Goal: Task Accomplishment & Management: Manage account settings

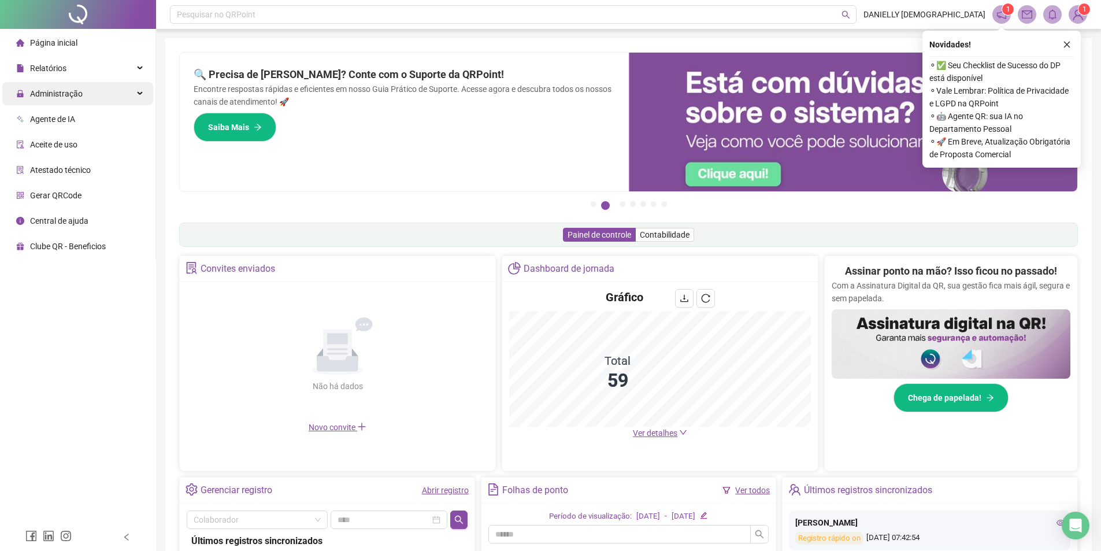
click at [100, 92] on div "Administração" at bounding box center [77, 93] width 151 height 23
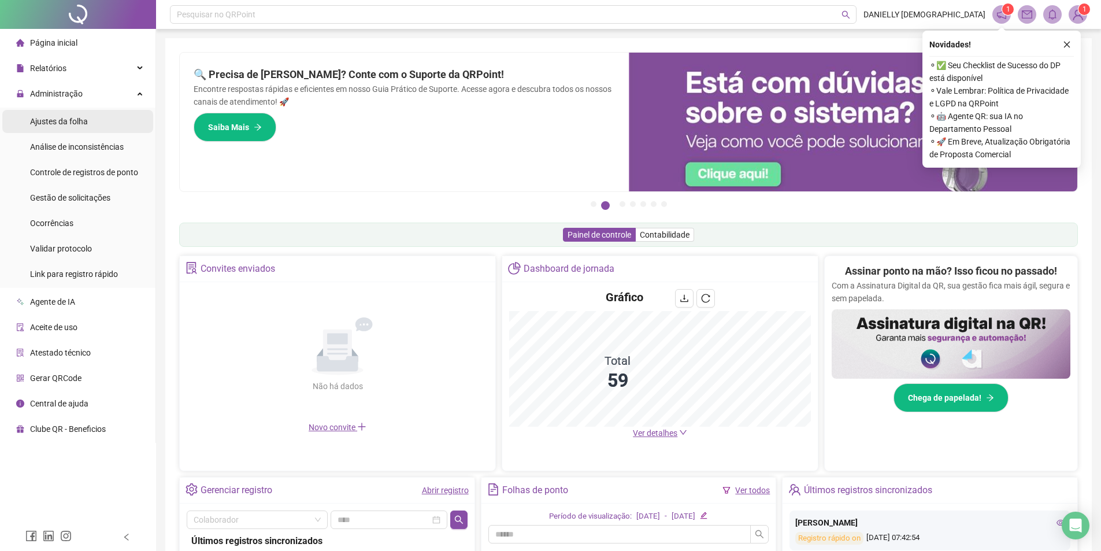
click at [66, 118] on span "Ajustes da folha" at bounding box center [59, 121] width 58 height 9
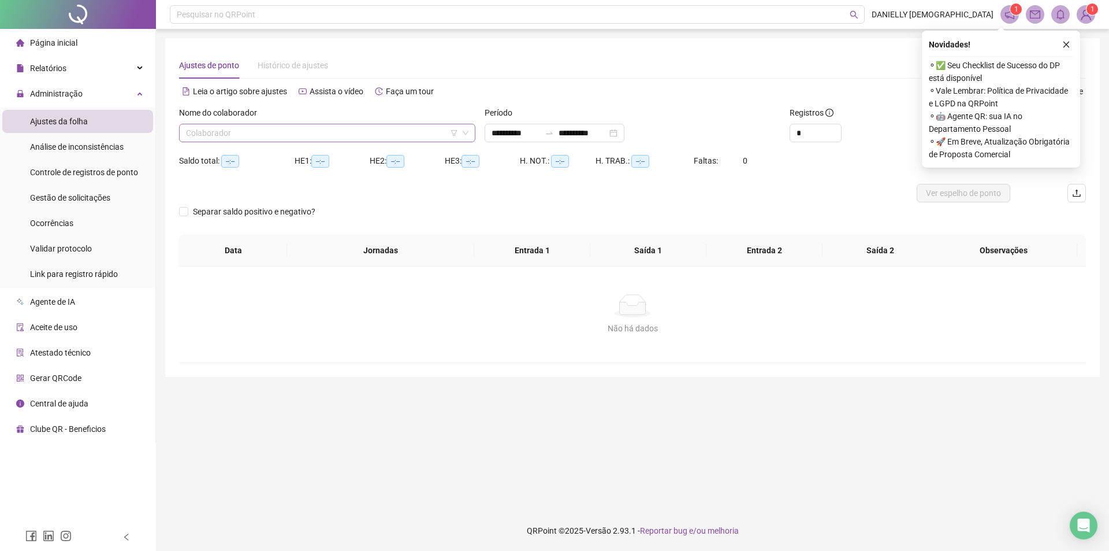
click at [255, 136] on input "search" at bounding box center [322, 132] width 272 height 17
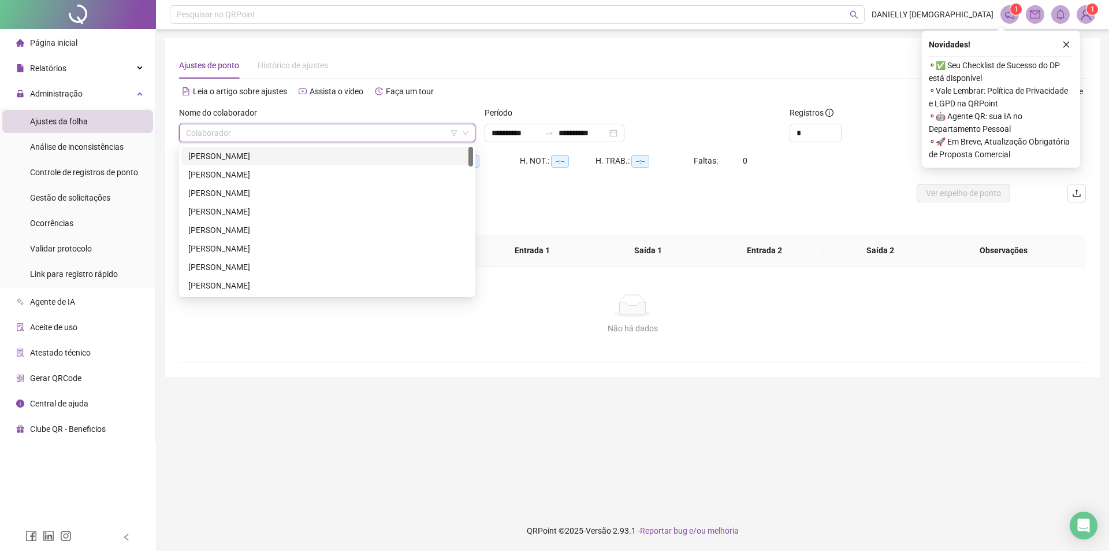
click at [255, 158] on div "[PERSON_NAME]" at bounding box center [327, 156] width 278 height 13
click at [307, 131] on span "[PERSON_NAME]" at bounding box center [327, 132] width 283 height 17
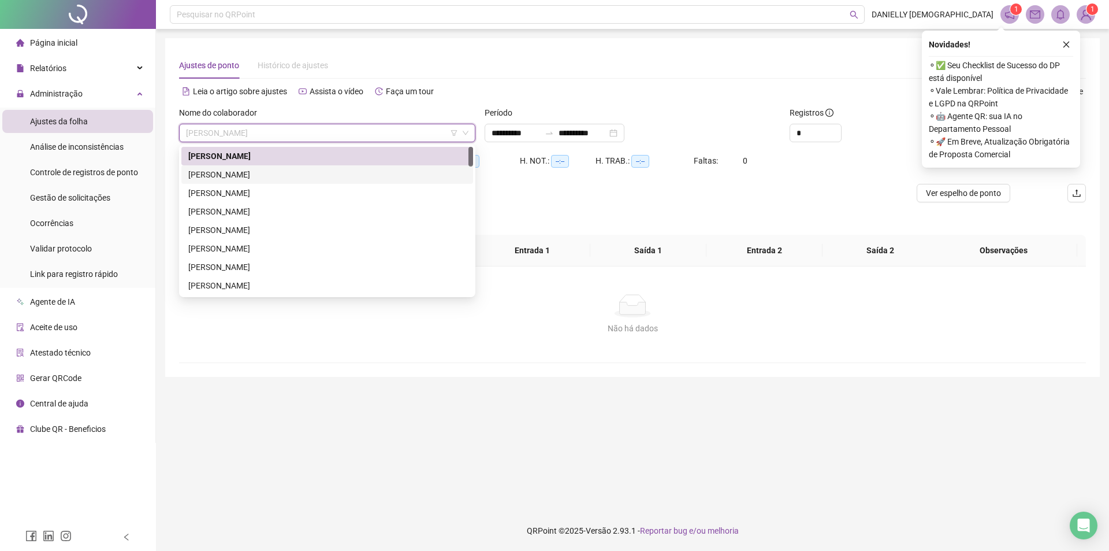
click at [264, 174] on div "[PERSON_NAME]" at bounding box center [327, 174] width 278 height 13
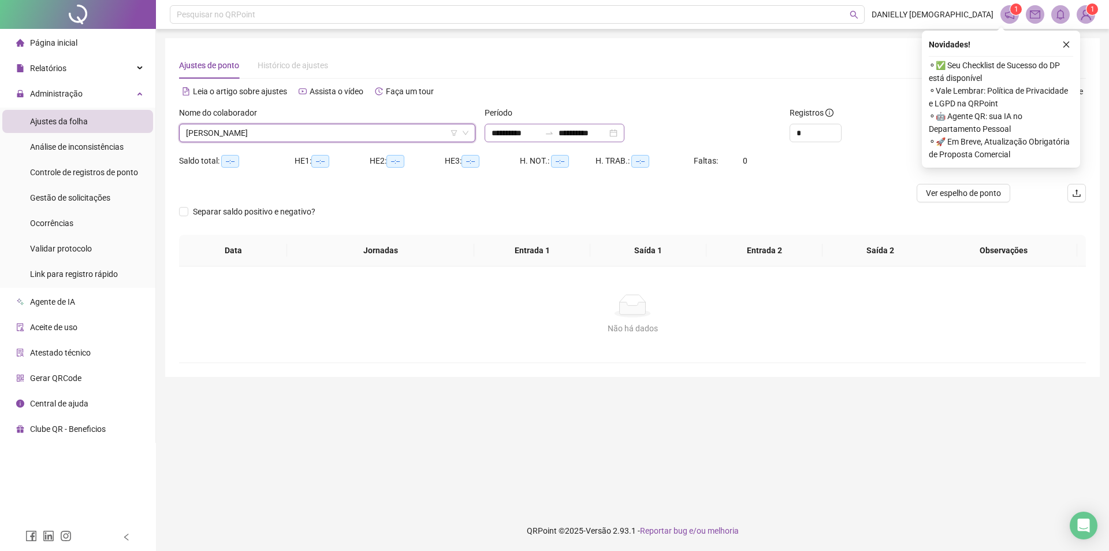
click at [489, 133] on div "**********" at bounding box center [555, 133] width 140 height 18
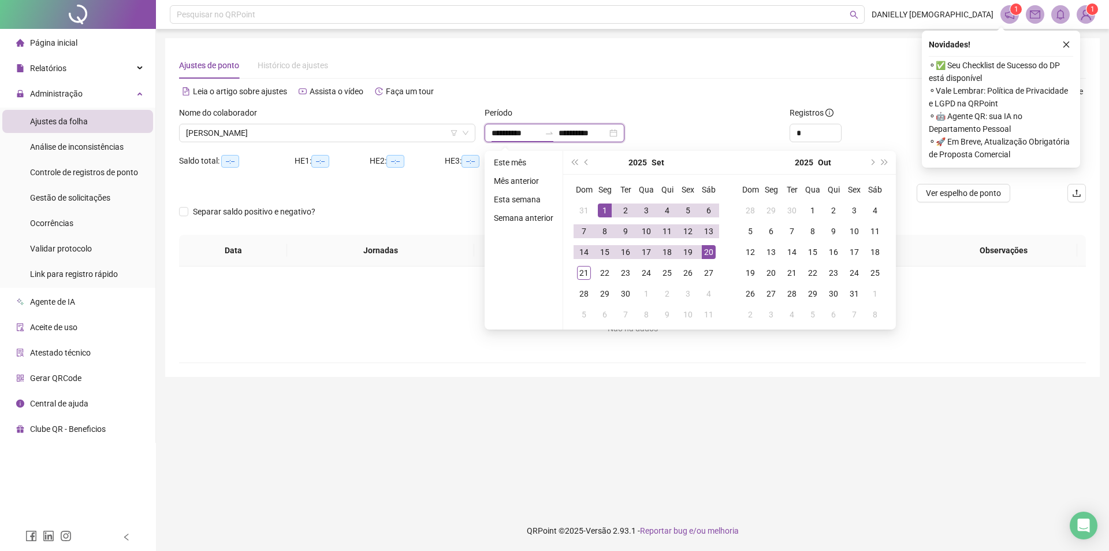
type input "**********"
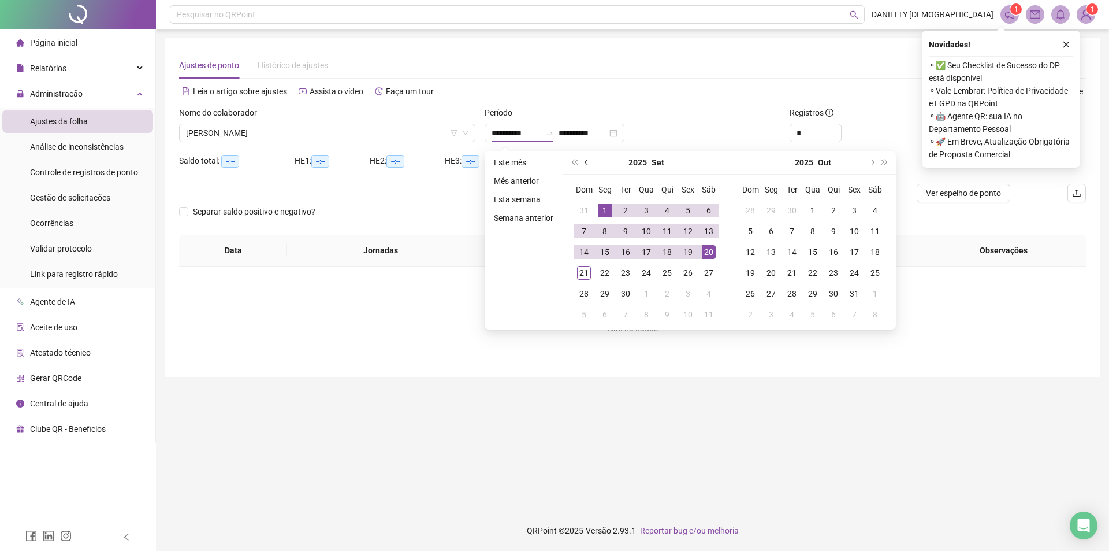
click at [588, 161] on span "prev-year" at bounding box center [588, 162] width 6 height 6
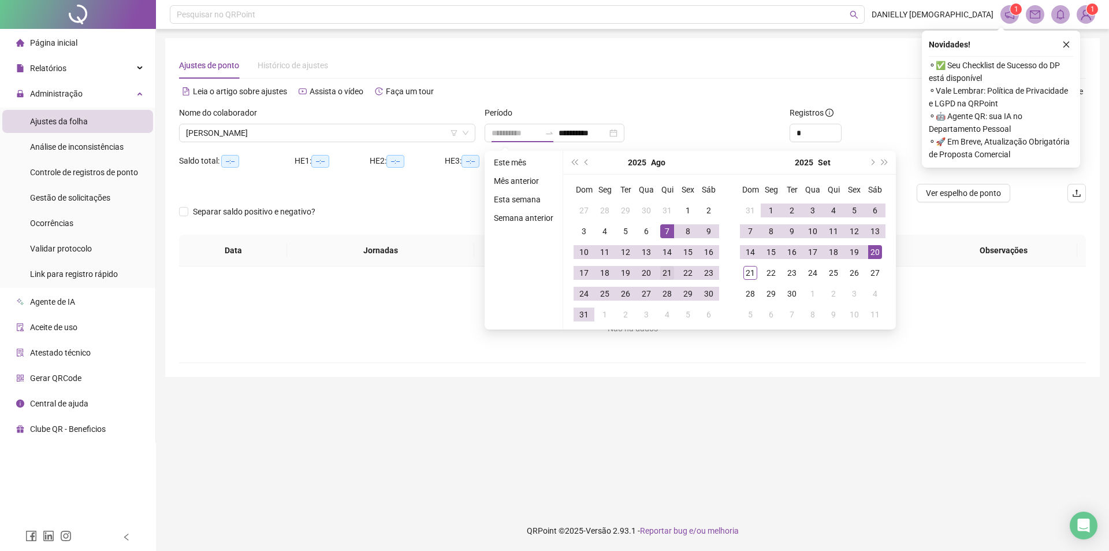
type input "**********"
click at [672, 272] on div "21" at bounding box center [667, 273] width 14 height 14
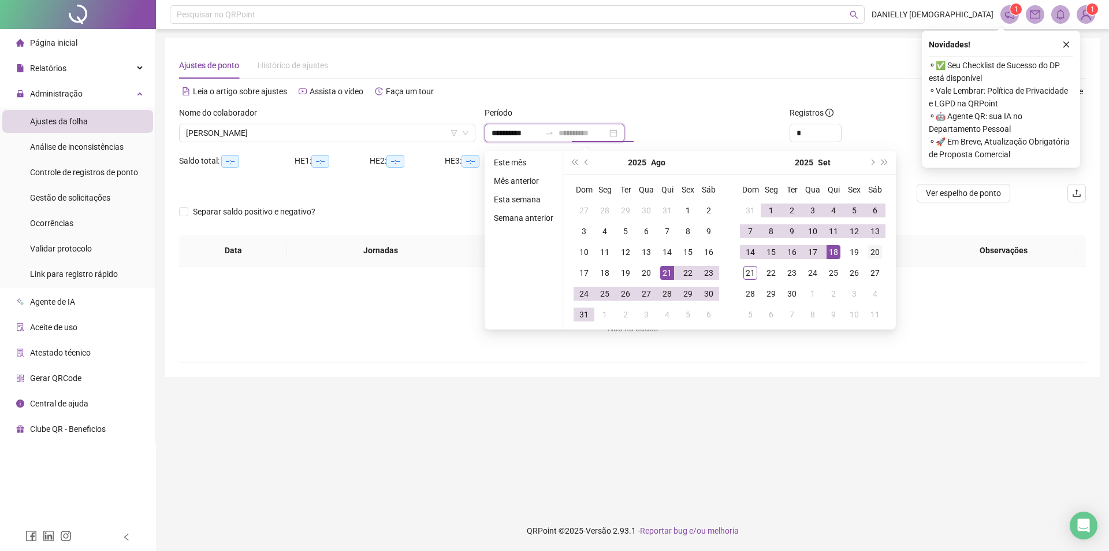
type input "**********"
click at [869, 250] on div "20" at bounding box center [875, 252] width 14 height 14
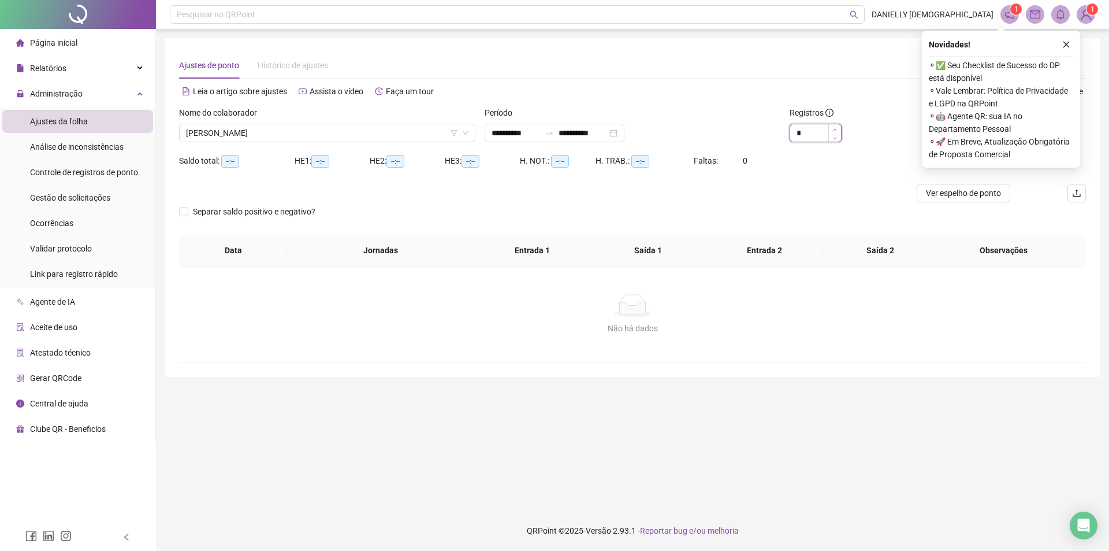
click at [839, 129] on span "Increase Value" at bounding box center [834, 129] width 13 height 10
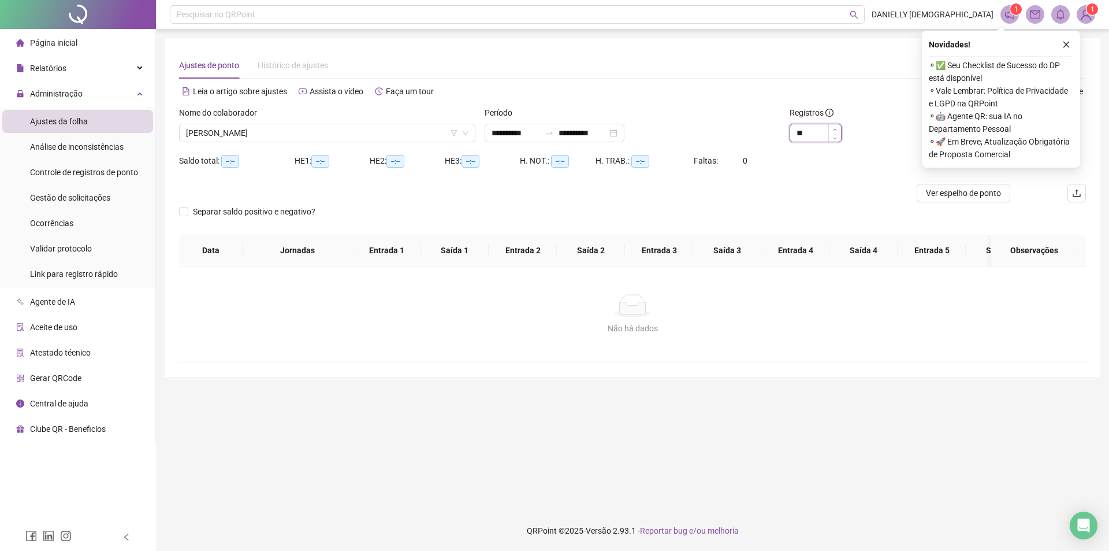
click at [839, 129] on span "Increase Value" at bounding box center [834, 129] width 13 height 10
type input "**"
click at [839, 129] on span "Increase Value" at bounding box center [834, 129] width 13 height 10
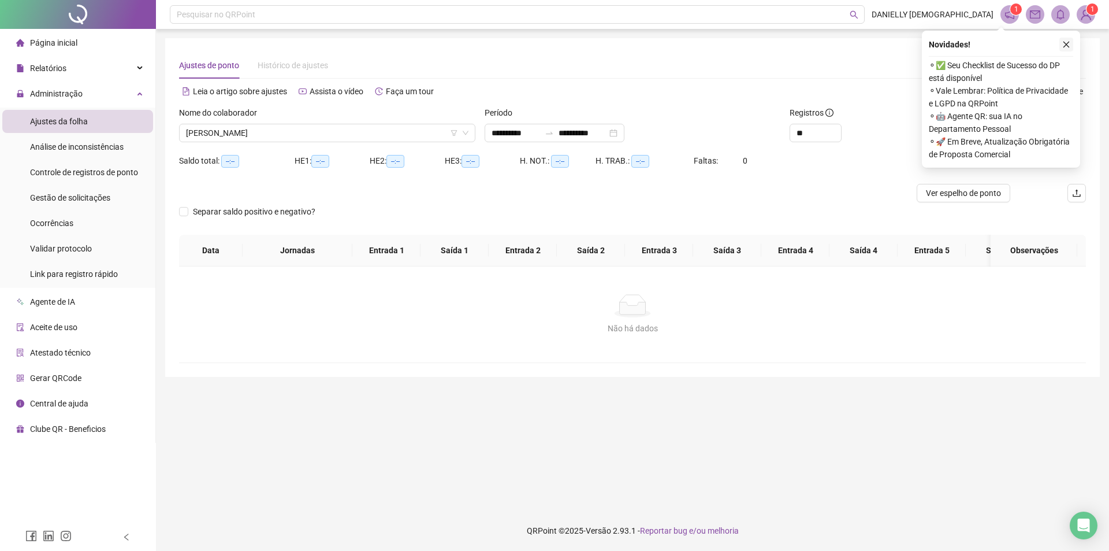
click at [1066, 43] on icon "close" at bounding box center [1066, 44] width 8 height 8
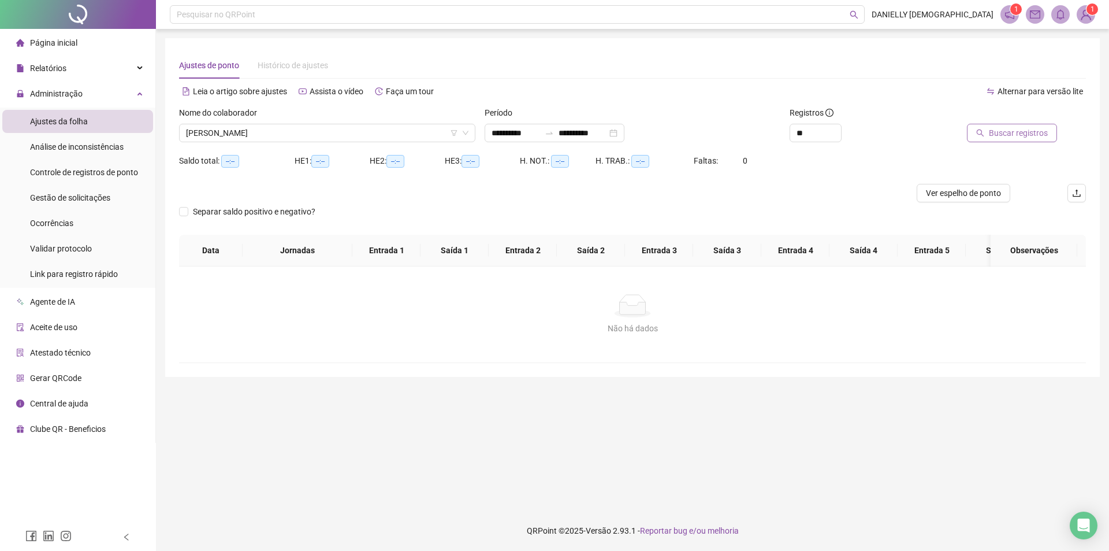
click at [1008, 139] on button "Buscar registros" at bounding box center [1012, 133] width 90 height 18
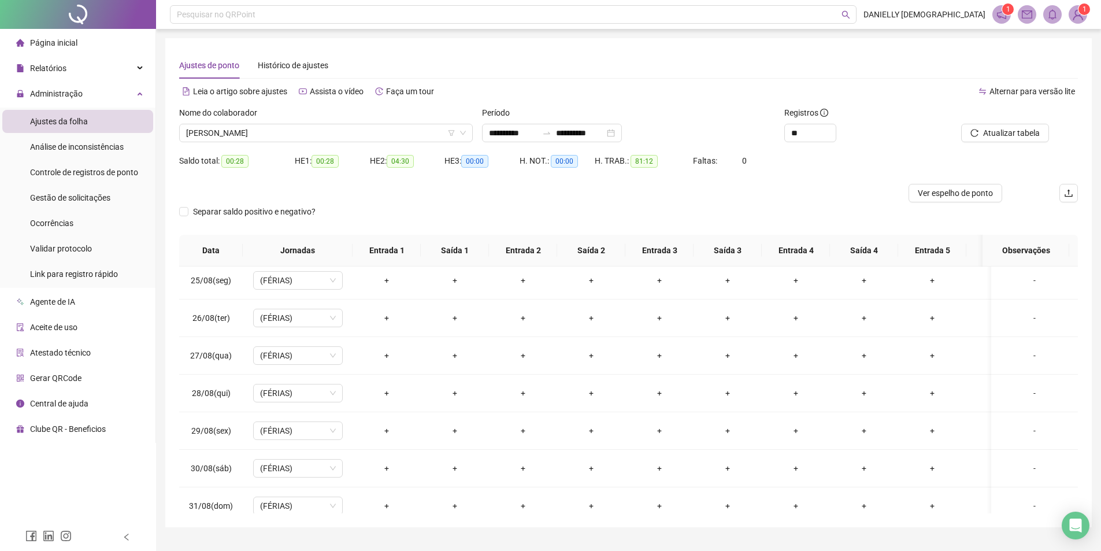
scroll to position [117, 0]
click at [307, 131] on span "[PERSON_NAME]" at bounding box center [326, 132] width 280 height 17
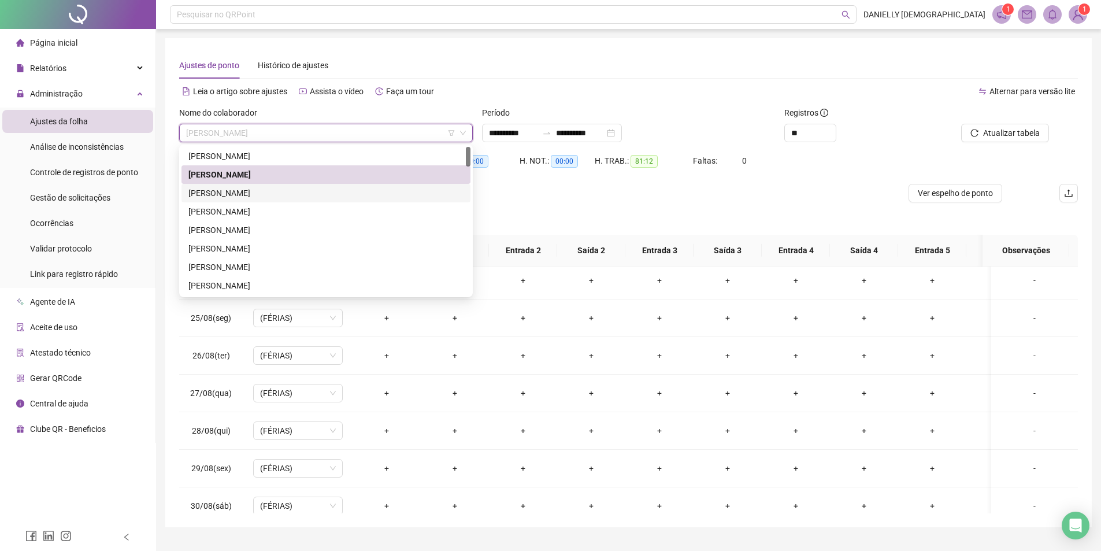
click at [272, 202] on div "[PERSON_NAME]" at bounding box center [325, 193] width 289 height 18
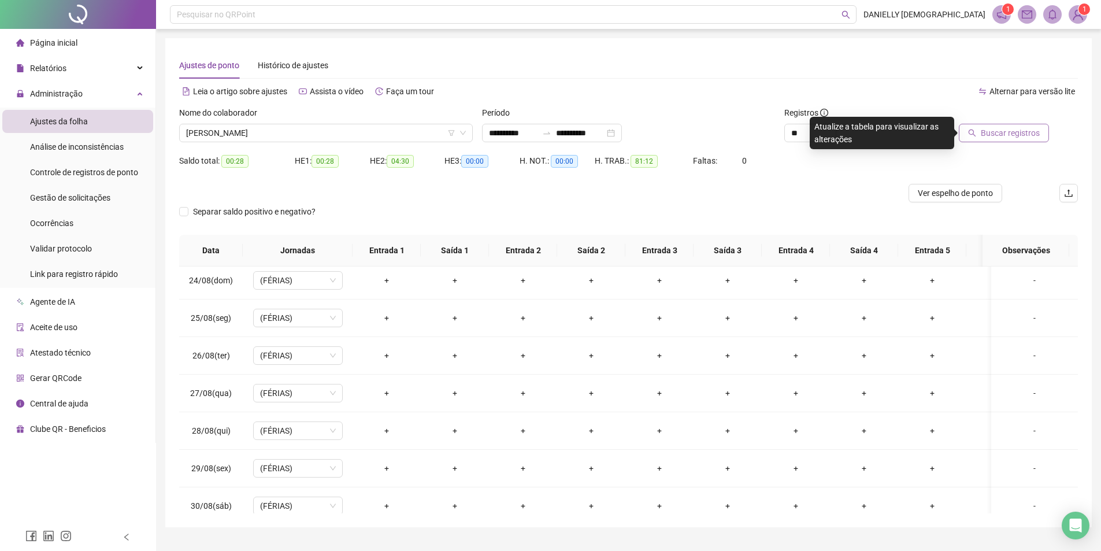
click at [993, 126] on button "Buscar registros" at bounding box center [1003, 133] width 90 height 18
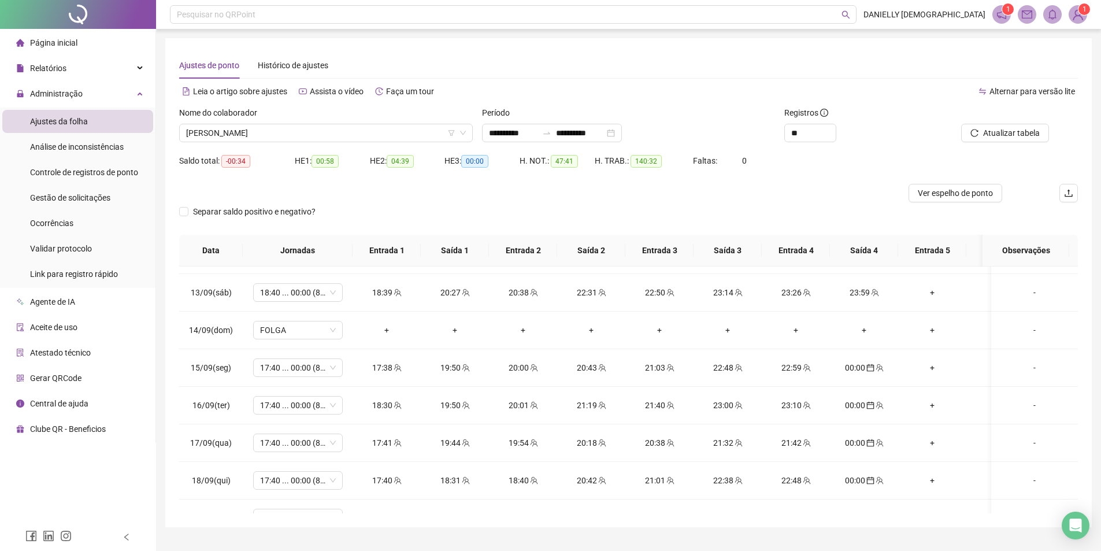
scroll to position [926, 0]
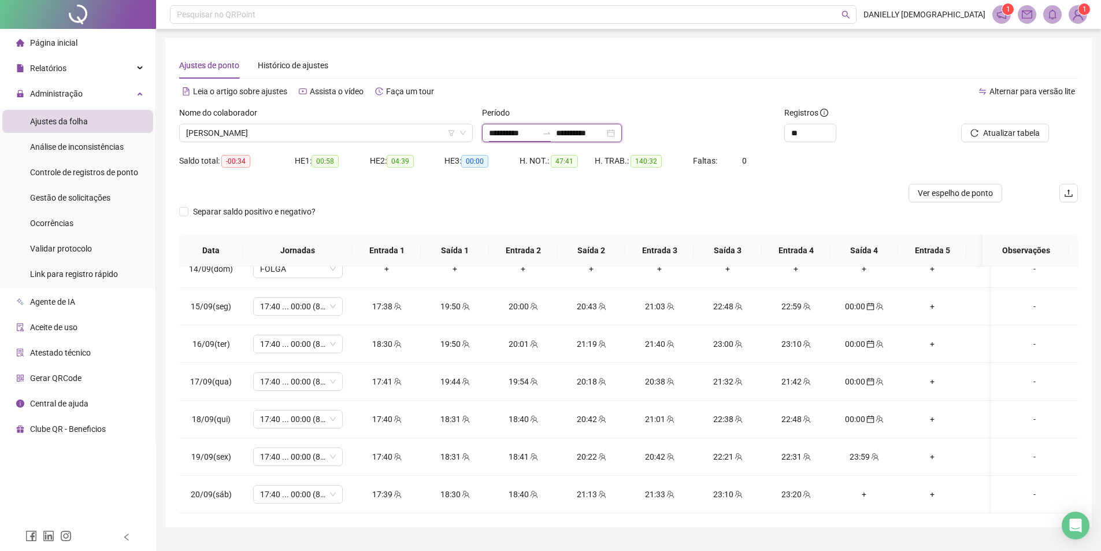
click at [492, 131] on input "**********" at bounding box center [513, 133] width 49 height 13
type input "**********"
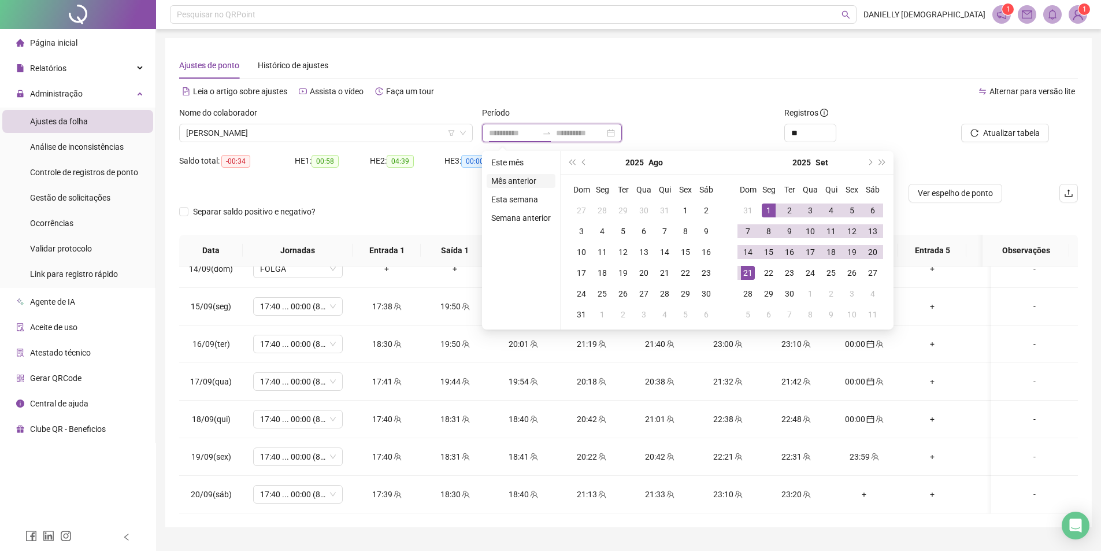
type input "**********"
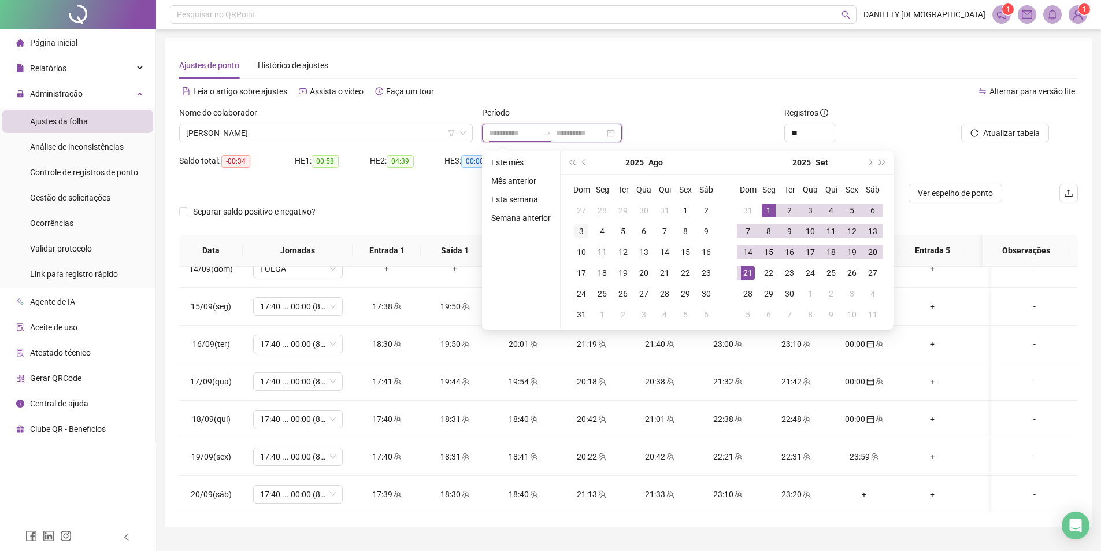
type input "**********"
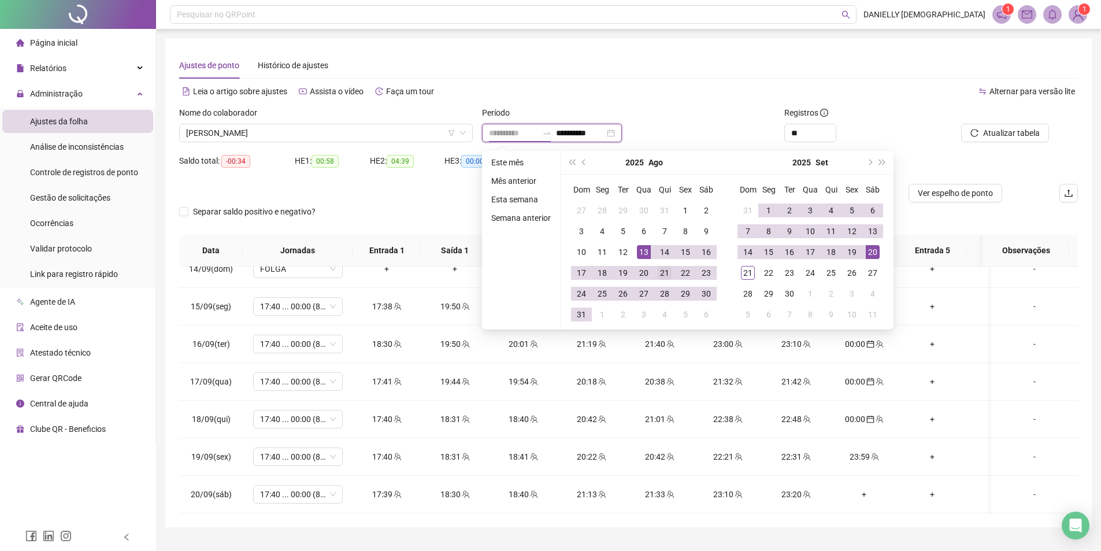
type input "**********"
click at [665, 273] on div "21" at bounding box center [664, 273] width 14 height 14
type input "**********"
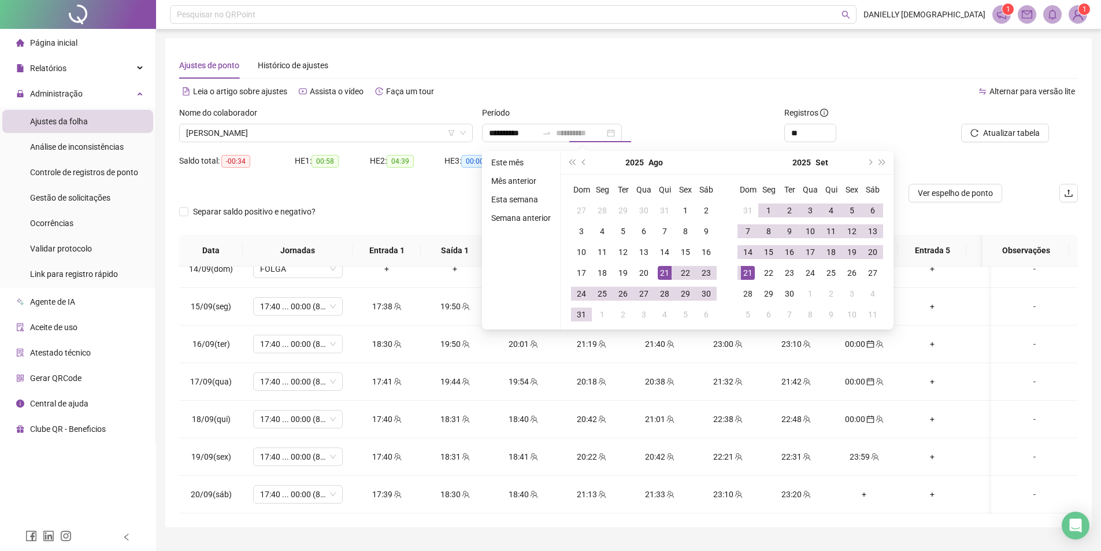
click at [744, 272] on div "21" at bounding box center [748, 273] width 14 height 14
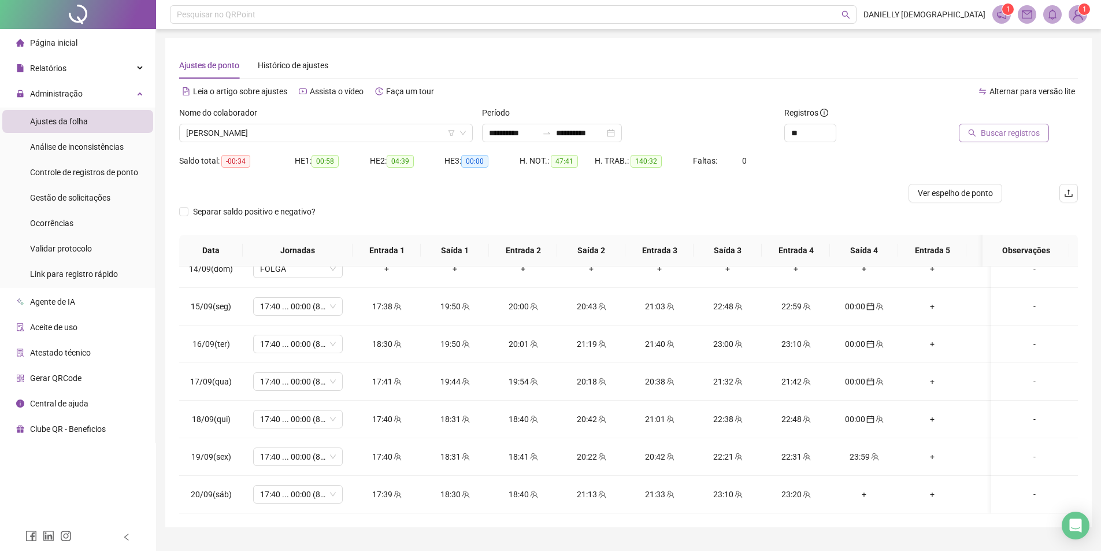
click at [1002, 135] on span "Buscar registros" at bounding box center [1009, 133] width 59 height 13
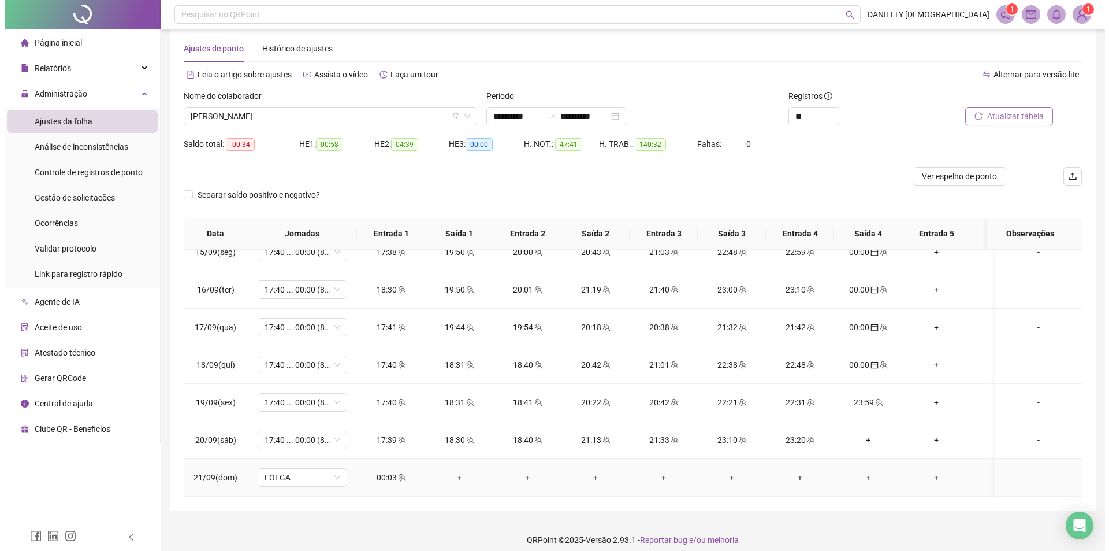
scroll to position [26, 0]
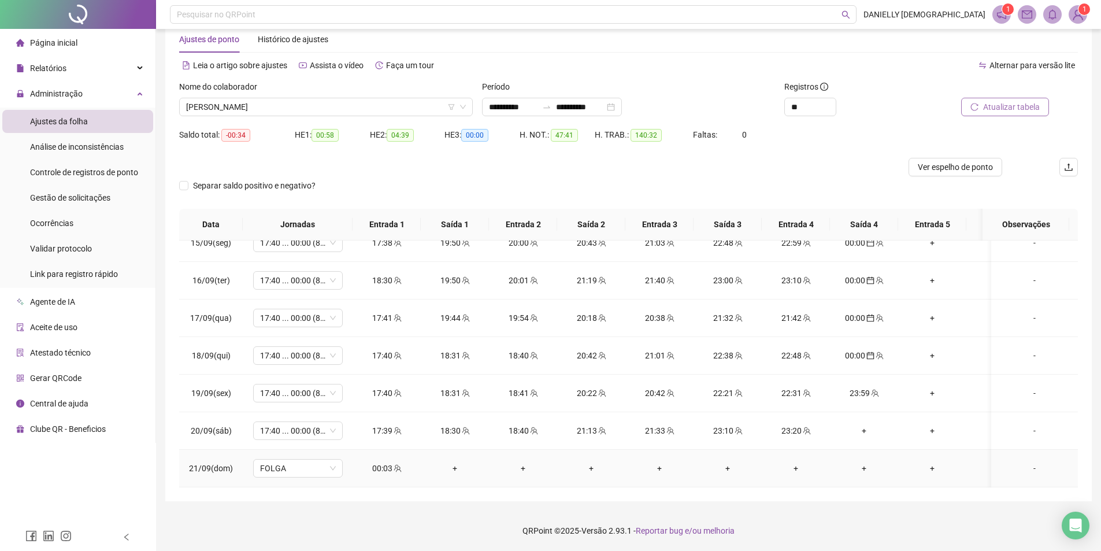
click at [397, 464] on icon "team" at bounding box center [397, 468] width 8 height 8
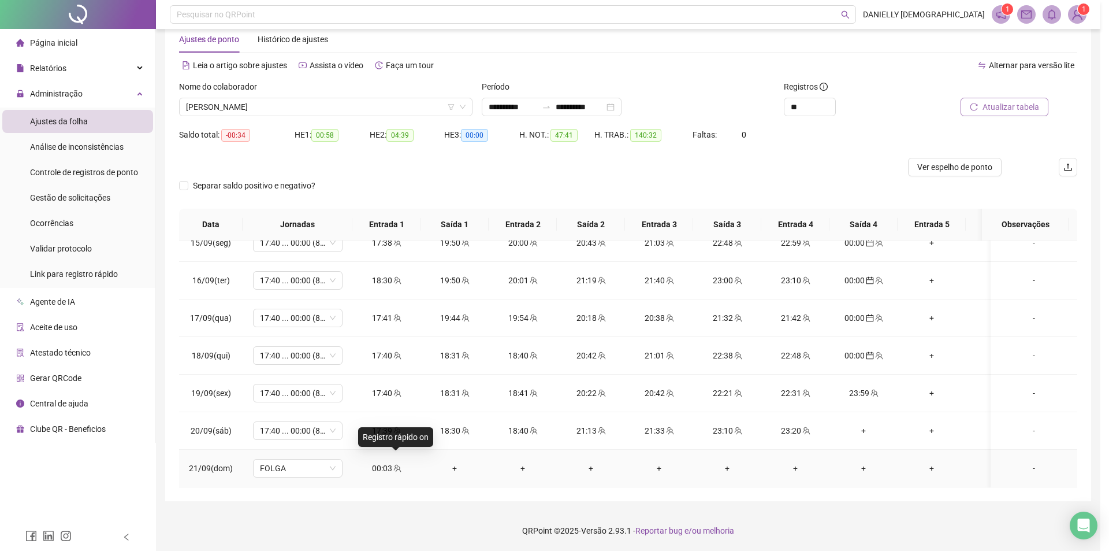
type input "**********"
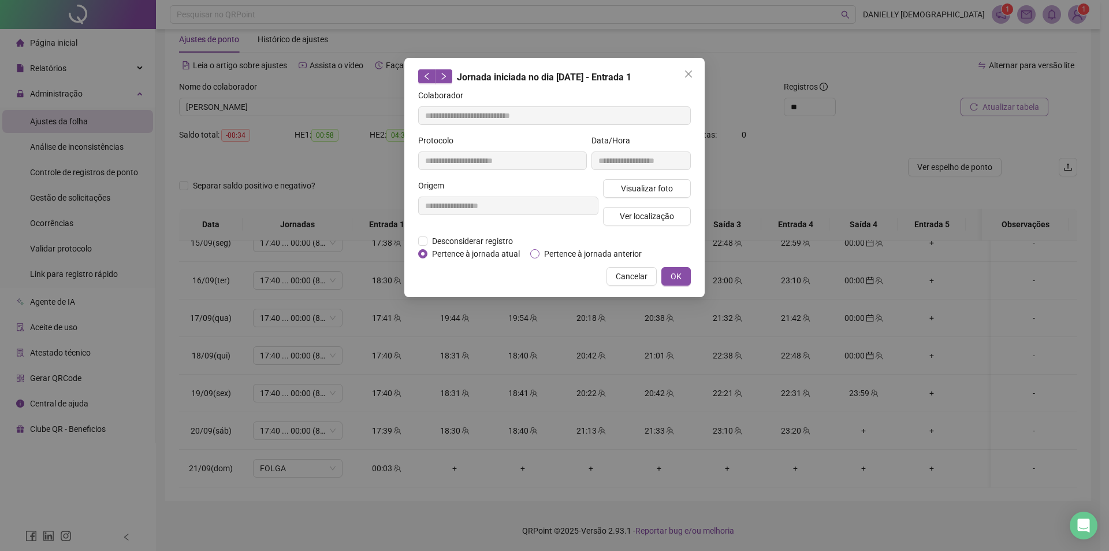
click at [548, 250] on span "Pertence à jornada anterior" at bounding box center [593, 253] width 107 height 13
click at [678, 272] on span "OK" at bounding box center [676, 276] width 11 height 13
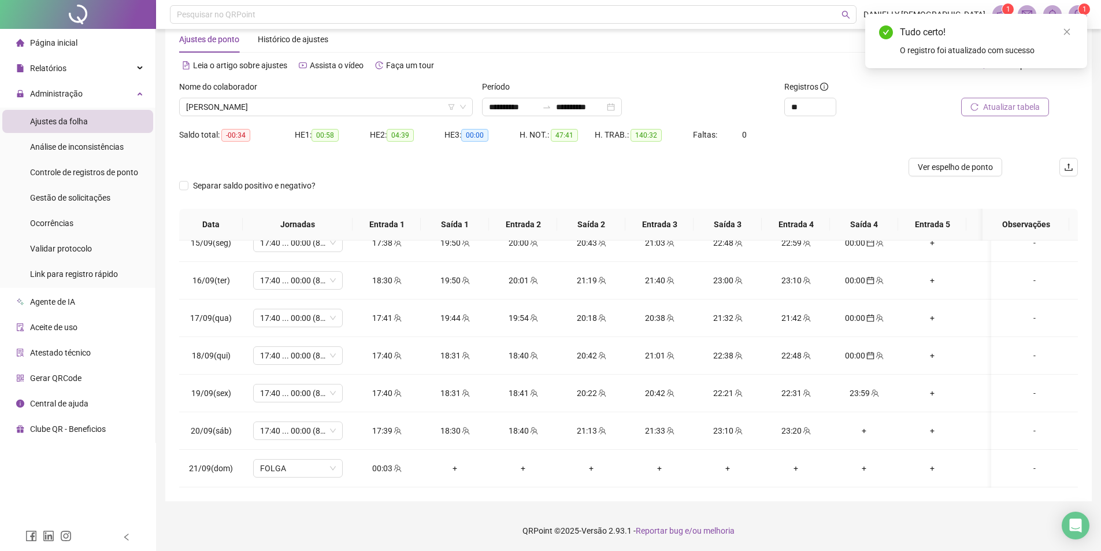
click at [971, 107] on icon "reload" at bounding box center [974, 107] width 8 height 8
click at [519, 106] on input "**********" at bounding box center [513, 107] width 49 height 13
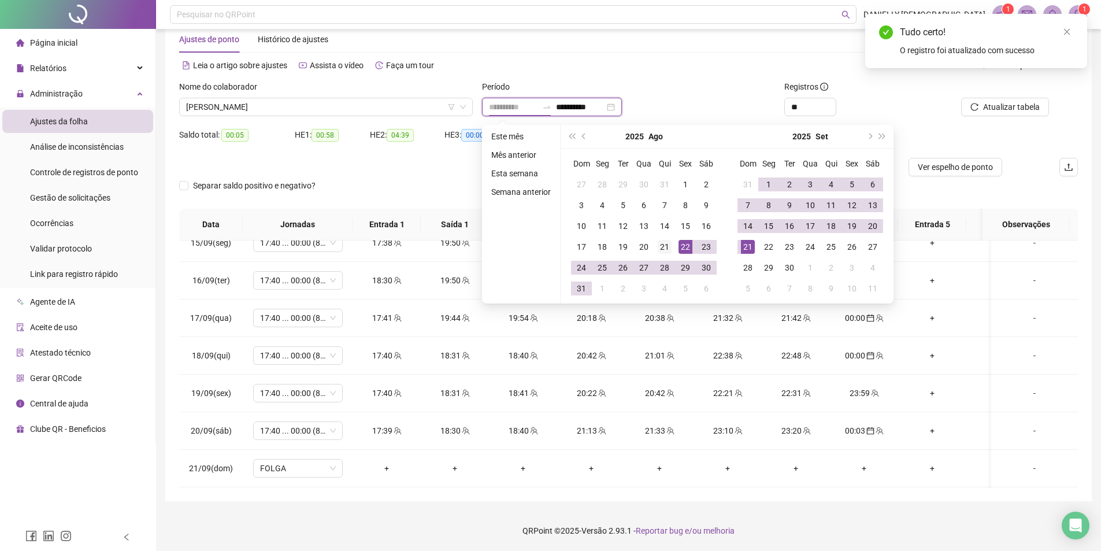
type input "**********"
click at [668, 244] on div "21" at bounding box center [664, 247] width 14 height 14
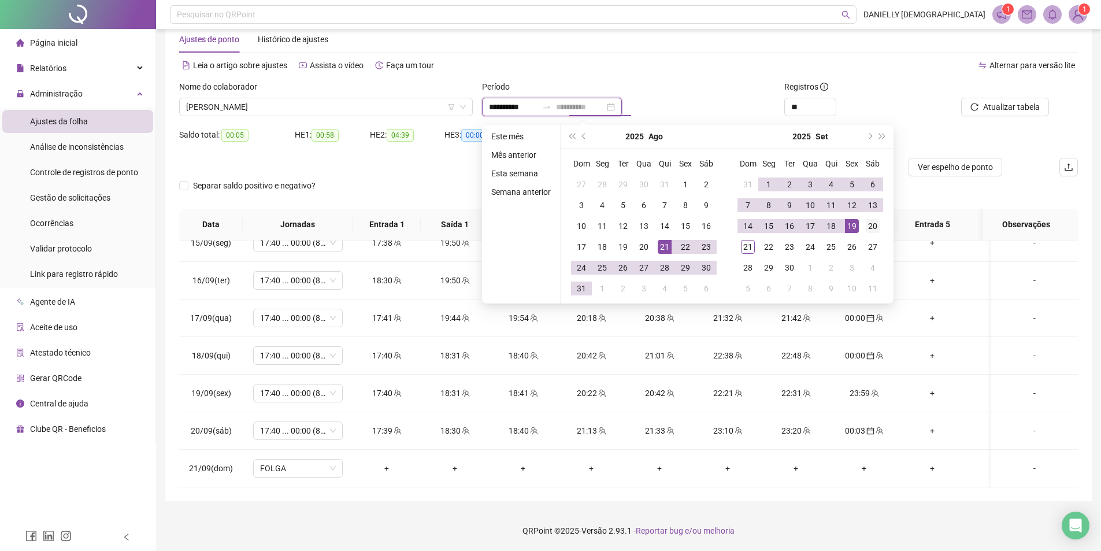
type input "**********"
click at [865, 226] on div "20" at bounding box center [872, 226] width 14 height 14
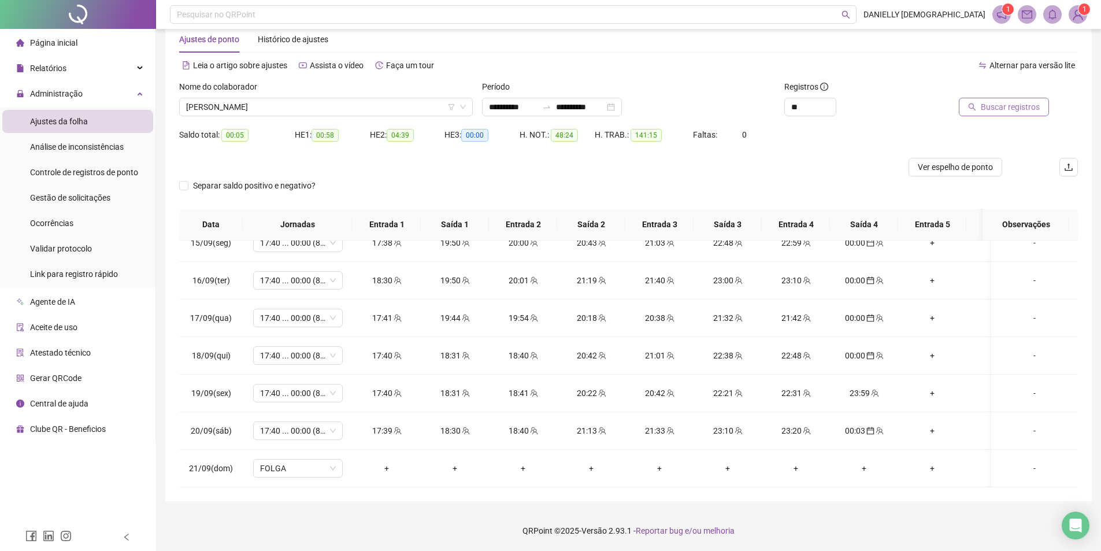
click at [993, 109] on span "Buscar registros" at bounding box center [1009, 107] width 59 height 13
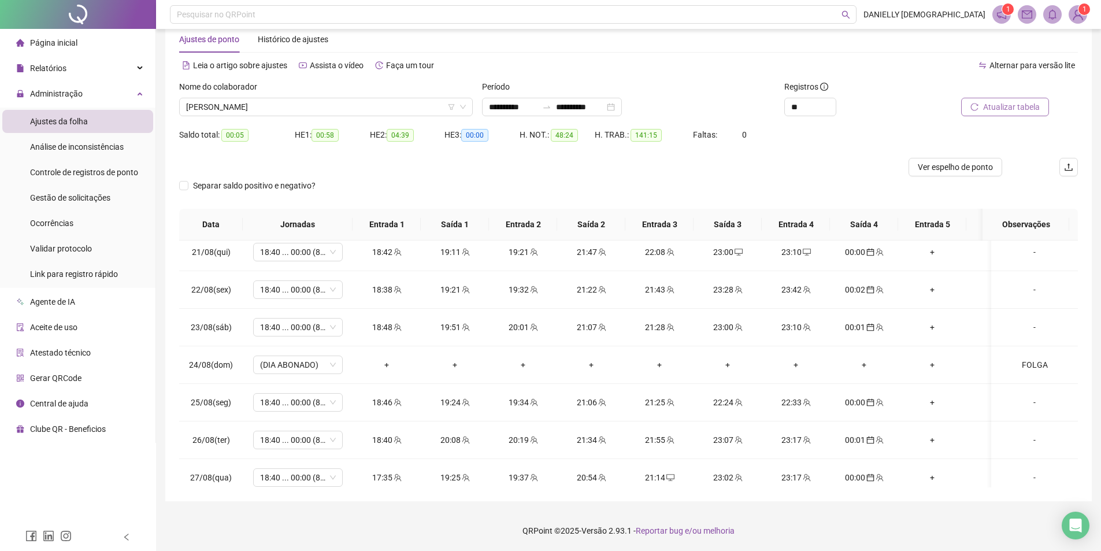
scroll to position [0, 0]
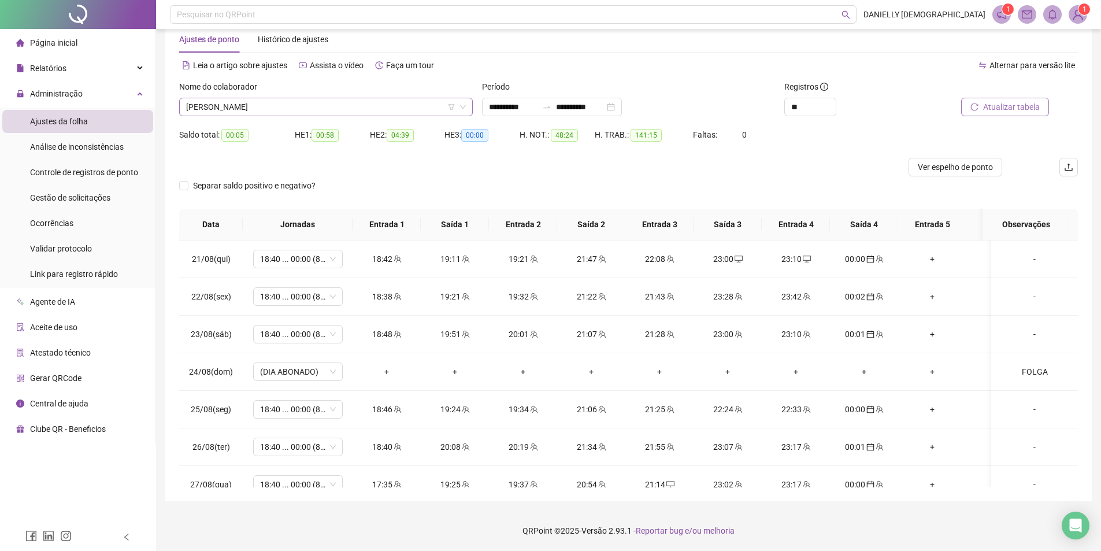
click at [335, 109] on span "[PERSON_NAME]" at bounding box center [326, 106] width 280 height 17
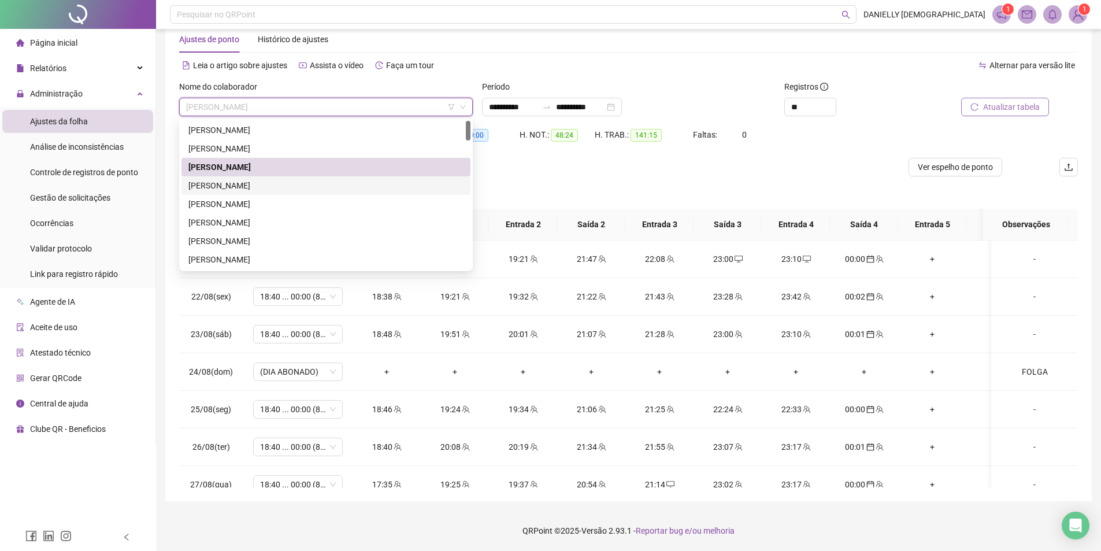
click at [281, 194] on div "[PERSON_NAME]" at bounding box center [325, 185] width 289 height 18
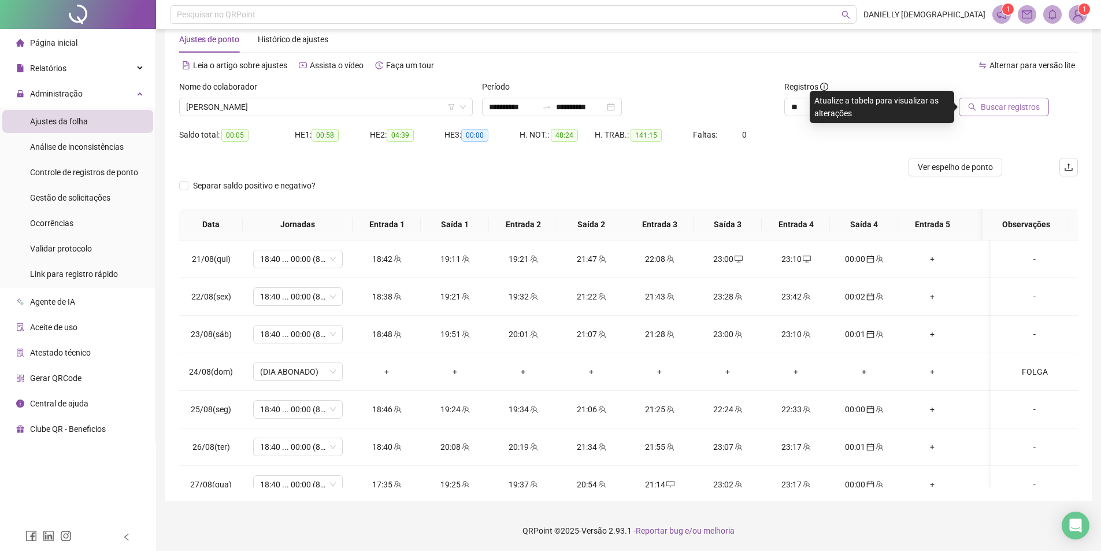
click at [980, 100] on button "Buscar registros" at bounding box center [1003, 107] width 90 height 18
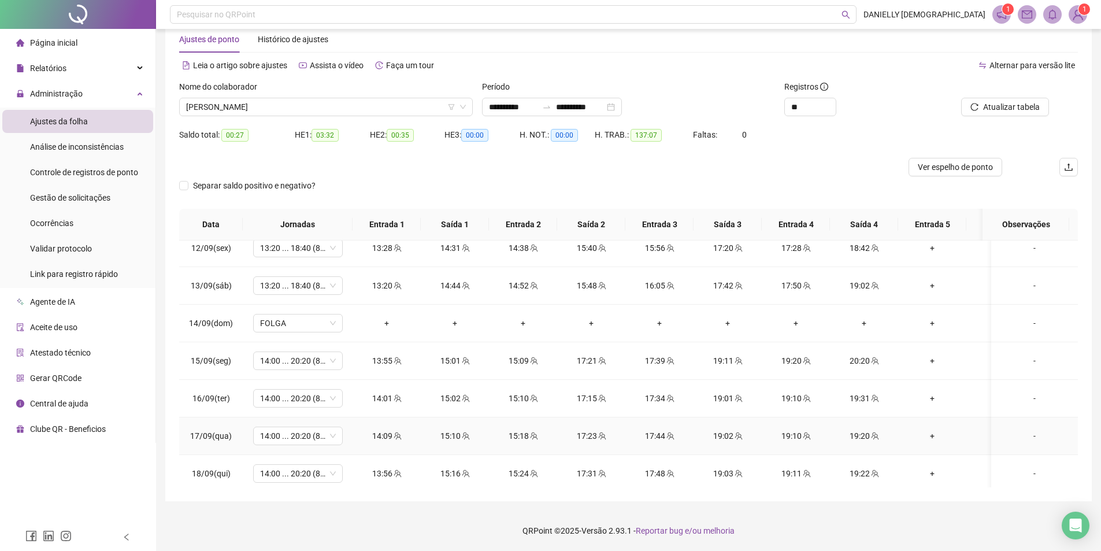
scroll to position [811, 0]
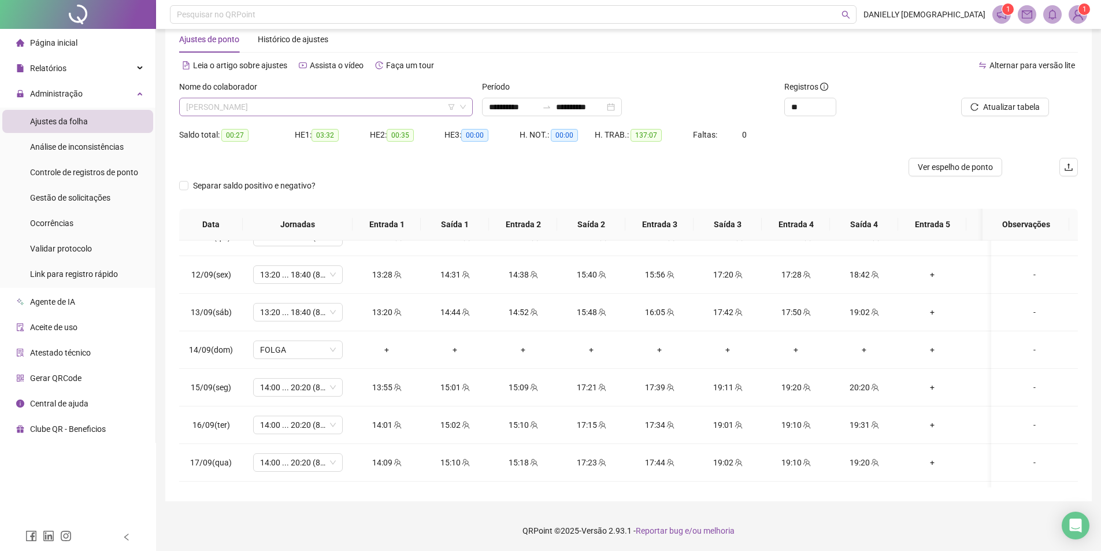
click at [396, 101] on span "[PERSON_NAME]" at bounding box center [326, 106] width 280 height 17
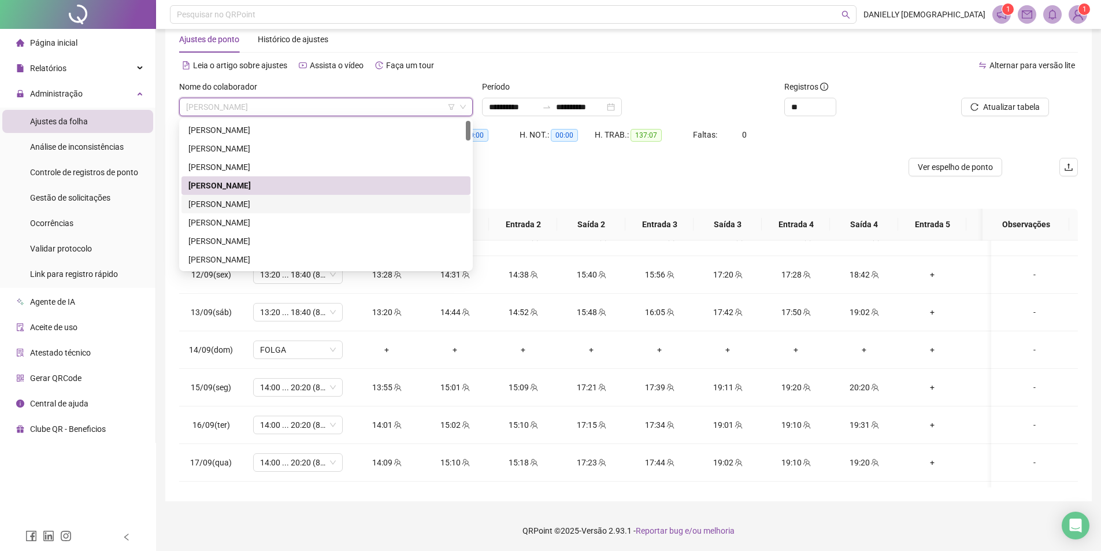
click at [319, 203] on div "[PERSON_NAME]" at bounding box center [325, 204] width 275 height 13
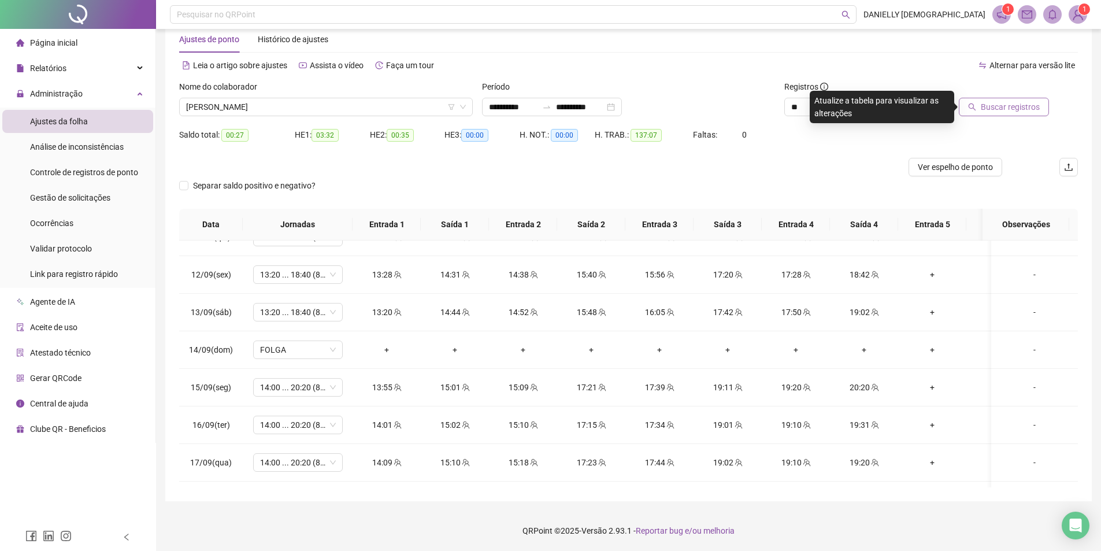
click at [991, 106] on span "Buscar registros" at bounding box center [1009, 107] width 59 height 13
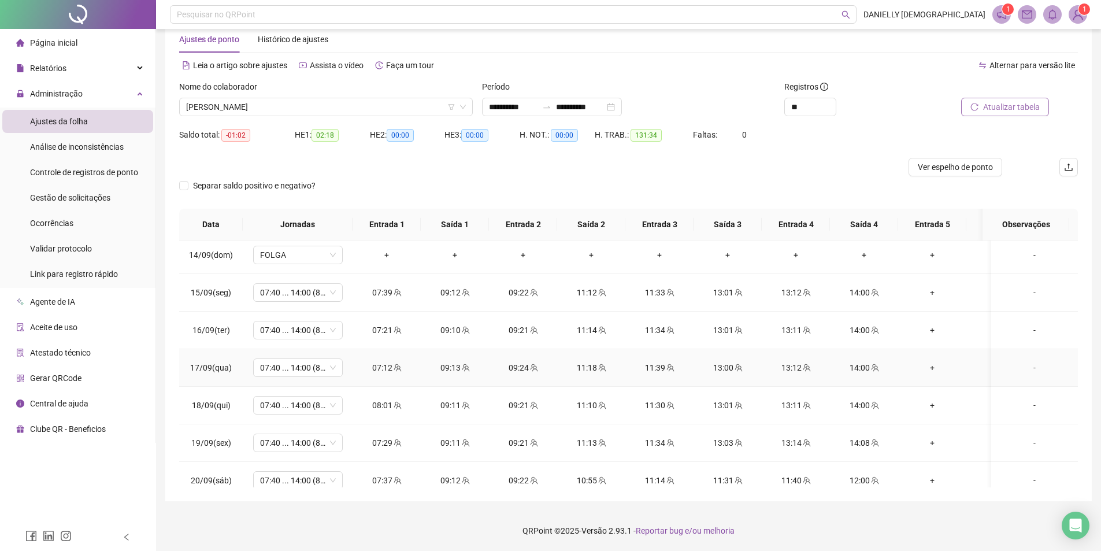
scroll to position [926, 0]
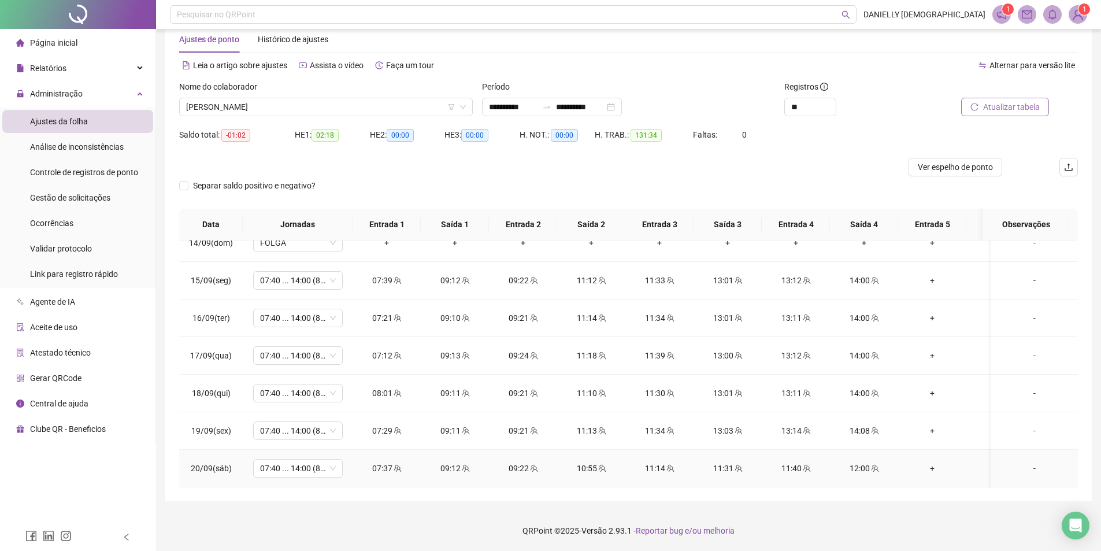
click at [1025, 462] on div "-" at bounding box center [1034, 468] width 68 height 13
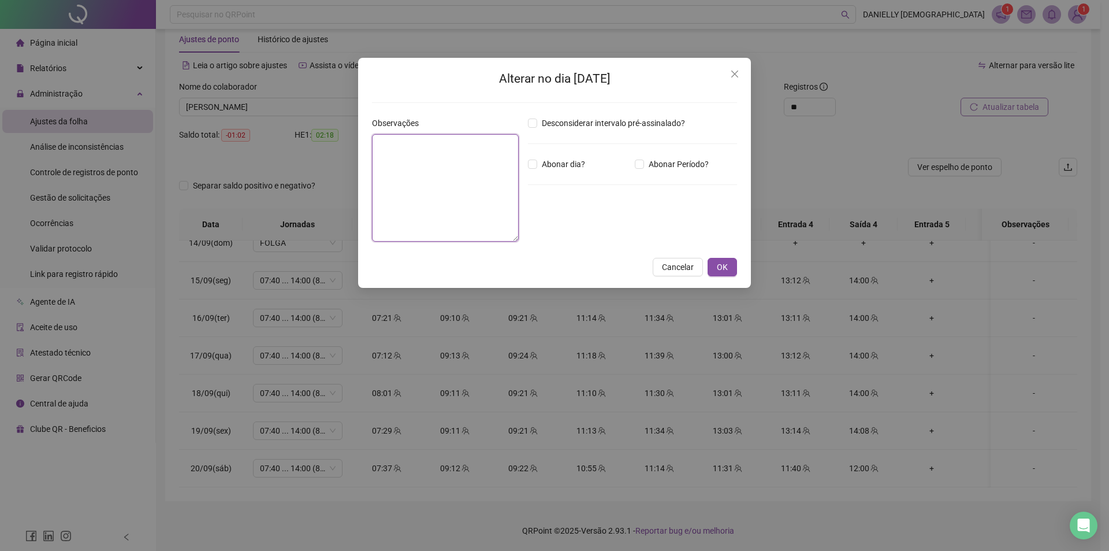
click at [401, 194] on textarea at bounding box center [445, 187] width 147 height 107
type textarea "*"
type textarea "**********"
click at [720, 270] on span "OK" at bounding box center [722, 267] width 11 height 13
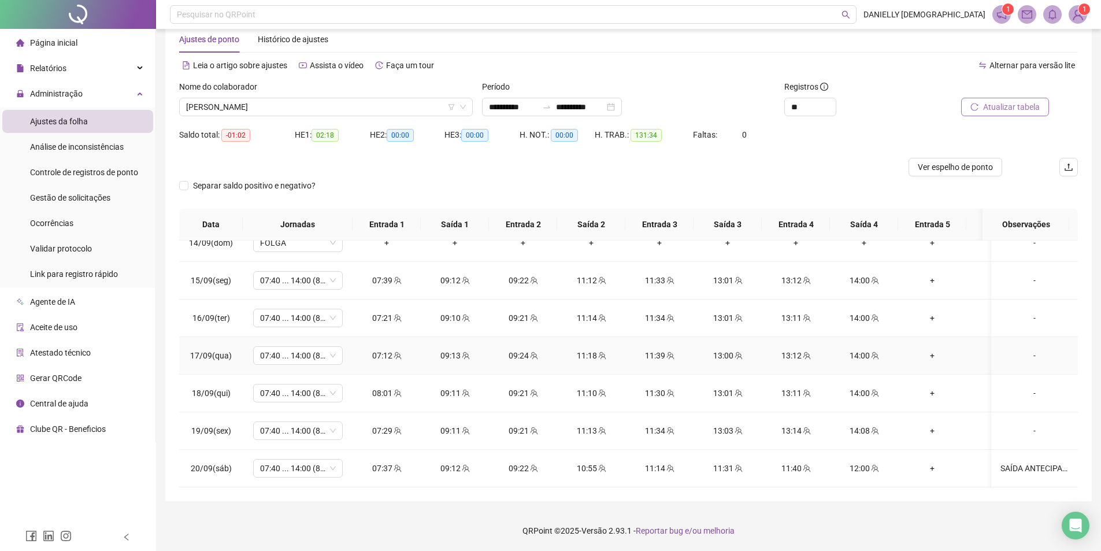
scroll to position [811, 0]
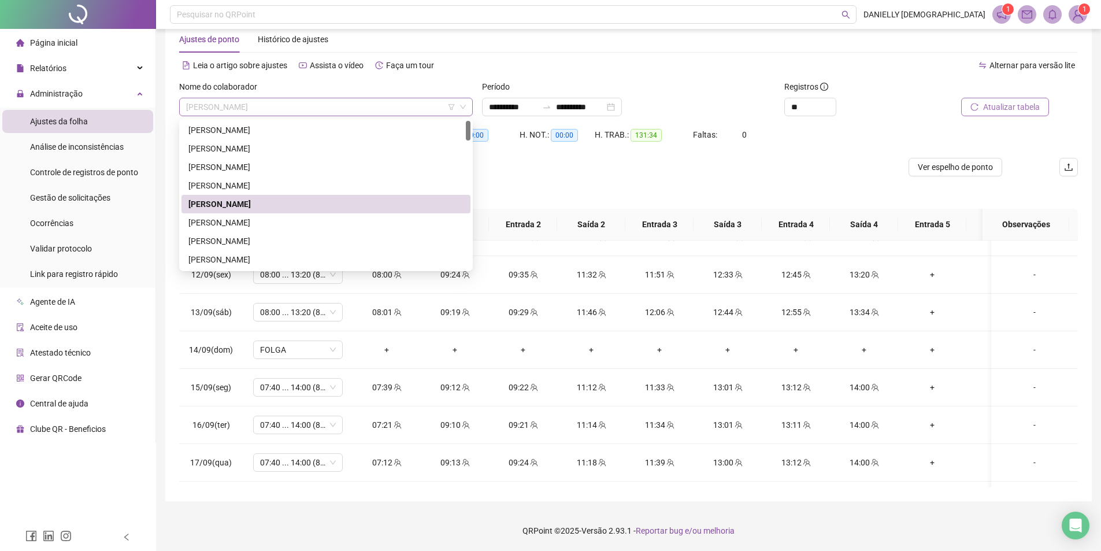
click at [330, 112] on span "[PERSON_NAME]" at bounding box center [326, 106] width 280 height 17
click at [269, 220] on div "[PERSON_NAME]" at bounding box center [325, 222] width 275 height 13
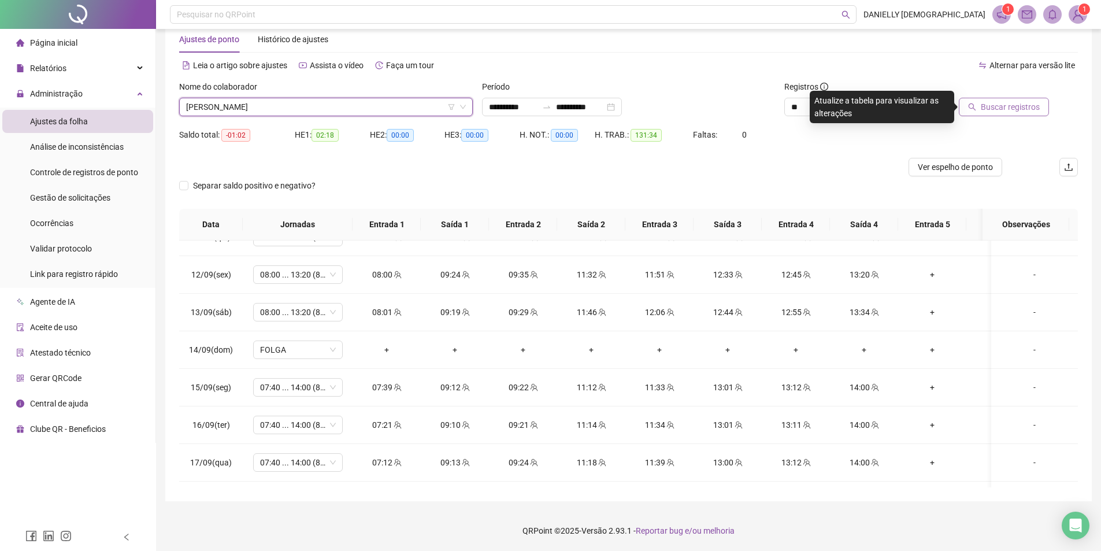
click at [1001, 106] on span "Buscar registros" at bounding box center [1009, 107] width 59 height 13
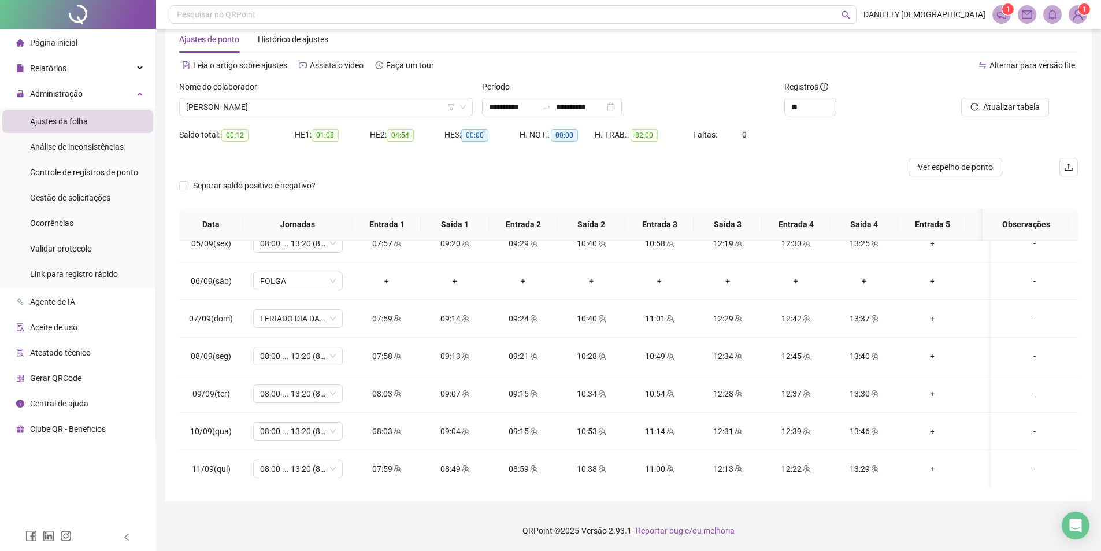
scroll to position [579, 0]
click at [345, 107] on span "[PERSON_NAME]" at bounding box center [326, 106] width 280 height 17
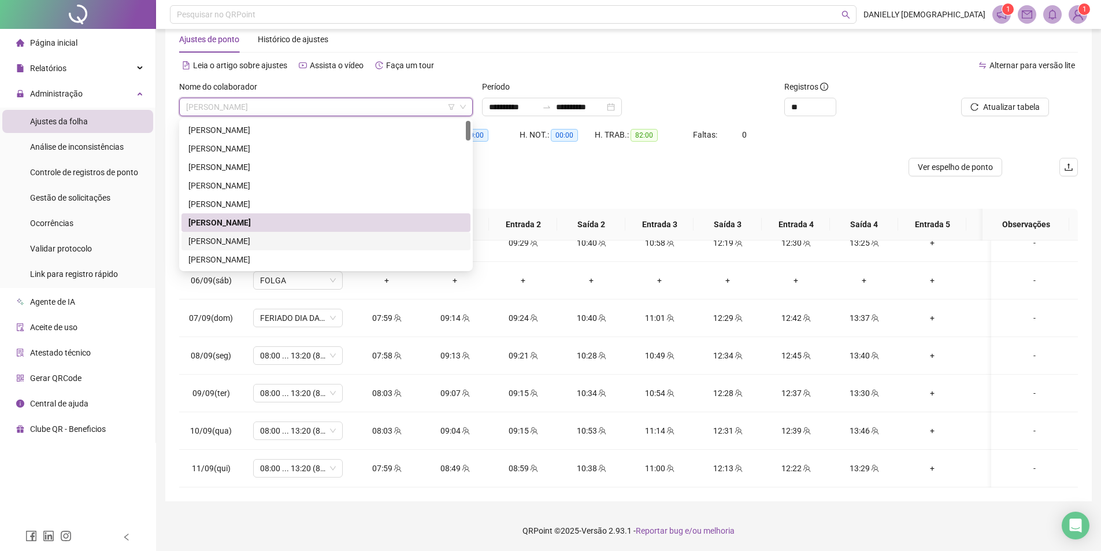
click at [283, 244] on div "[PERSON_NAME]" at bounding box center [325, 241] width 275 height 13
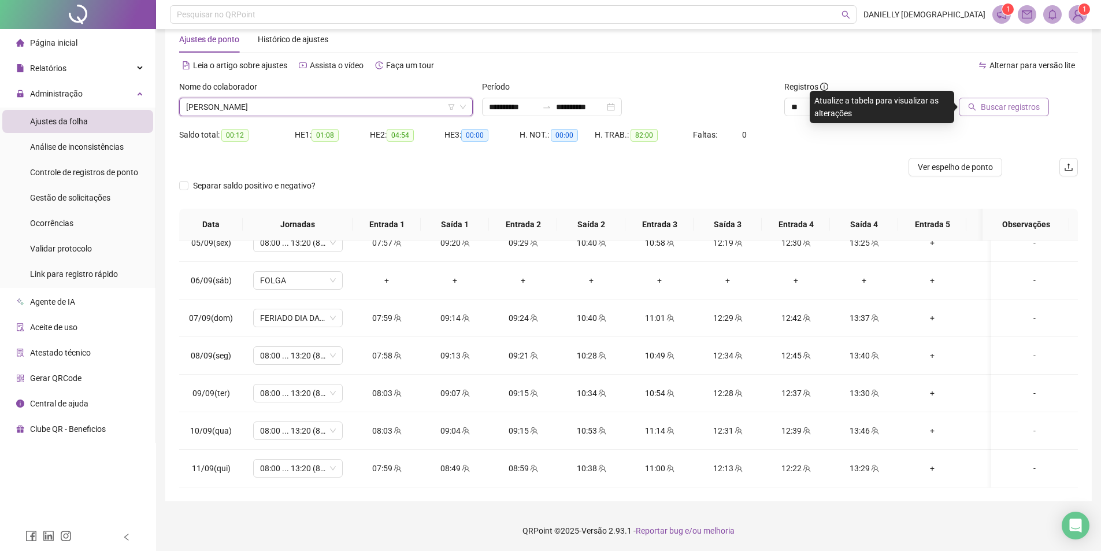
click at [1012, 105] on span "Buscar registros" at bounding box center [1009, 107] width 59 height 13
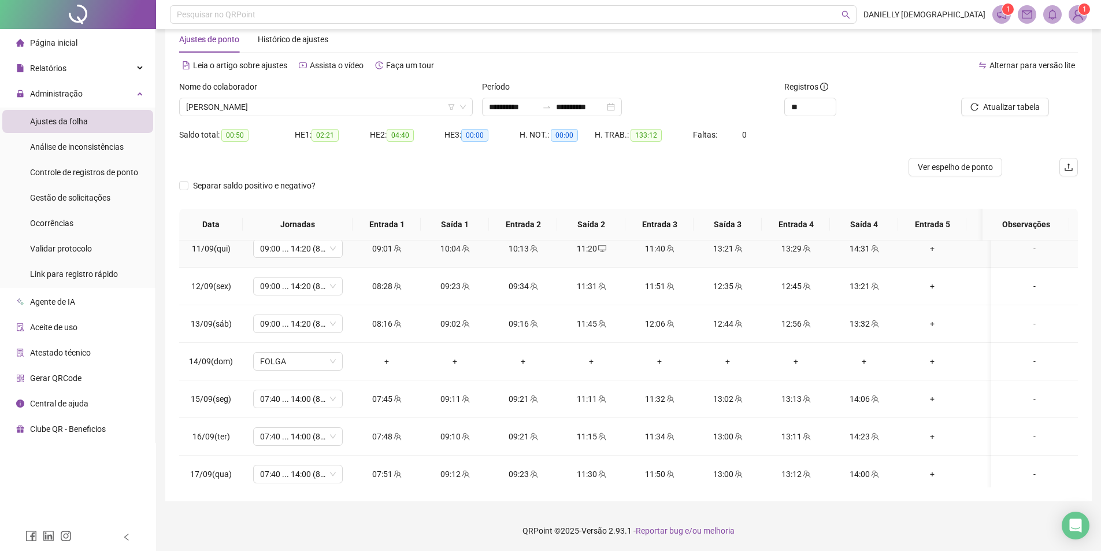
scroll to position [926, 0]
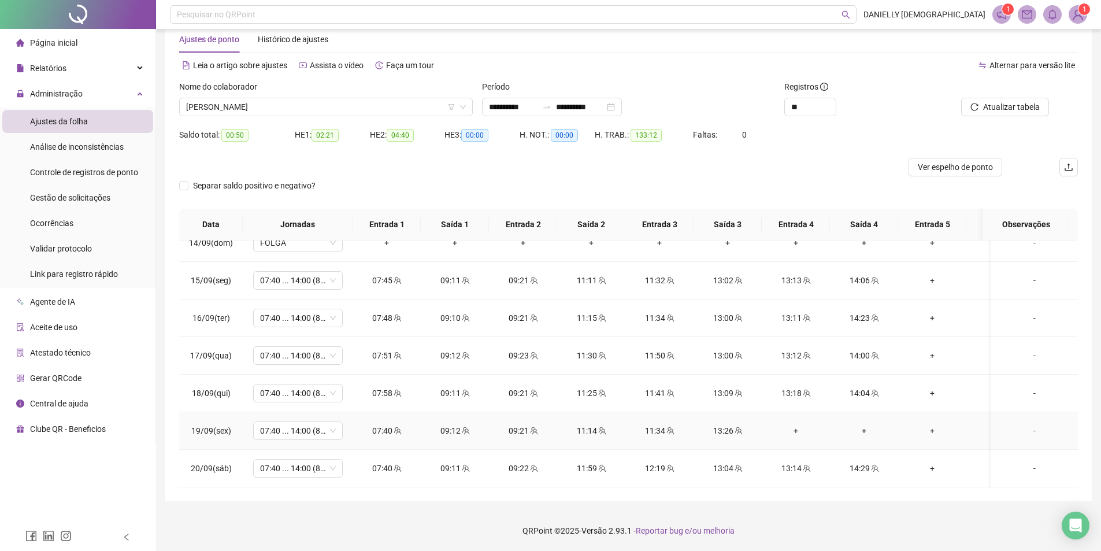
click at [1023, 424] on div "-" at bounding box center [1034, 430] width 68 height 13
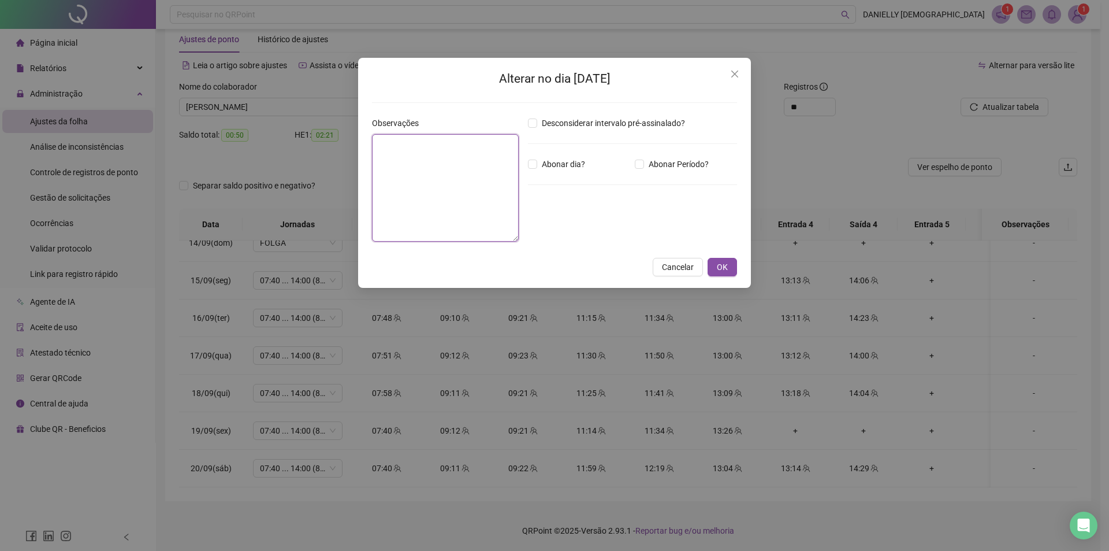
click at [414, 184] on textarea at bounding box center [445, 187] width 147 height 107
type textarea "*"
type textarea "**********"
click at [710, 269] on button "OK" at bounding box center [722, 267] width 29 height 18
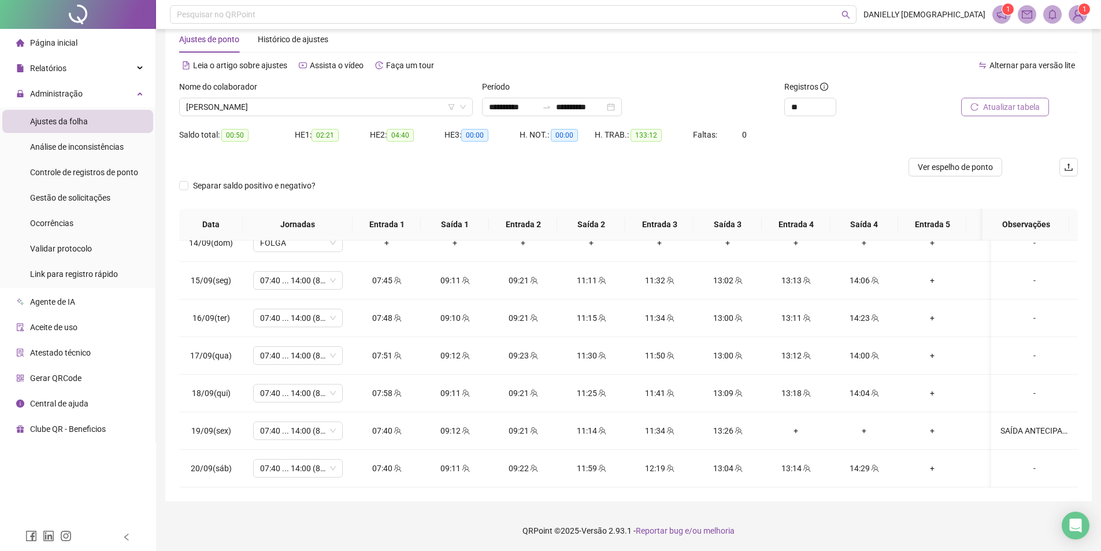
click at [997, 106] on span "Atualizar tabela" at bounding box center [1011, 107] width 57 height 13
click at [336, 101] on span "[PERSON_NAME]" at bounding box center [326, 106] width 280 height 17
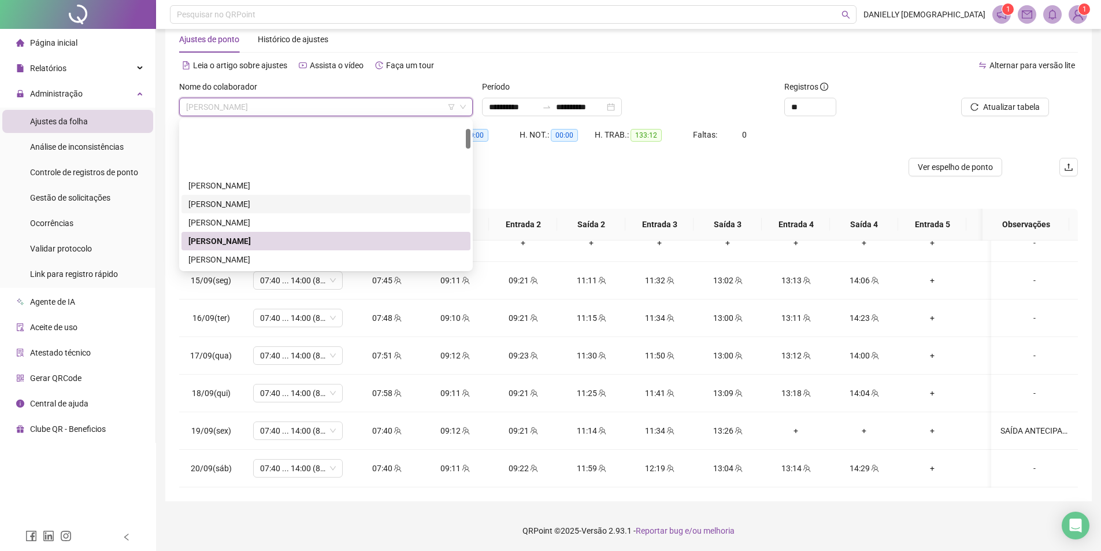
scroll to position [58, 0]
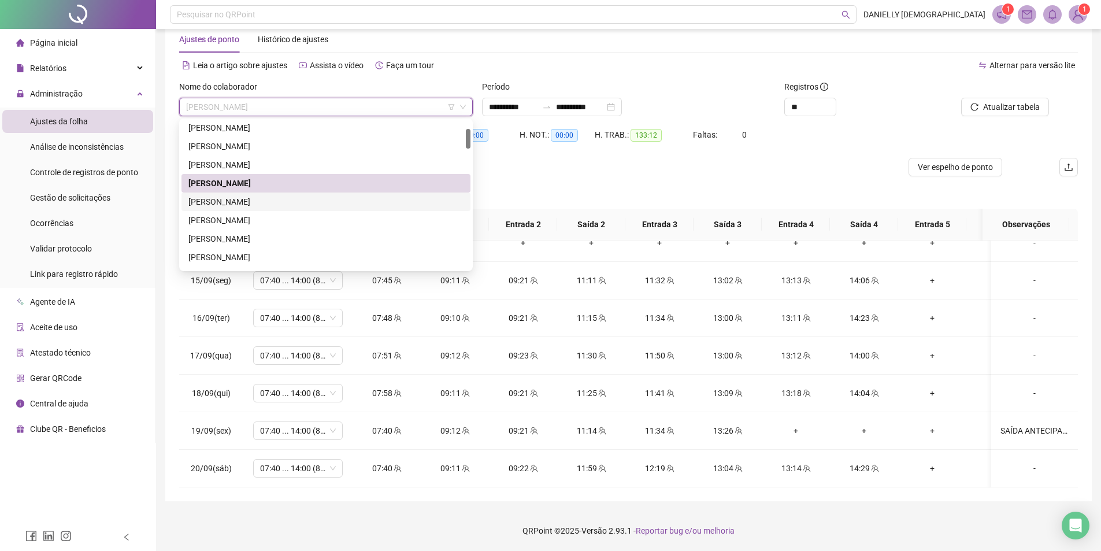
click at [281, 202] on div "[PERSON_NAME]" at bounding box center [325, 201] width 275 height 13
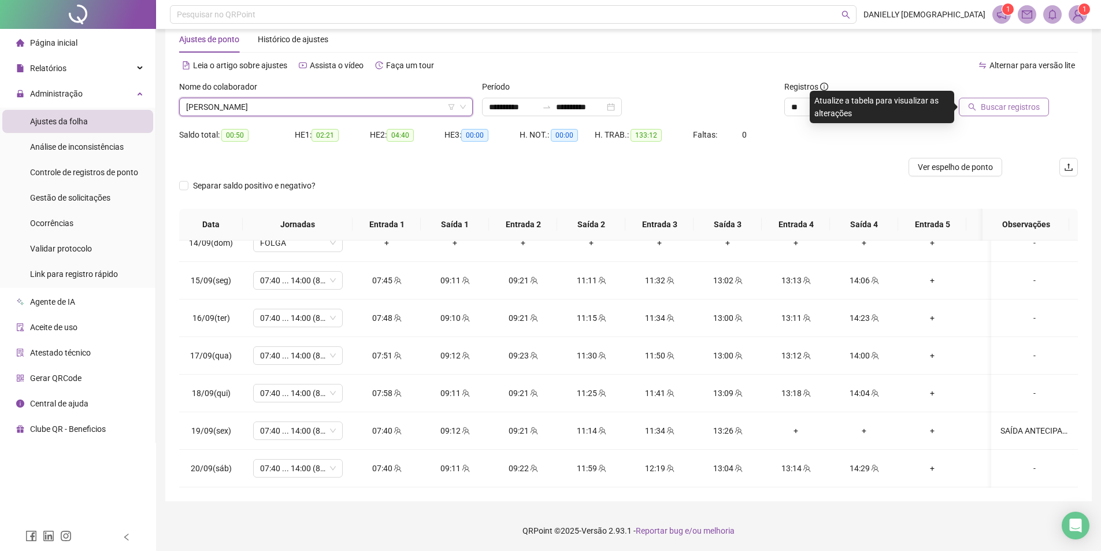
click at [1012, 107] on span "Buscar registros" at bounding box center [1009, 107] width 59 height 13
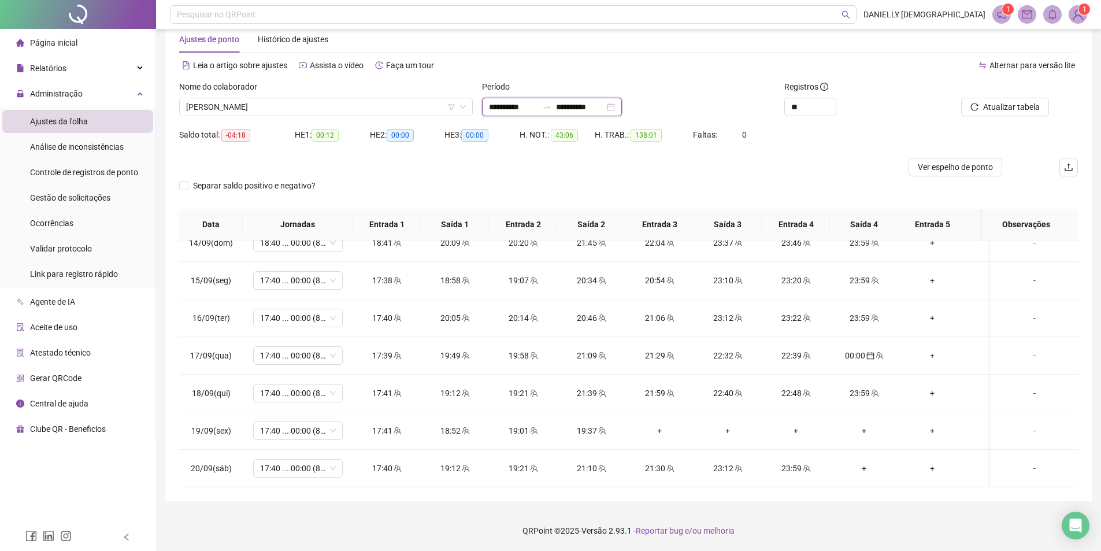
click at [491, 103] on input "**********" at bounding box center [513, 107] width 49 height 13
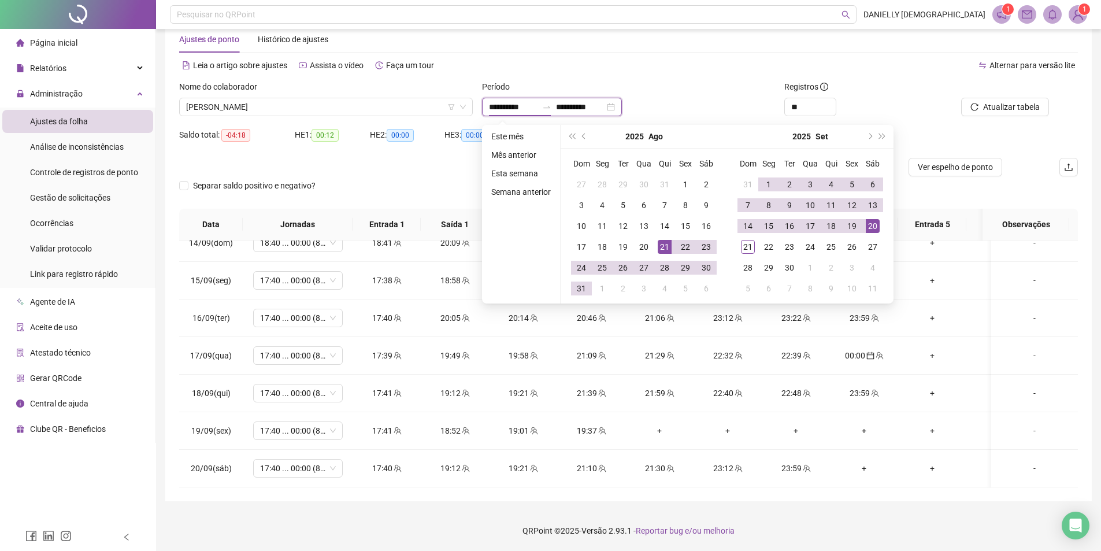
type input "**********"
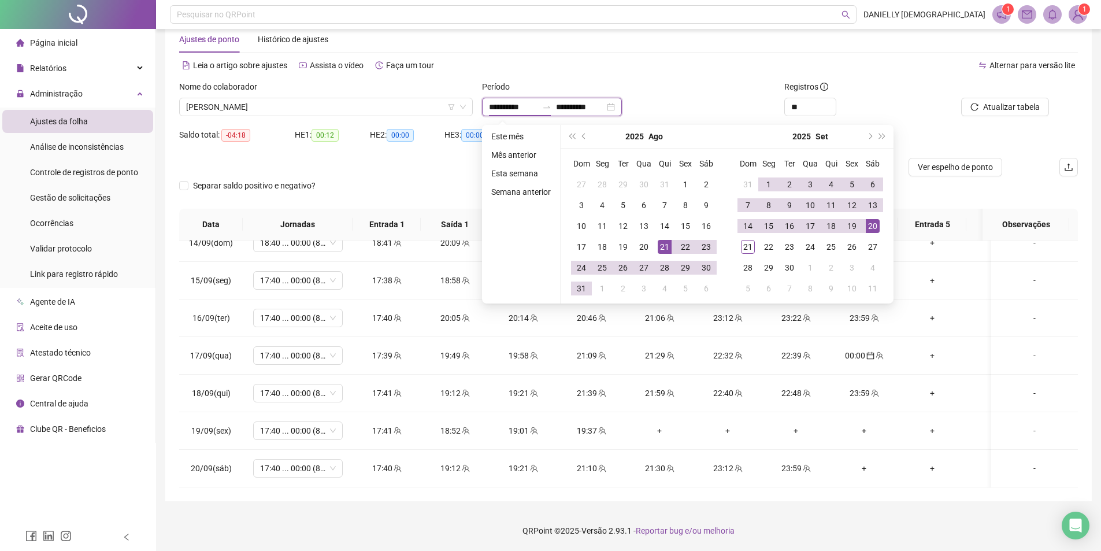
type input "**********"
click at [659, 245] on div "21" at bounding box center [664, 247] width 14 height 14
type input "**********"
click at [742, 246] on div "21" at bounding box center [748, 247] width 14 height 14
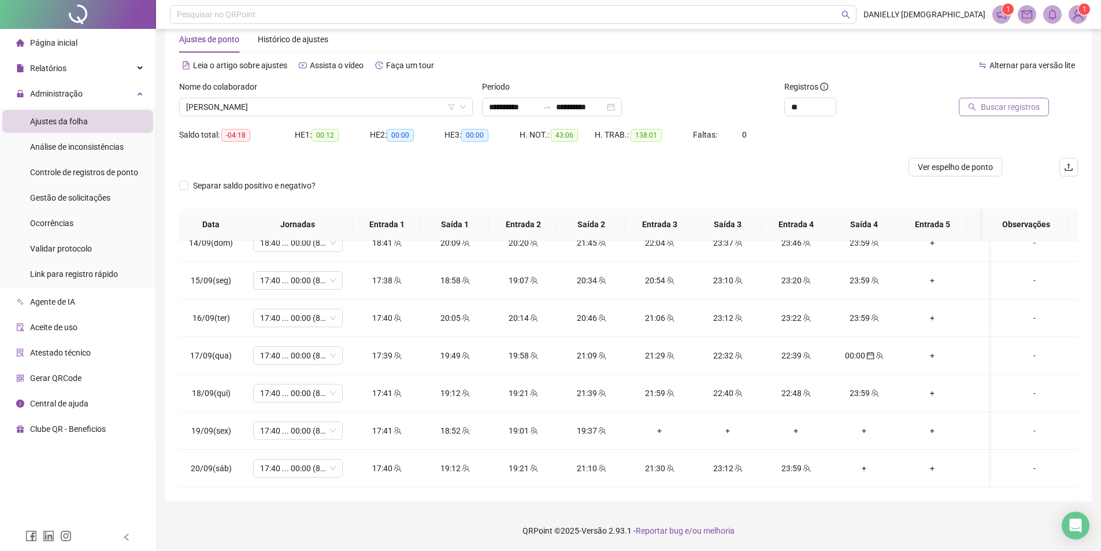
click at [995, 106] on span "Buscar registros" at bounding box center [1009, 107] width 59 height 13
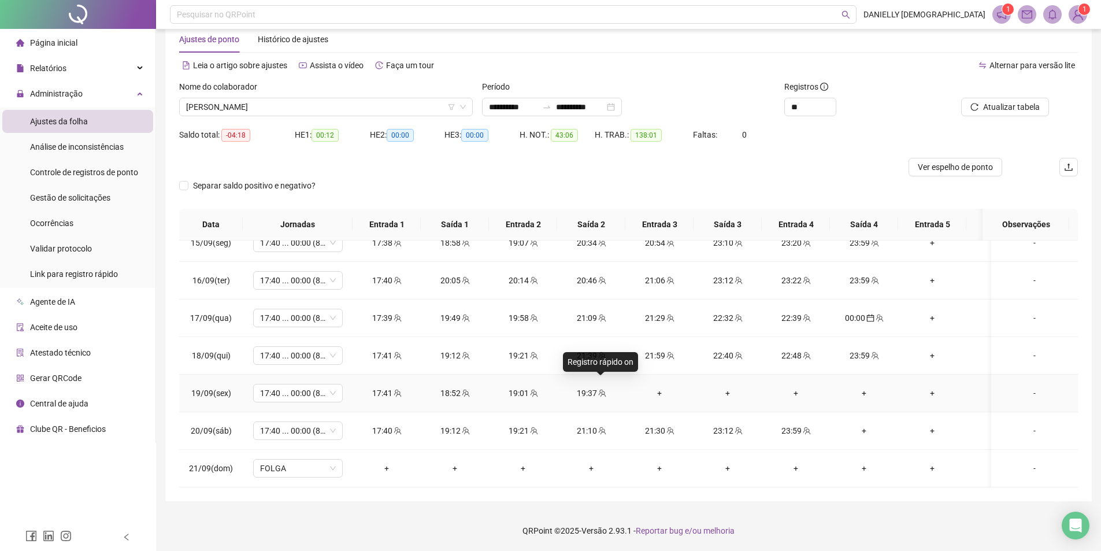
click at [601, 388] on span at bounding box center [601, 392] width 9 height 9
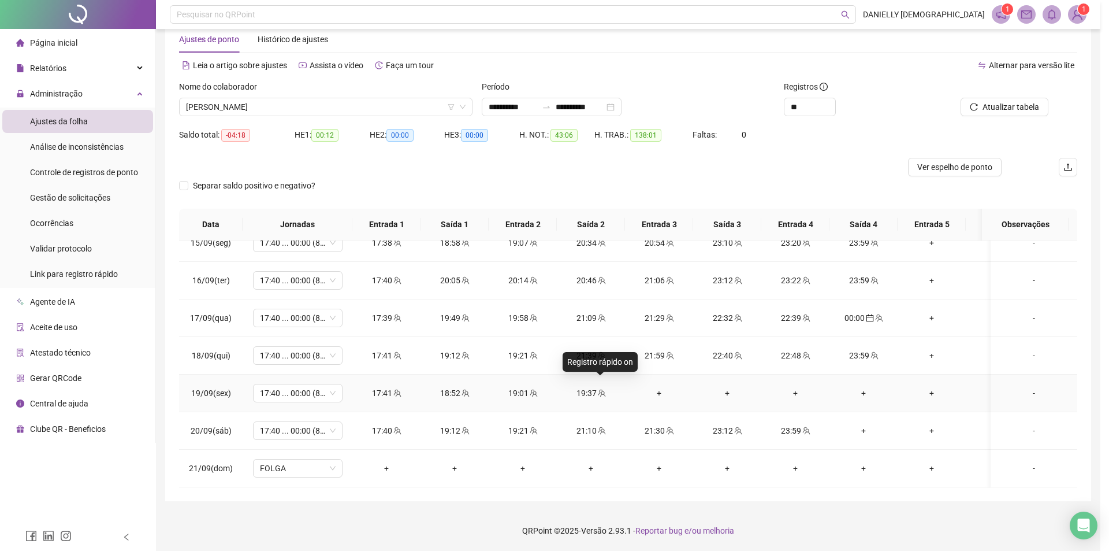
type input "**********"
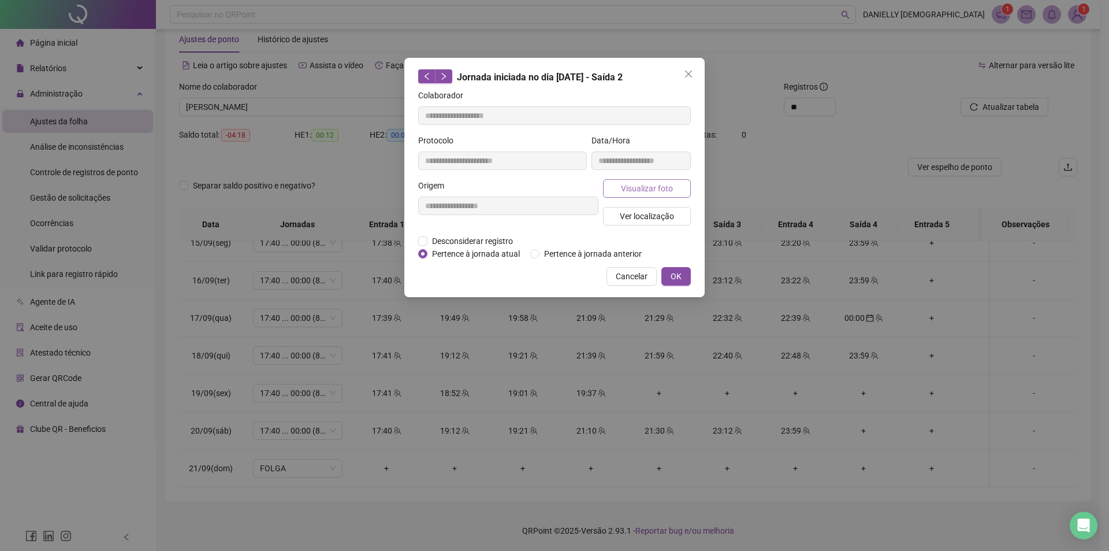
click at [633, 188] on span "Visualizar foto" at bounding box center [647, 188] width 52 height 13
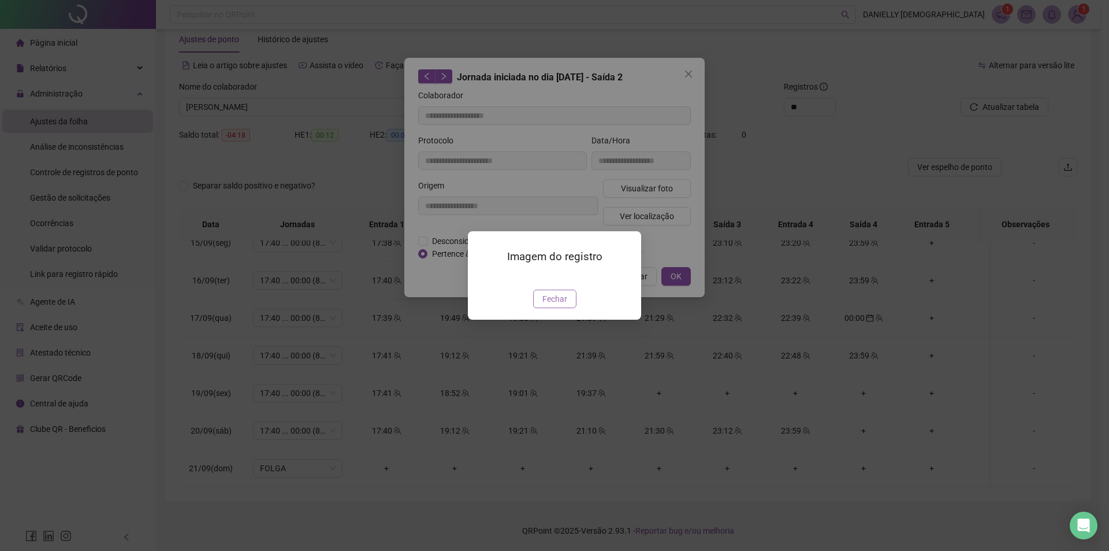
click at [556, 305] on span "Fechar" at bounding box center [555, 298] width 25 height 13
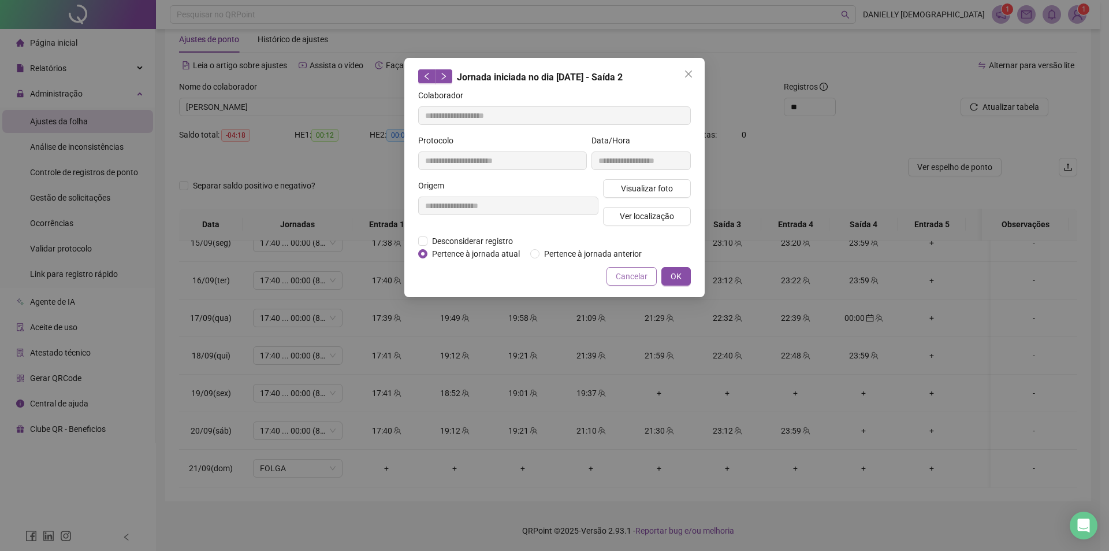
click at [646, 276] on span "Cancelar" at bounding box center [632, 276] width 32 height 13
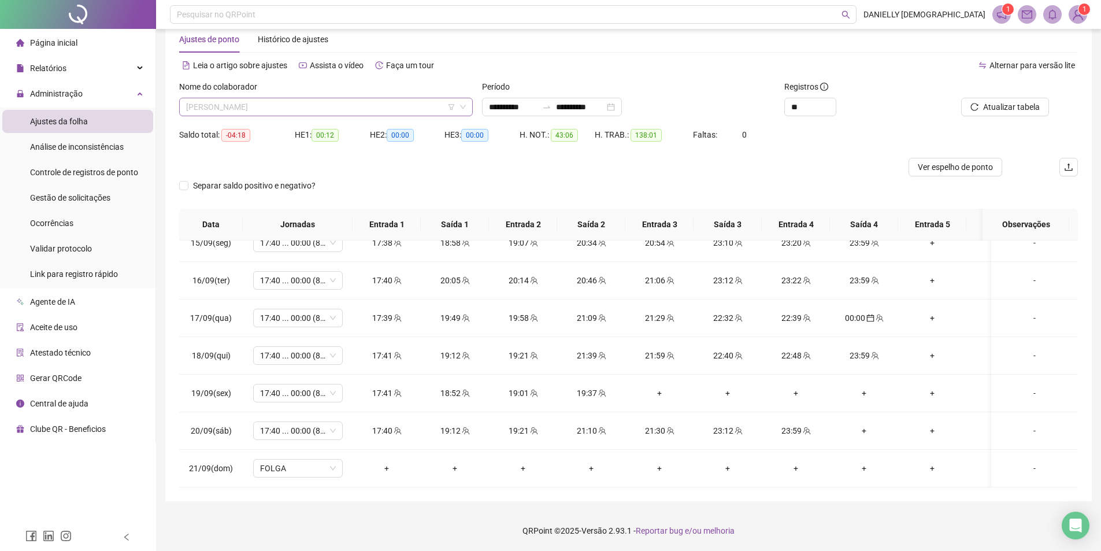
click at [244, 104] on span "[PERSON_NAME]" at bounding box center [326, 106] width 280 height 17
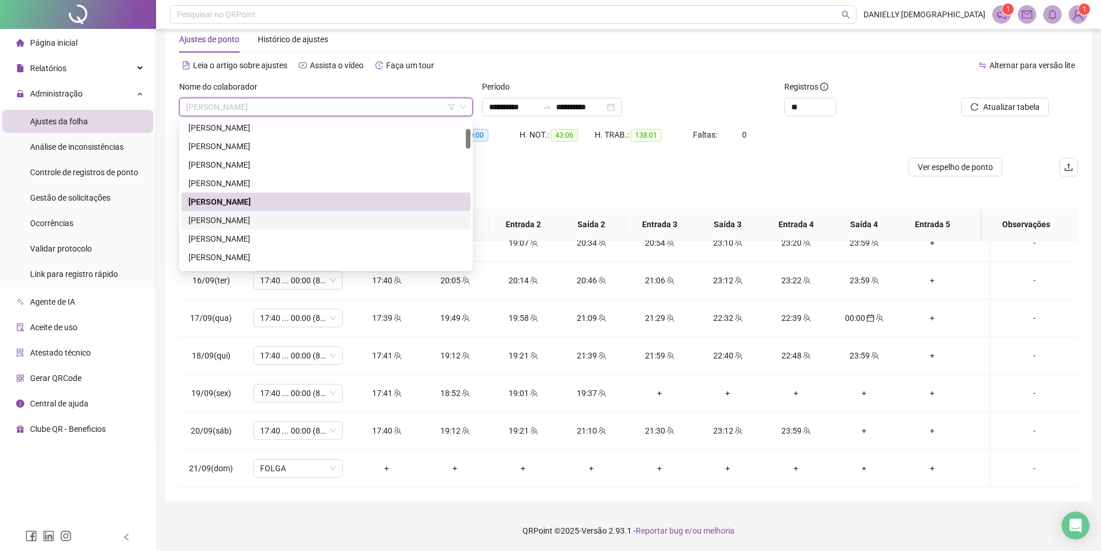
click at [273, 221] on div "[PERSON_NAME]" at bounding box center [325, 220] width 275 height 13
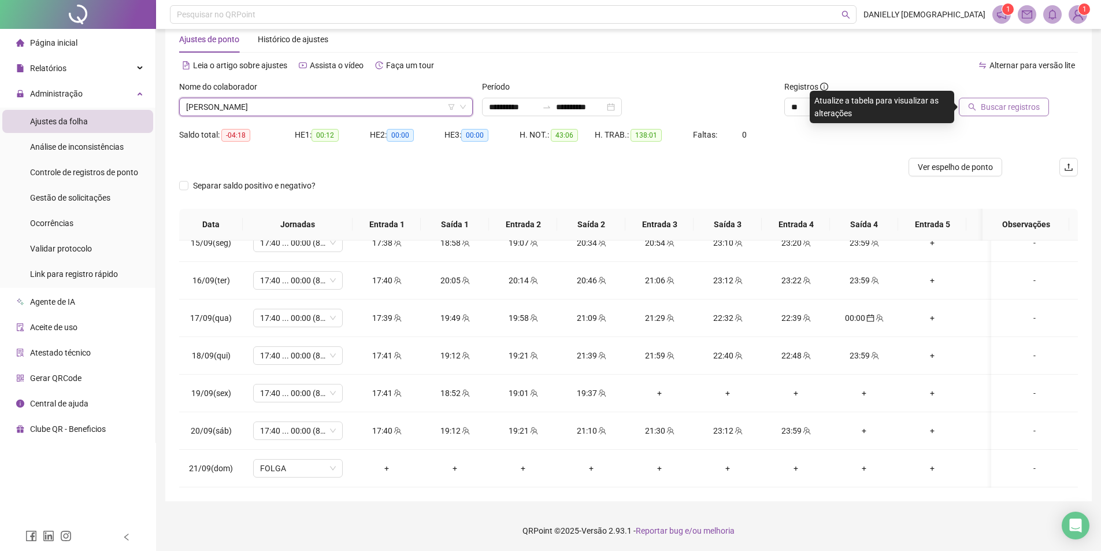
click at [985, 107] on span "Buscar registros" at bounding box center [1009, 107] width 59 height 13
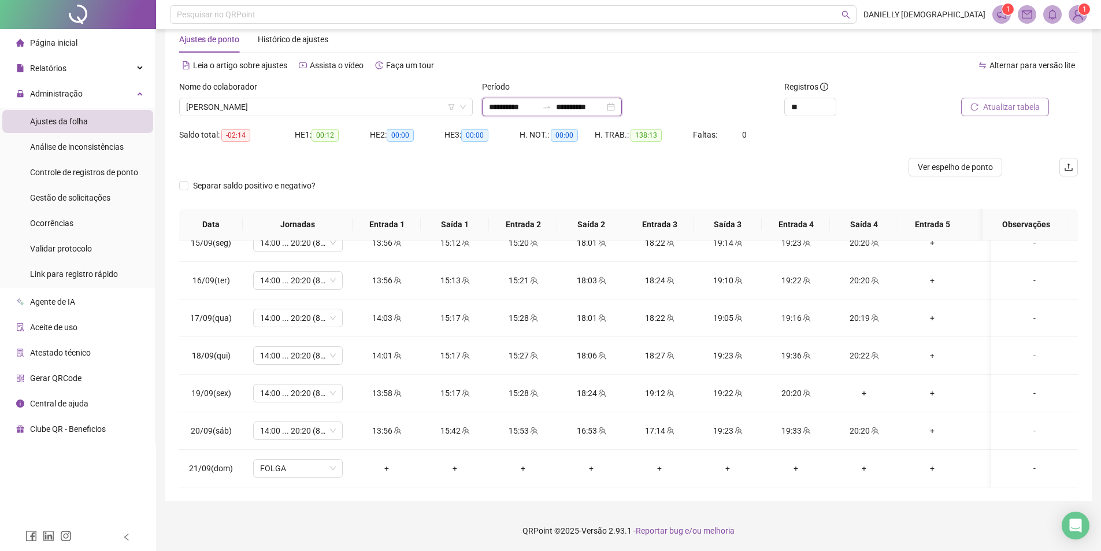
click at [501, 106] on input "**********" at bounding box center [513, 107] width 49 height 13
type input "**********"
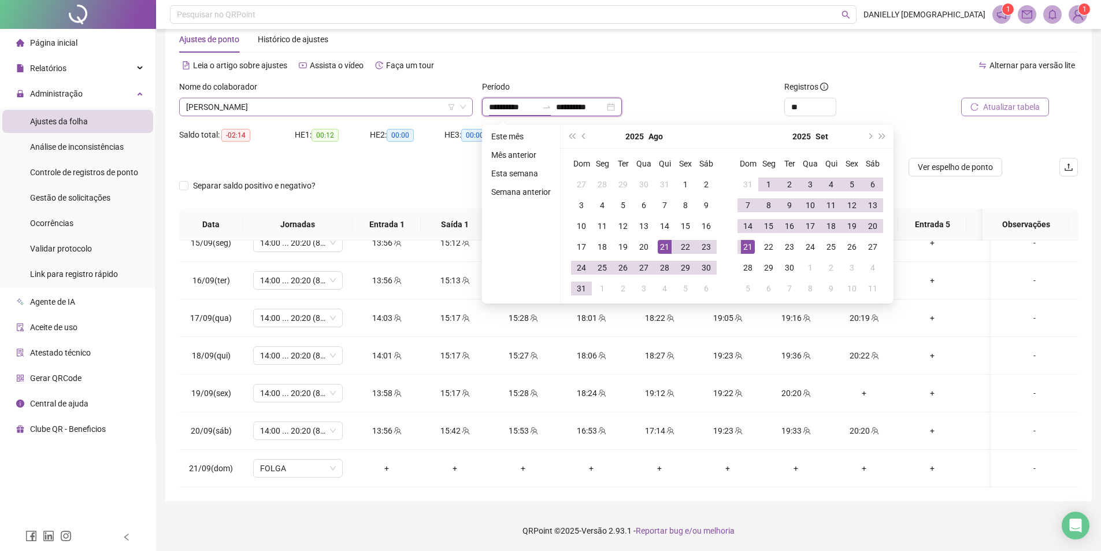
click at [295, 98] on span "[PERSON_NAME]" at bounding box center [326, 106] width 280 height 17
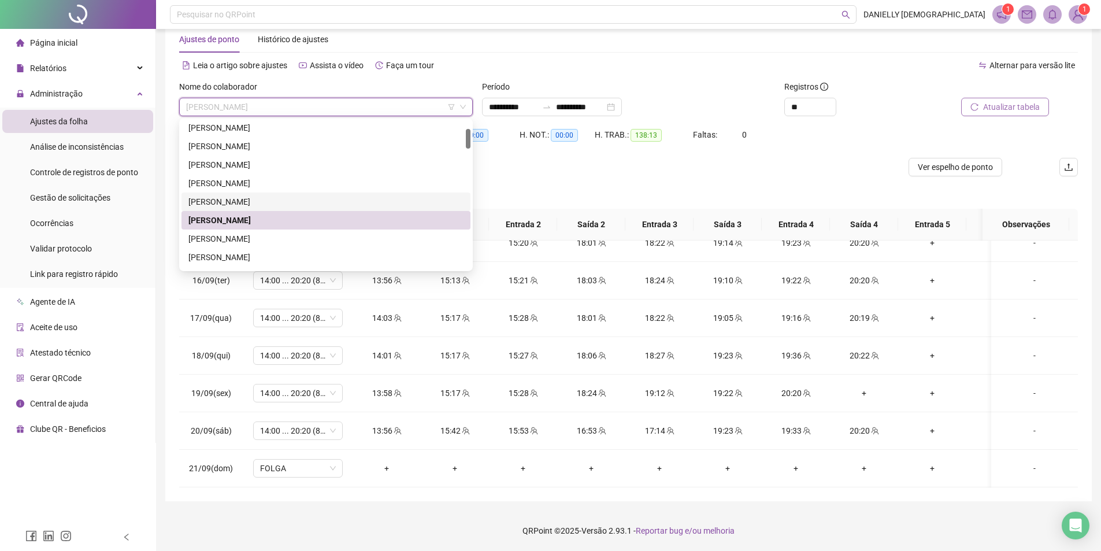
click at [266, 202] on div "[PERSON_NAME]" at bounding box center [325, 201] width 275 height 13
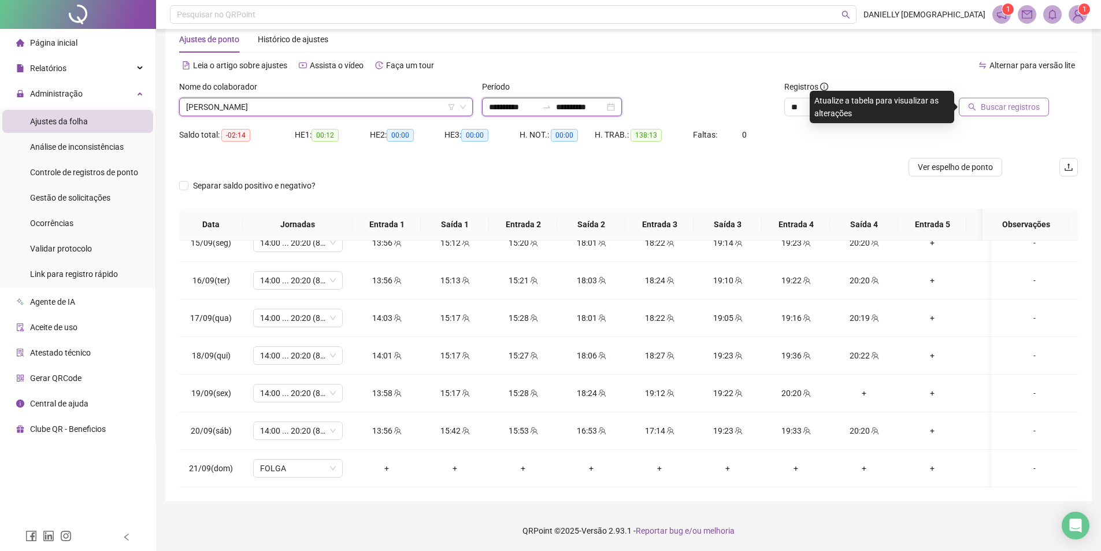
click at [495, 106] on input "**********" at bounding box center [513, 107] width 49 height 13
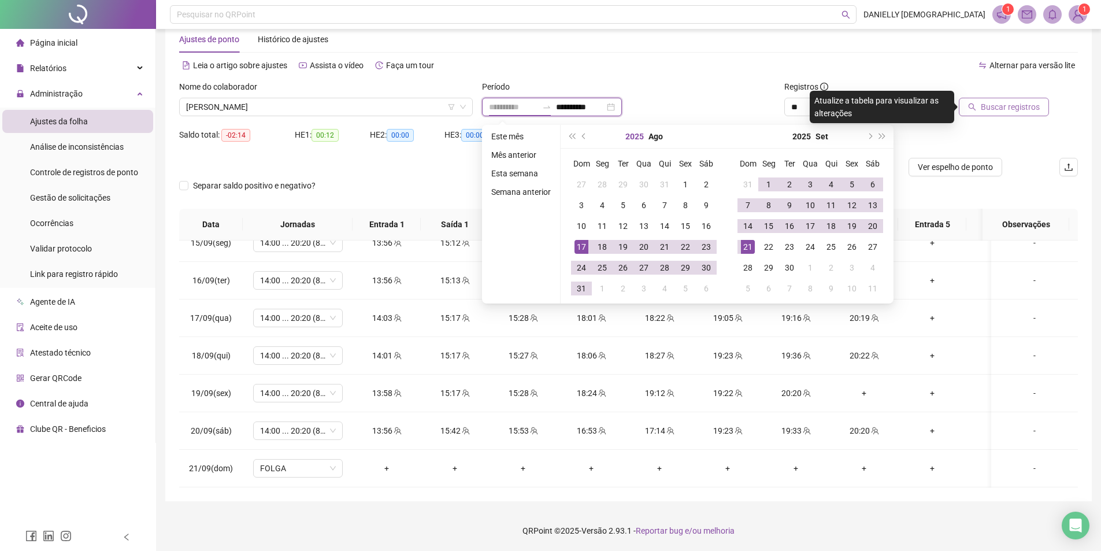
type input "**********"
click at [987, 110] on span "Buscar registros" at bounding box center [1009, 107] width 59 height 13
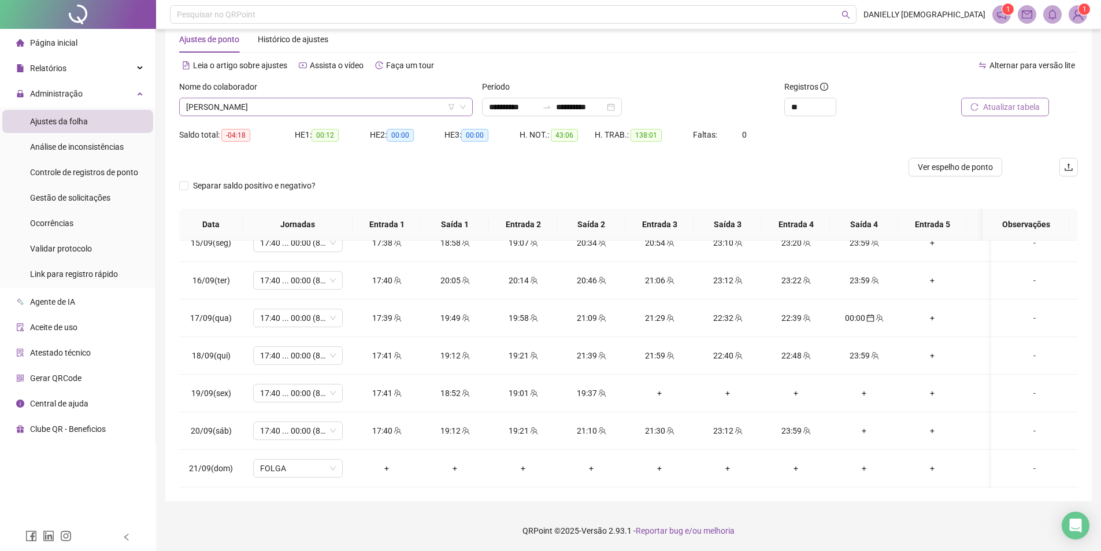
click at [393, 109] on span "[PERSON_NAME]" at bounding box center [326, 106] width 280 height 17
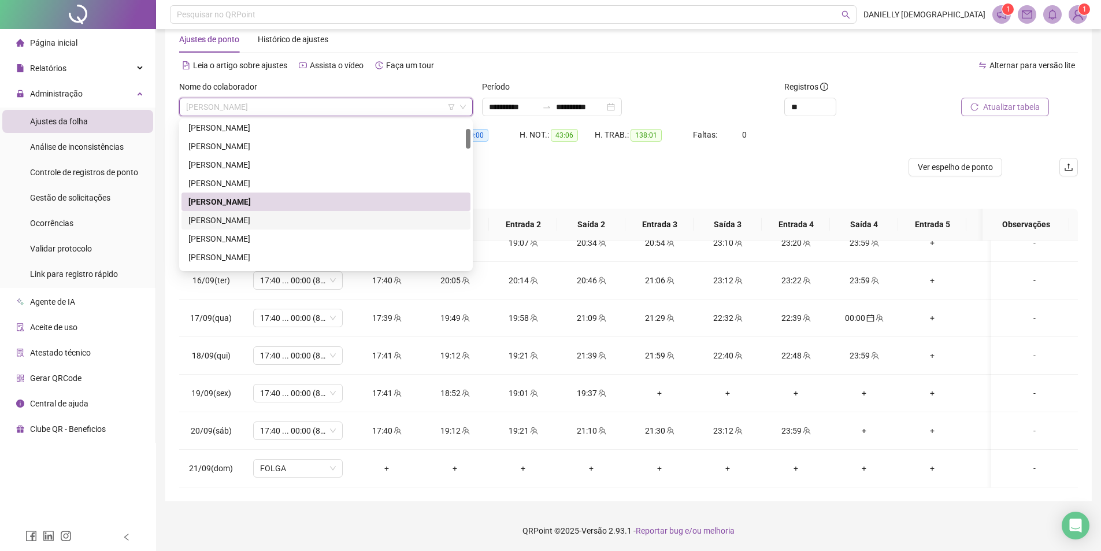
click at [243, 214] on div "[PERSON_NAME]" at bounding box center [325, 220] width 275 height 13
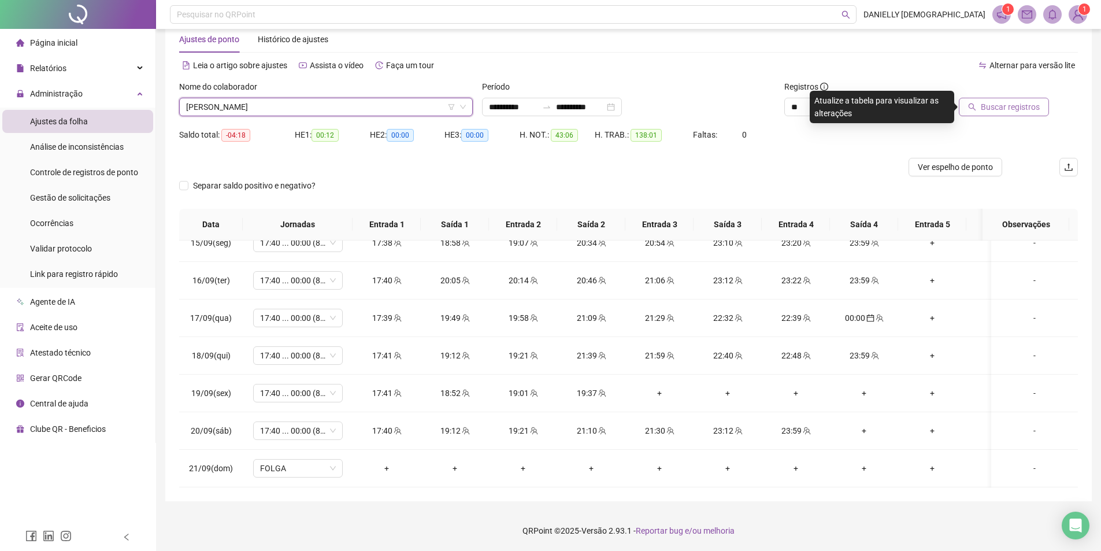
click at [991, 112] on span "Buscar registros" at bounding box center [1009, 107] width 59 height 13
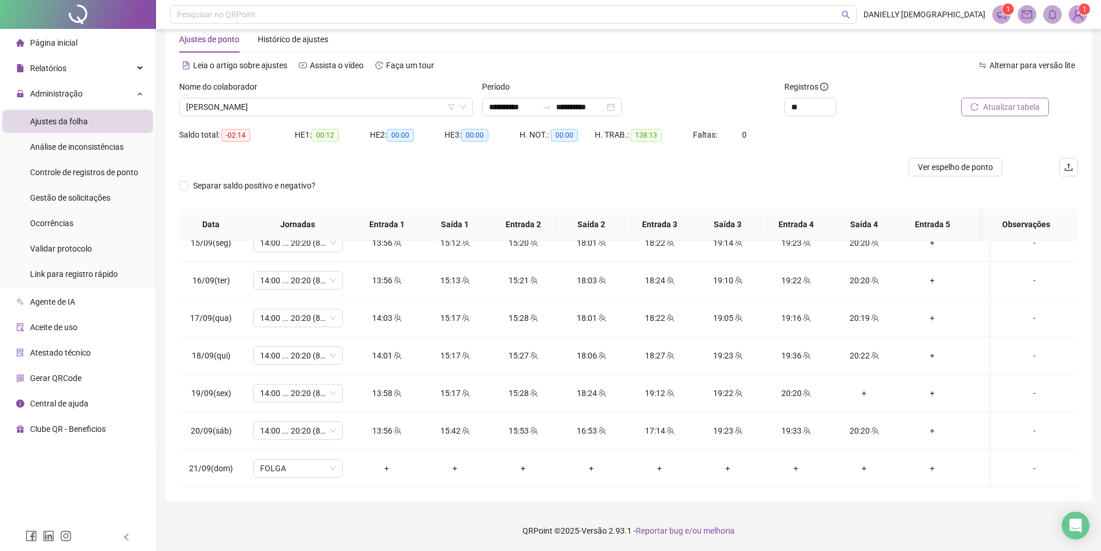
click at [995, 110] on span "Atualizar tabela" at bounding box center [1011, 107] width 57 height 13
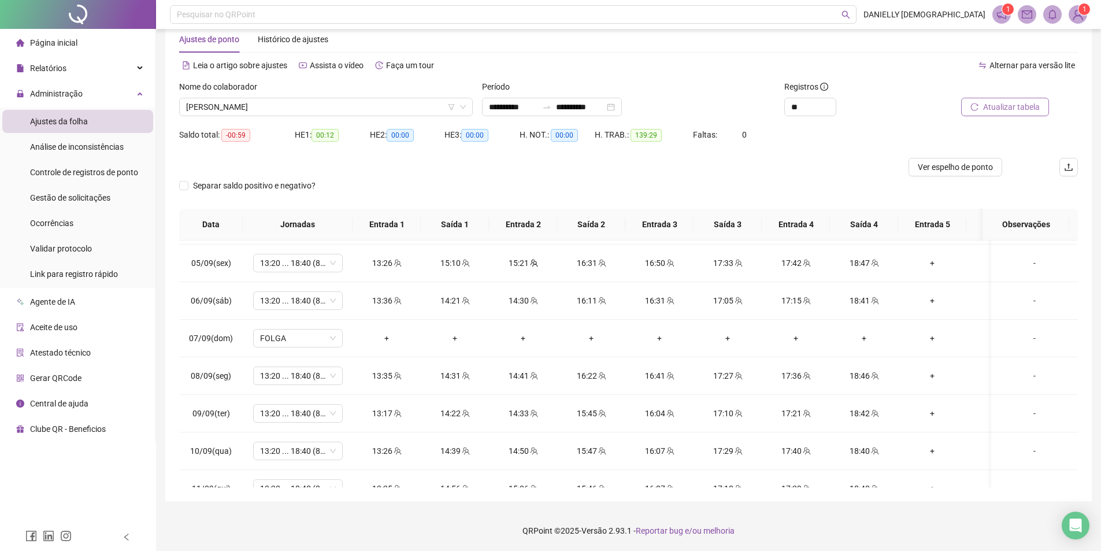
click at [999, 102] on span "Atualizar tabela" at bounding box center [1011, 107] width 57 height 13
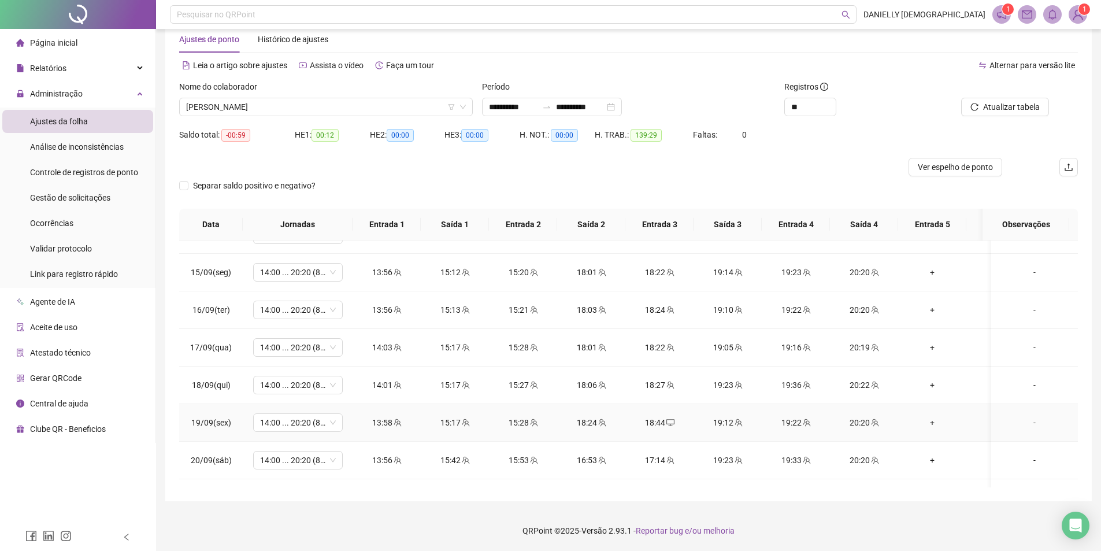
scroll to position [964, 0]
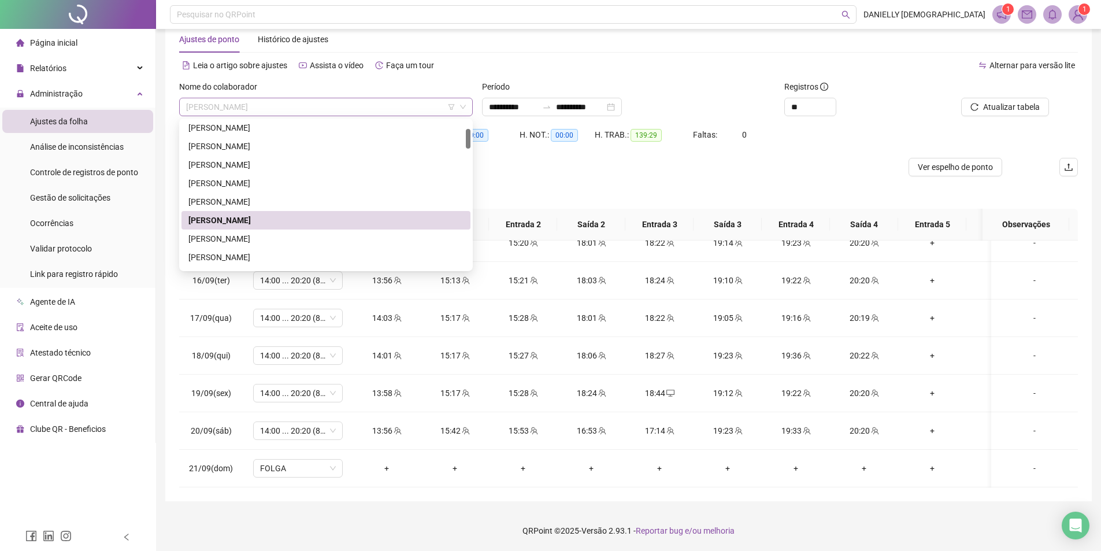
click at [321, 100] on span "[PERSON_NAME]" at bounding box center [326, 106] width 280 height 17
drag, startPoint x: 287, startPoint y: 244, endPoint x: 289, endPoint y: 262, distance: 18.0
click at [289, 262] on div "[PERSON_NAME] [PERSON_NAME] [PERSON_NAME] [PERSON_NAME] VERAS [PERSON_NAME]" at bounding box center [325, 210] width 289 height 185
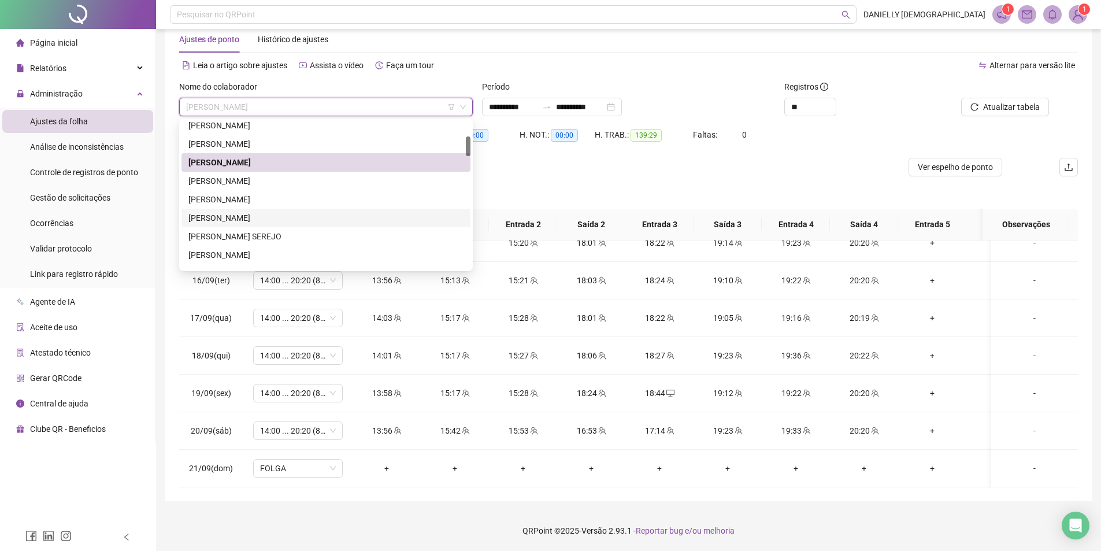
click at [289, 222] on div "[PERSON_NAME]" at bounding box center [325, 217] width 275 height 13
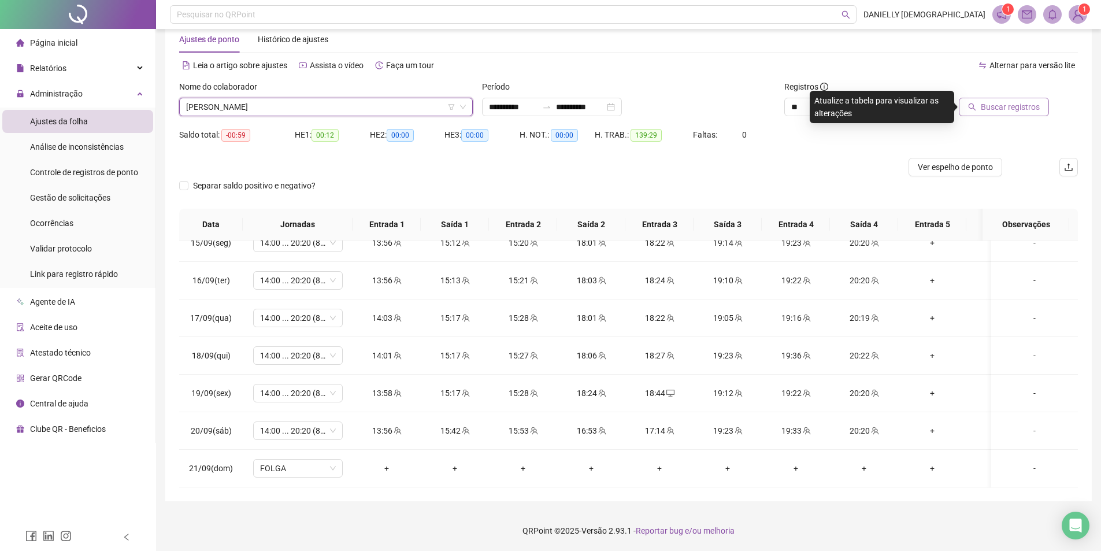
click at [988, 112] on span "Buscar registros" at bounding box center [1009, 107] width 59 height 13
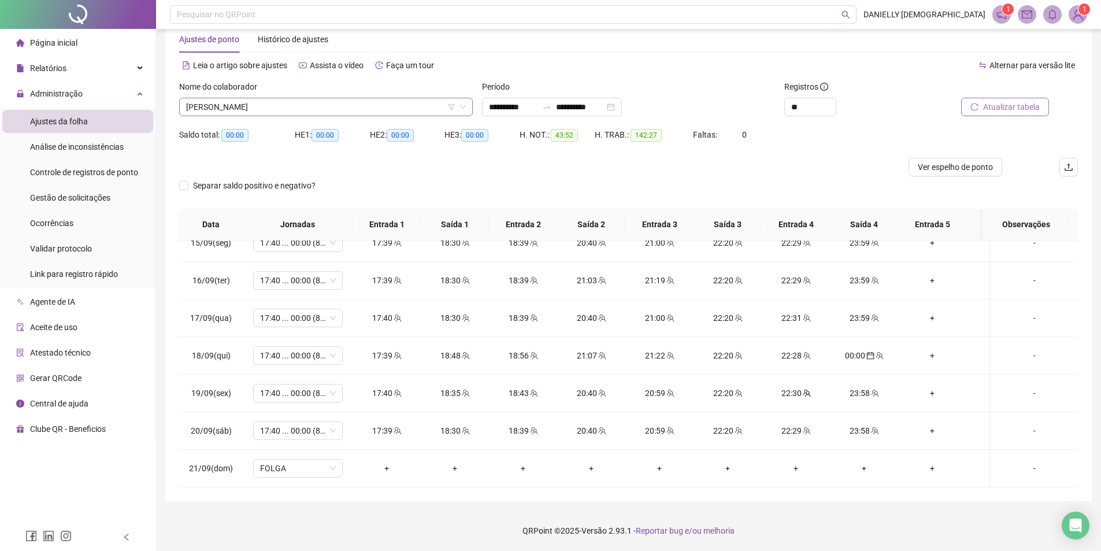
click at [341, 113] on span "[PERSON_NAME]" at bounding box center [326, 106] width 280 height 17
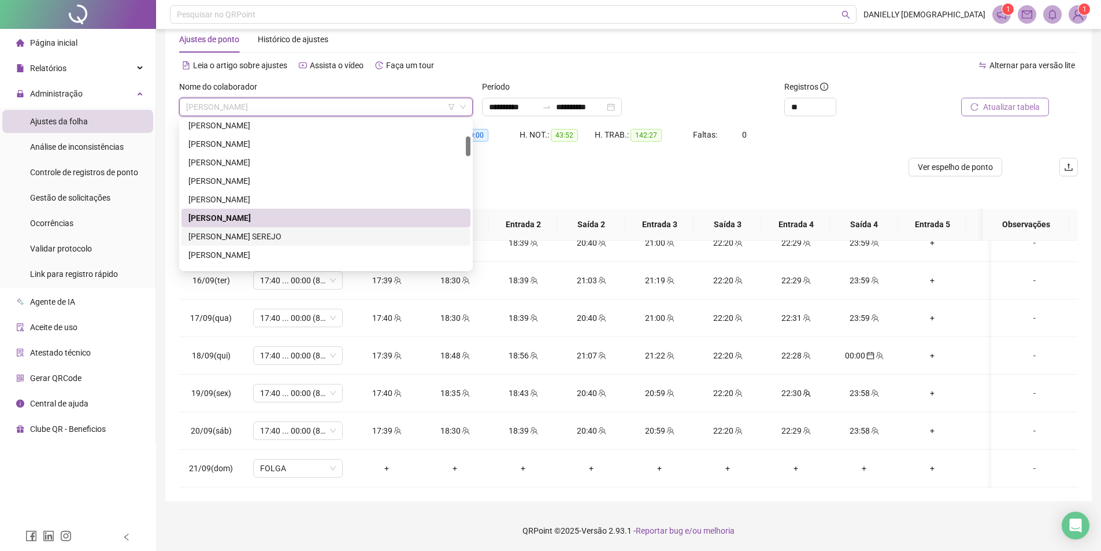
click at [278, 240] on div "[PERSON_NAME] SEREJO" at bounding box center [325, 236] width 275 height 13
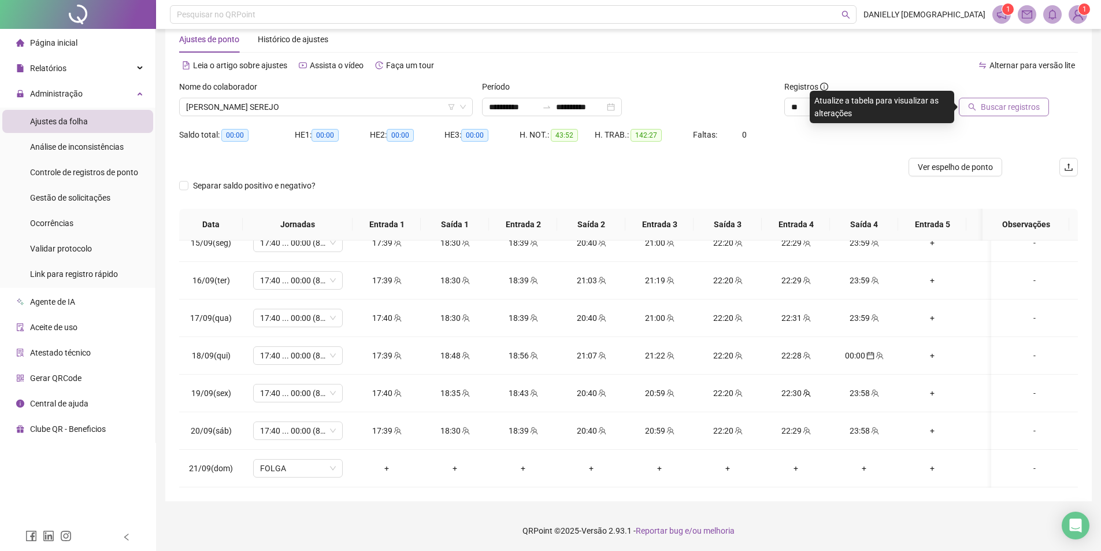
click at [985, 106] on span "Buscar registros" at bounding box center [1009, 107] width 59 height 13
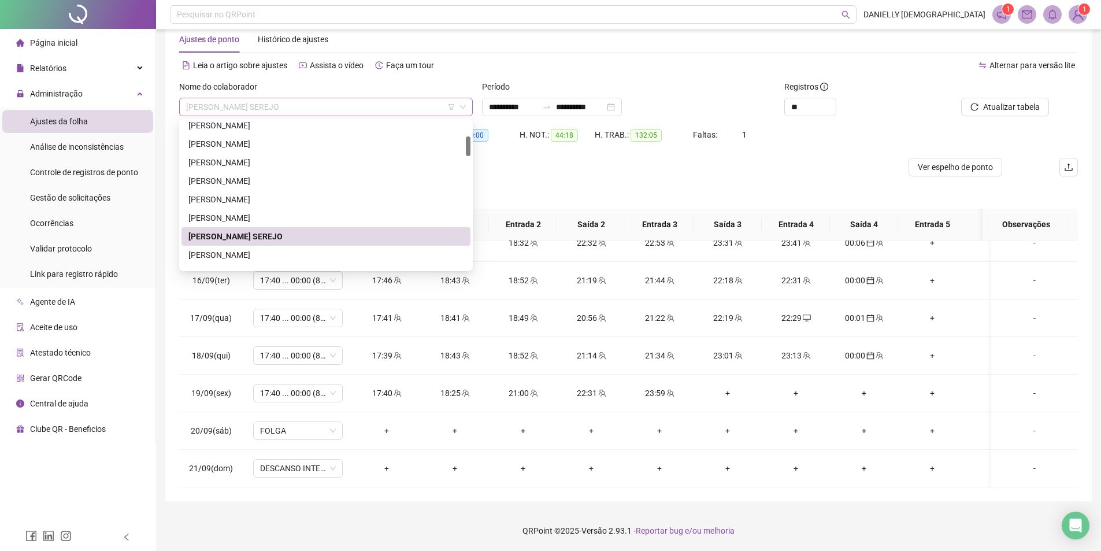
click at [293, 98] on div "[PERSON_NAME] SEREJO" at bounding box center [325, 107] width 293 height 18
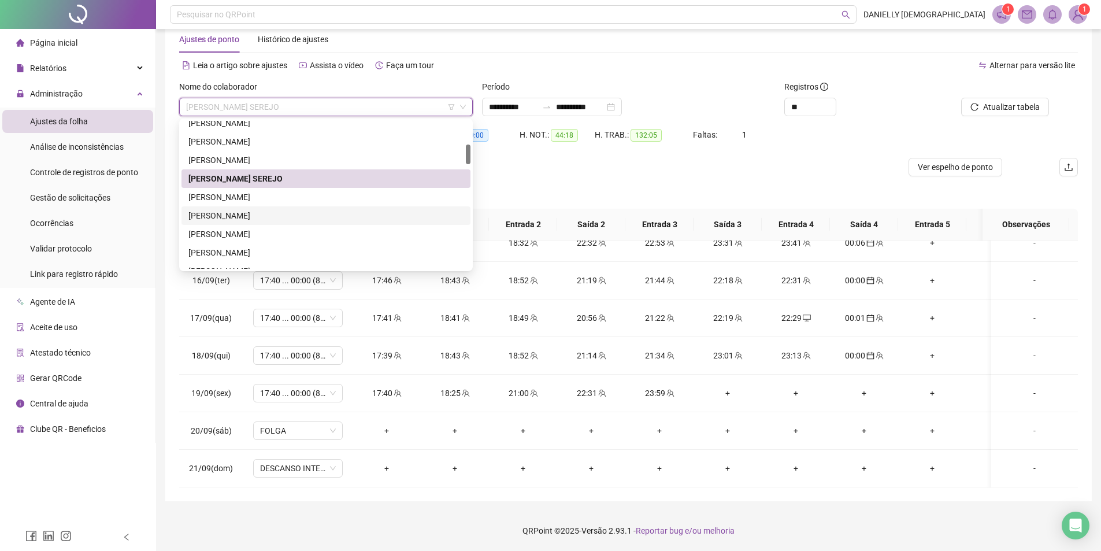
click at [278, 216] on div "[PERSON_NAME]" at bounding box center [325, 215] width 275 height 13
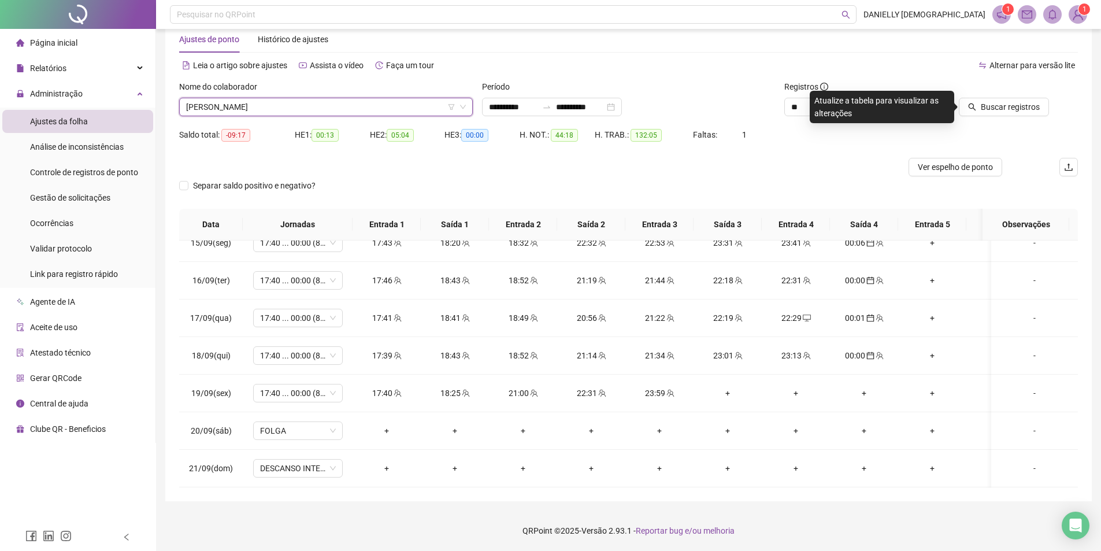
click at [267, 104] on span "[PERSON_NAME]" at bounding box center [326, 106] width 280 height 17
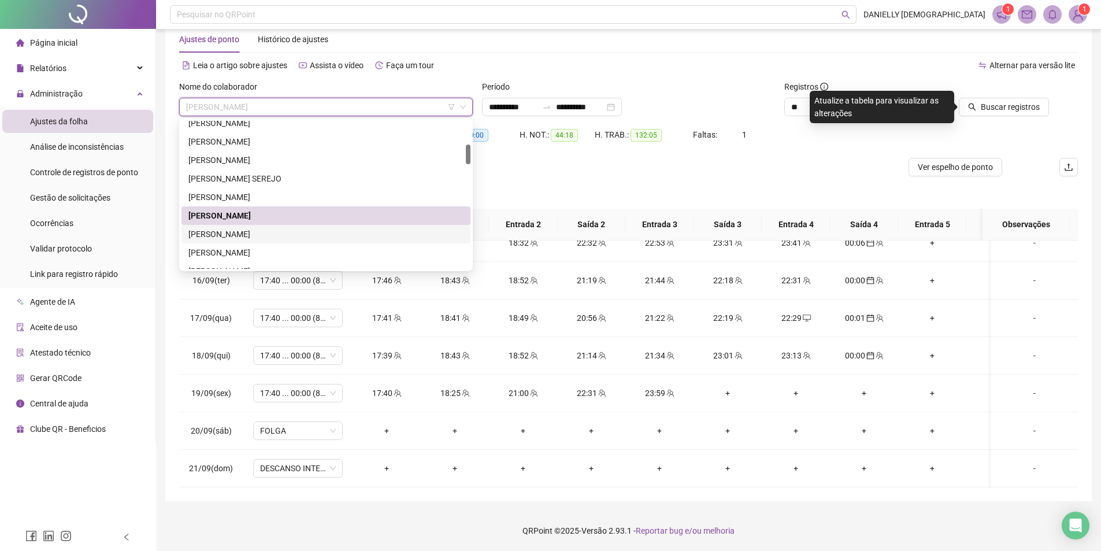
click at [267, 237] on div "[PERSON_NAME]" at bounding box center [325, 234] width 275 height 13
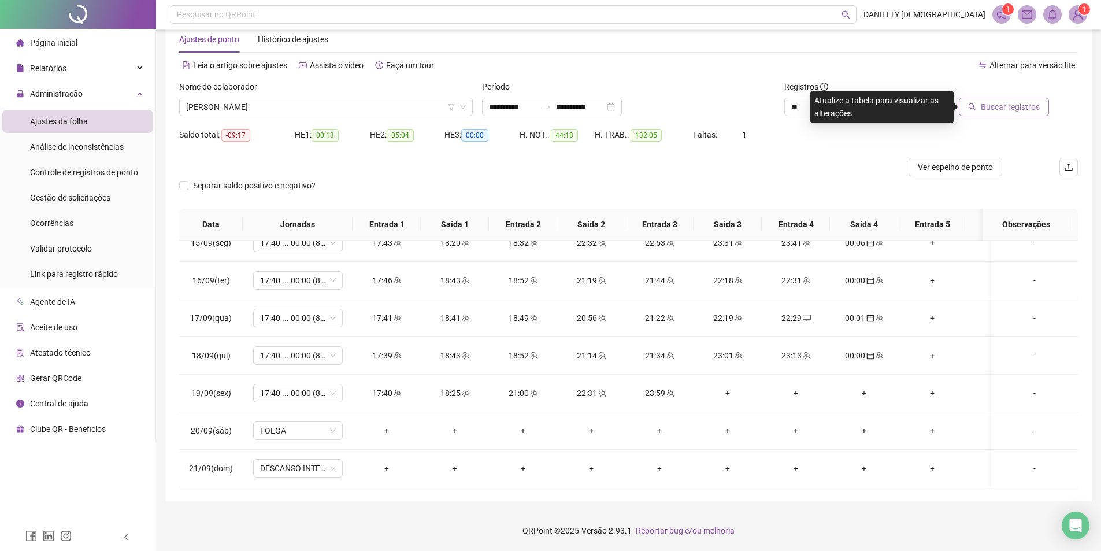
click at [1023, 101] on span "Buscar registros" at bounding box center [1009, 107] width 59 height 13
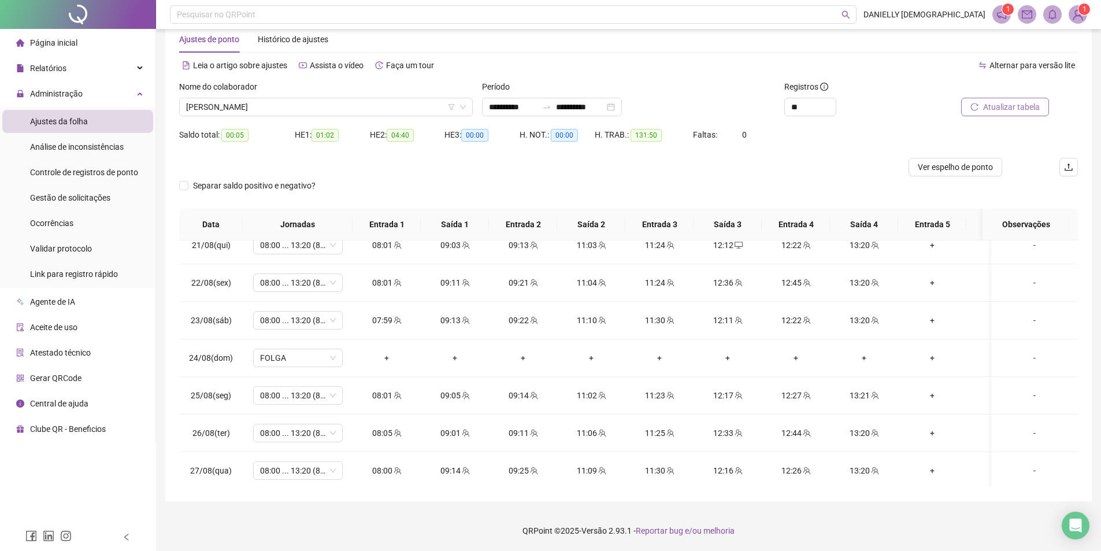
scroll to position [0, 0]
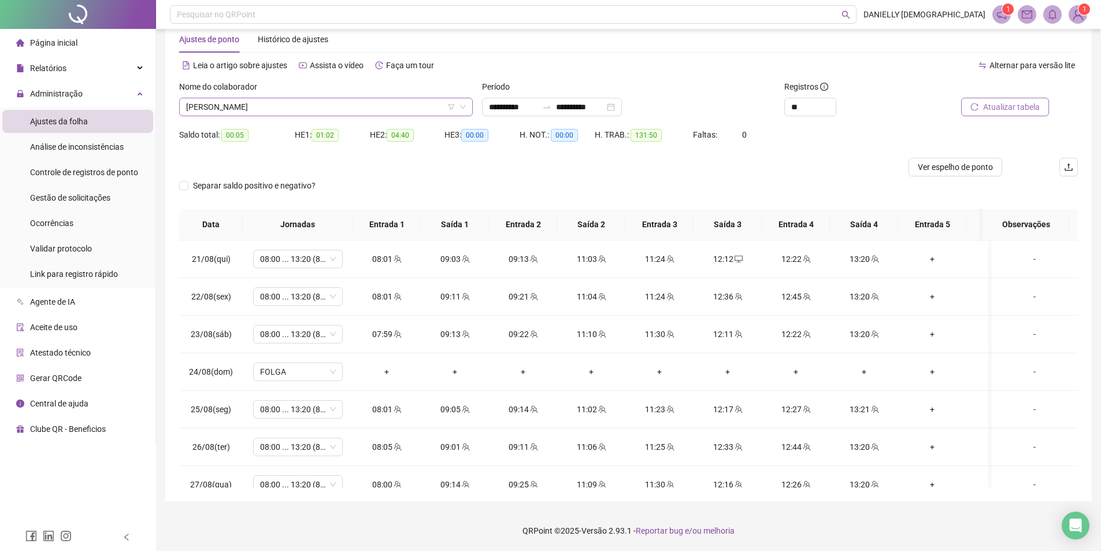
click at [291, 105] on span "[PERSON_NAME]" at bounding box center [326, 106] width 280 height 17
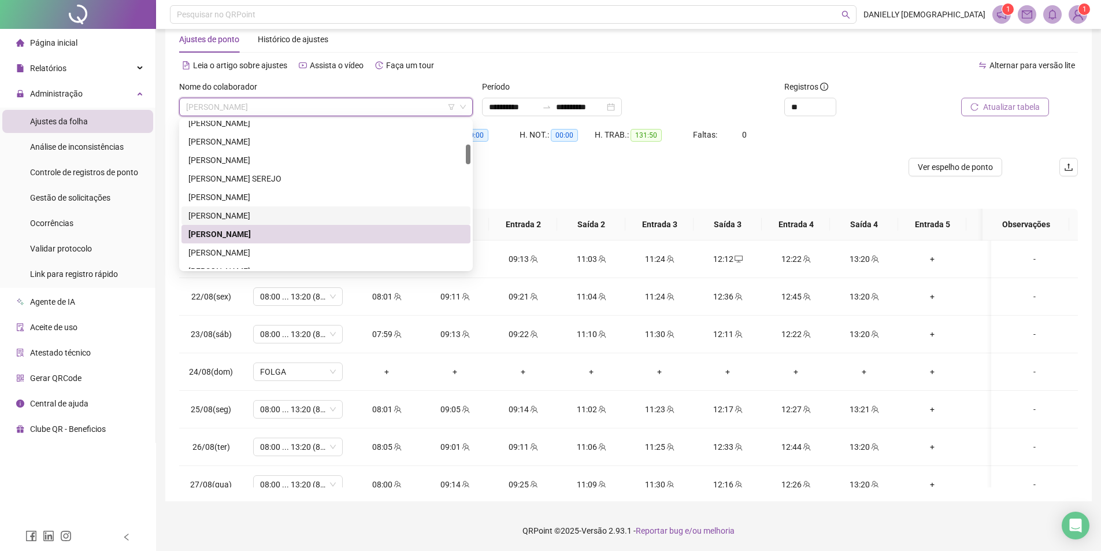
scroll to position [231, 0]
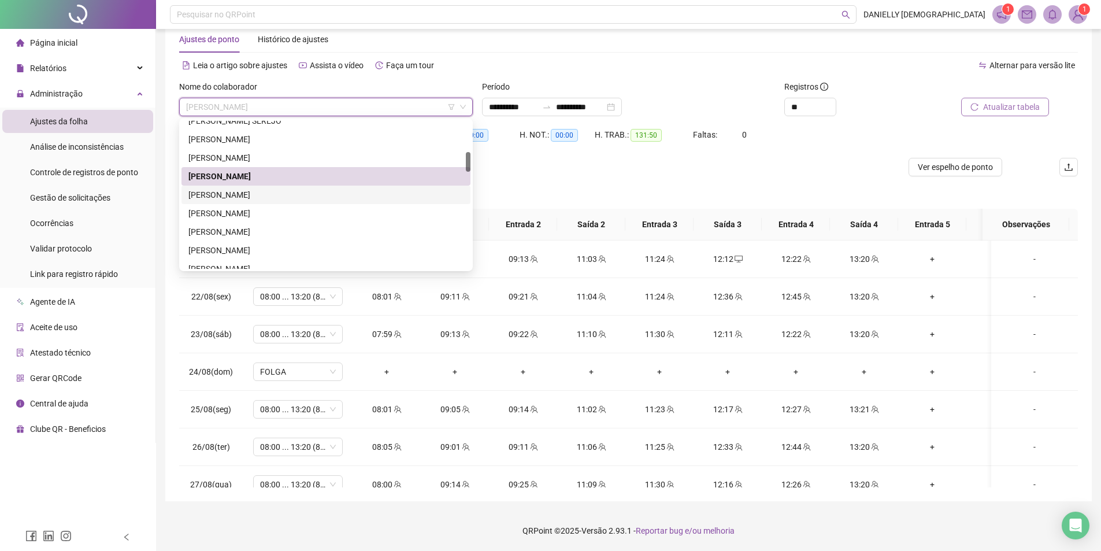
click at [280, 198] on div "[PERSON_NAME]" at bounding box center [325, 194] width 275 height 13
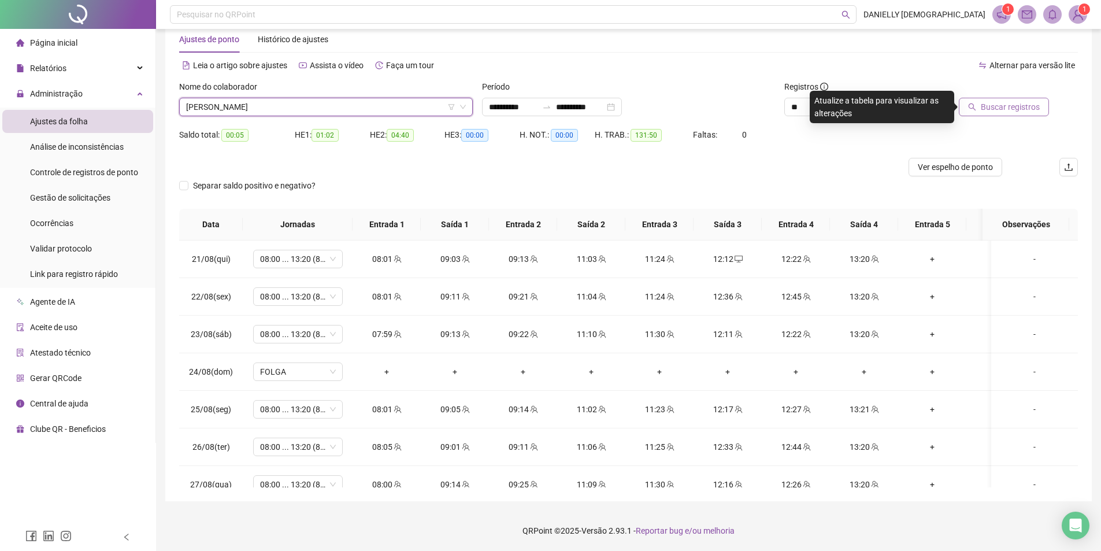
click at [979, 114] on button "Buscar registros" at bounding box center [1003, 107] width 90 height 18
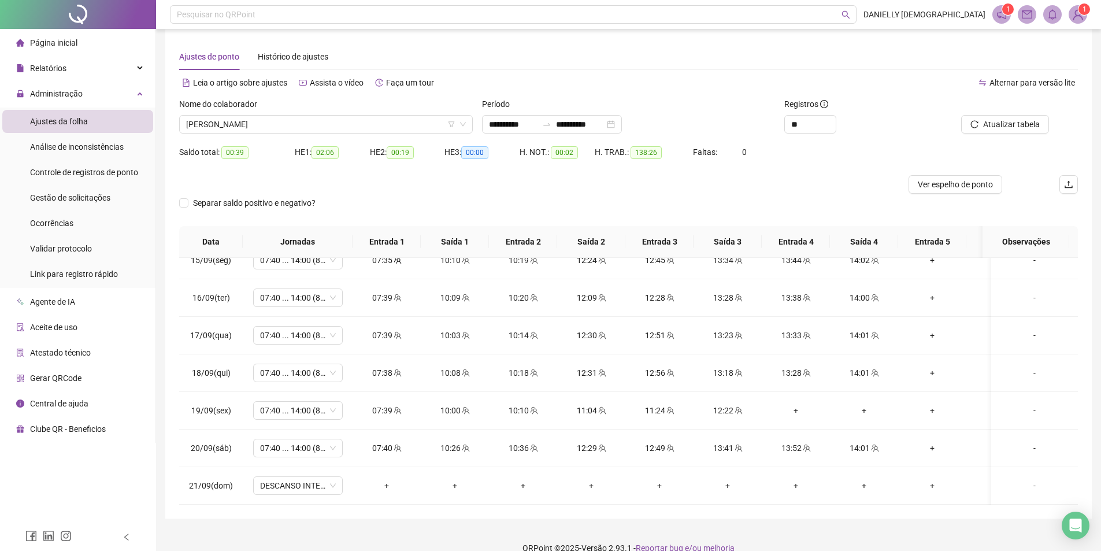
scroll to position [0, 0]
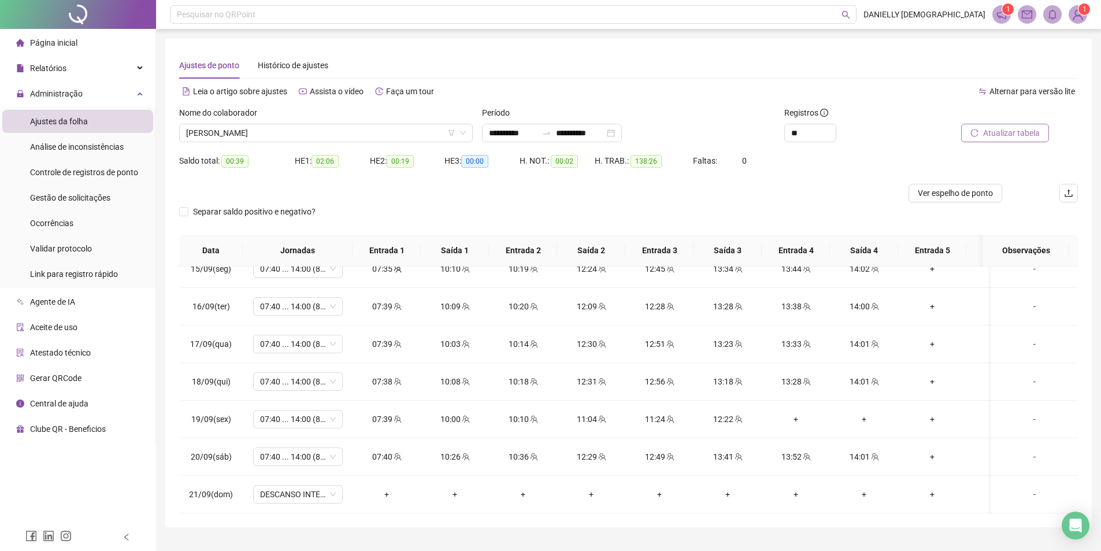
click at [971, 134] on icon "reload" at bounding box center [974, 133] width 8 height 8
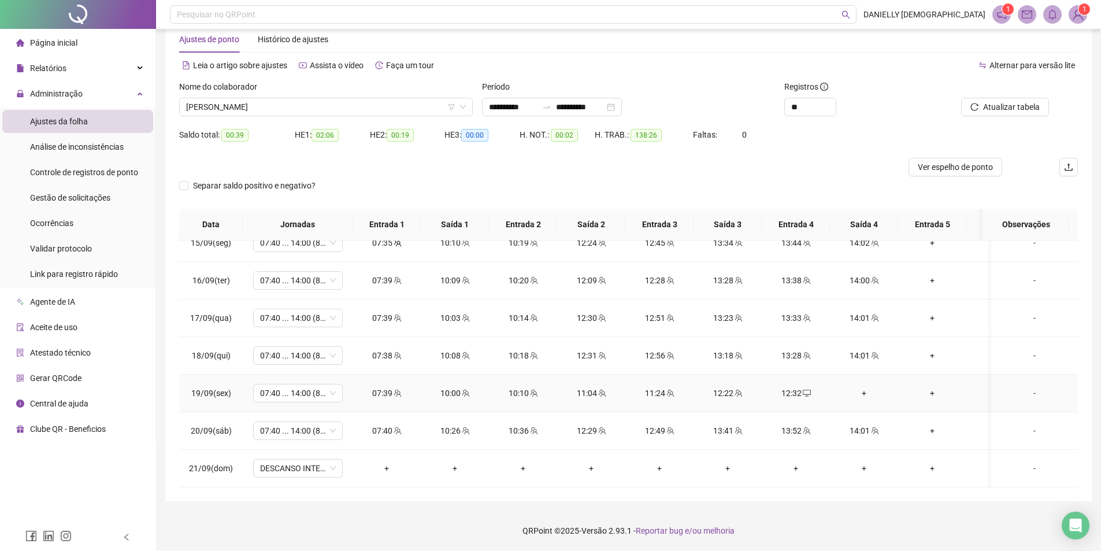
click at [737, 389] on icon "team" at bounding box center [738, 393] width 8 height 8
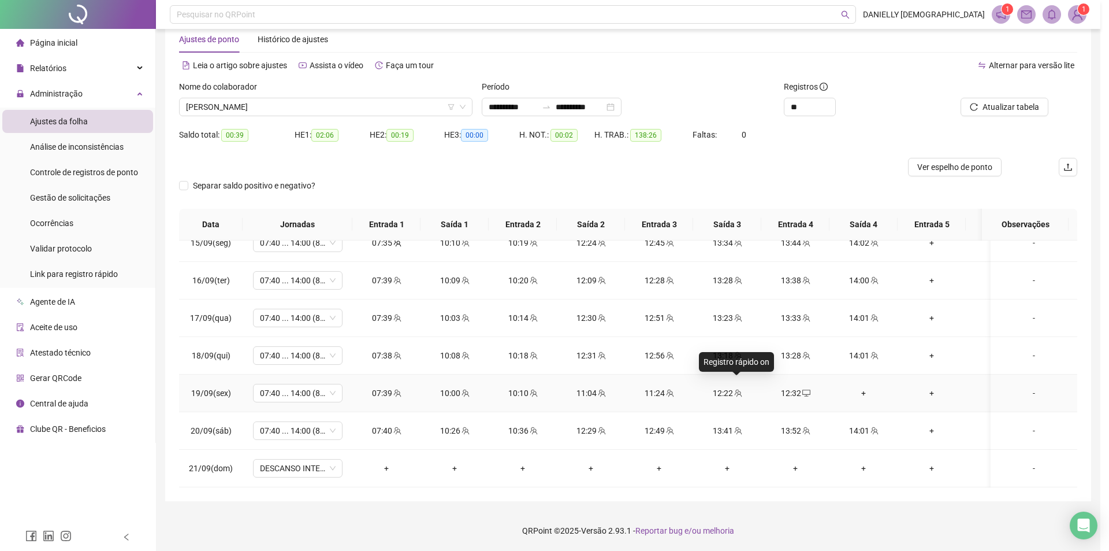
type input "**********"
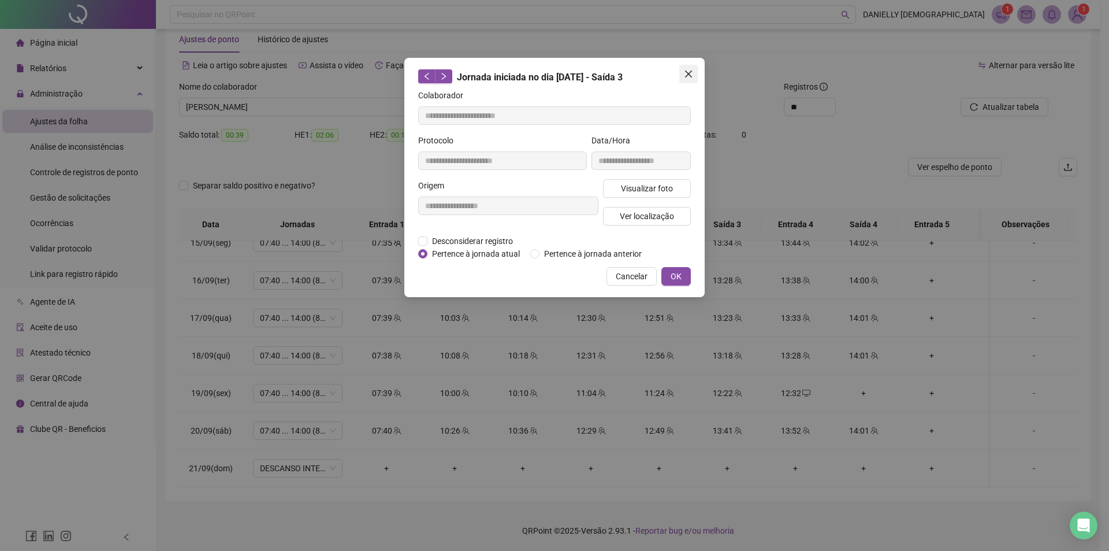
click at [697, 74] on span "Close" at bounding box center [688, 73] width 18 height 9
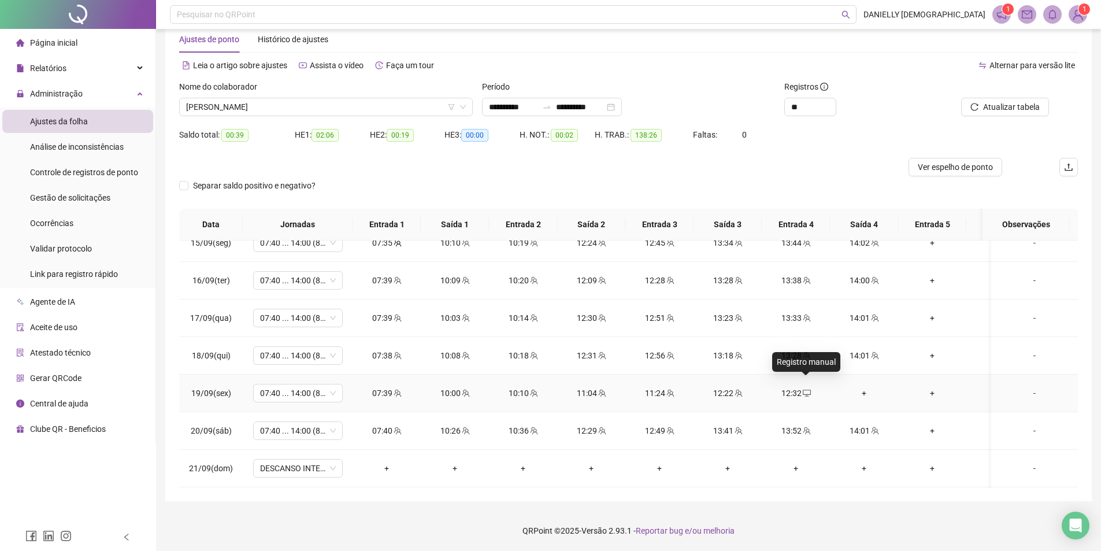
click at [805, 388] on span at bounding box center [805, 392] width 9 height 9
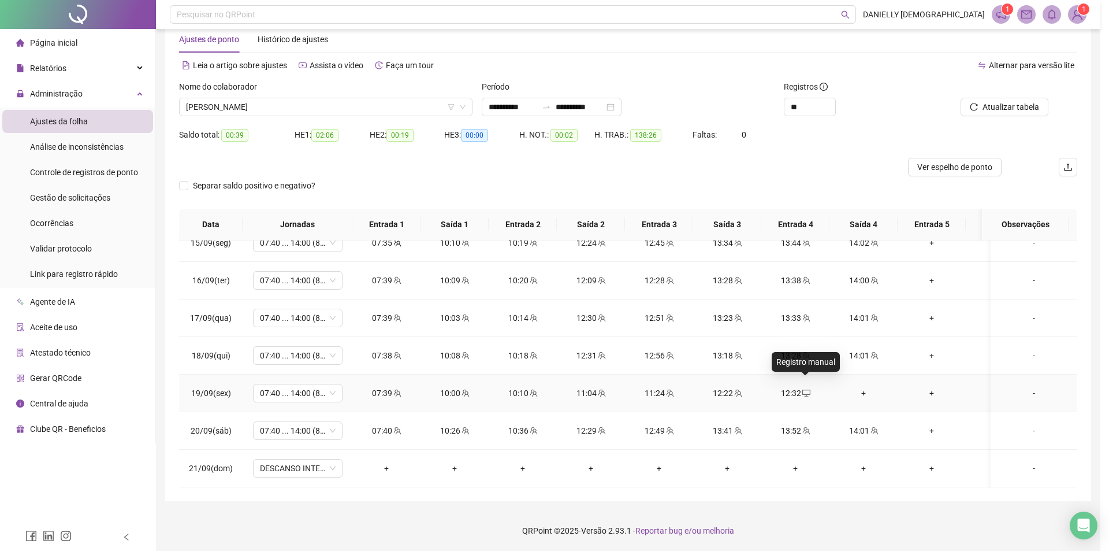
type input "**********"
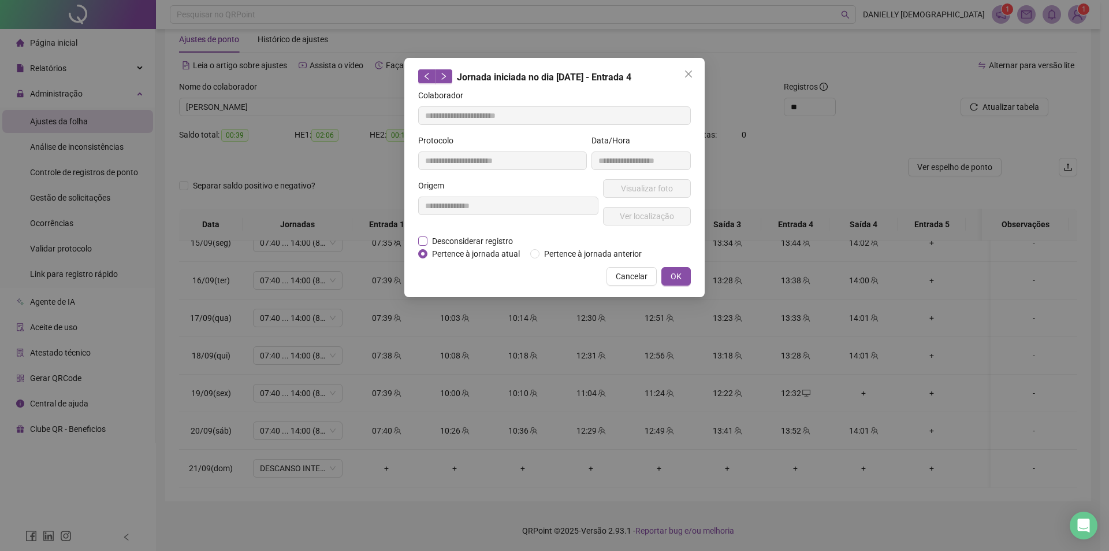
click at [469, 240] on span "Desconsiderar registro" at bounding box center [473, 241] width 90 height 13
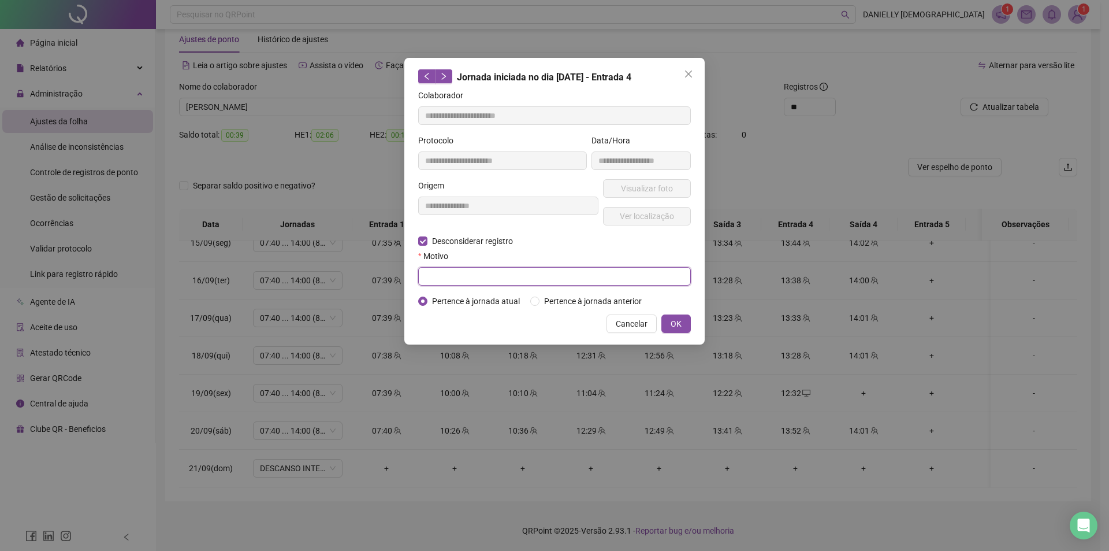
click at [491, 281] on input "text" at bounding box center [554, 276] width 273 height 18
type input "********"
click at [667, 318] on button "OK" at bounding box center [676, 323] width 29 height 18
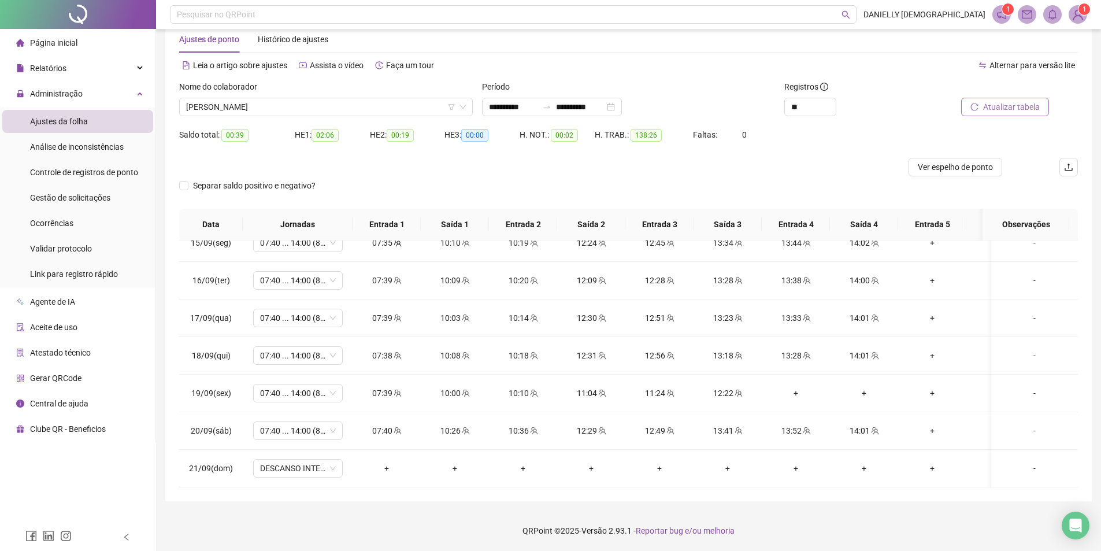
click at [982, 101] on button "Atualizar tabela" at bounding box center [1005, 107] width 88 height 18
click at [1030, 387] on div "-" at bounding box center [1034, 393] width 68 height 13
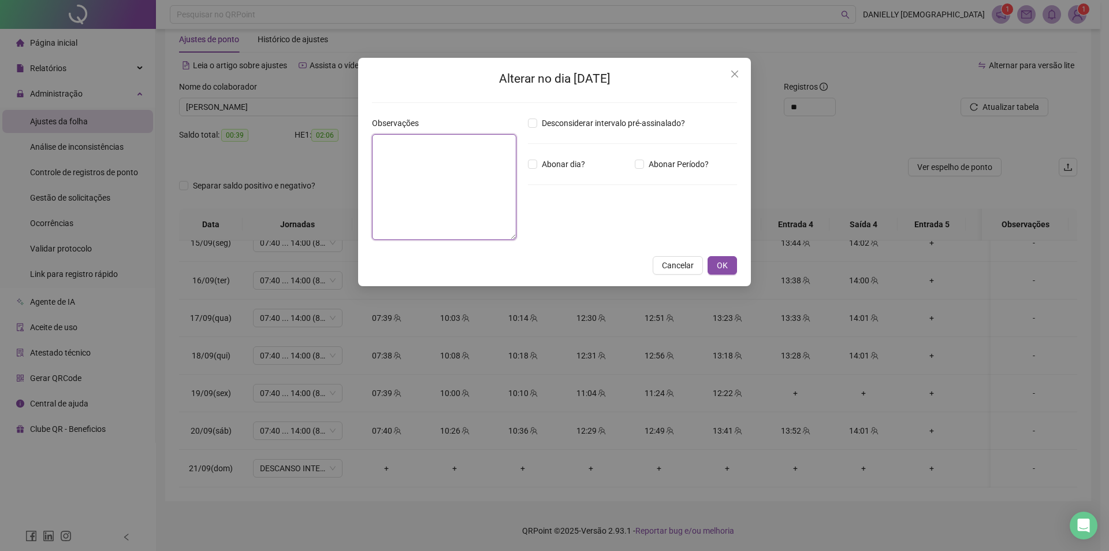
click at [485, 174] on textarea at bounding box center [444, 187] width 144 height 106
type textarea "**********"
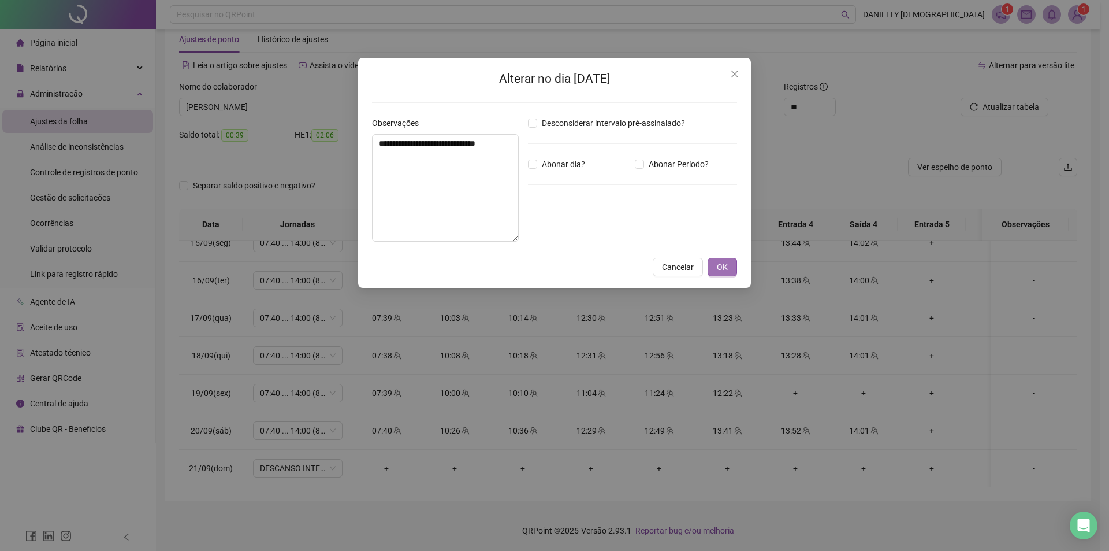
click at [716, 272] on button "OK" at bounding box center [722, 267] width 29 height 18
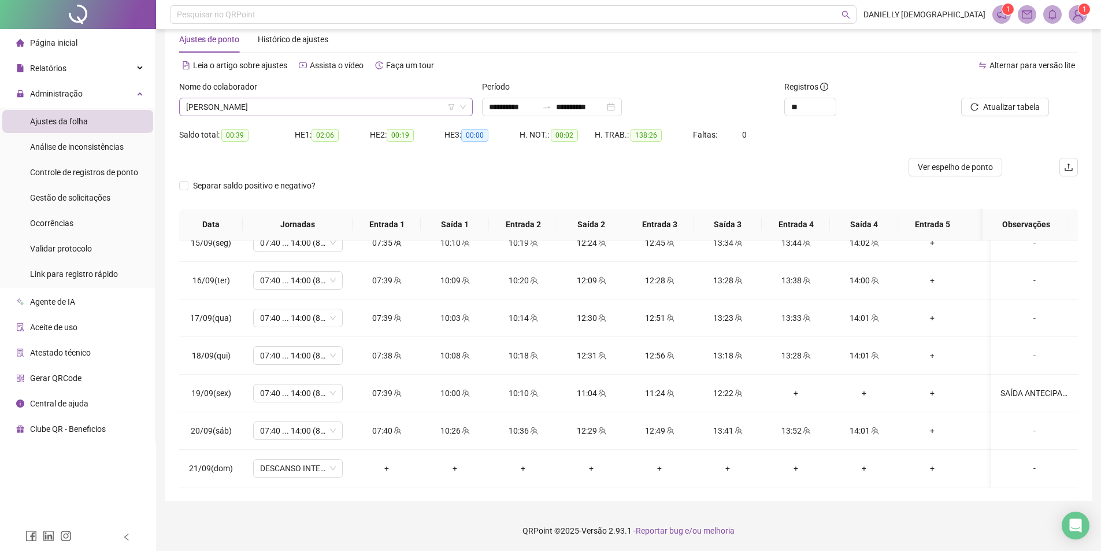
click at [288, 103] on span "[PERSON_NAME]" at bounding box center [326, 106] width 280 height 17
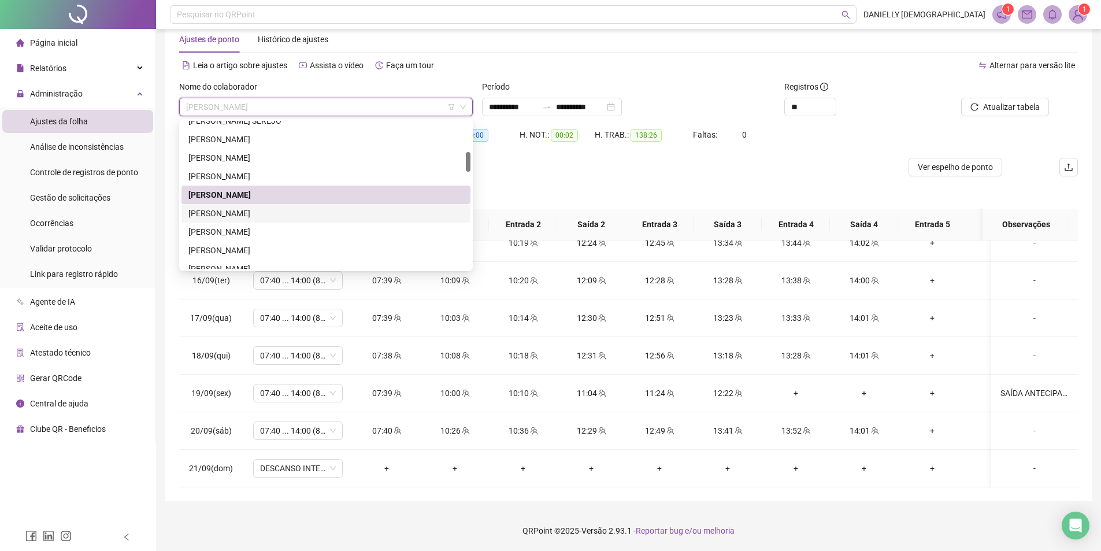
click at [289, 217] on div "[PERSON_NAME]" at bounding box center [325, 213] width 275 height 13
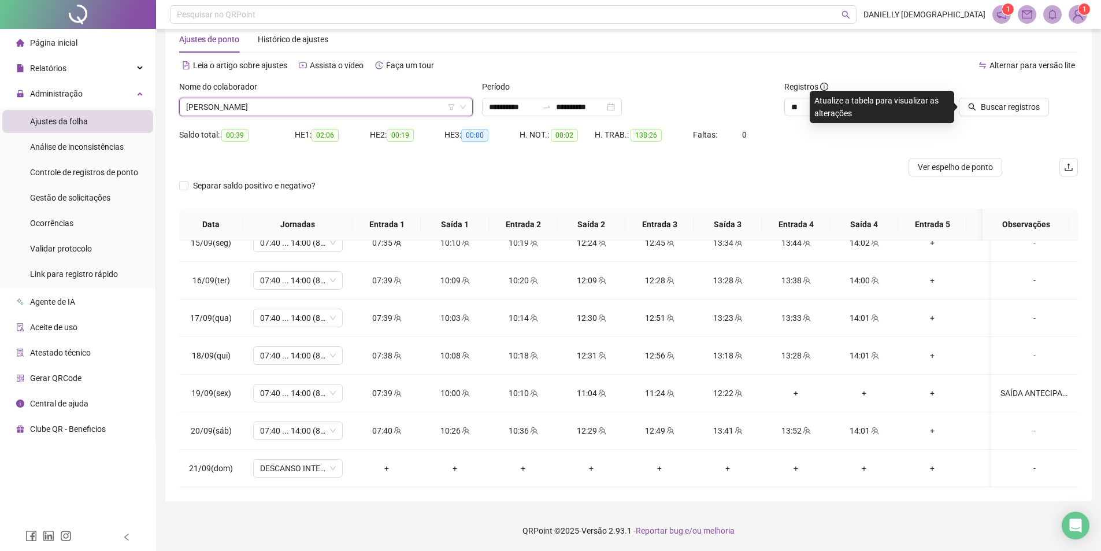
drag, startPoint x: 976, startPoint y: 106, endPoint x: 954, endPoint y: 116, distance: 23.5
click at [976, 105] on icon "search" at bounding box center [972, 107] width 8 height 8
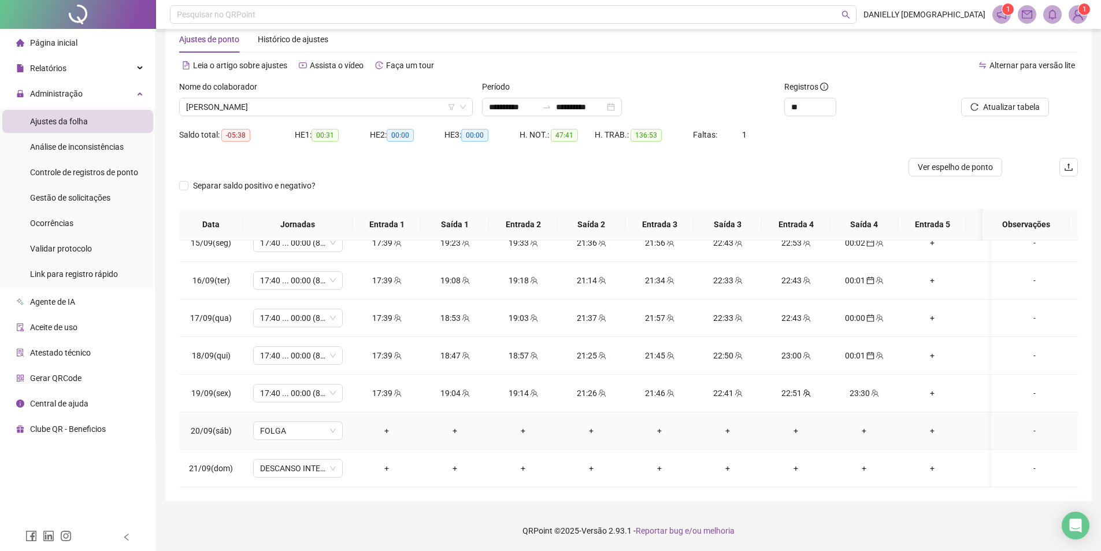
scroll to position [906, 0]
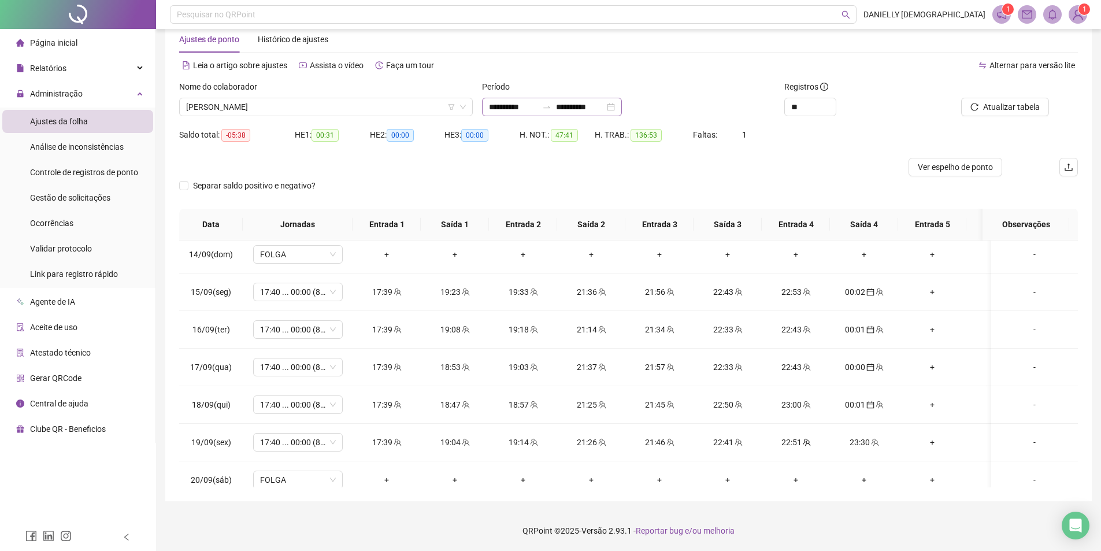
click at [500, 100] on div "**********" at bounding box center [552, 107] width 140 height 18
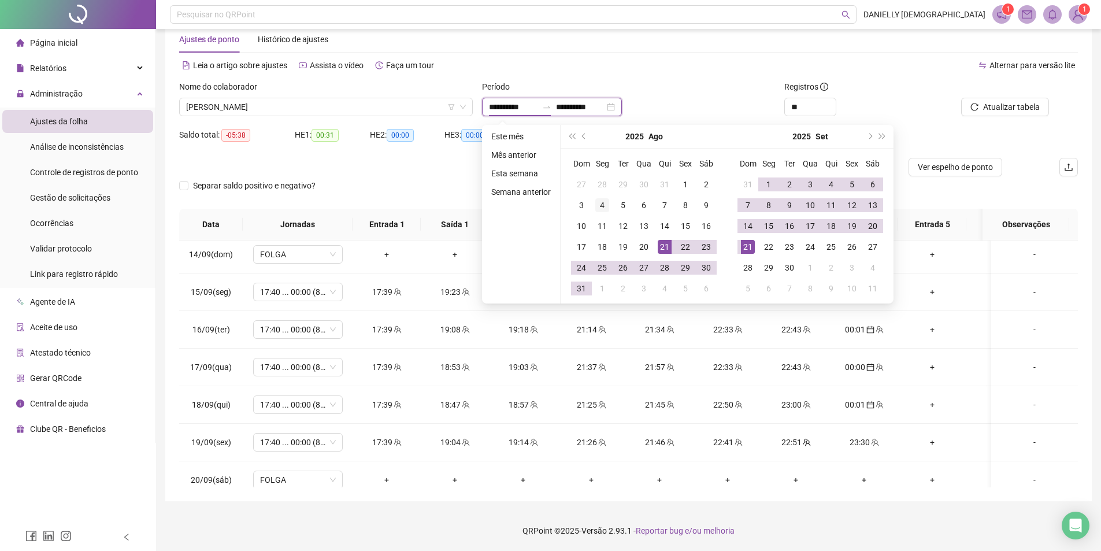
type input "**********"
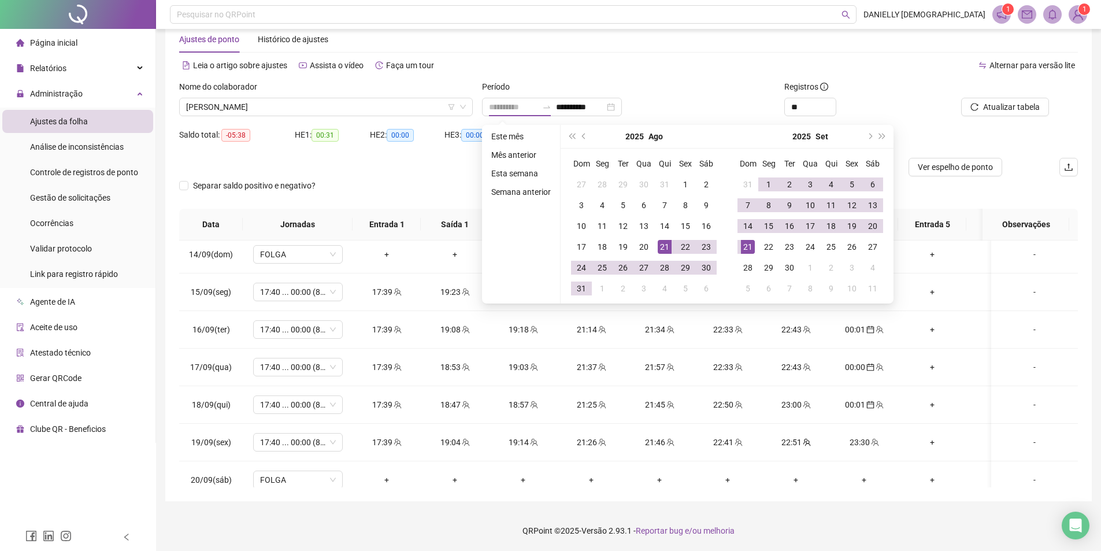
click at [658, 247] on div "21" at bounding box center [664, 247] width 14 height 14
type input "**********"
click at [870, 227] on div "20" at bounding box center [872, 226] width 14 height 14
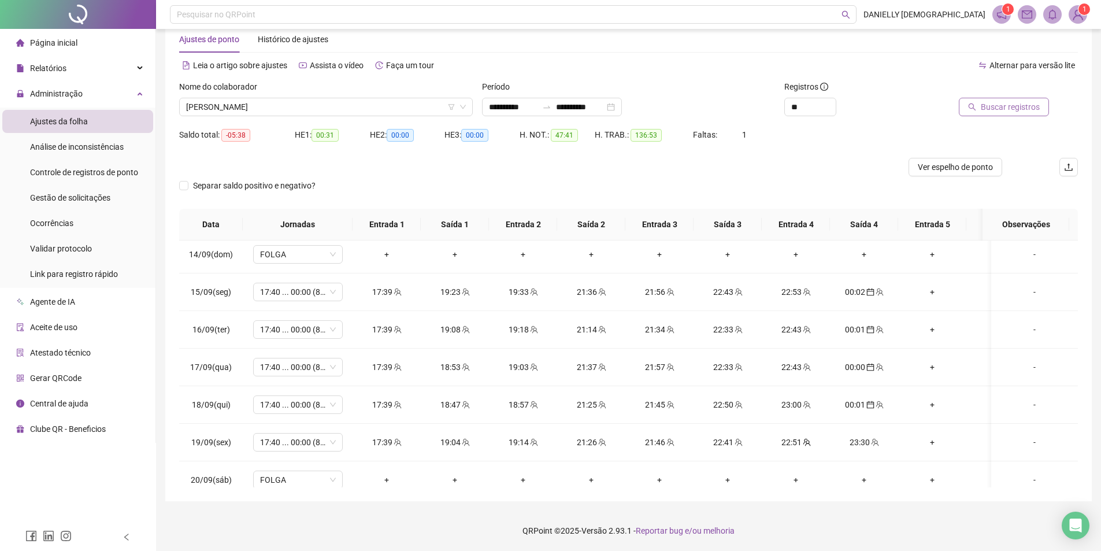
click at [1006, 108] on span "Buscar registros" at bounding box center [1009, 107] width 59 height 13
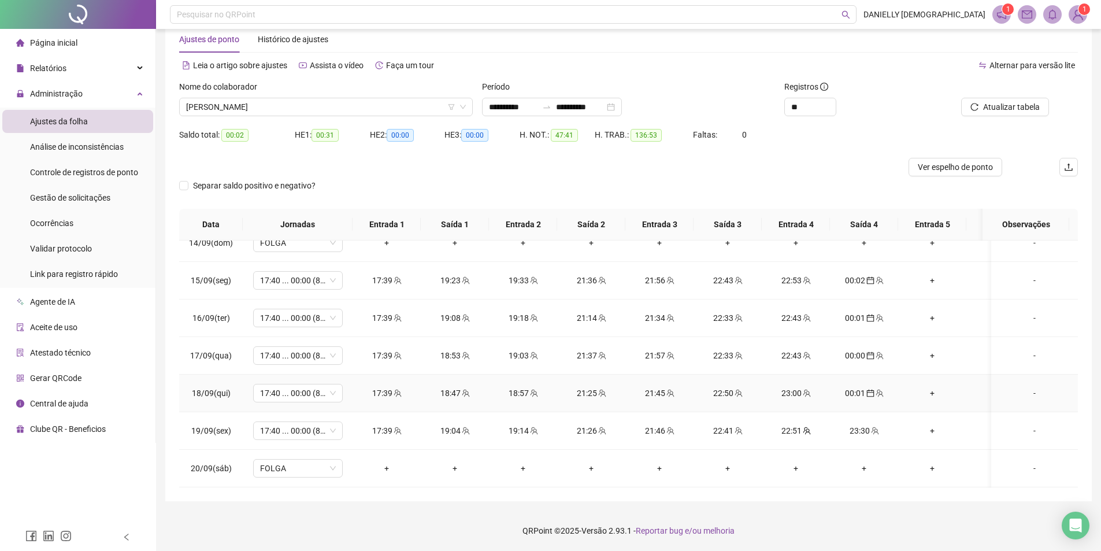
scroll to position [926, 0]
click at [396, 106] on span "[PERSON_NAME]" at bounding box center [326, 106] width 280 height 17
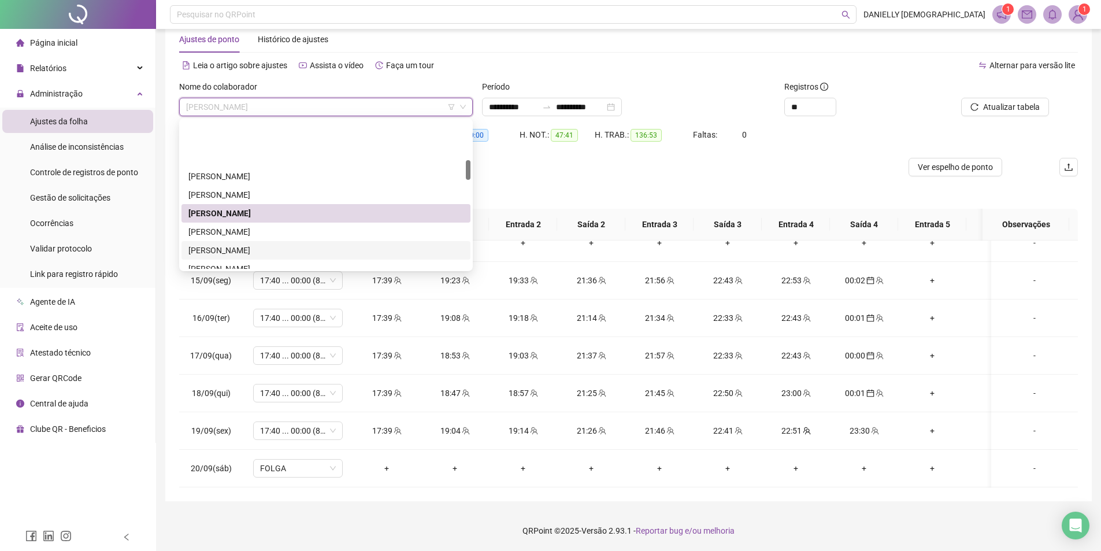
scroll to position [289, 0]
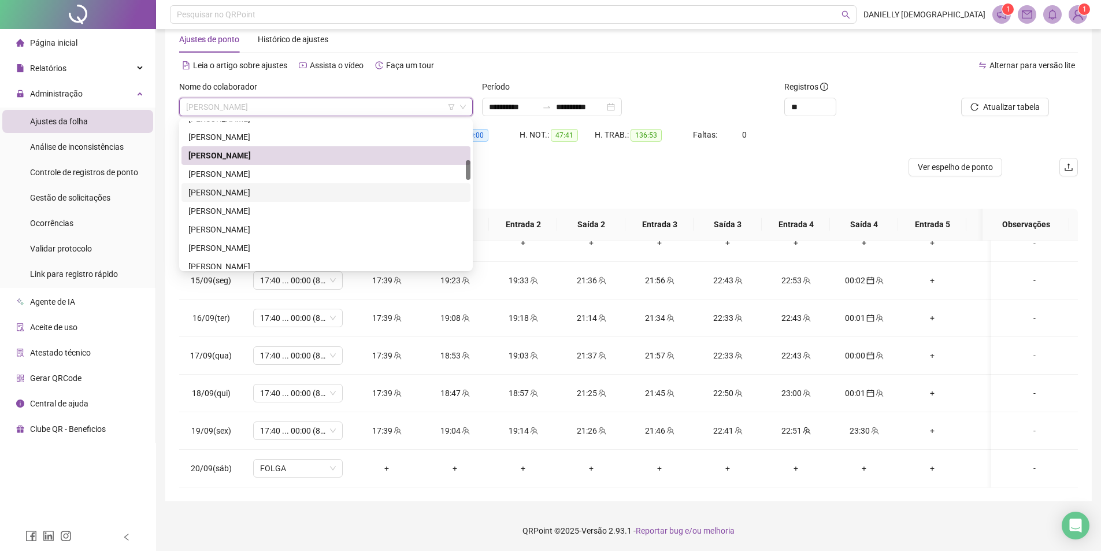
click at [280, 195] on div "[PERSON_NAME]" at bounding box center [325, 192] width 275 height 13
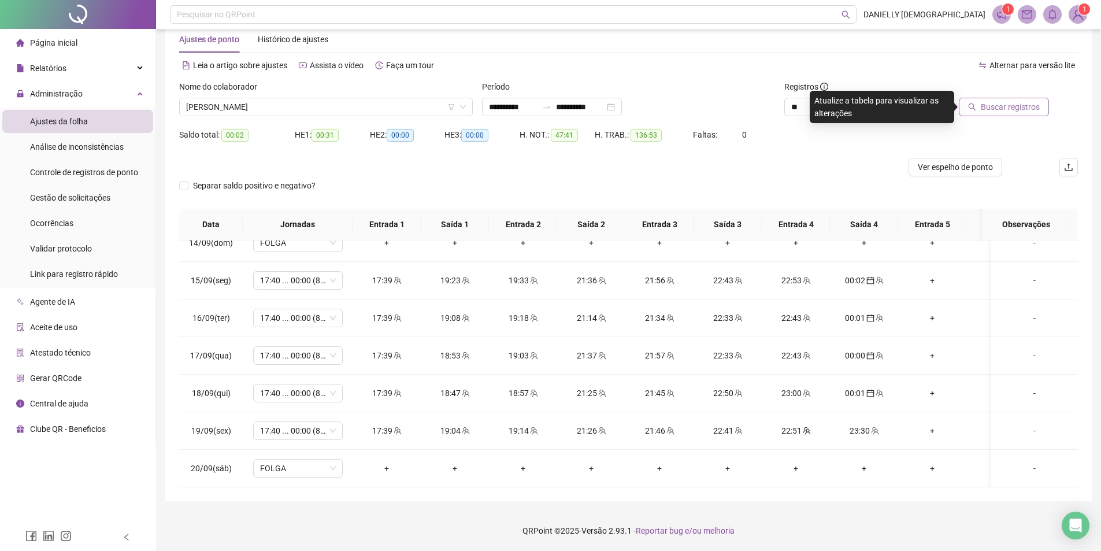
click at [1022, 101] on span "Buscar registros" at bounding box center [1009, 107] width 59 height 13
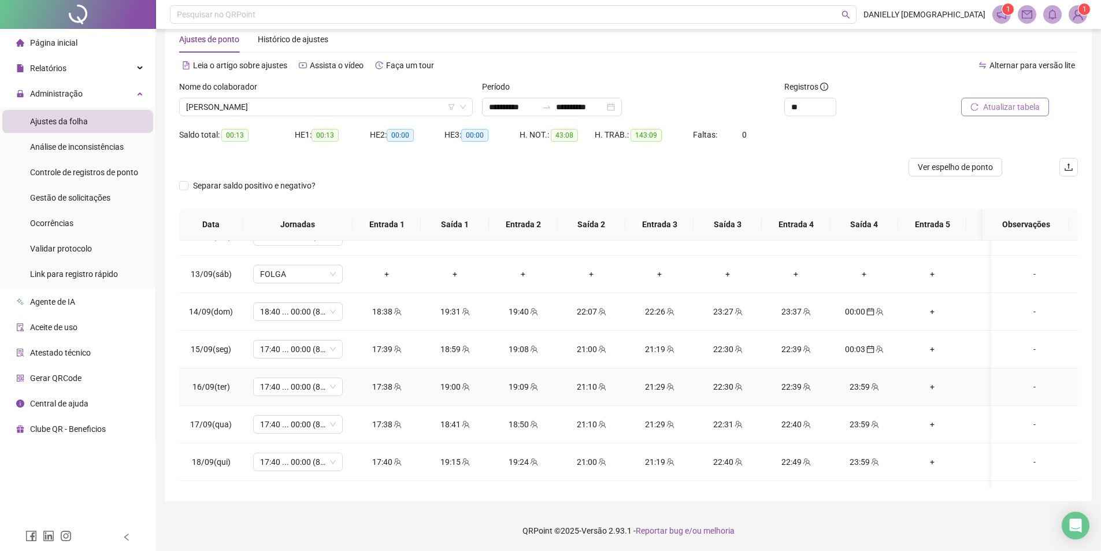
scroll to position [926, 0]
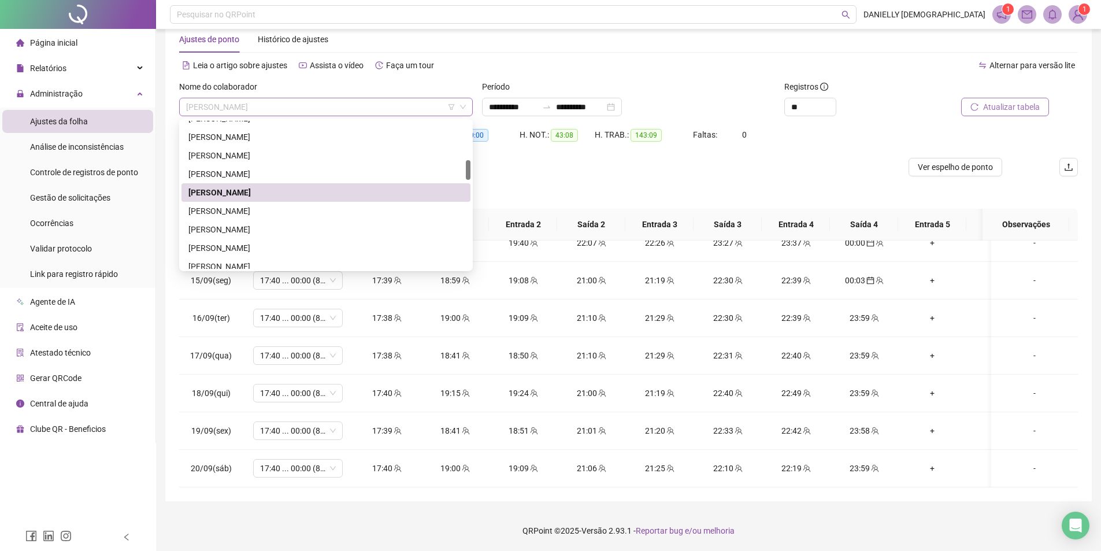
click at [337, 104] on span "[PERSON_NAME]" at bounding box center [326, 106] width 280 height 17
click at [303, 209] on div "[PERSON_NAME]" at bounding box center [325, 211] width 275 height 13
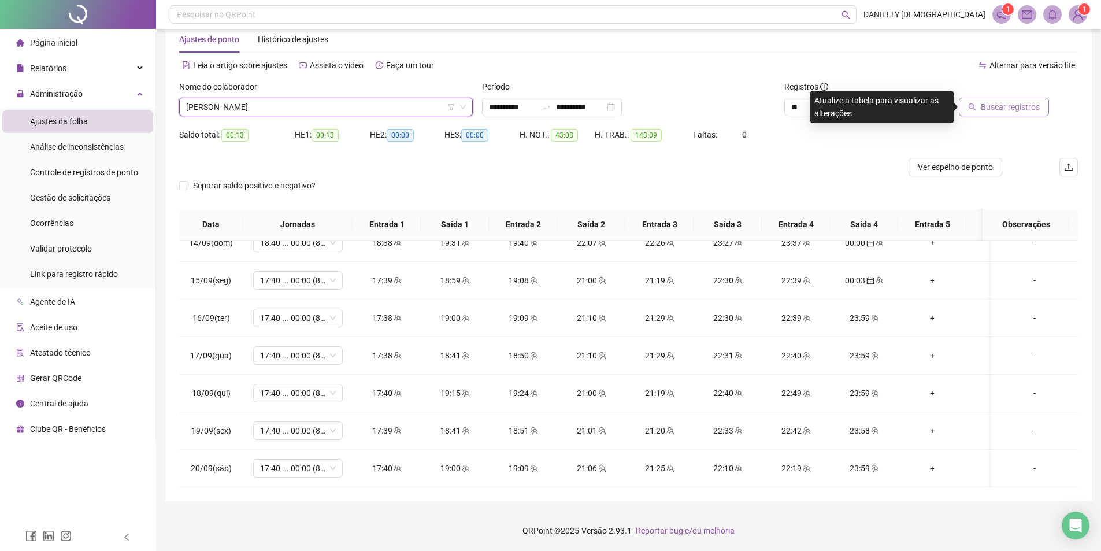
click at [1030, 103] on span "Buscar registros" at bounding box center [1009, 107] width 59 height 13
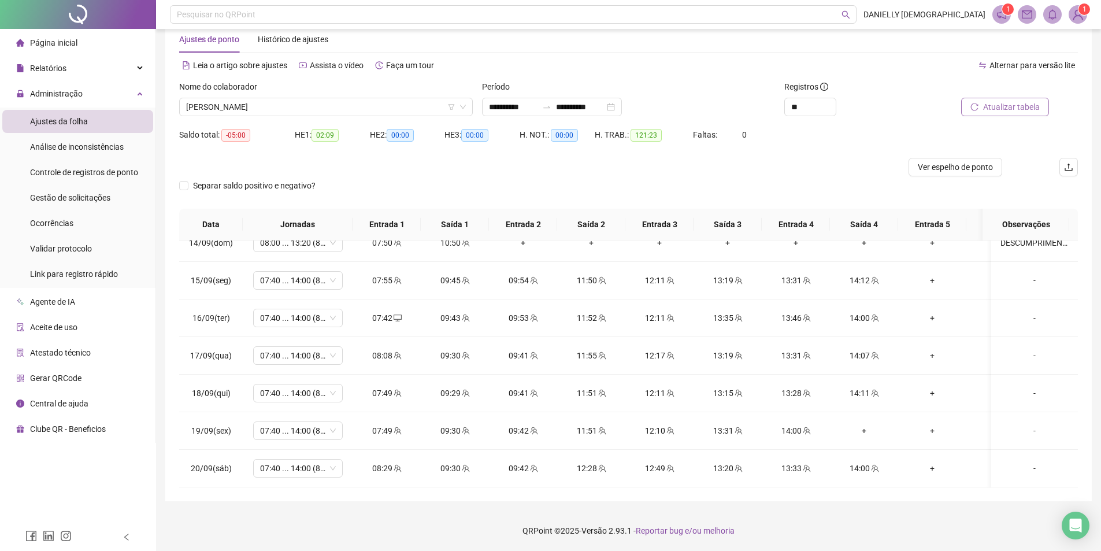
click at [1010, 103] on span "Atualizar tabela" at bounding box center [1011, 107] width 57 height 13
drag, startPoint x: 395, startPoint y: 455, endPoint x: 404, endPoint y: 424, distance: 32.5
click at [395, 464] on icon "desktop" at bounding box center [397, 468] width 8 height 8
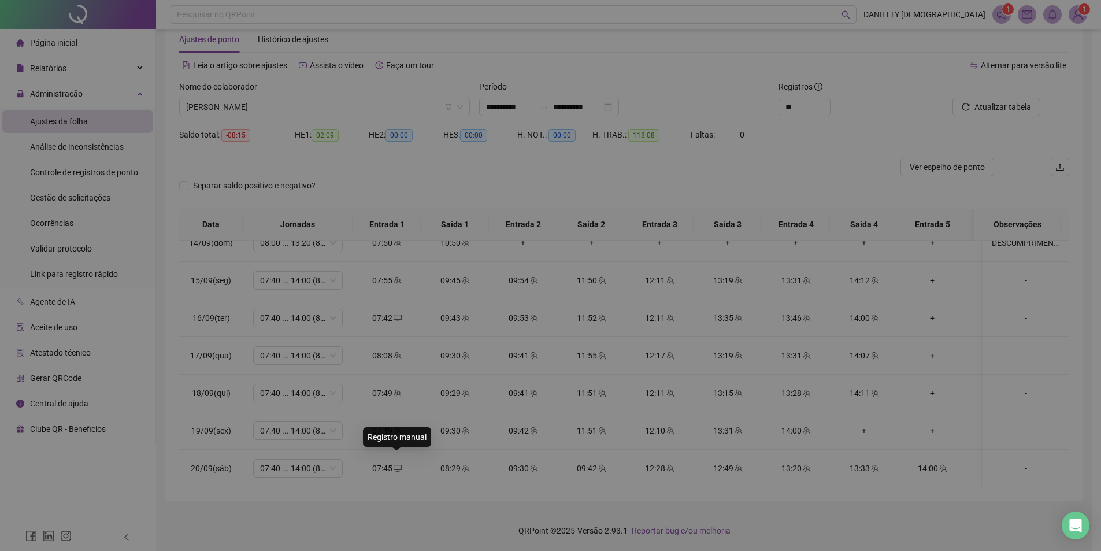
type input "**********"
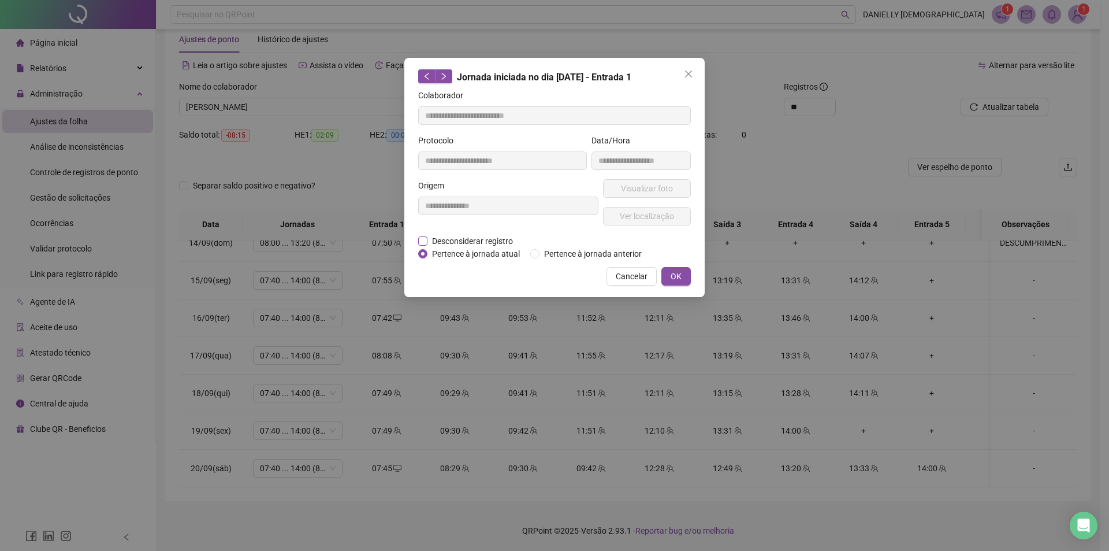
click at [500, 242] on span "Desconsiderar registro" at bounding box center [473, 241] width 90 height 13
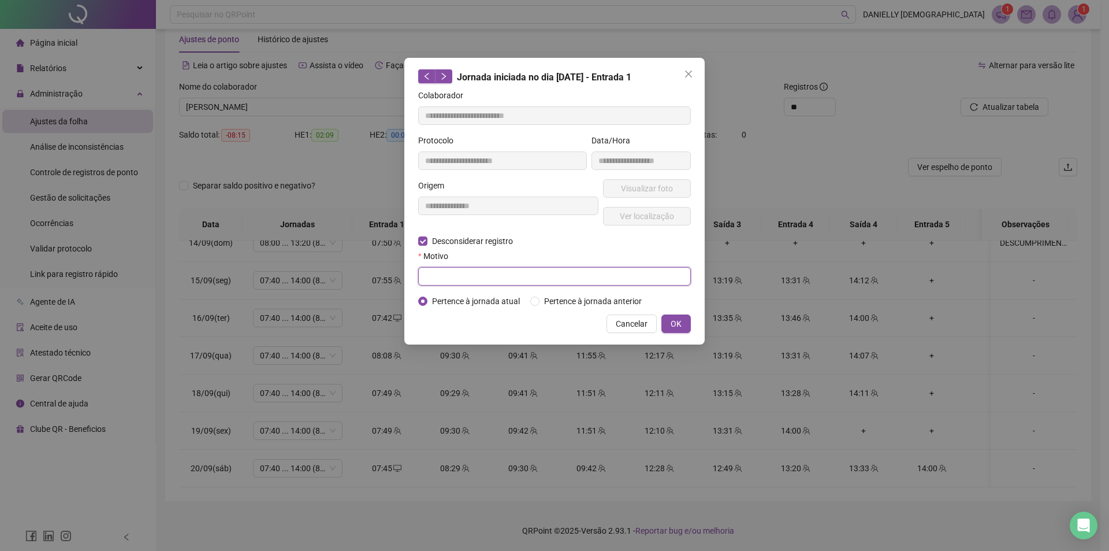
click at [476, 274] on input "text" at bounding box center [554, 276] width 273 height 18
type input "********"
click at [682, 318] on button "OK" at bounding box center [676, 323] width 29 height 18
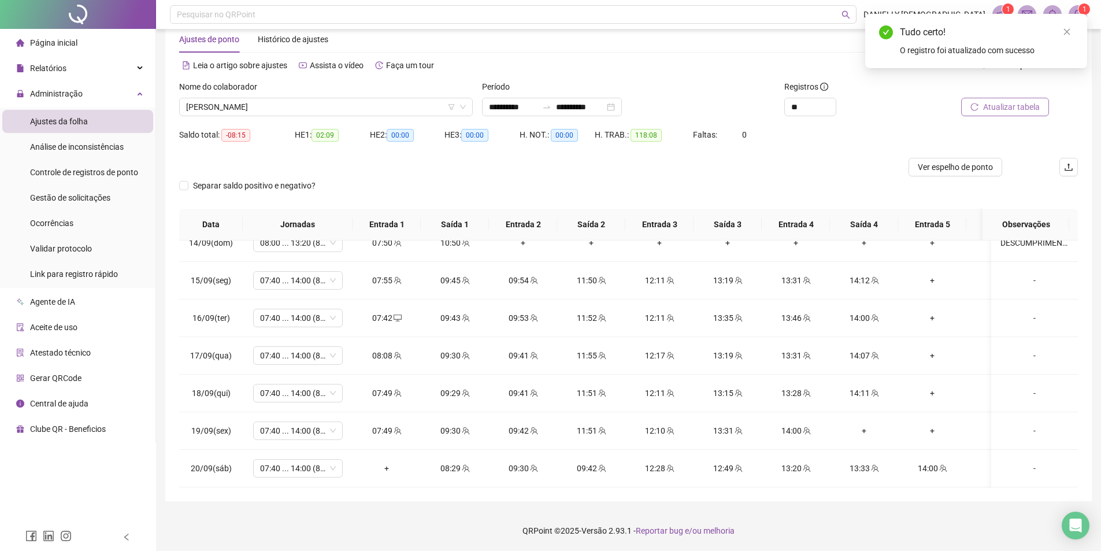
click at [991, 106] on span "Atualizar tabela" at bounding box center [1011, 107] width 57 height 13
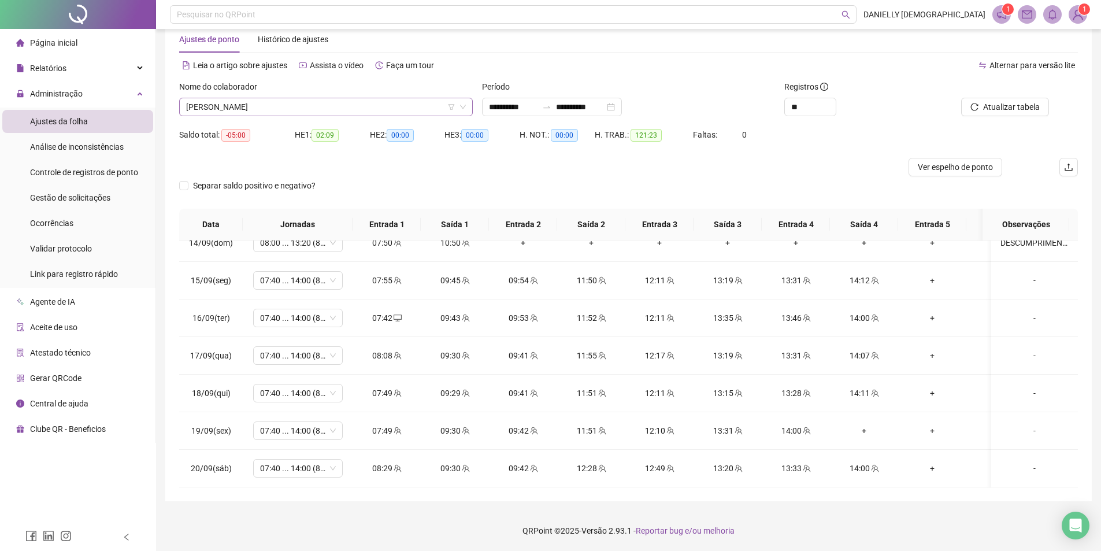
click at [304, 103] on span "[PERSON_NAME]" at bounding box center [326, 106] width 280 height 17
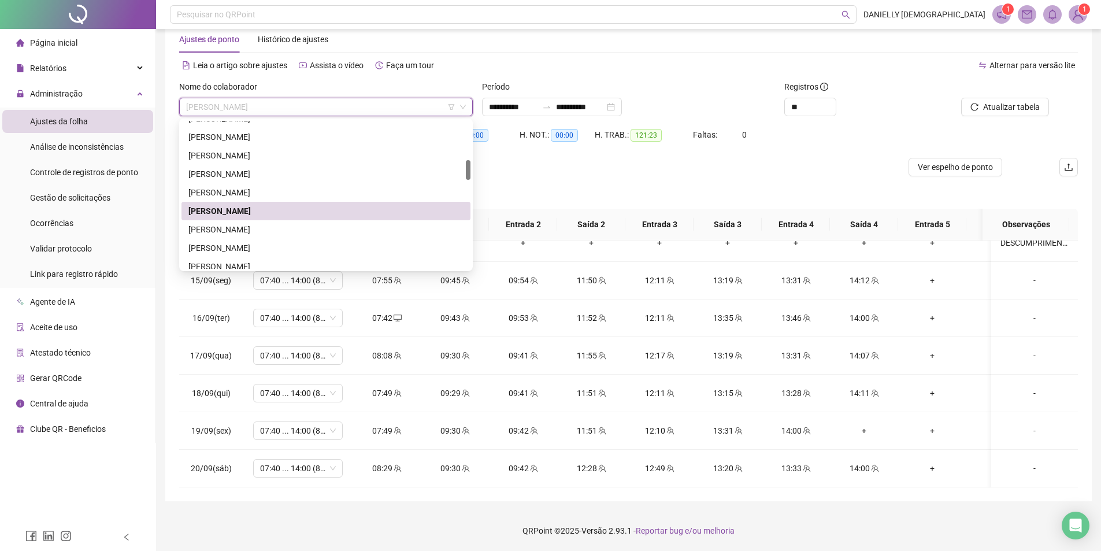
scroll to position [347, 0]
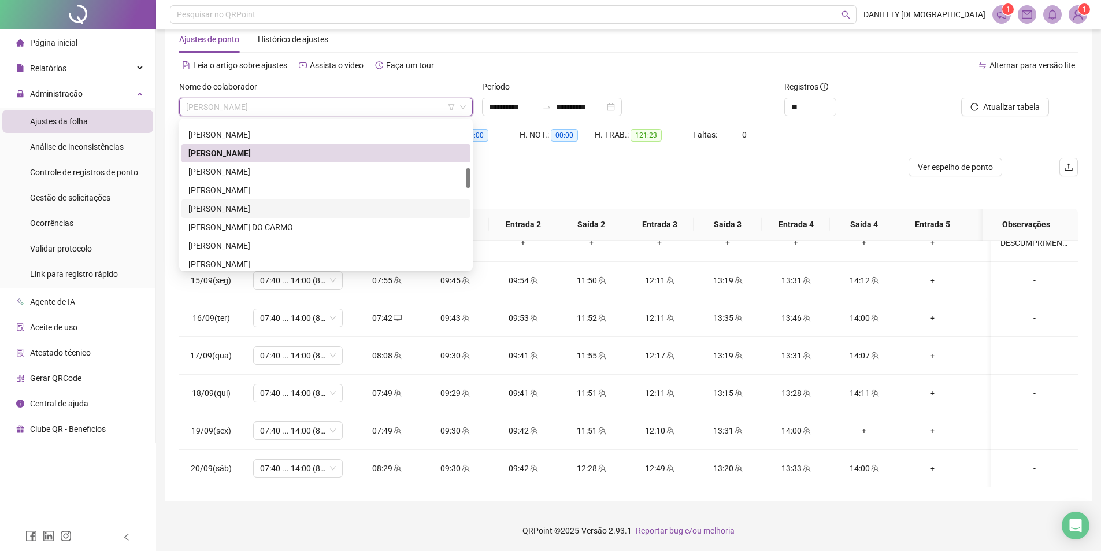
click at [278, 203] on div "[PERSON_NAME]" at bounding box center [325, 208] width 275 height 13
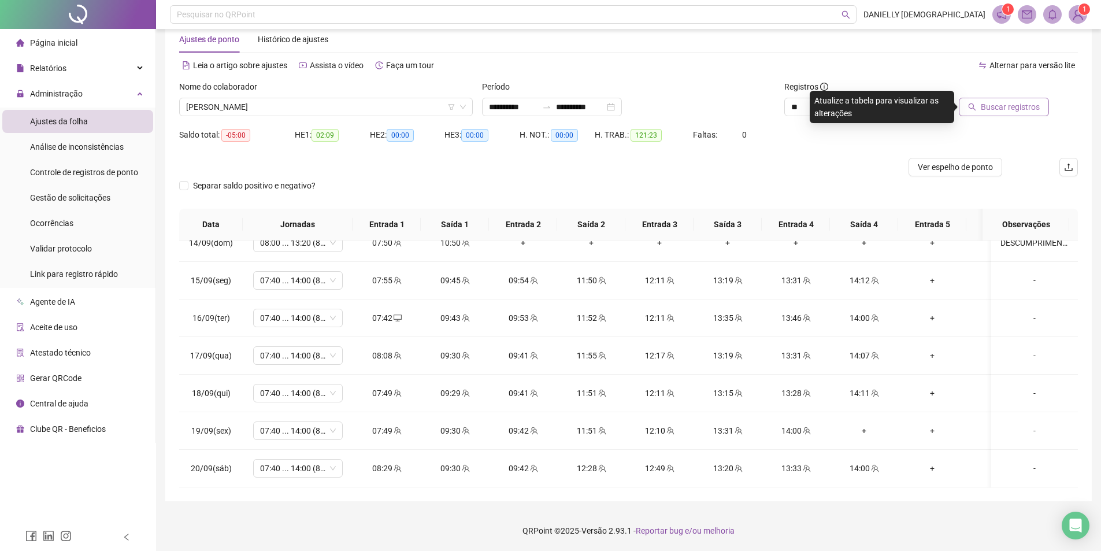
click at [985, 102] on span "Buscar registros" at bounding box center [1009, 107] width 59 height 13
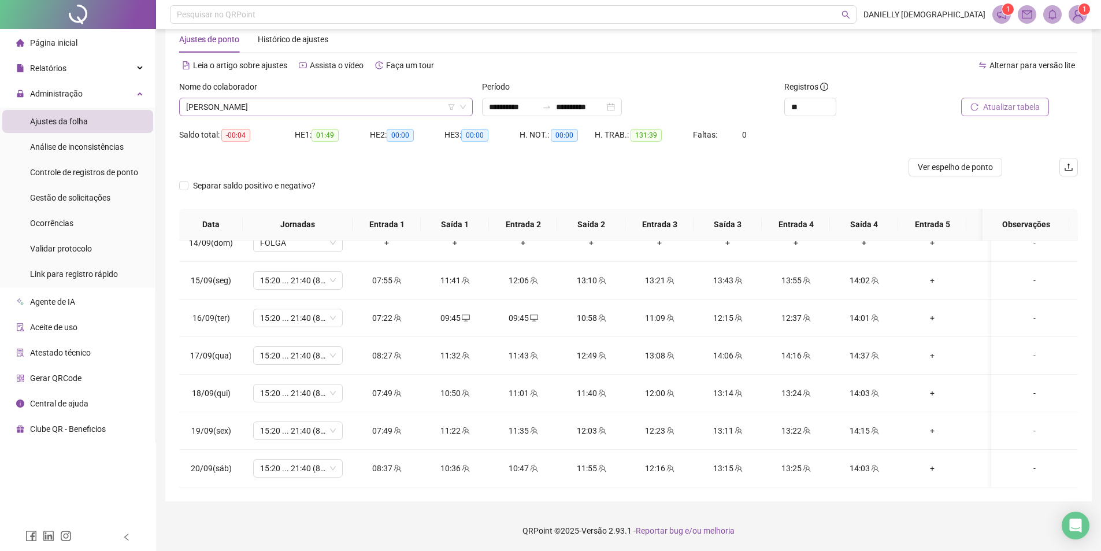
click at [259, 101] on span "[PERSON_NAME]" at bounding box center [326, 106] width 280 height 17
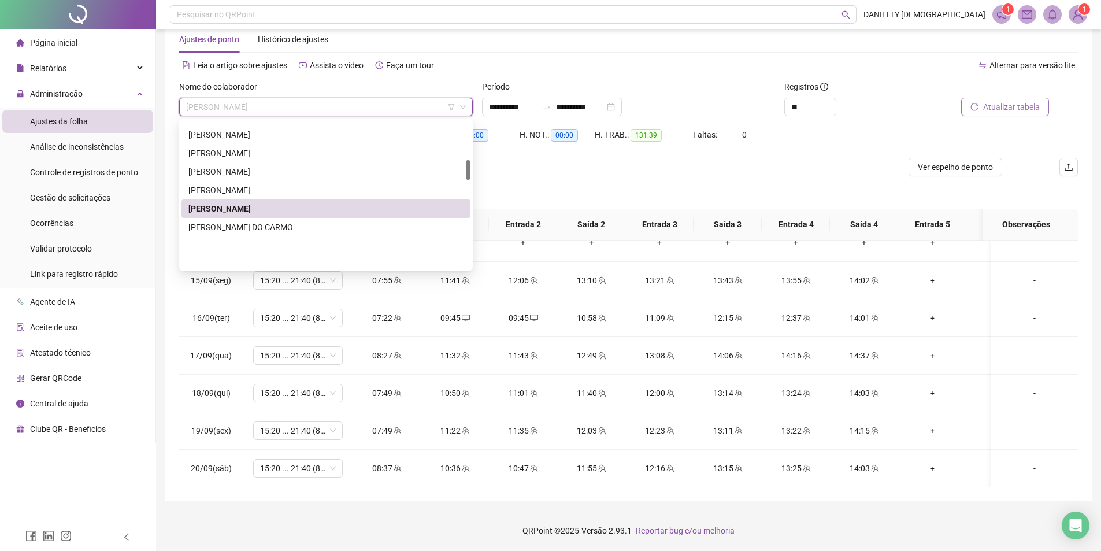
scroll to position [289, 0]
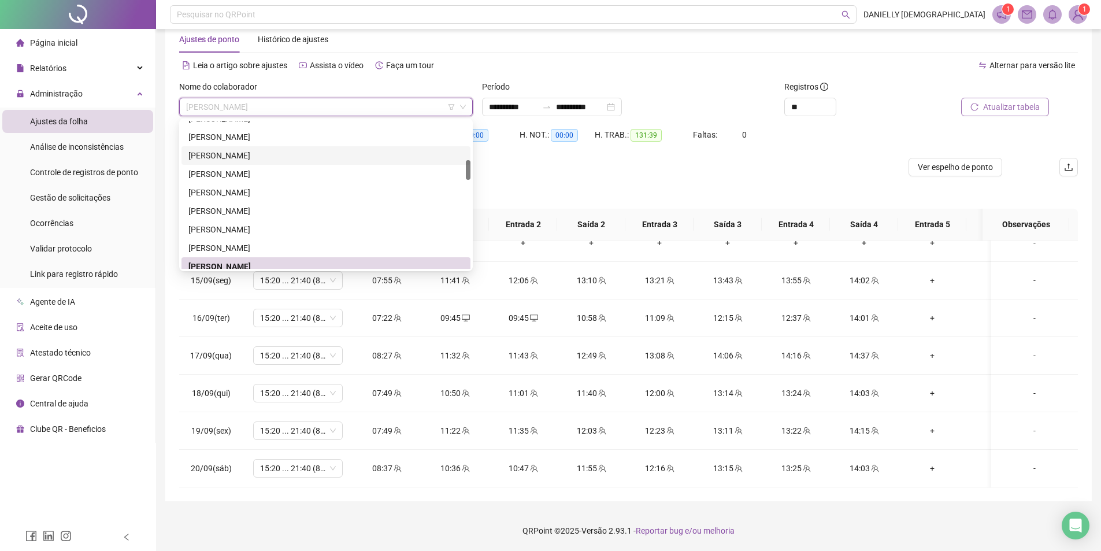
click at [295, 155] on div "[PERSON_NAME]" at bounding box center [325, 155] width 275 height 13
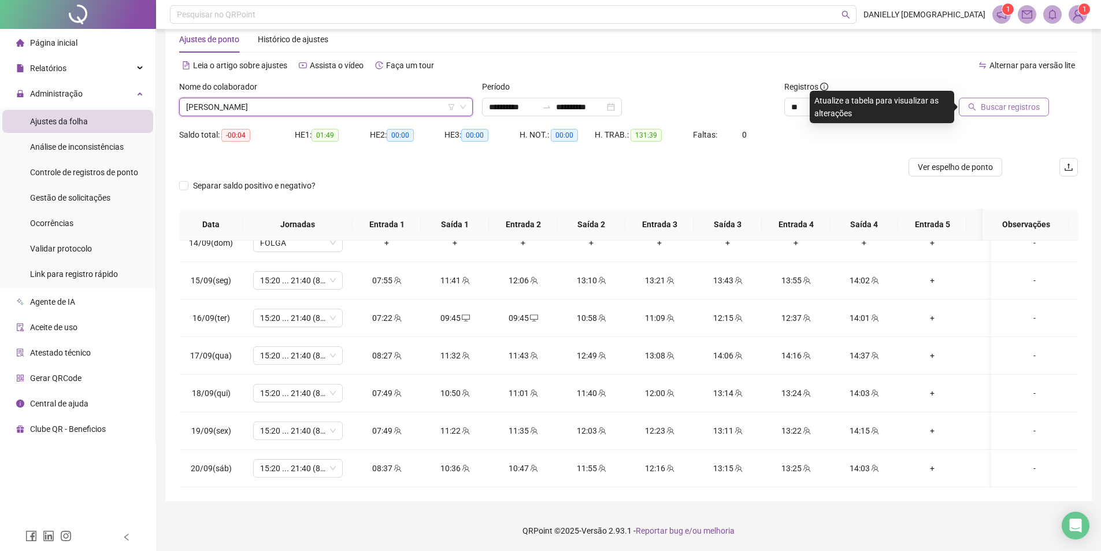
click at [986, 112] on span "Buscar registros" at bounding box center [1009, 107] width 59 height 13
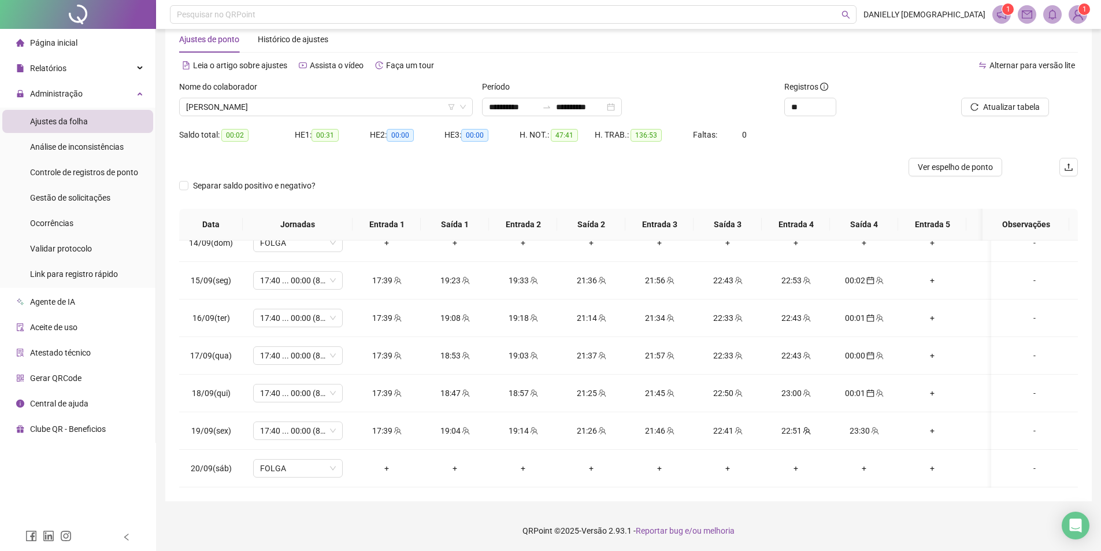
scroll to position [926, 0]
click at [369, 106] on span "[PERSON_NAME]" at bounding box center [326, 106] width 280 height 17
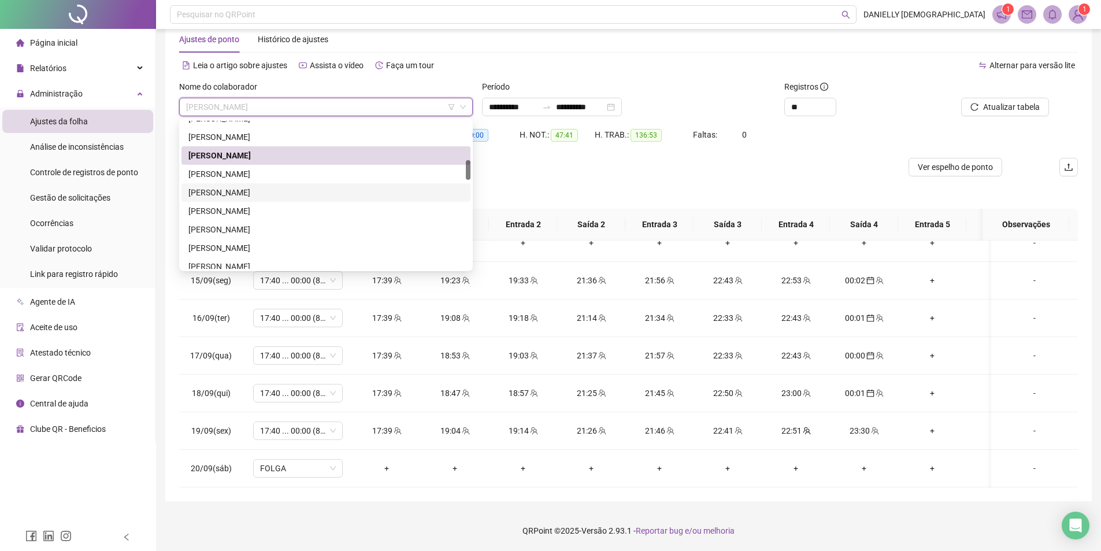
click at [298, 191] on div "[PERSON_NAME]" at bounding box center [325, 192] width 275 height 13
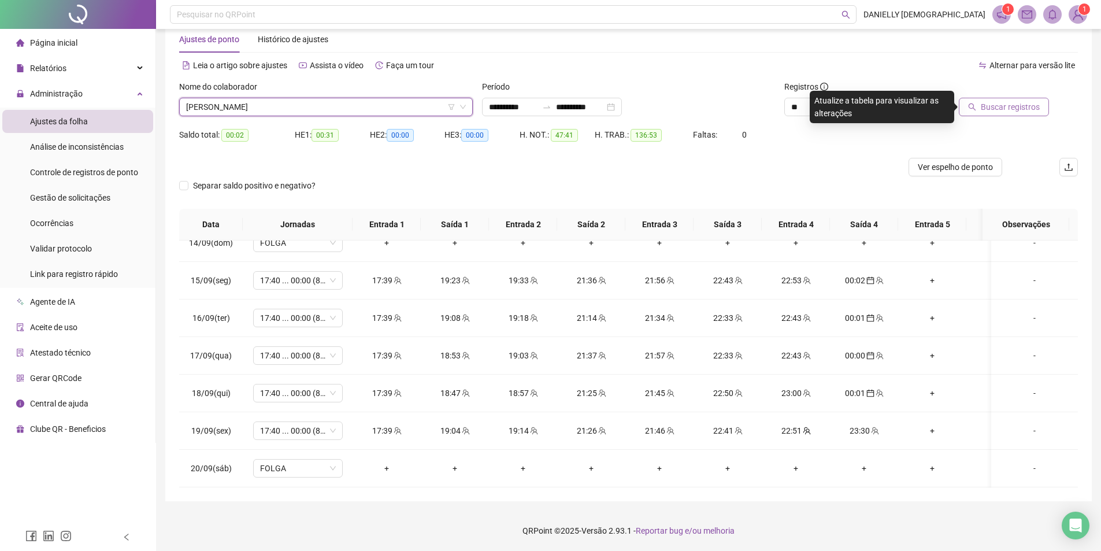
click at [1020, 107] on span "Buscar registros" at bounding box center [1009, 107] width 59 height 13
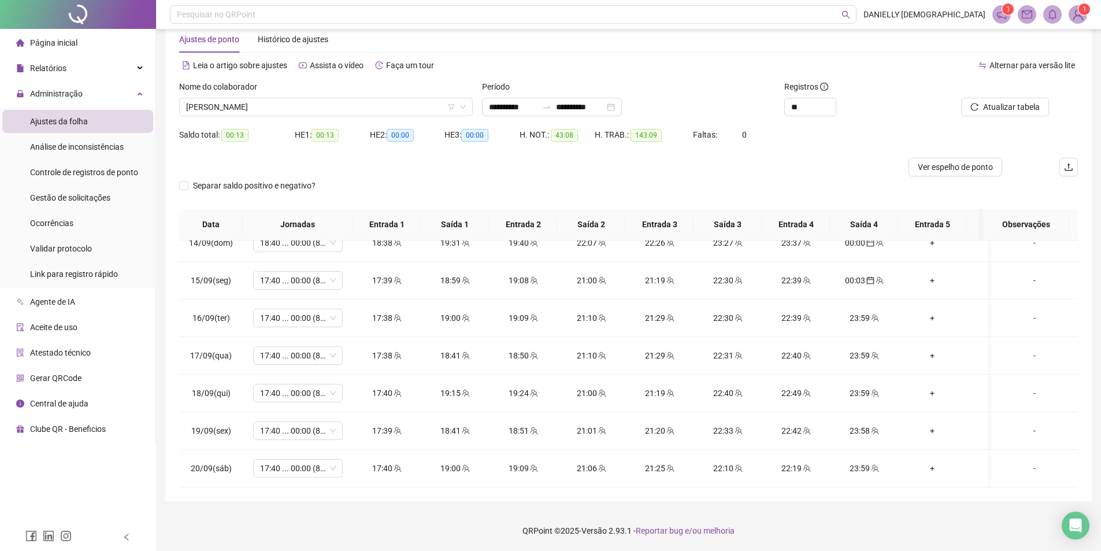
click at [287, 116] on div "Nome do colaborador [PERSON_NAME]" at bounding box center [325, 102] width 303 height 45
click at [289, 103] on span "[PERSON_NAME]" at bounding box center [326, 106] width 280 height 17
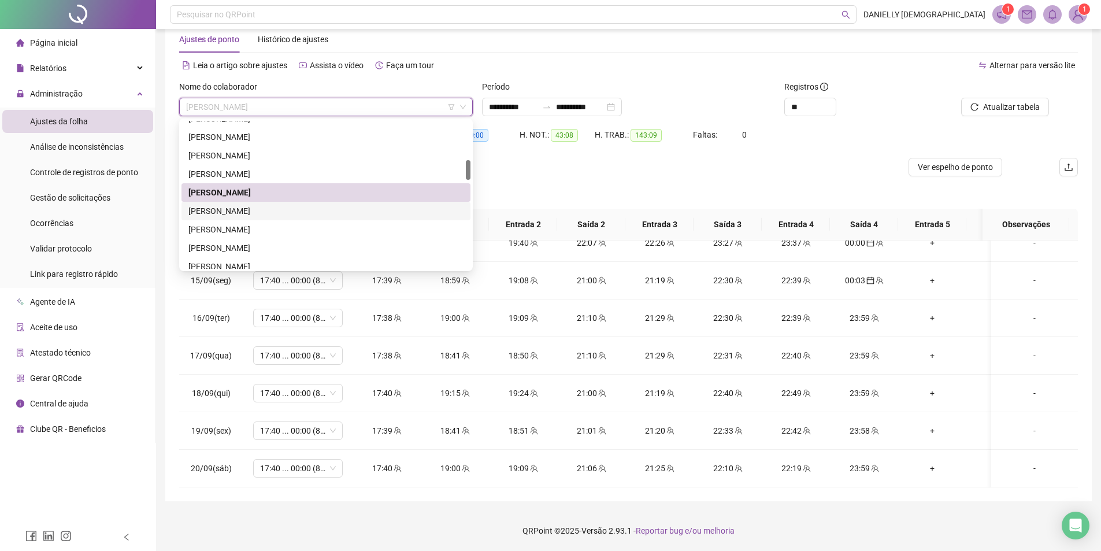
scroll to position [347, 0]
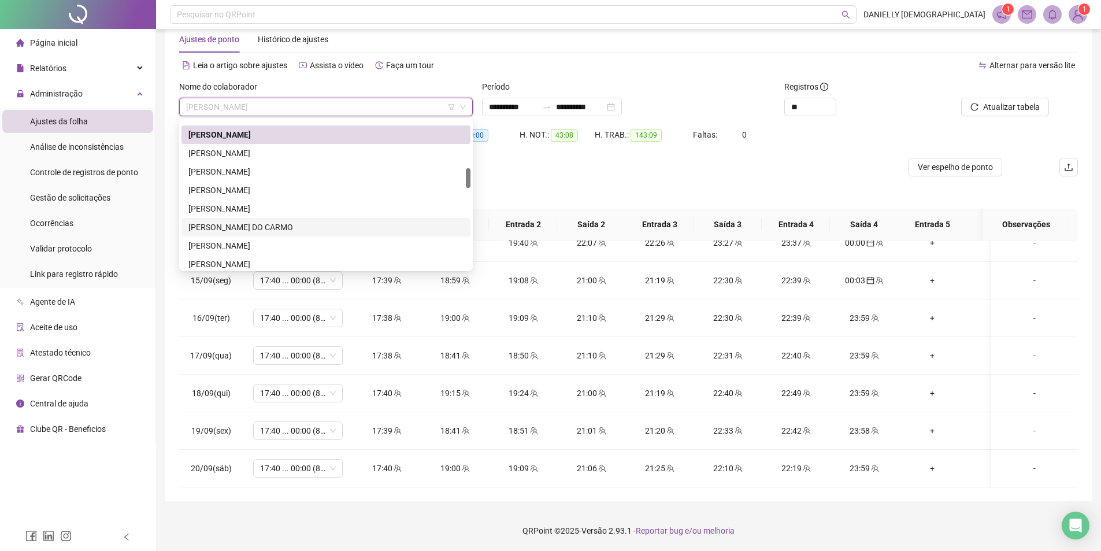
click at [277, 228] on div "[PERSON_NAME] DO CARMO" at bounding box center [325, 227] width 275 height 13
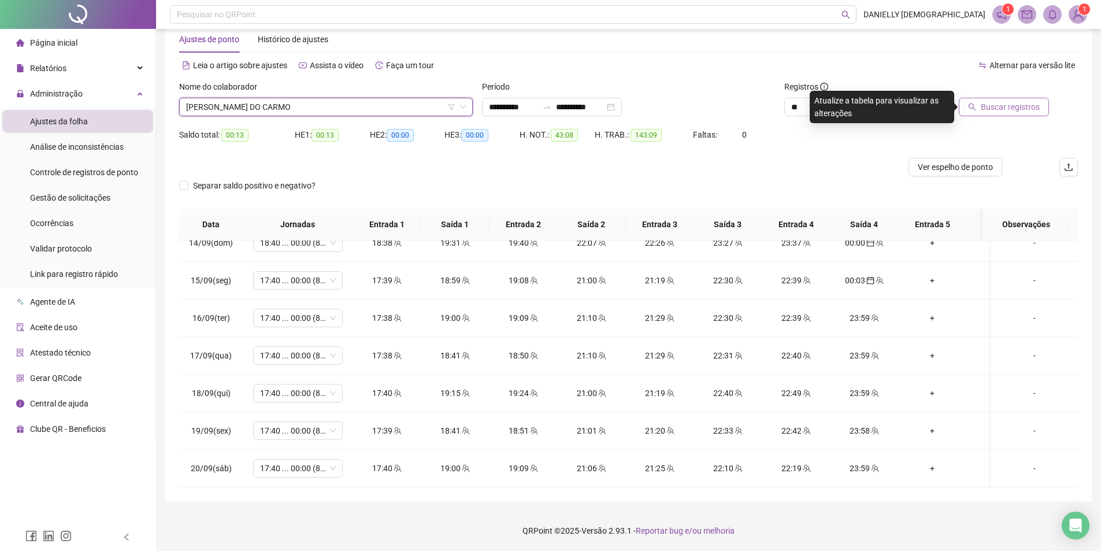
click at [1005, 109] on span "Buscar registros" at bounding box center [1009, 107] width 59 height 13
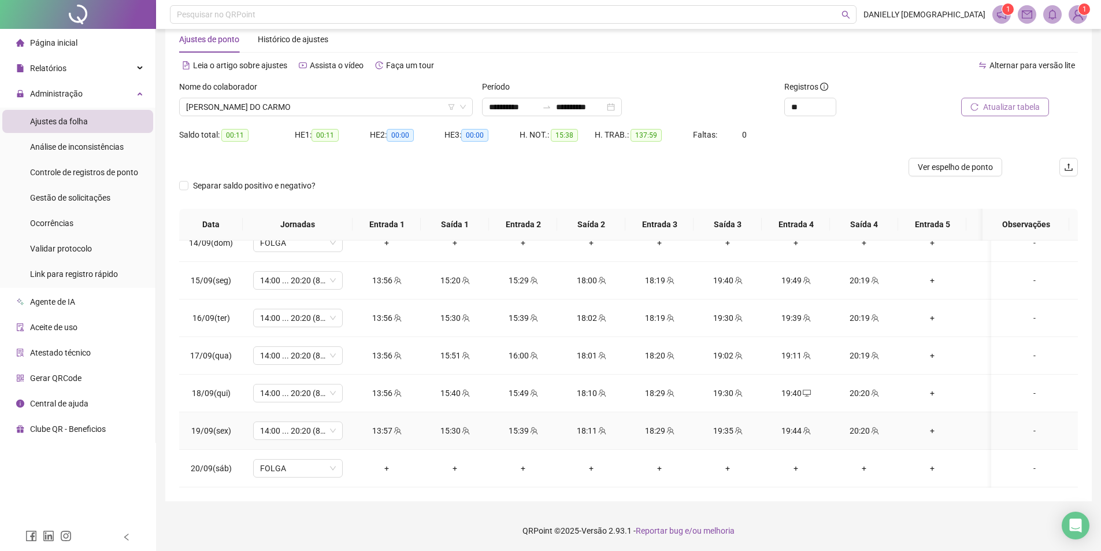
click at [298, 89] on div "Nome do colaborador" at bounding box center [325, 88] width 293 height 17
click at [296, 104] on span "[PERSON_NAME] DO CARMO" at bounding box center [326, 106] width 280 height 17
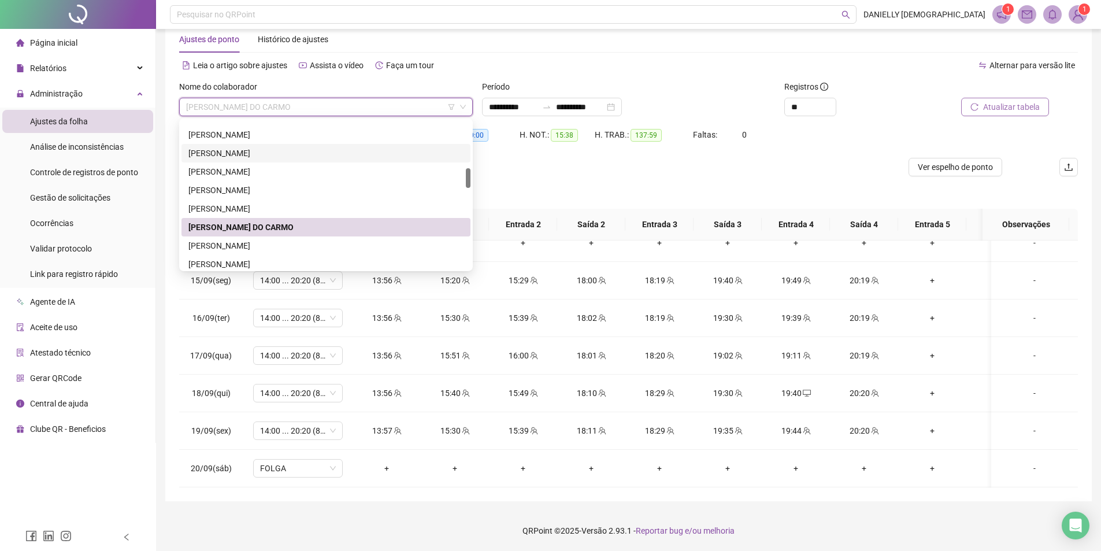
click at [285, 151] on div "[PERSON_NAME]" at bounding box center [325, 153] width 275 height 13
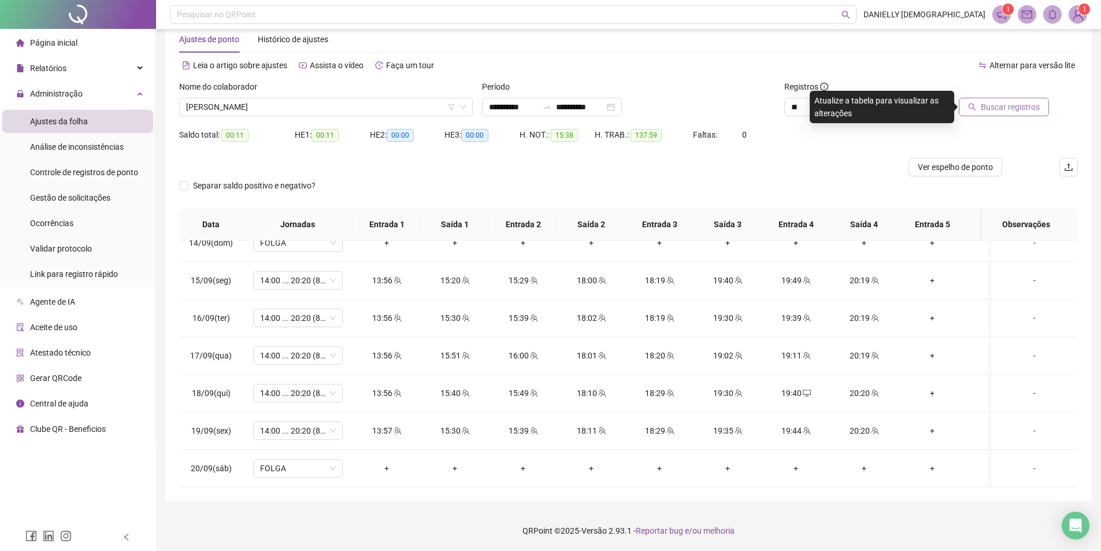
click at [964, 106] on button "Buscar registros" at bounding box center [1003, 107] width 90 height 18
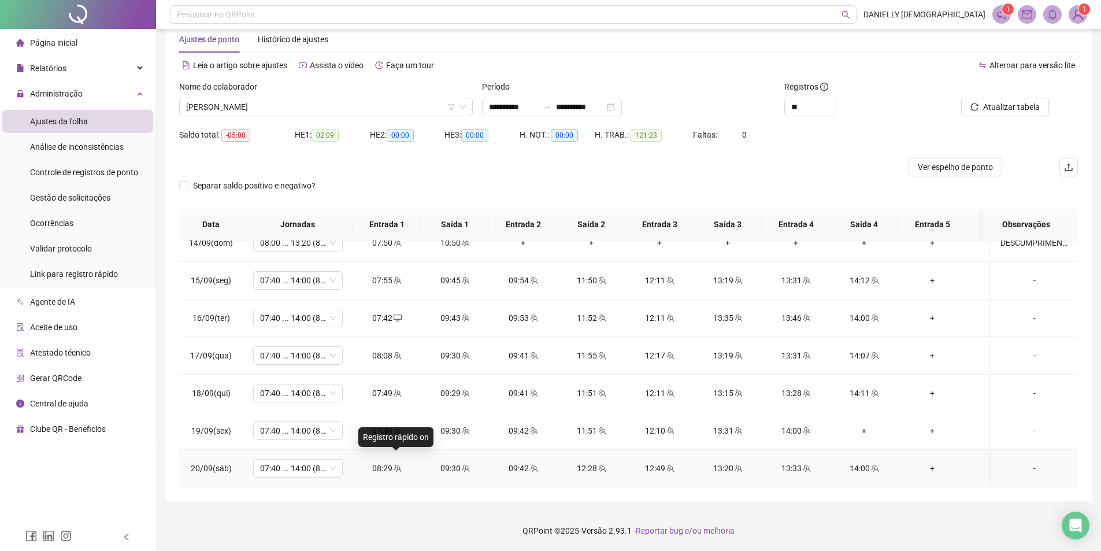
click at [397, 464] on icon "team" at bounding box center [397, 468] width 8 height 8
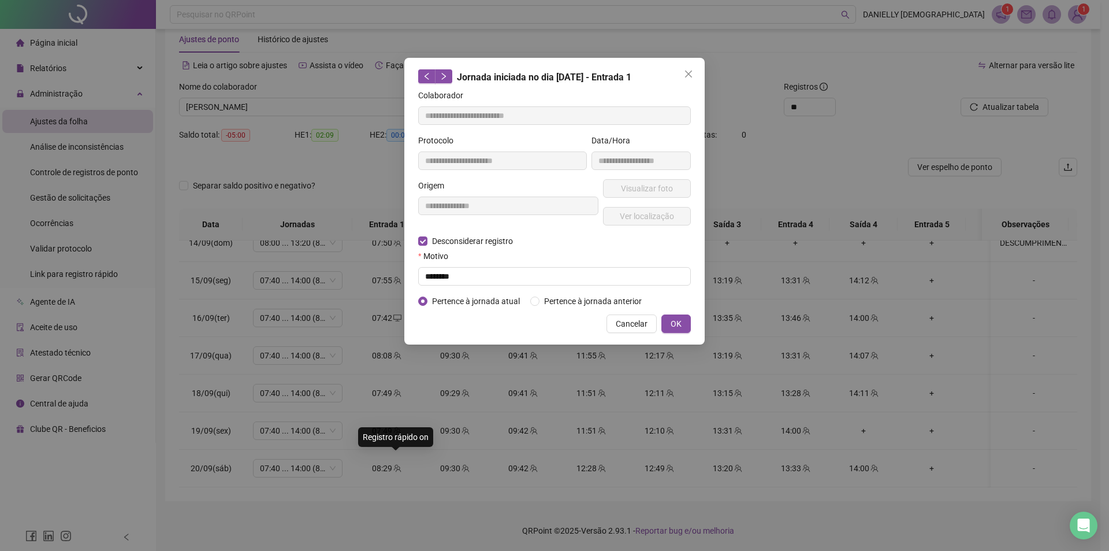
type input "**********"
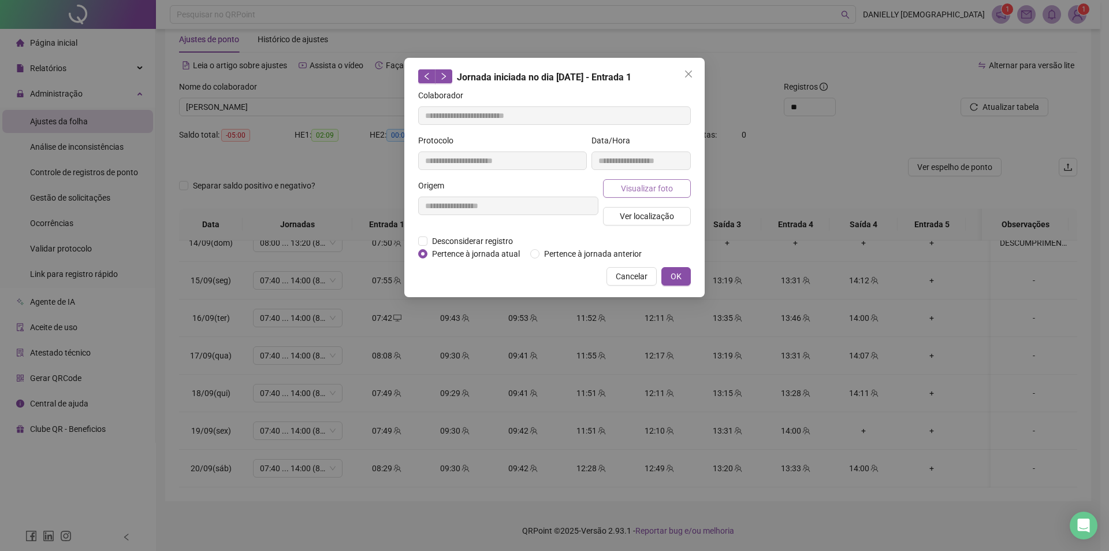
click at [661, 187] on span "Visualizar foto" at bounding box center [647, 188] width 52 height 13
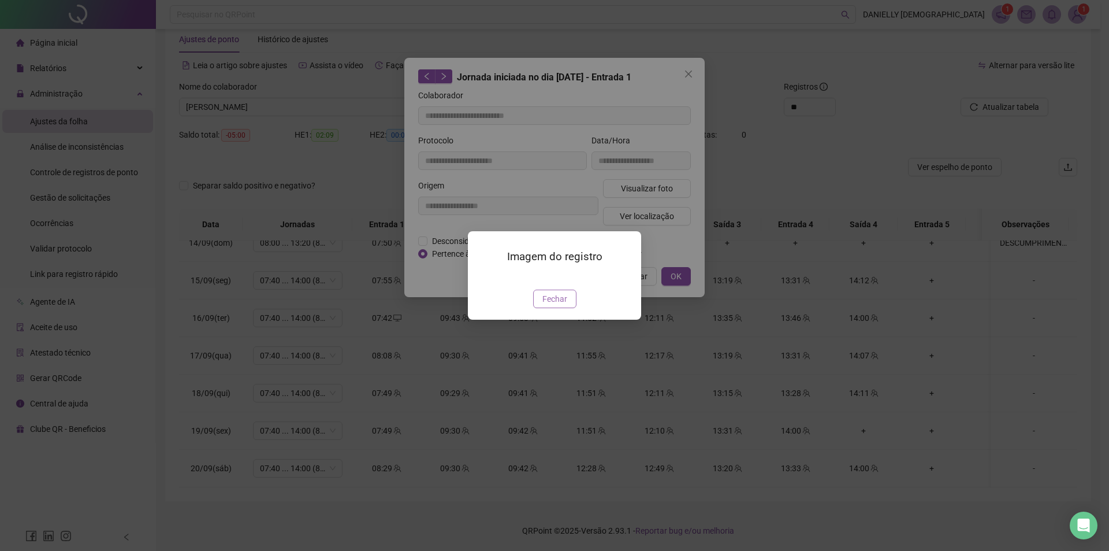
click at [562, 305] on span "Fechar" at bounding box center [555, 298] width 25 height 13
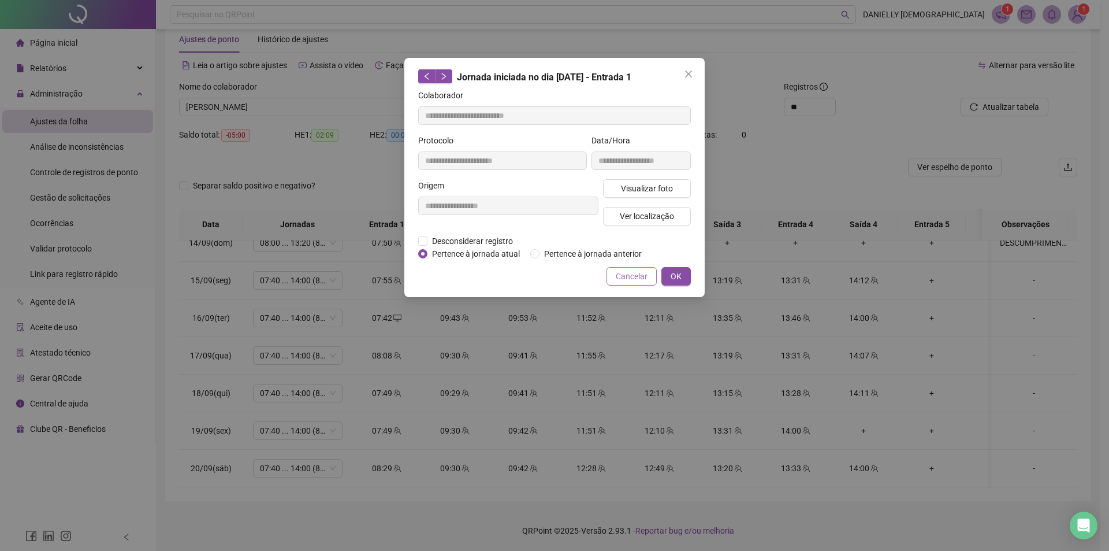
click at [638, 272] on span "Cancelar" at bounding box center [632, 276] width 32 height 13
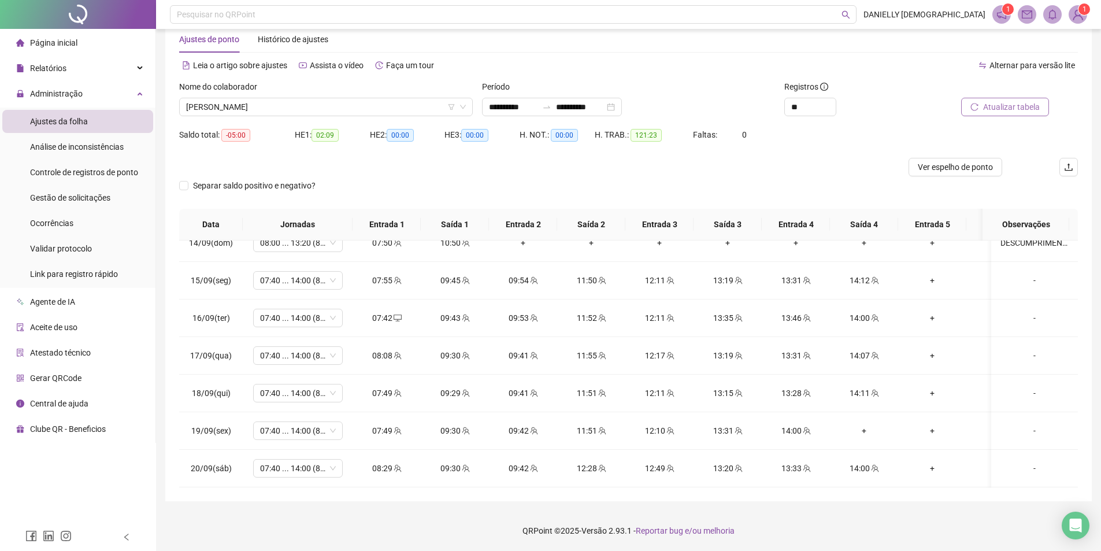
click at [1004, 108] on span "Atualizar tabela" at bounding box center [1011, 107] width 57 height 13
click at [321, 101] on span "[PERSON_NAME]" at bounding box center [326, 106] width 280 height 17
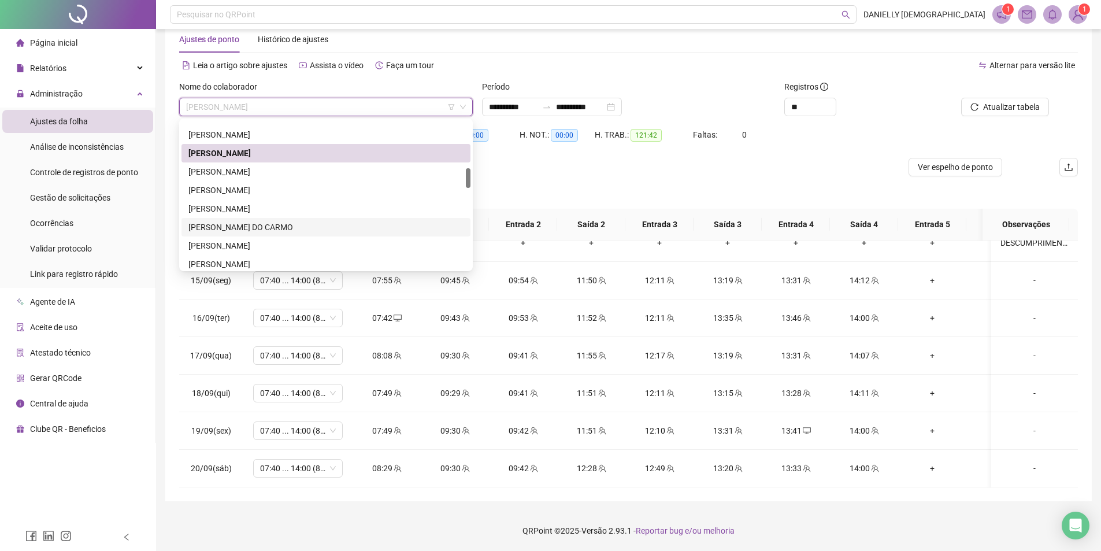
click at [298, 224] on div "[PERSON_NAME] DO CARMO" at bounding box center [325, 227] width 275 height 13
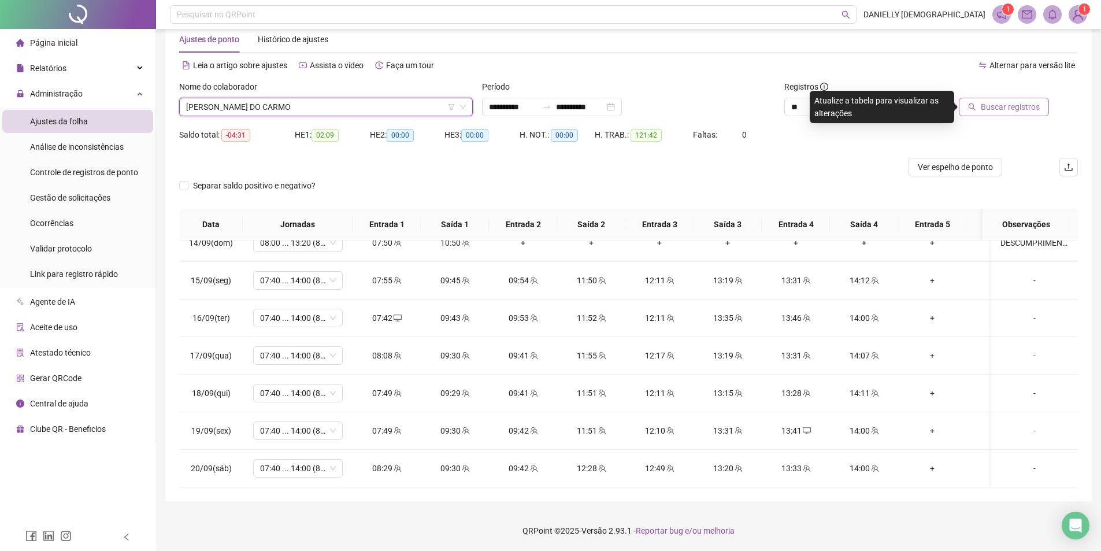
click at [1005, 107] on span "Buscar registros" at bounding box center [1009, 107] width 59 height 13
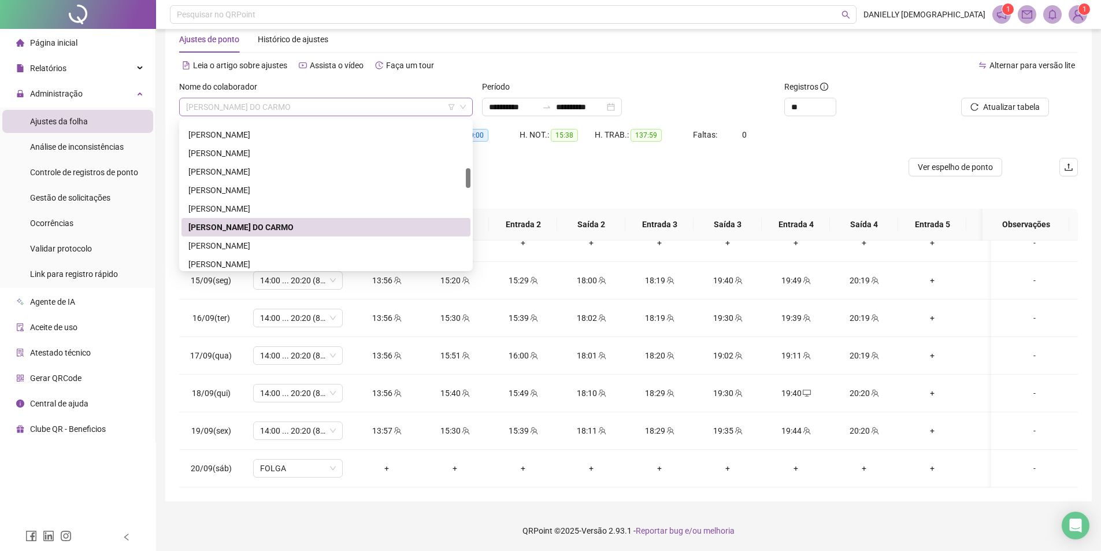
click at [313, 106] on span "[PERSON_NAME] DO CARMO" at bounding box center [326, 106] width 280 height 17
click at [292, 150] on div "[PERSON_NAME]" at bounding box center [325, 153] width 275 height 13
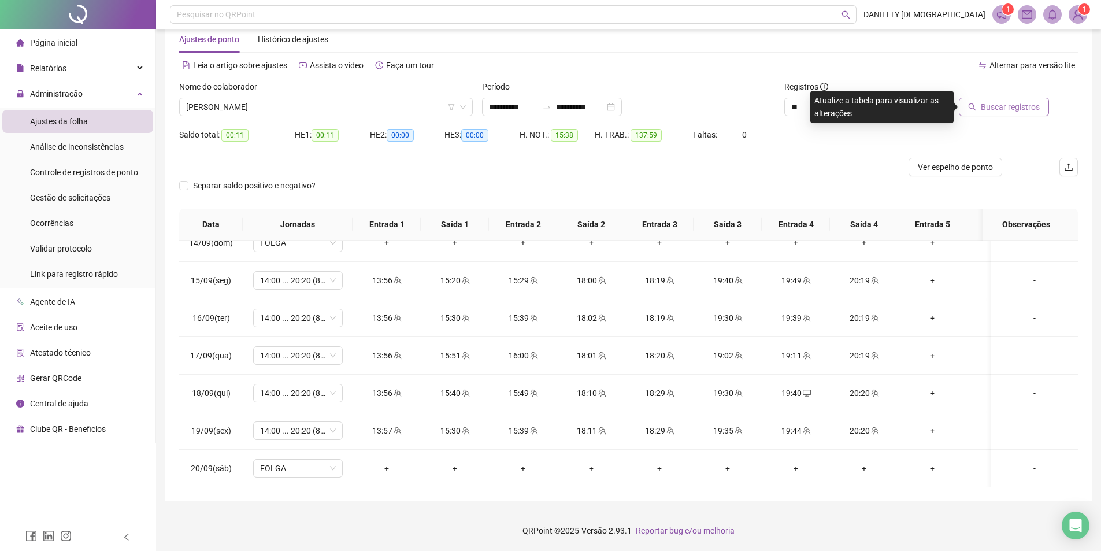
click at [1007, 114] on button "Buscar registros" at bounding box center [1003, 107] width 90 height 18
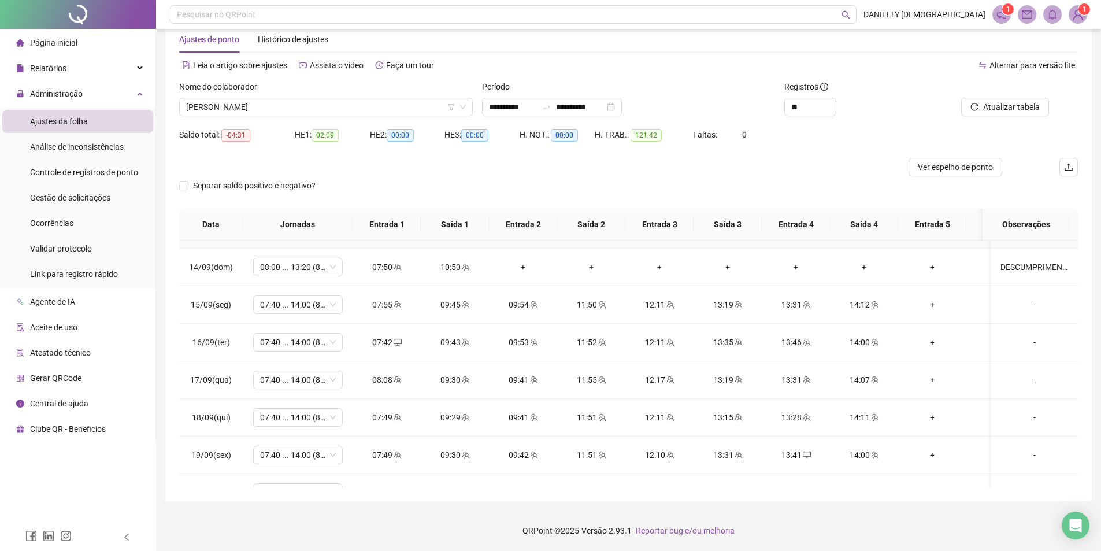
scroll to position [926, 0]
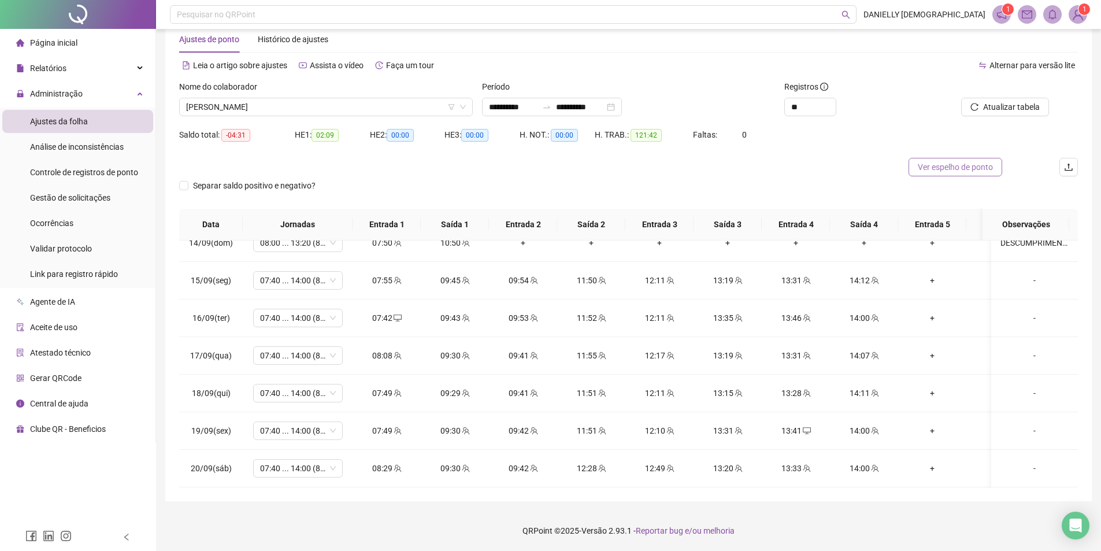
click at [960, 166] on span "Ver espelho de ponto" at bounding box center [954, 167] width 75 height 13
click at [307, 110] on span "[PERSON_NAME]" at bounding box center [326, 106] width 280 height 17
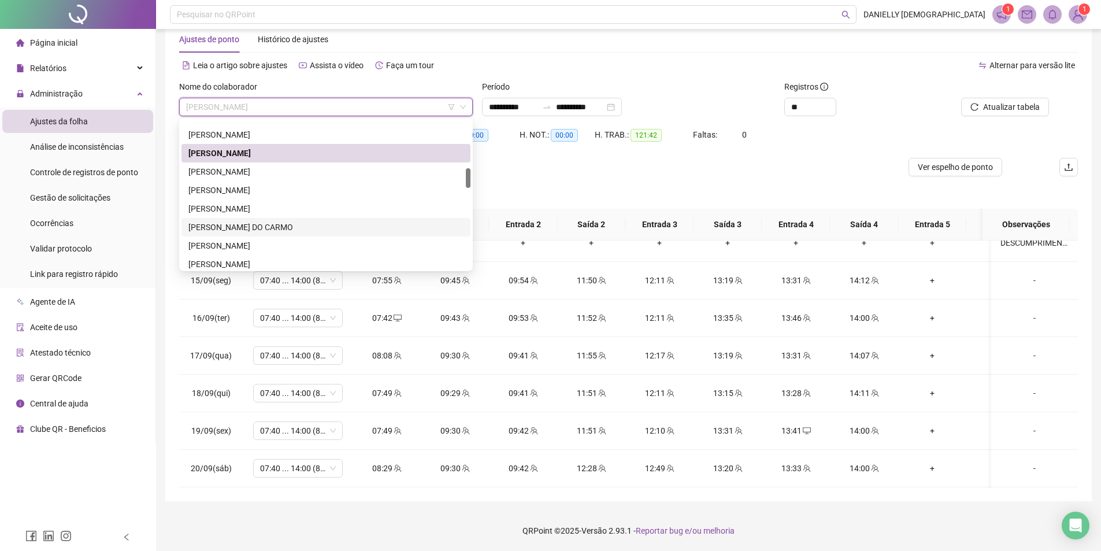
click at [273, 229] on div "[PERSON_NAME] DO CARMO" at bounding box center [325, 227] width 275 height 13
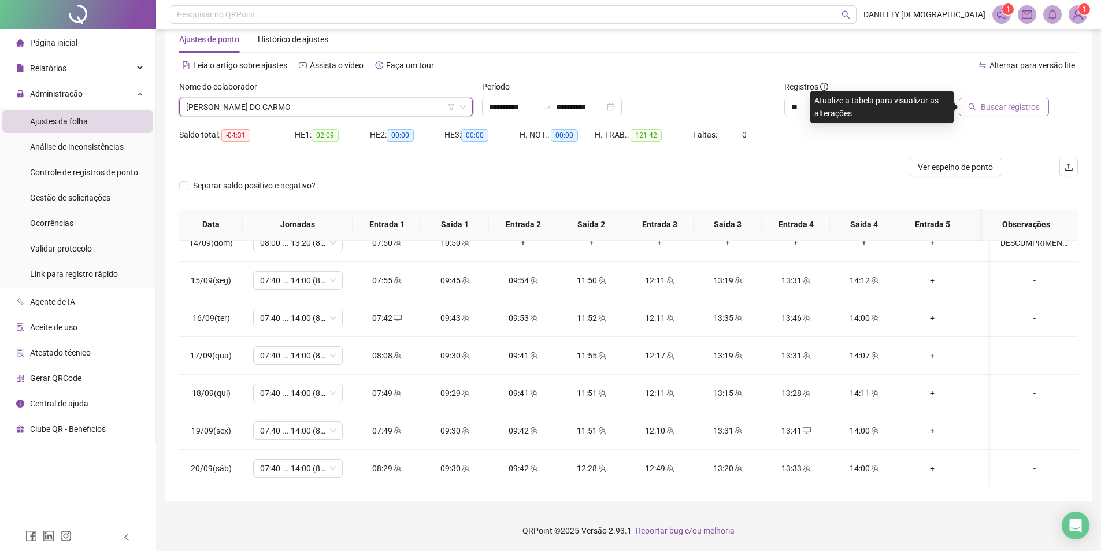
click at [961, 106] on button "Buscar registros" at bounding box center [1003, 107] width 90 height 18
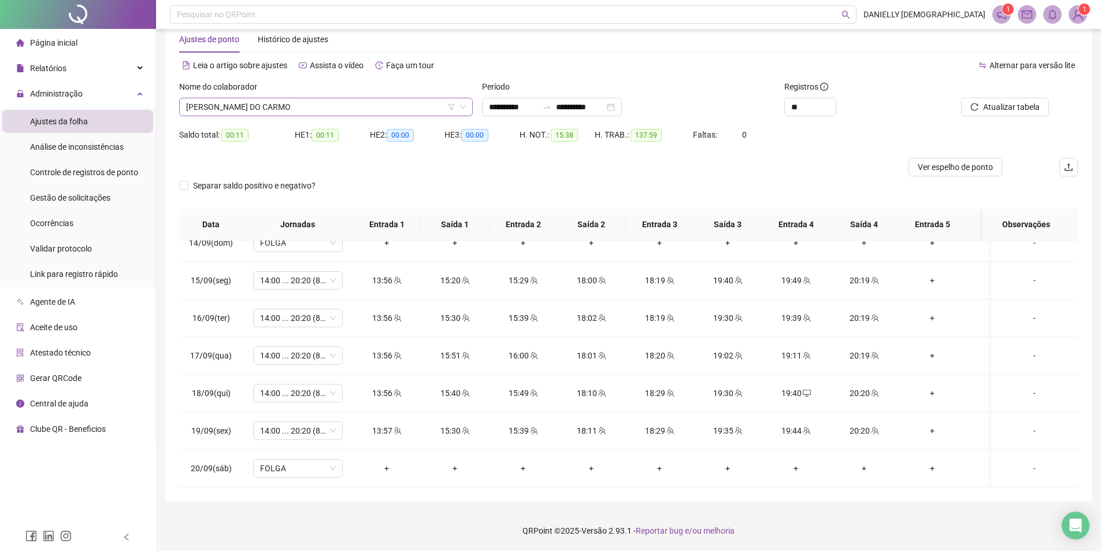
click at [352, 110] on span "[PERSON_NAME] DO CARMO" at bounding box center [326, 106] width 280 height 17
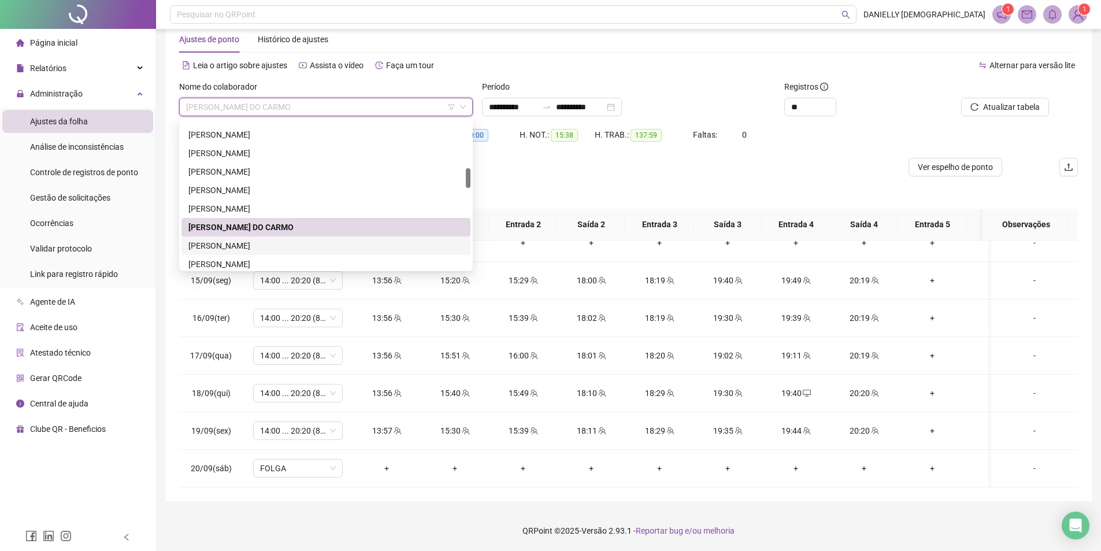
click at [298, 244] on div "[PERSON_NAME]" at bounding box center [325, 245] width 275 height 13
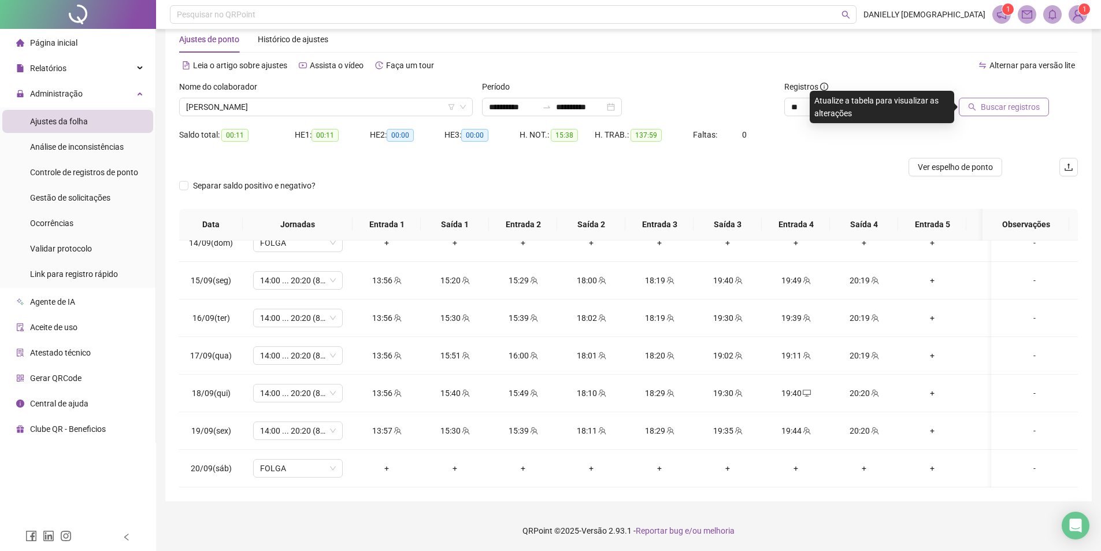
click at [996, 106] on span "Buscar registros" at bounding box center [1009, 107] width 59 height 13
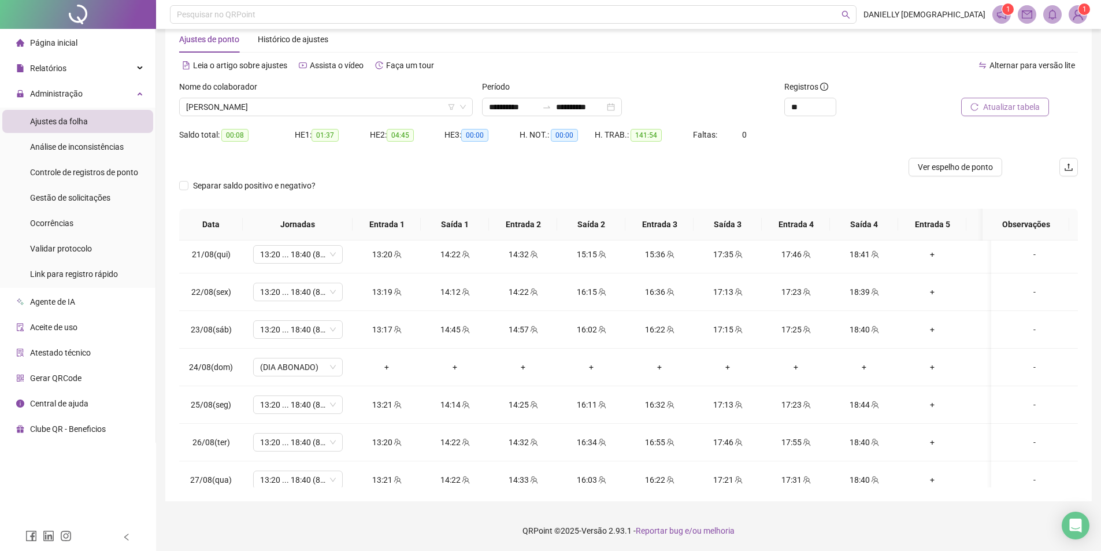
scroll to position [0, 0]
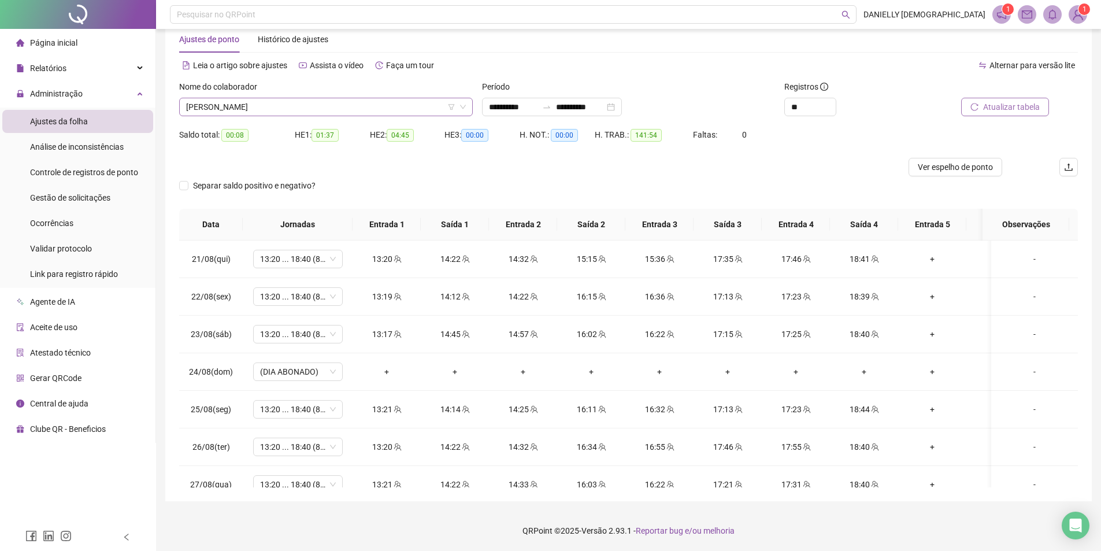
click at [288, 114] on span "[PERSON_NAME]" at bounding box center [326, 106] width 280 height 17
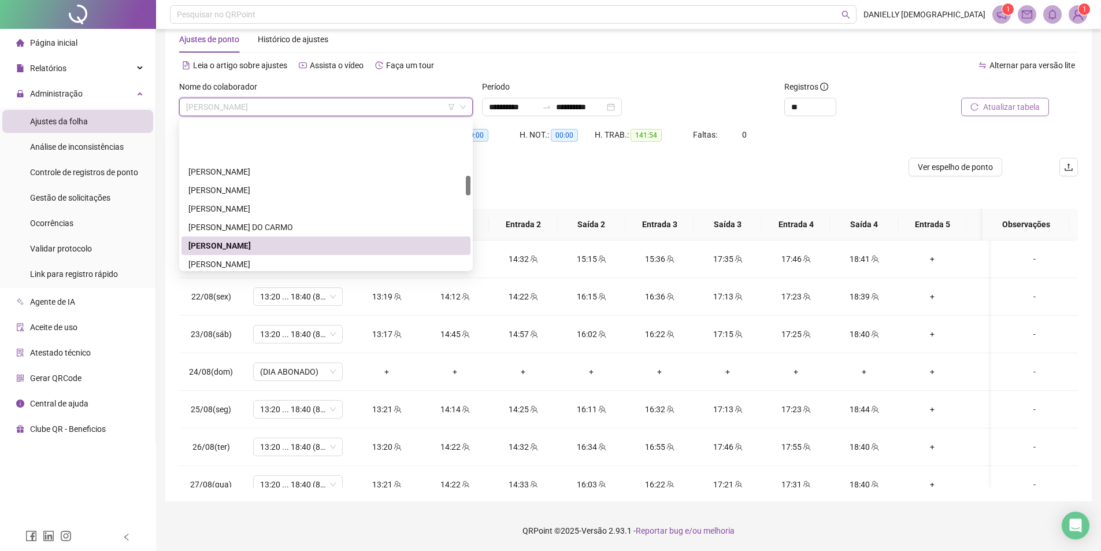
scroll to position [404, 0]
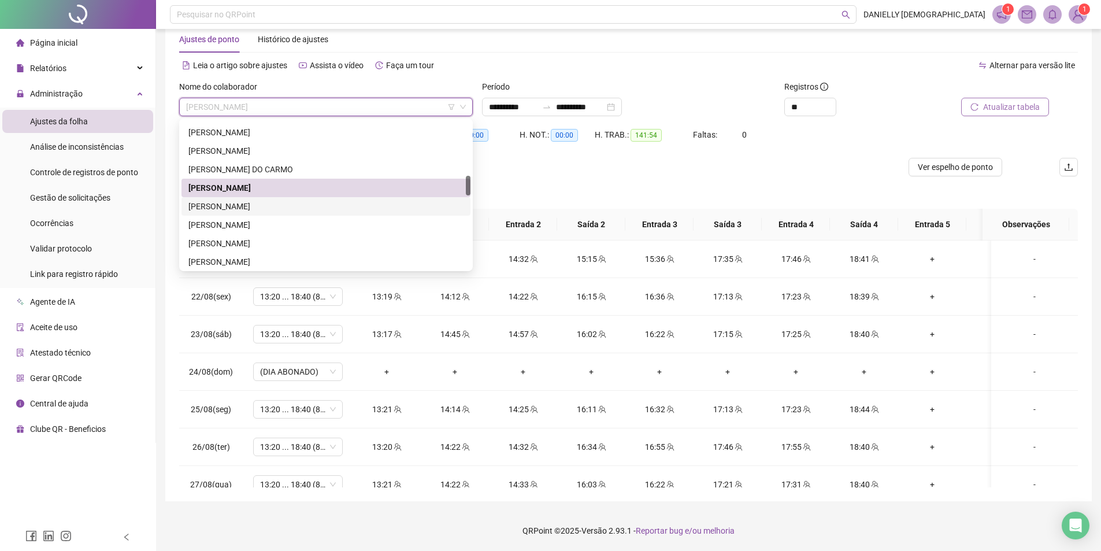
click at [267, 208] on div "[PERSON_NAME]" at bounding box center [325, 206] width 275 height 13
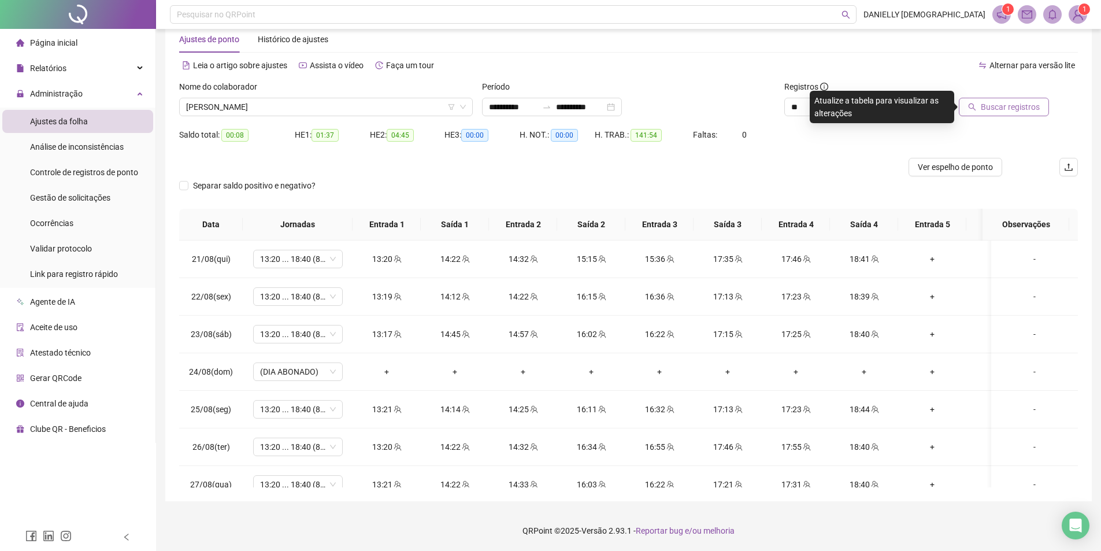
click at [975, 103] on icon "search" at bounding box center [972, 107] width 8 height 8
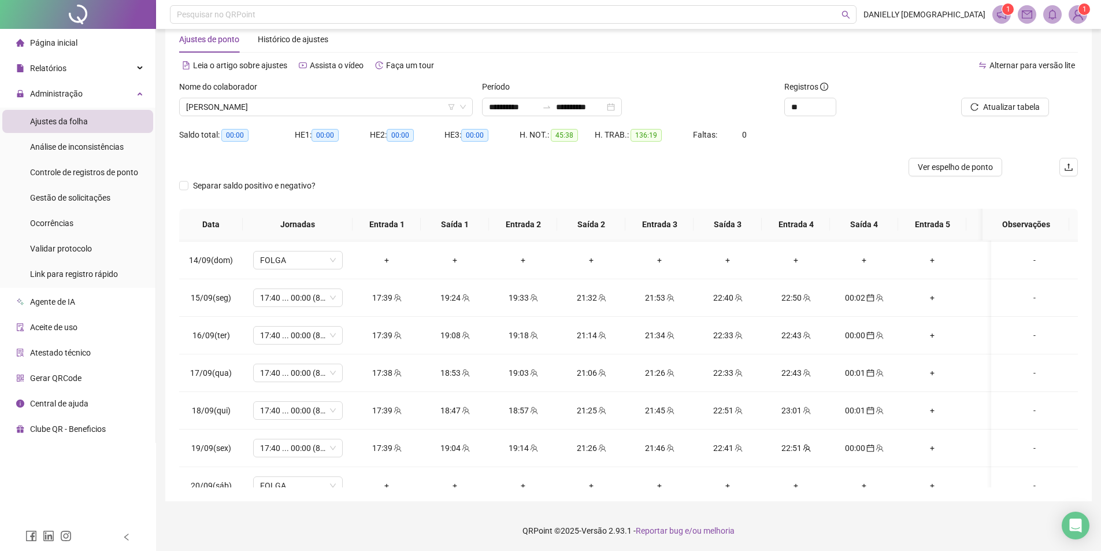
scroll to position [926, 0]
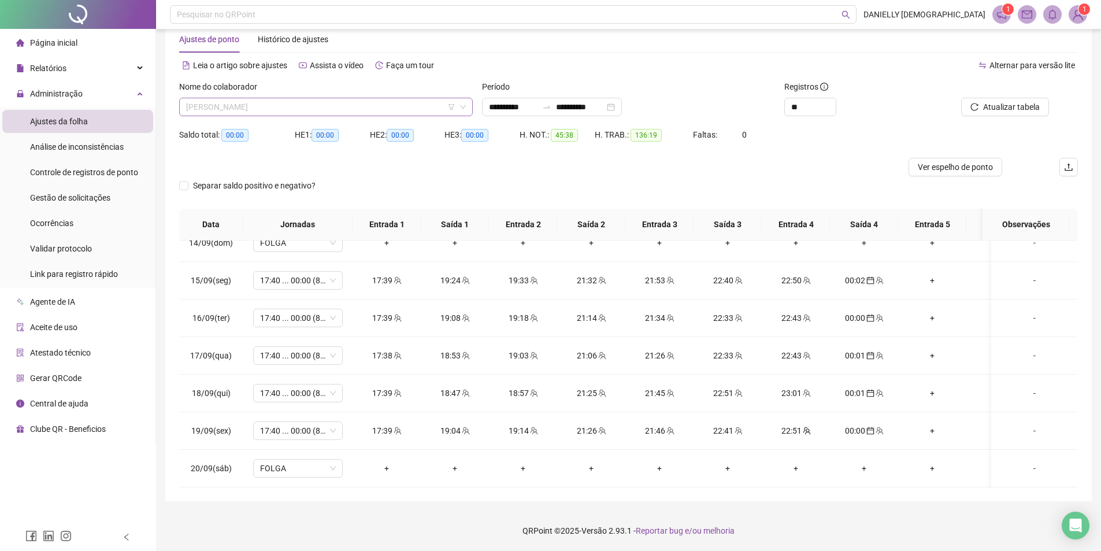
click at [261, 103] on span "[PERSON_NAME]" at bounding box center [326, 106] width 280 height 17
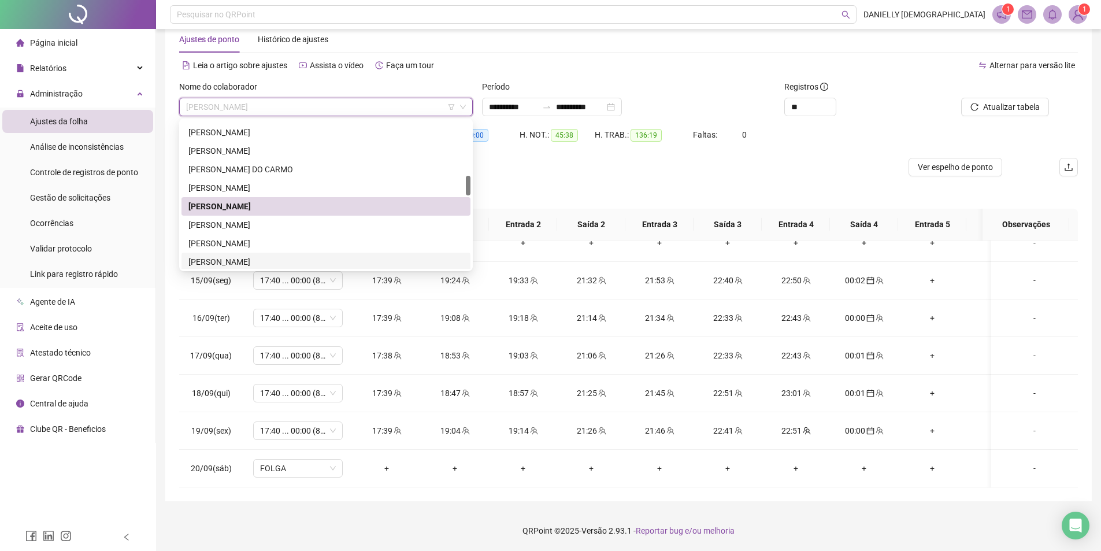
click at [253, 259] on div "[PERSON_NAME]" at bounding box center [325, 261] width 275 height 13
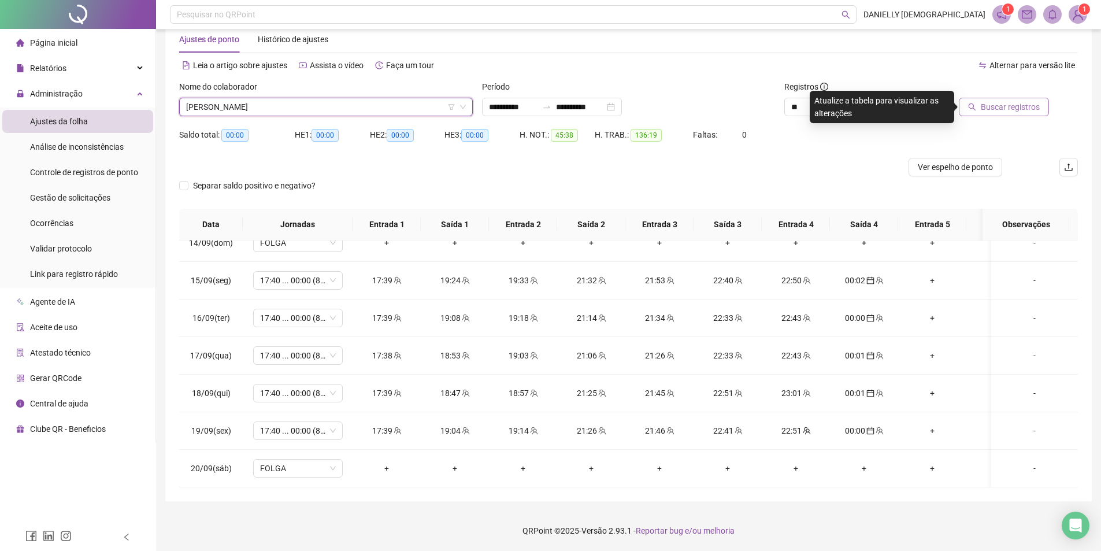
click at [984, 105] on span "Buscar registros" at bounding box center [1009, 107] width 59 height 13
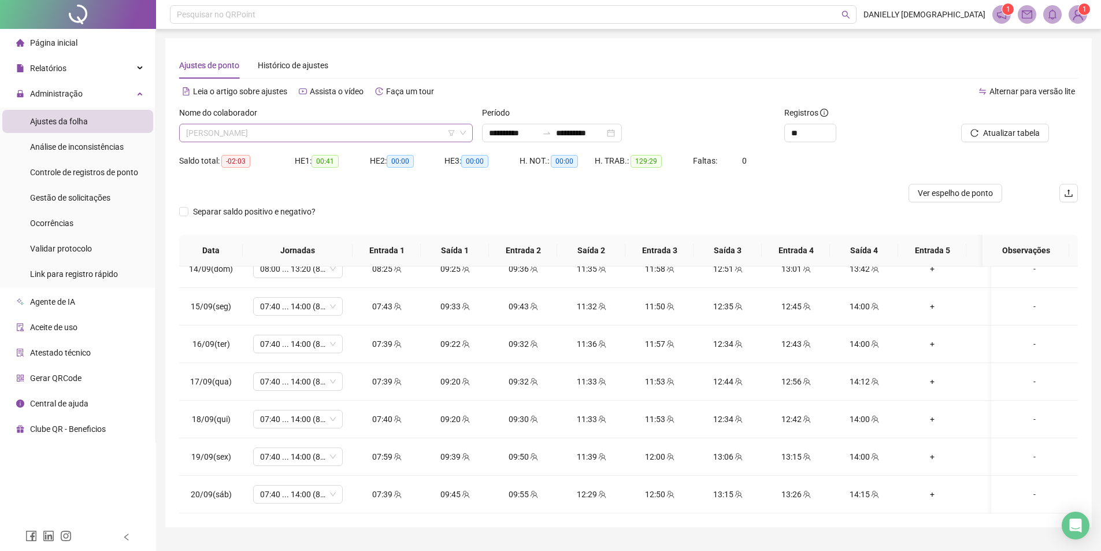
click at [367, 129] on span "[PERSON_NAME]" at bounding box center [326, 132] width 280 height 17
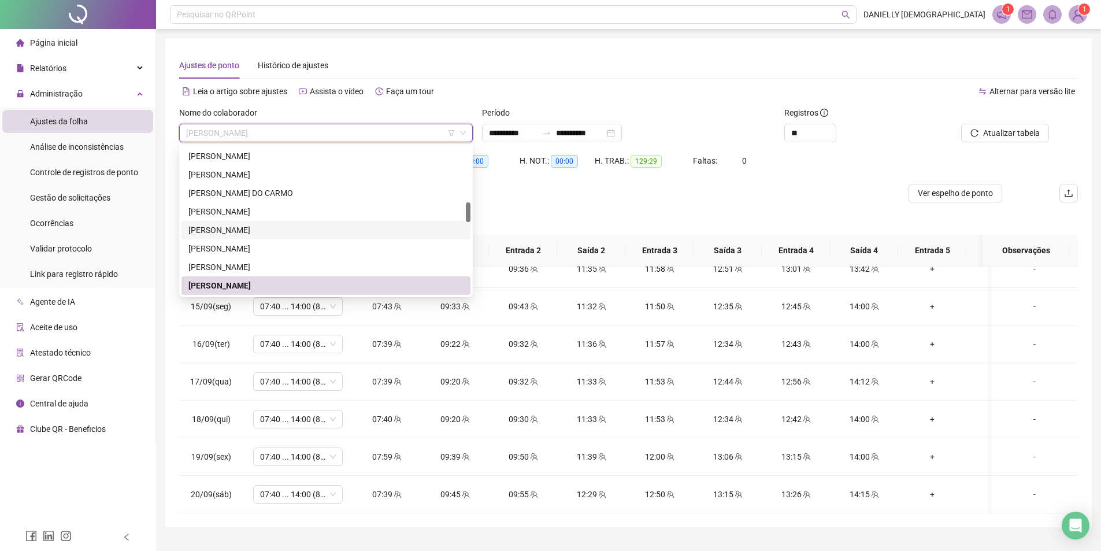
scroll to position [465, 0]
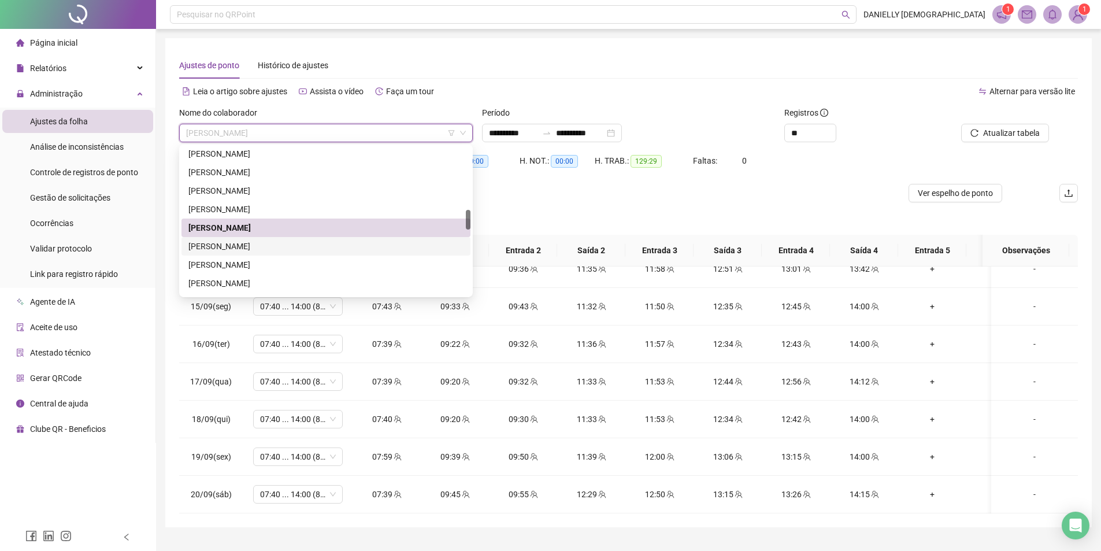
click at [266, 252] on div "[PERSON_NAME]" at bounding box center [325, 246] width 275 height 13
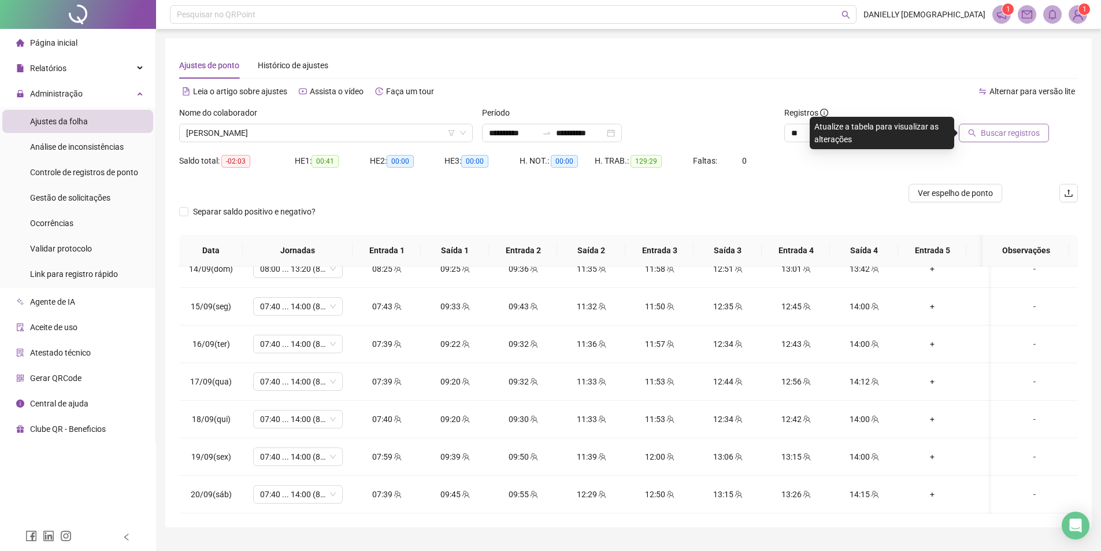
click at [995, 138] on span "Buscar registros" at bounding box center [1009, 133] width 59 height 13
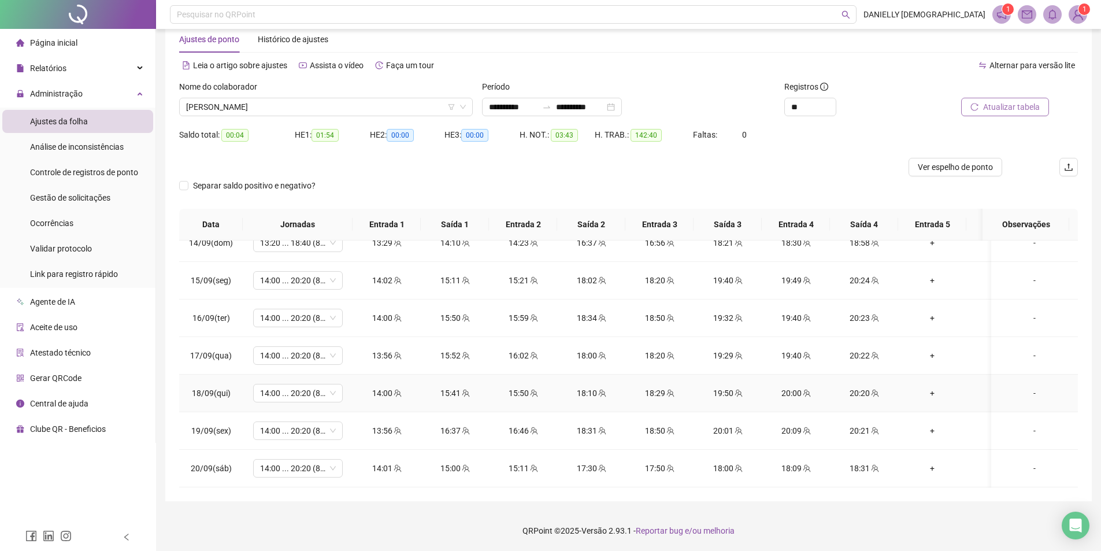
scroll to position [926, 0]
click at [350, 104] on span "[PERSON_NAME]" at bounding box center [326, 106] width 280 height 17
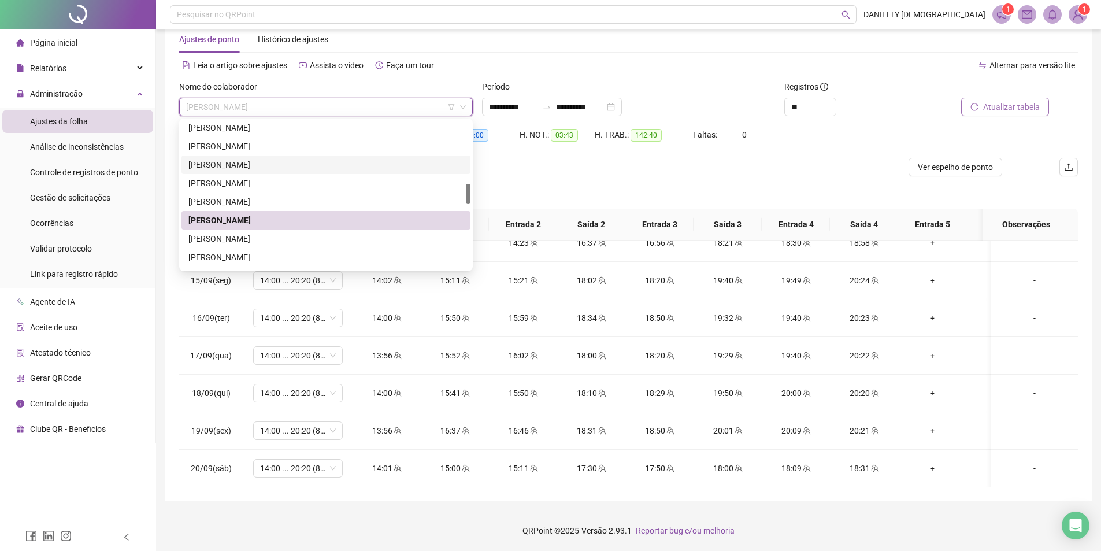
scroll to position [522, 0]
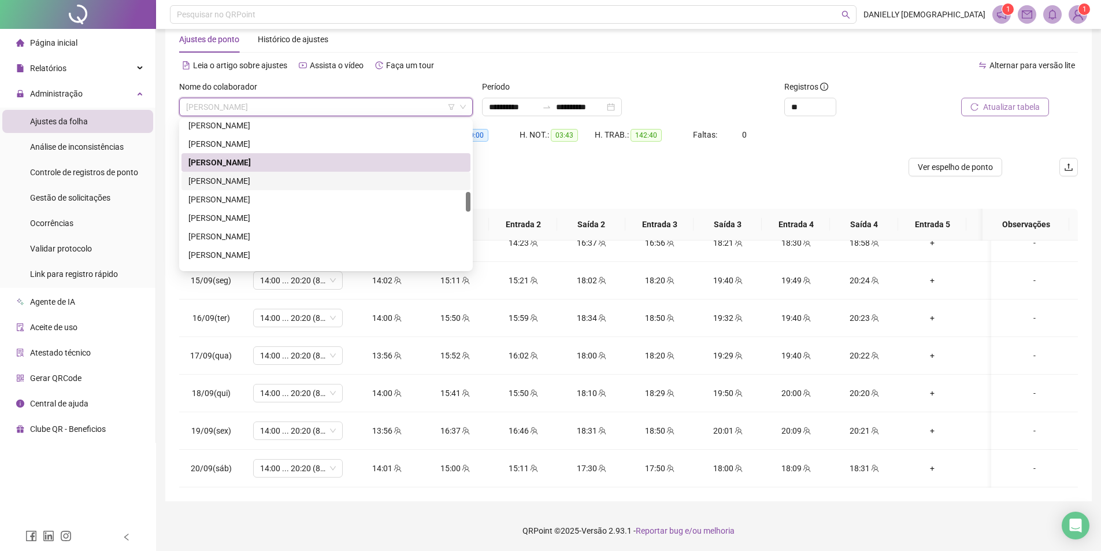
click at [279, 177] on div "[PERSON_NAME]" at bounding box center [325, 180] width 275 height 13
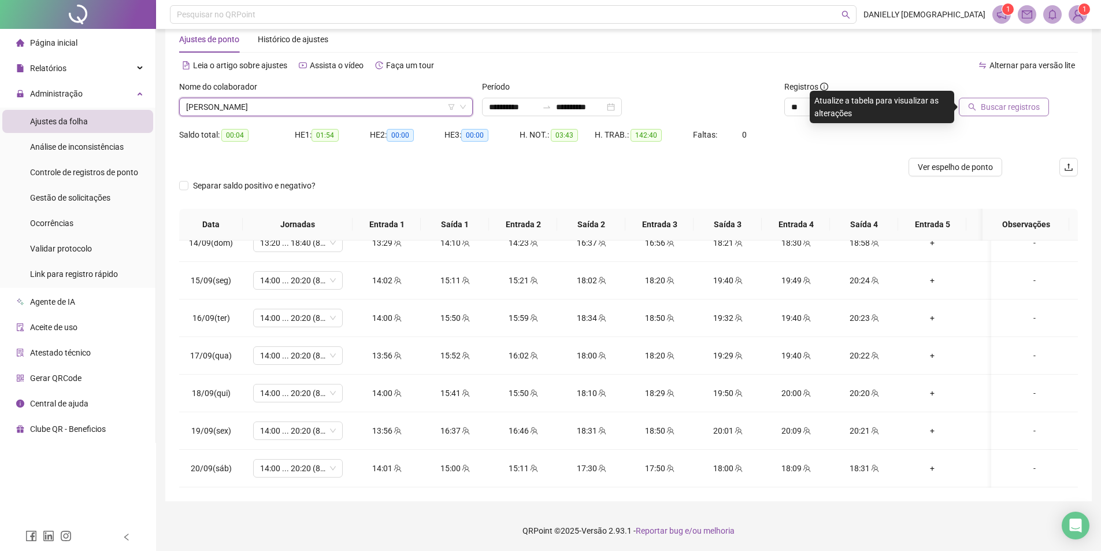
click at [987, 108] on span "Buscar registros" at bounding box center [1009, 107] width 59 height 13
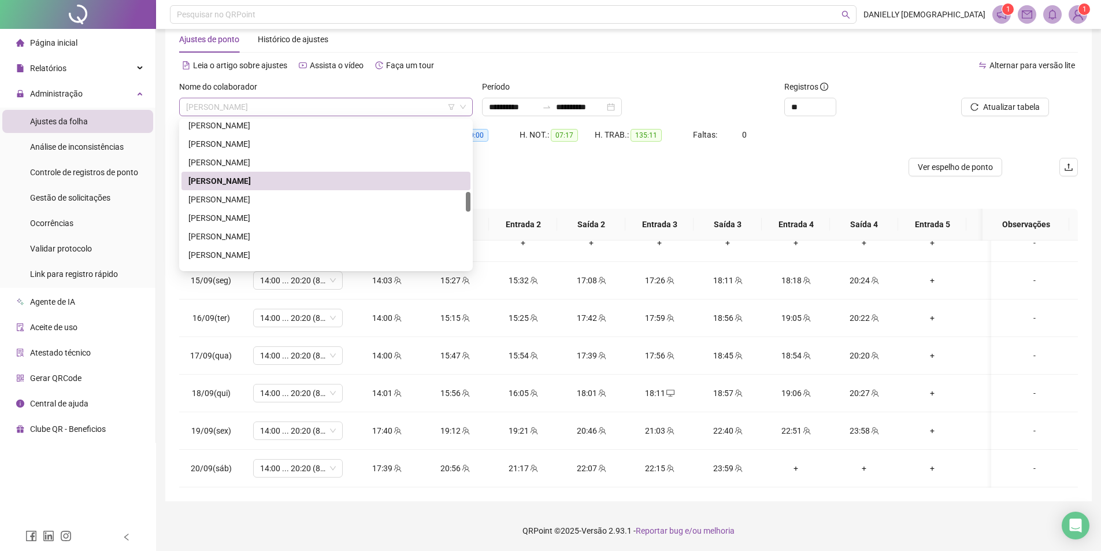
click at [288, 110] on span "[PERSON_NAME]" at bounding box center [326, 106] width 280 height 17
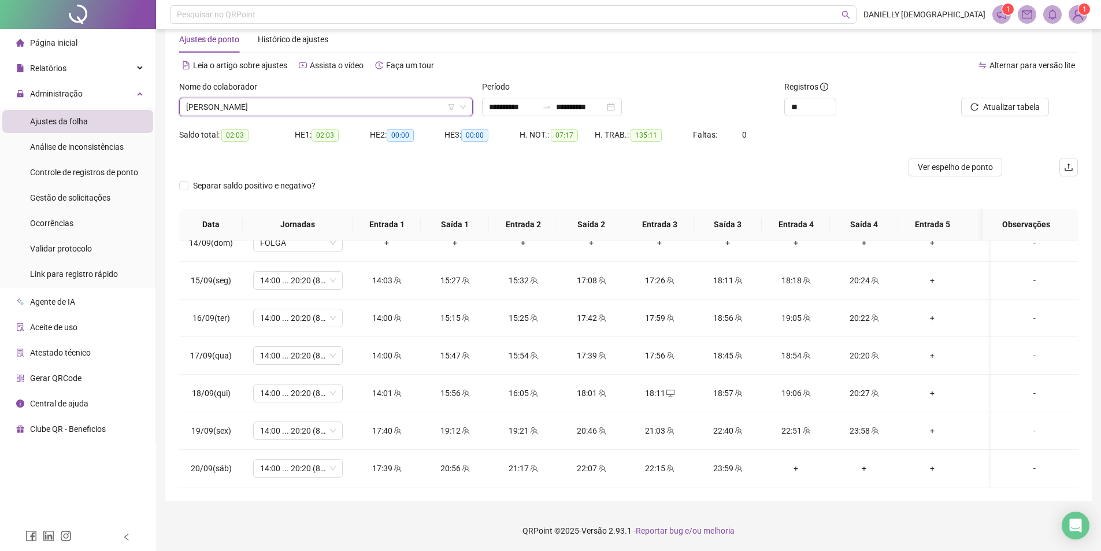
click at [309, 106] on span "[PERSON_NAME]" at bounding box center [326, 106] width 280 height 17
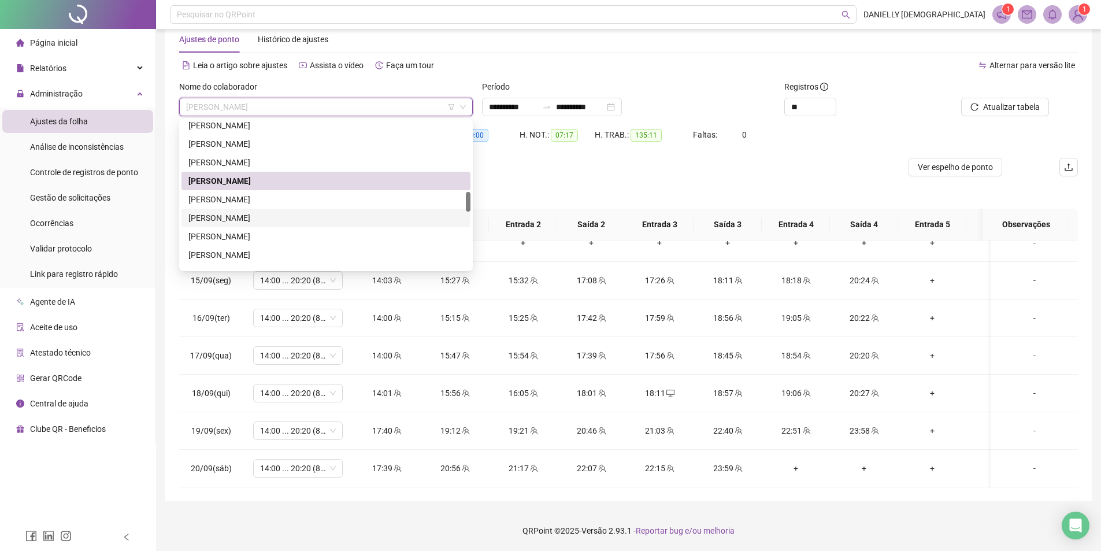
click at [268, 223] on div "[PERSON_NAME]" at bounding box center [325, 217] width 275 height 13
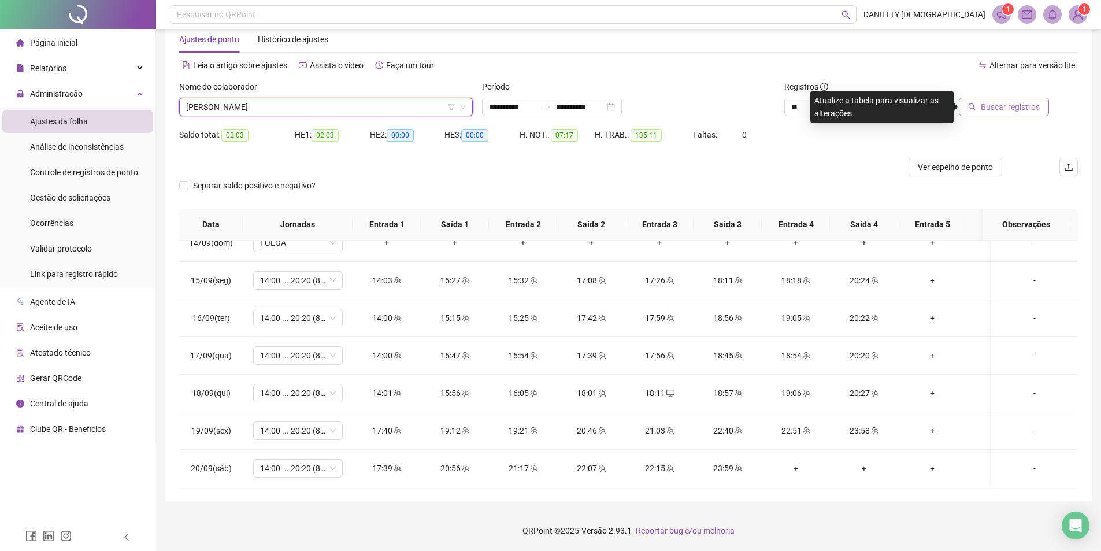
click at [987, 104] on span "Buscar registros" at bounding box center [1009, 107] width 59 height 13
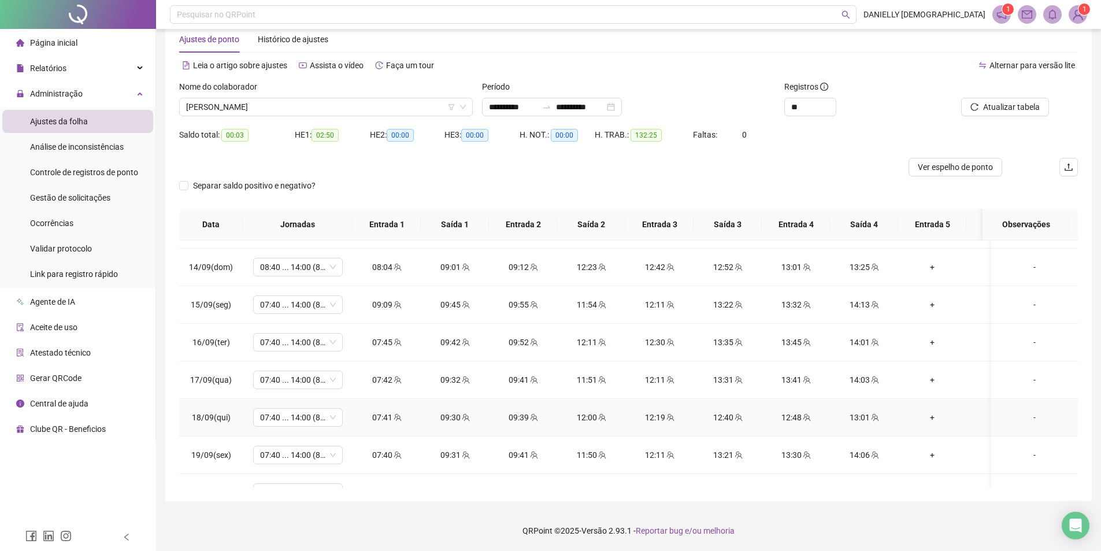
scroll to position [868, 0]
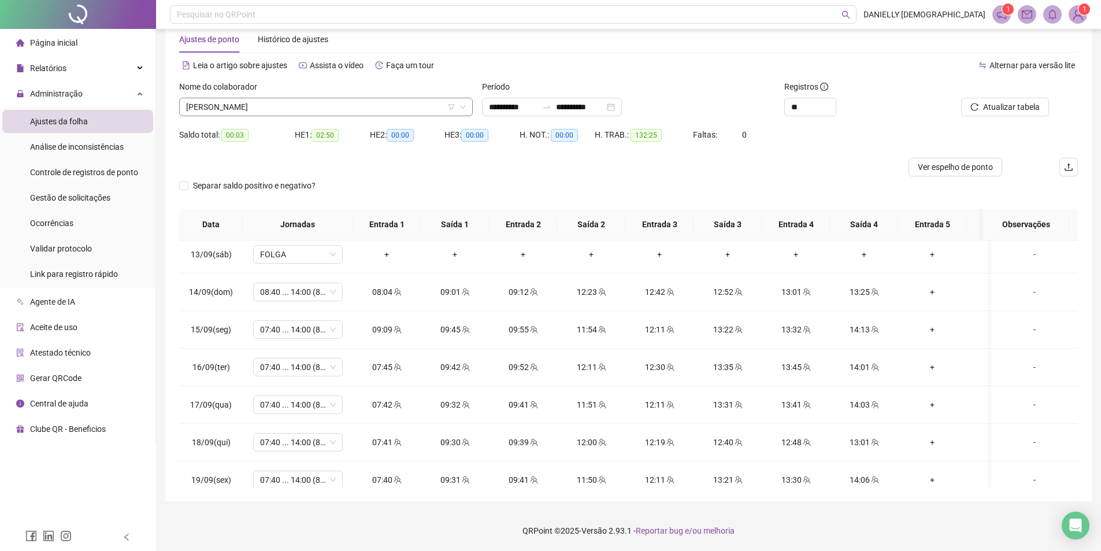
click at [266, 98] on span "[PERSON_NAME]" at bounding box center [326, 106] width 280 height 17
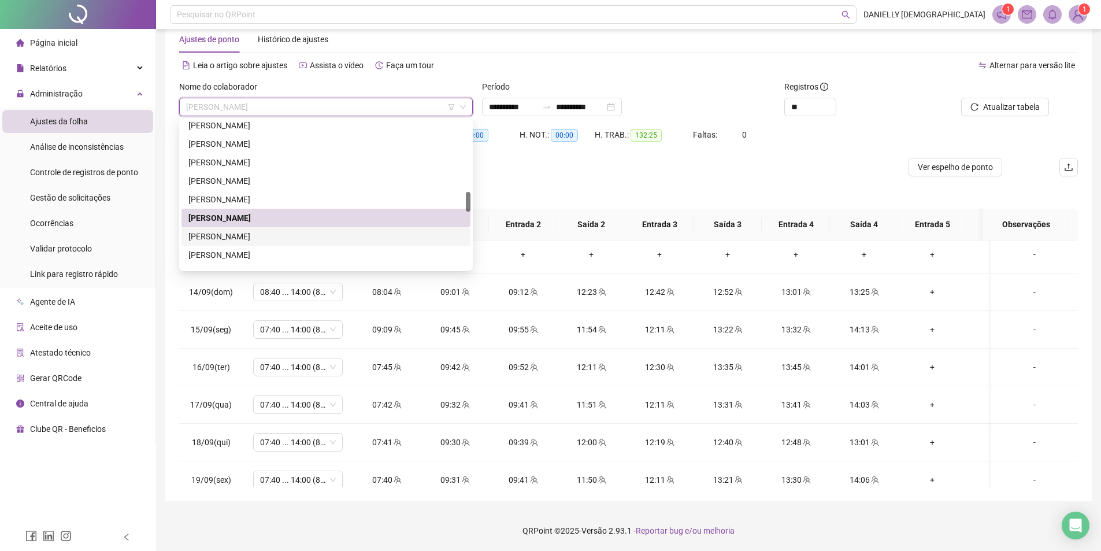
click at [263, 237] on div "[PERSON_NAME]" at bounding box center [325, 236] width 275 height 13
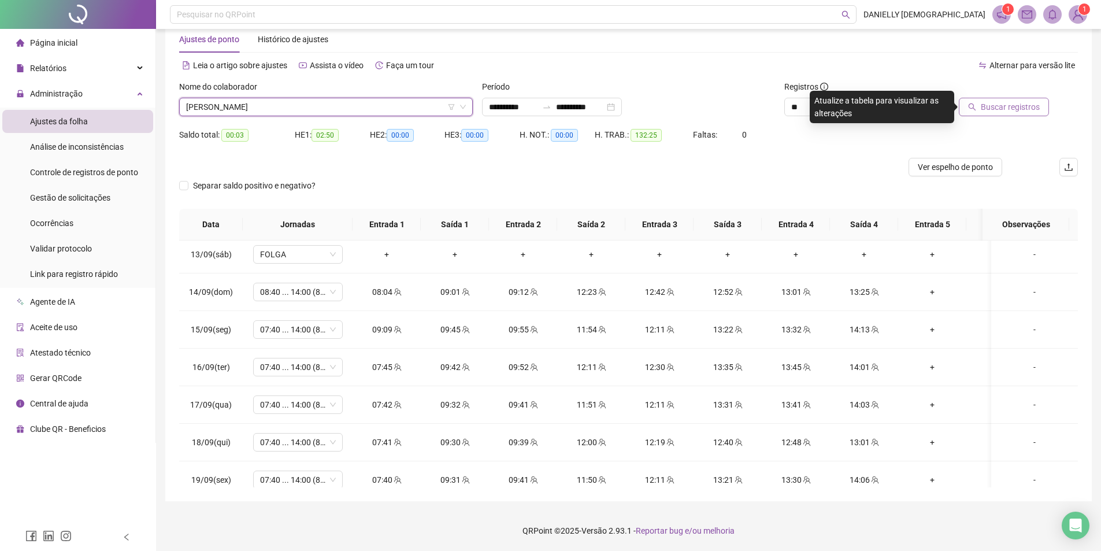
click at [995, 106] on span "Buscar registros" at bounding box center [1009, 107] width 59 height 13
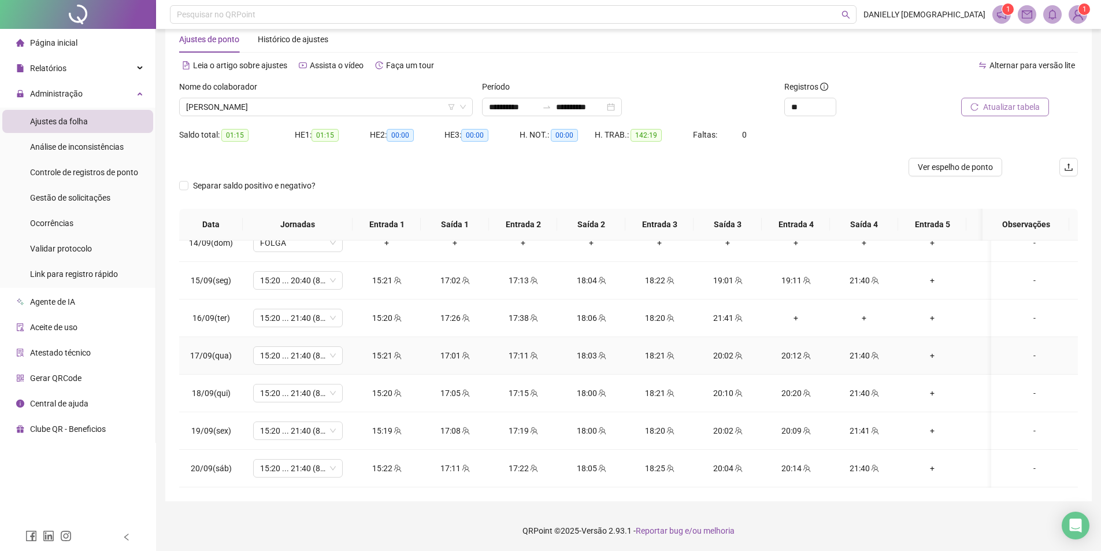
scroll to position [926, 0]
click at [998, 107] on span "Atualizar tabela" at bounding box center [1011, 107] width 57 height 13
click at [288, 108] on span "[PERSON_NAME]" at bounding box center [326, 106] width 280 height 17
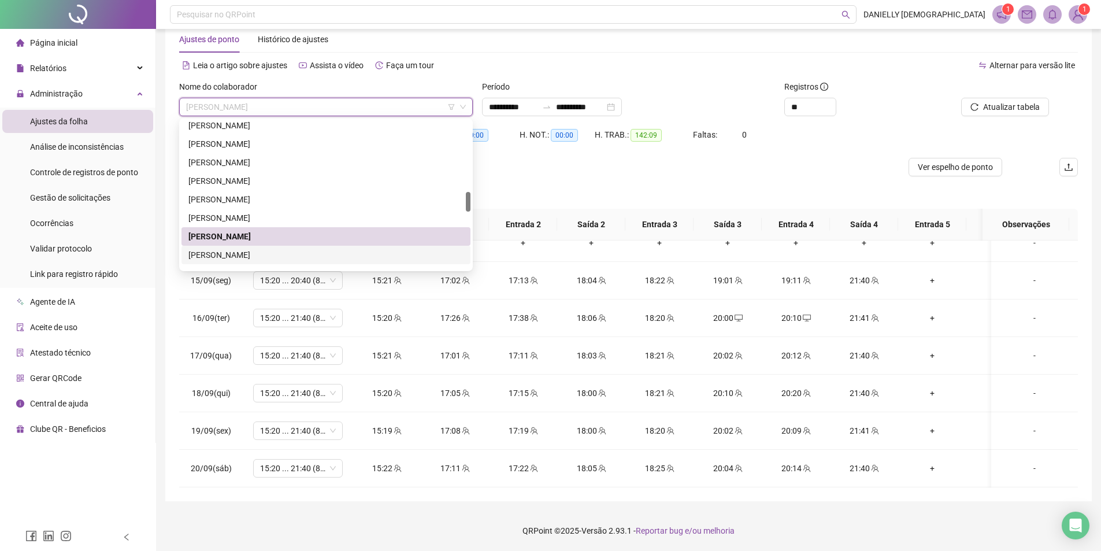
drag, startPoint x: 265, startPoint y: 252, endPoint x: 288, endPoint y: 239, distance: 27.0
click at [265, 252] on div "[PERSON_NAME]" at bounding box center [325, 254] width 275 height 13
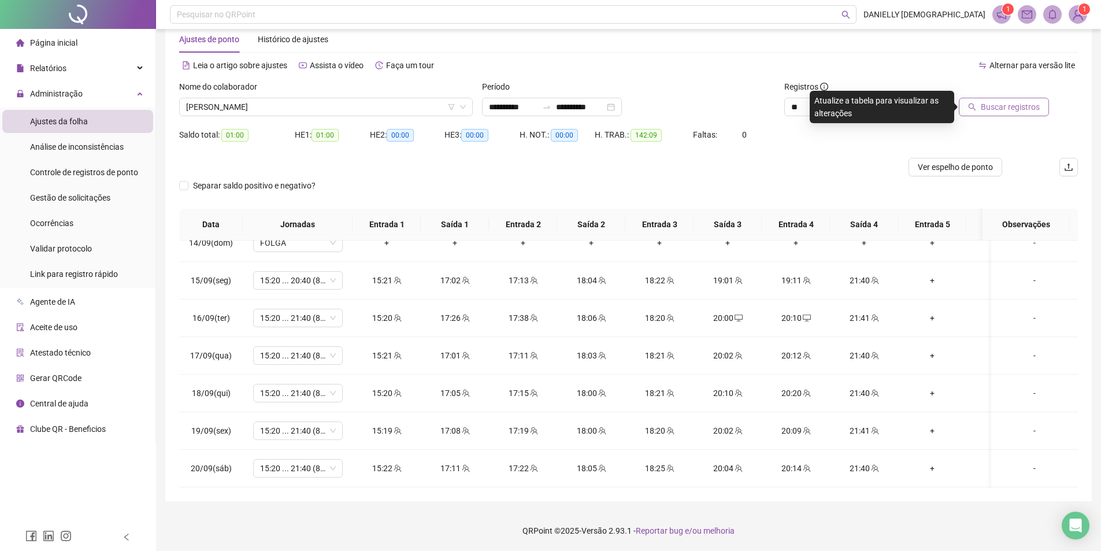
click at [988, 112] on span "Buscar registros" at bounding box center [1009, 107] width 59 height 13
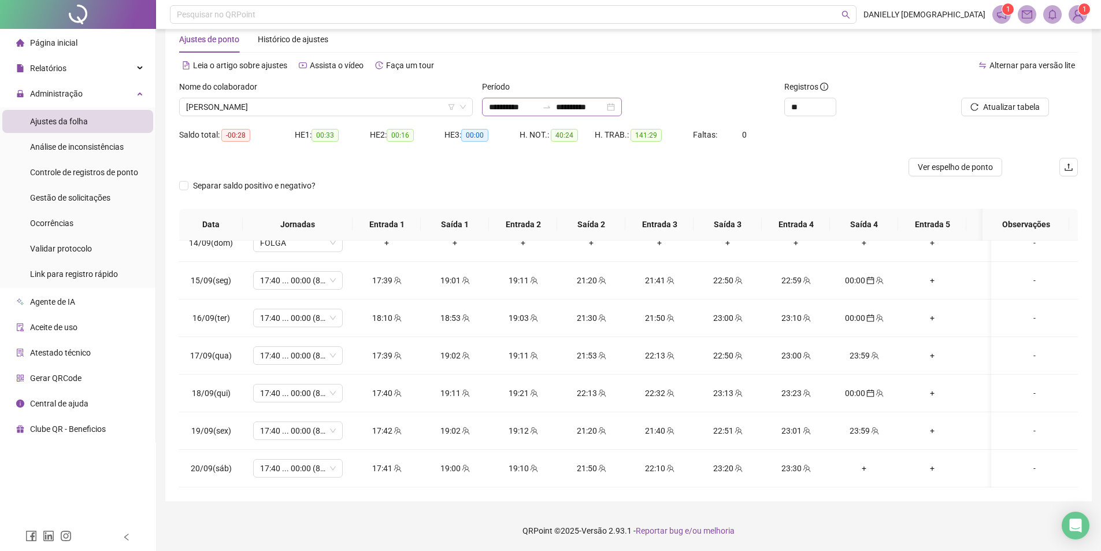
click at [533, 114] on div "**********" at bounding box center [552, 107] width 140 height 18
type input "**********"
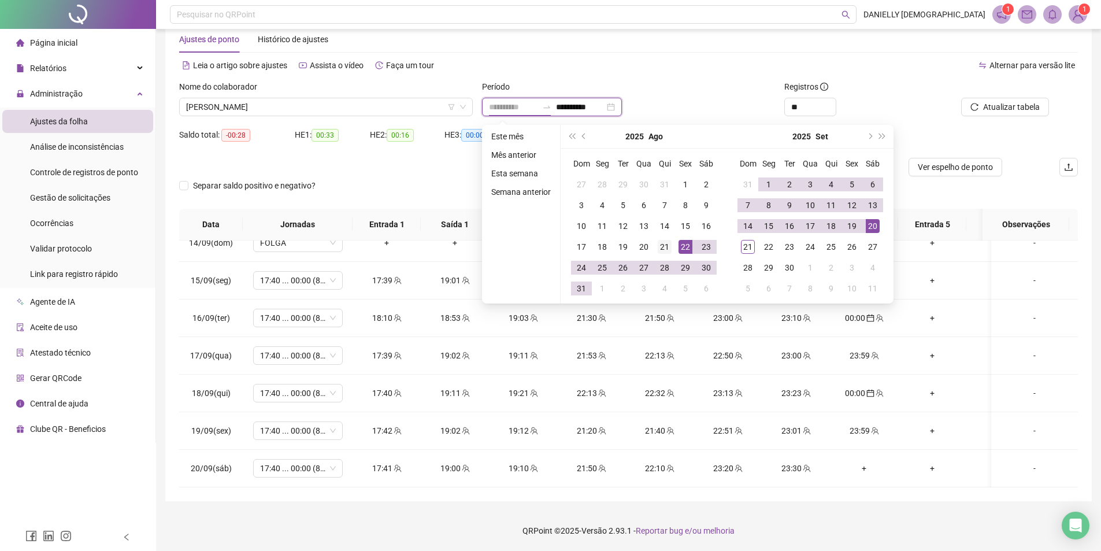
type input "**********"
click at [661, 247] on div "21" at bounding box center [664, 247] width 14 height 14
type input "**********"
click at [747, 247] on div "21" at bounding box center [748, 247] width 14 height 14
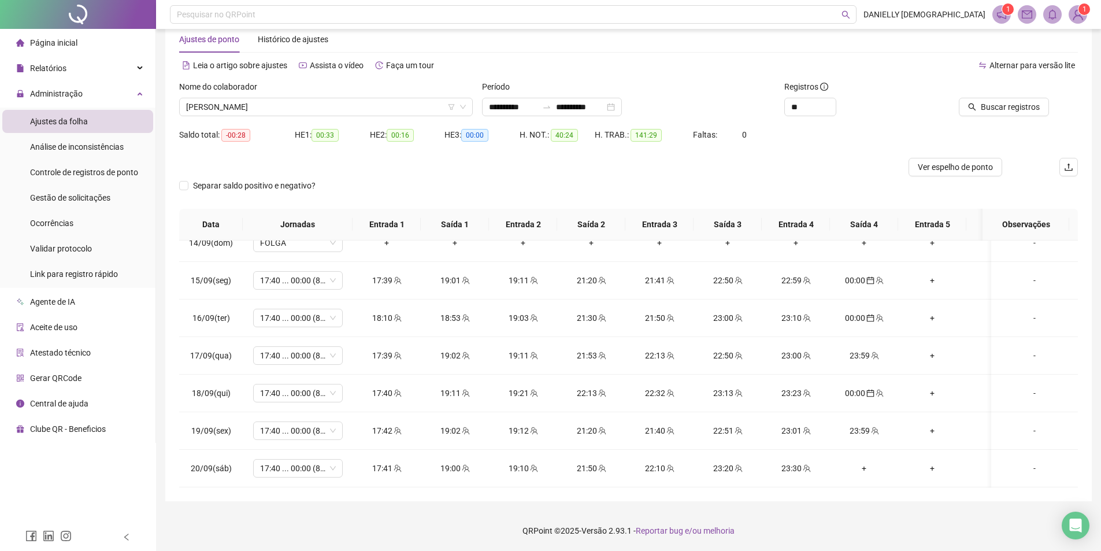
click at [995, 107] on span "Buscar registros" at bounding box center [1009, 107] width 59 height 13
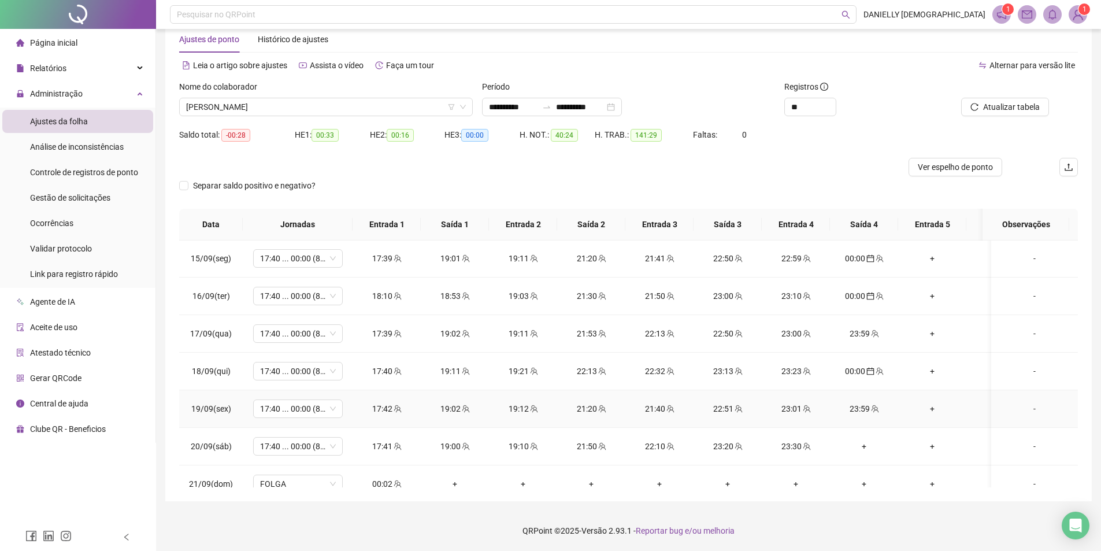
scroll to position [964, 0]
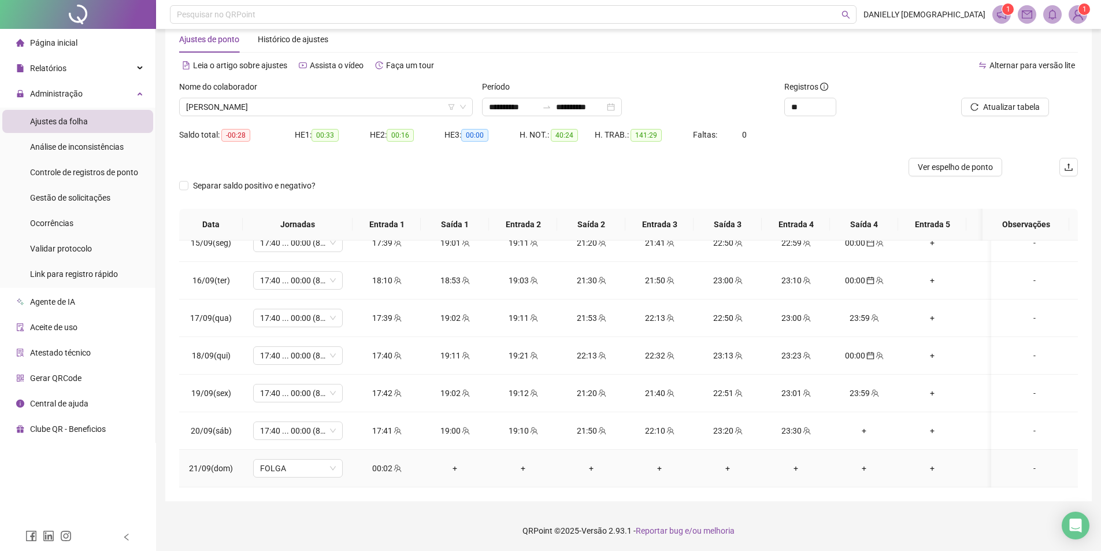
click at [399, 463] on span at bounding box center [396, 467] width 9 height 9
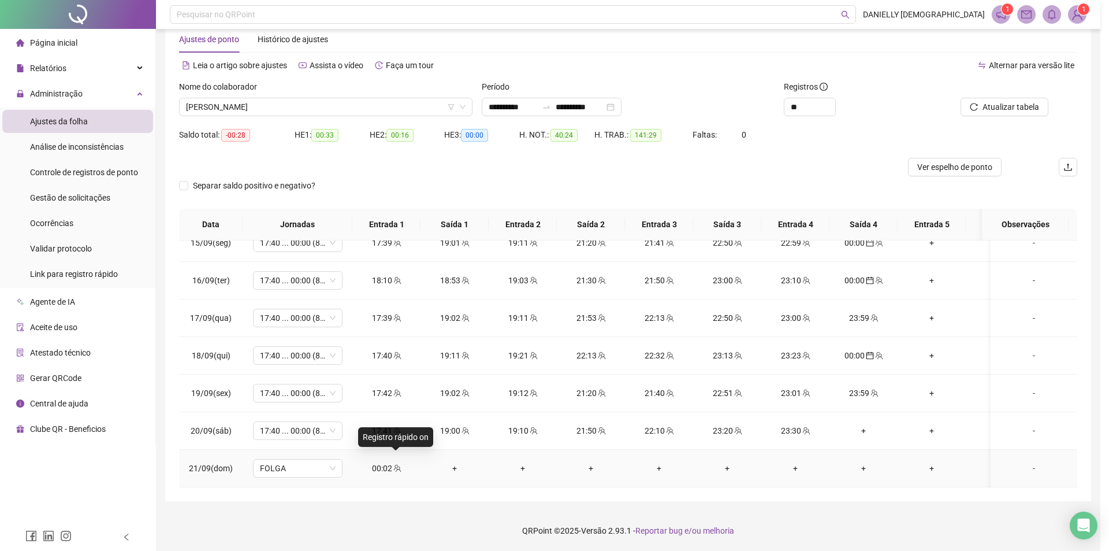
type input "**********"
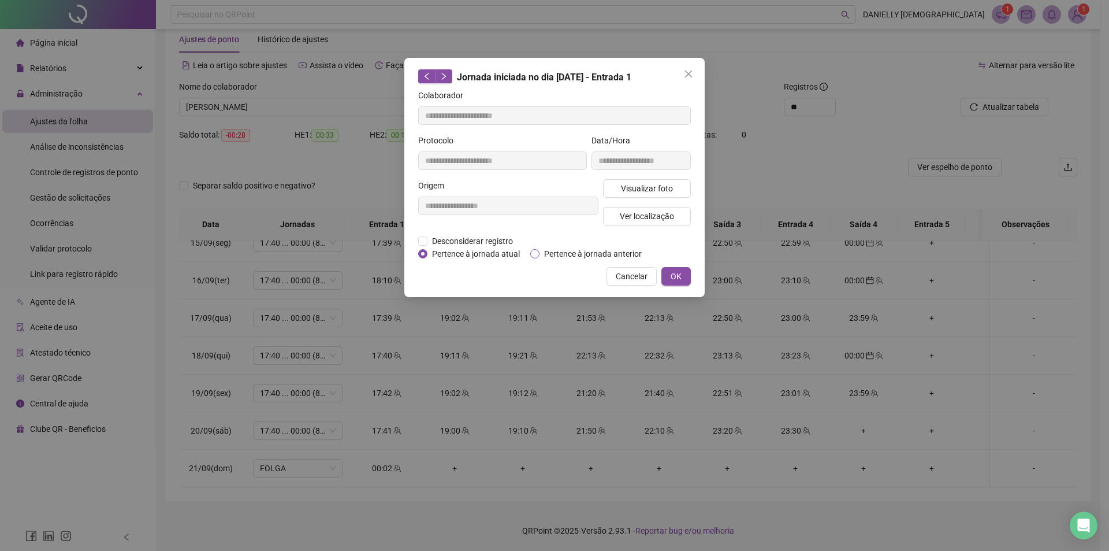
click at [560, 255] on span "Pertence à jornada anterior" at bounding box center [593, 253] width 107 height 13
click at [680, 272] on span "OK" at bounding box center [676, 276] width 11 height 13
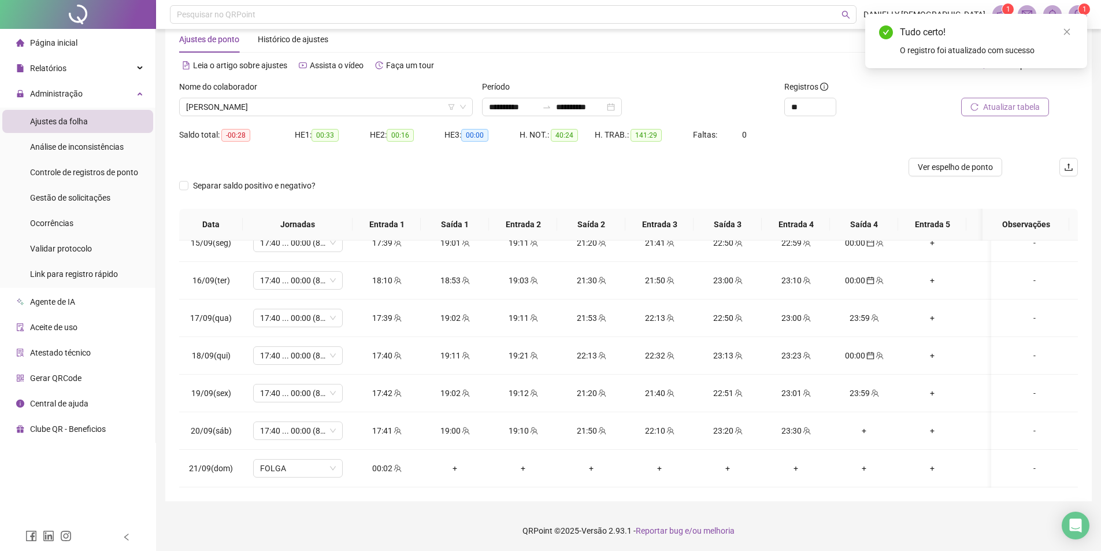
click at [1021, 107] on span "Atualizar tabela" at bounding box center [1011, 107] width 57 height 13
click at [310, 101] on span "[PERSON_NAME]" at bounding box center [326, 106] width 280 height 17
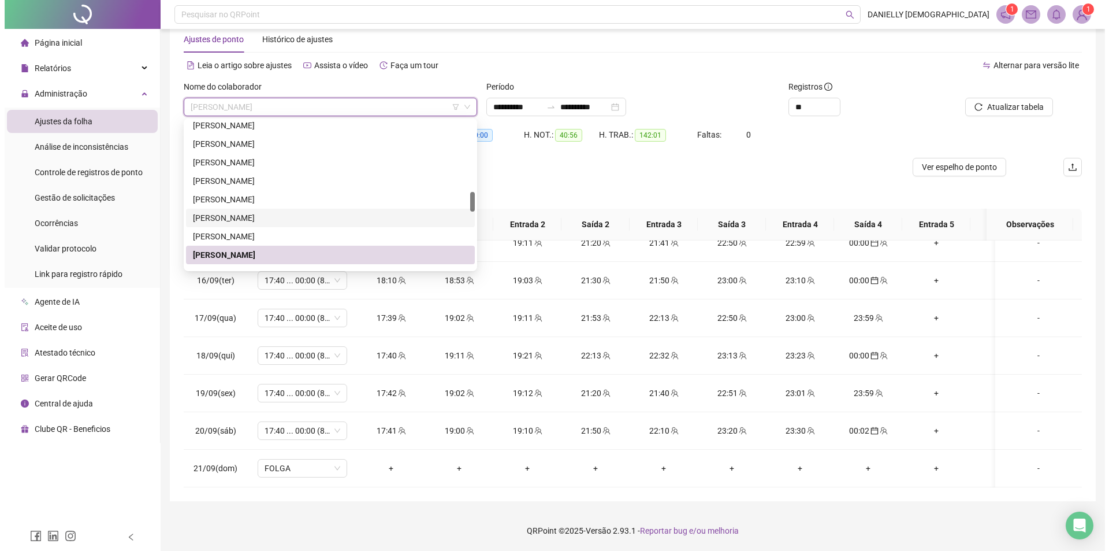
scroll to position [580, 0]
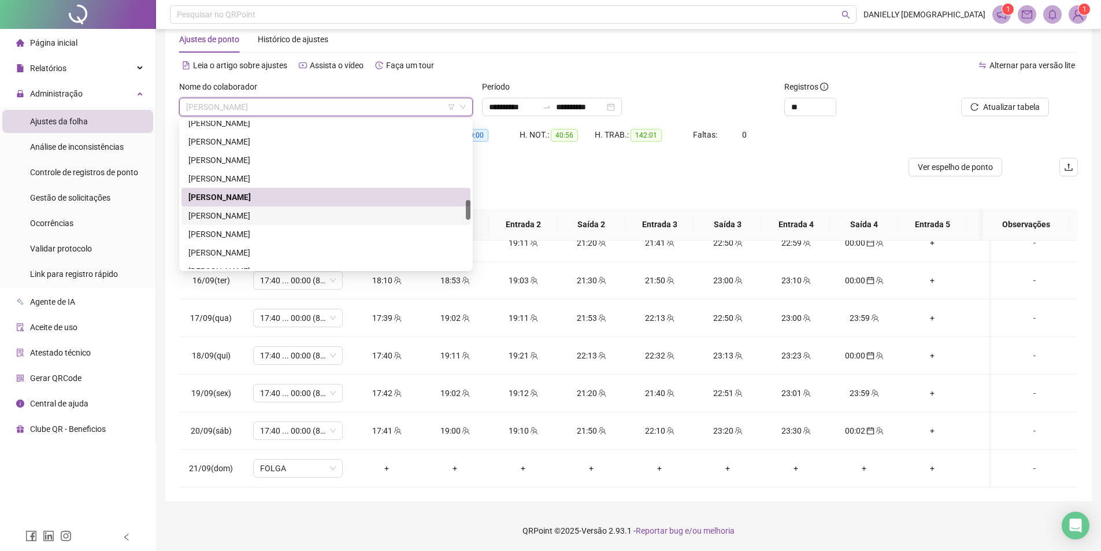
click at [266, 217] on div "[PERSON_NAME]" at bounding box center [325, 215] width 275 height 13
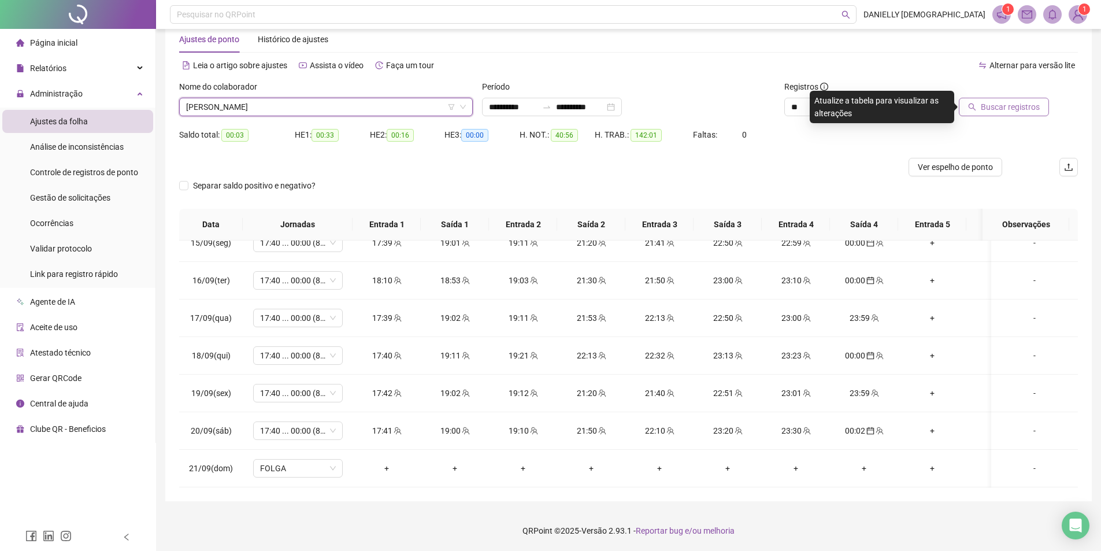
click at [991, 112] on span "Buscar registros" at bounding box center [1009, 107] width 59 height 13
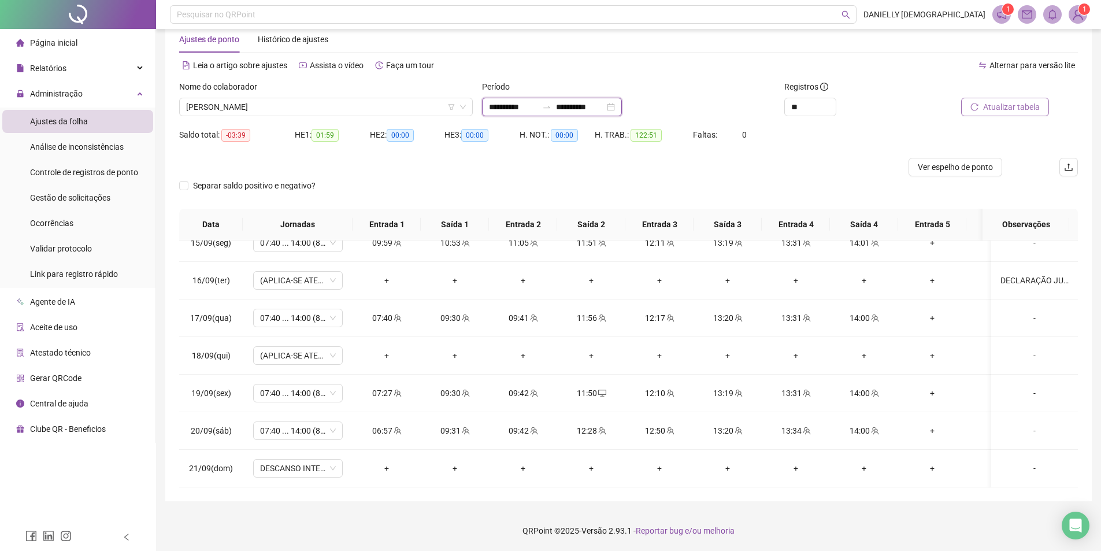
click at [526, 112] on input "**********" at bounding box center [513, 107] width 49 height 13
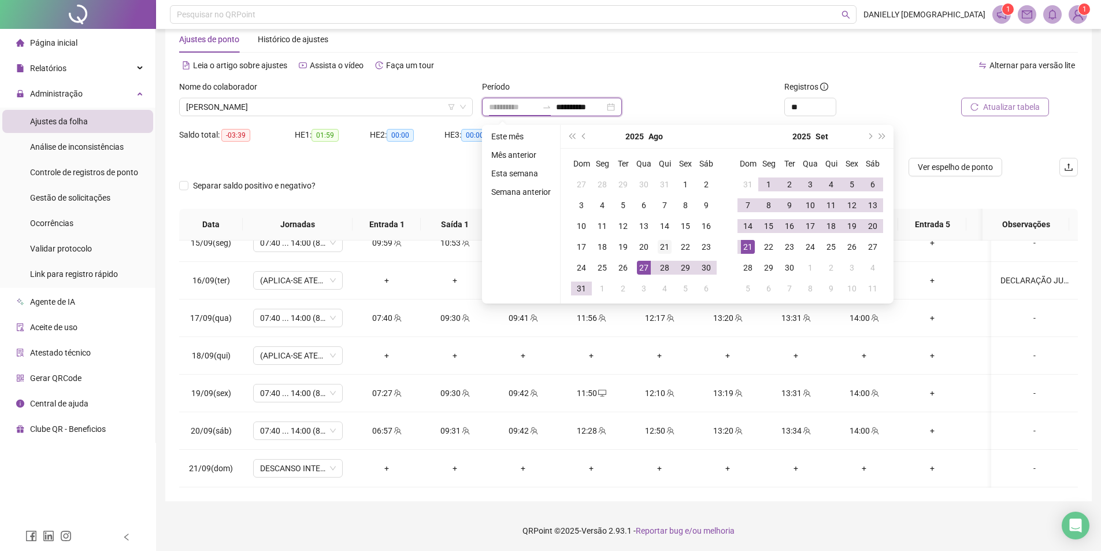
type input "**********"
click at [666, 244] on div "21" at bounding box center [664, 247] width 14 height 14
type input "**********"
click at [875, 226] on div "20" at bounding box center [872, 226] width 14 height 14
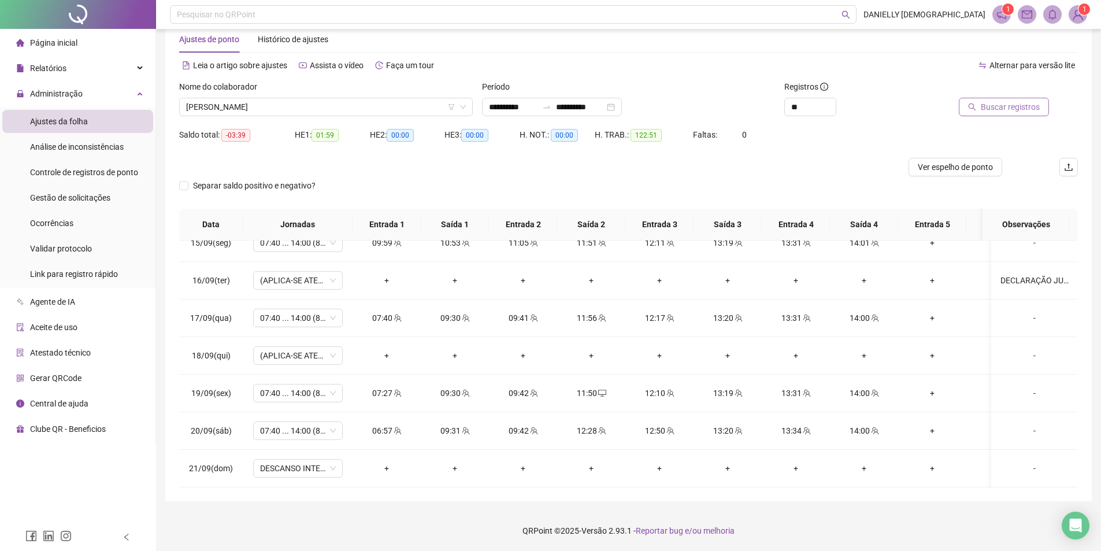
click at [973, 112] on button "Buscar registros" at bounding box center [1003, 107] width 90 height 18
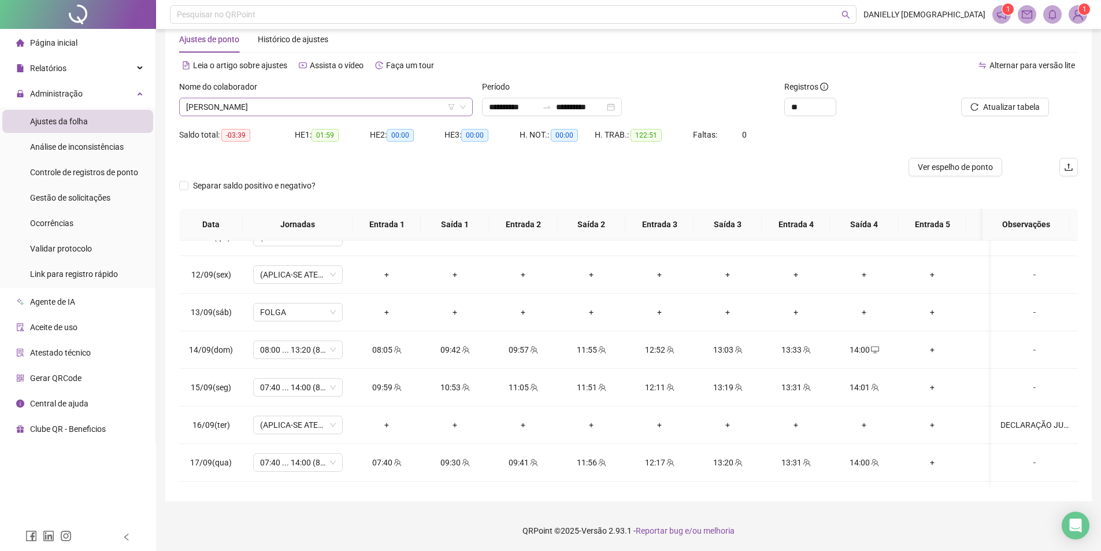
scroll to position [926, 0]
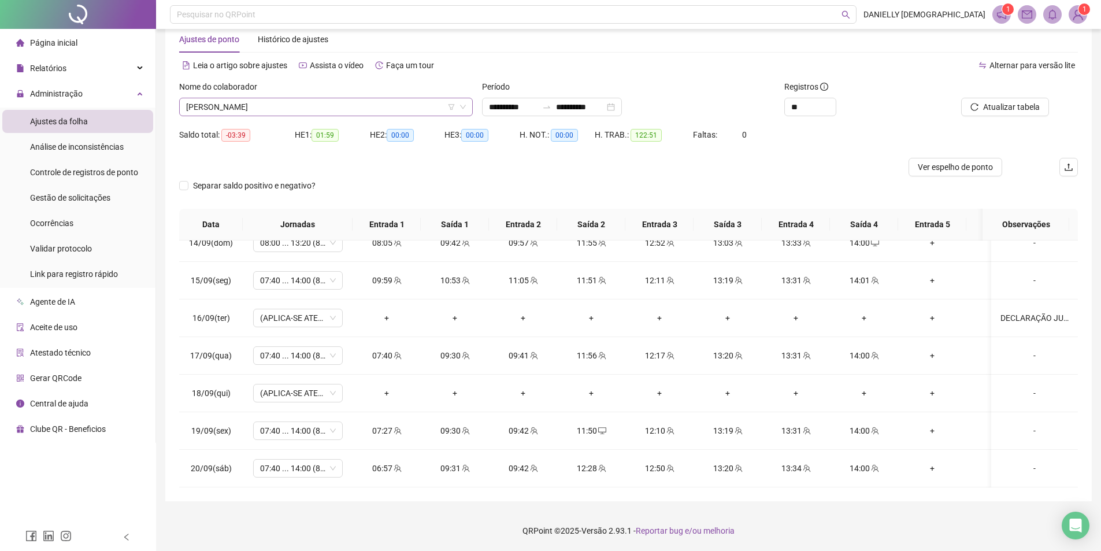
click at [317, 106] on span "[PERSON_NAME]" at bounding box center [326, 106] width 280 height 17
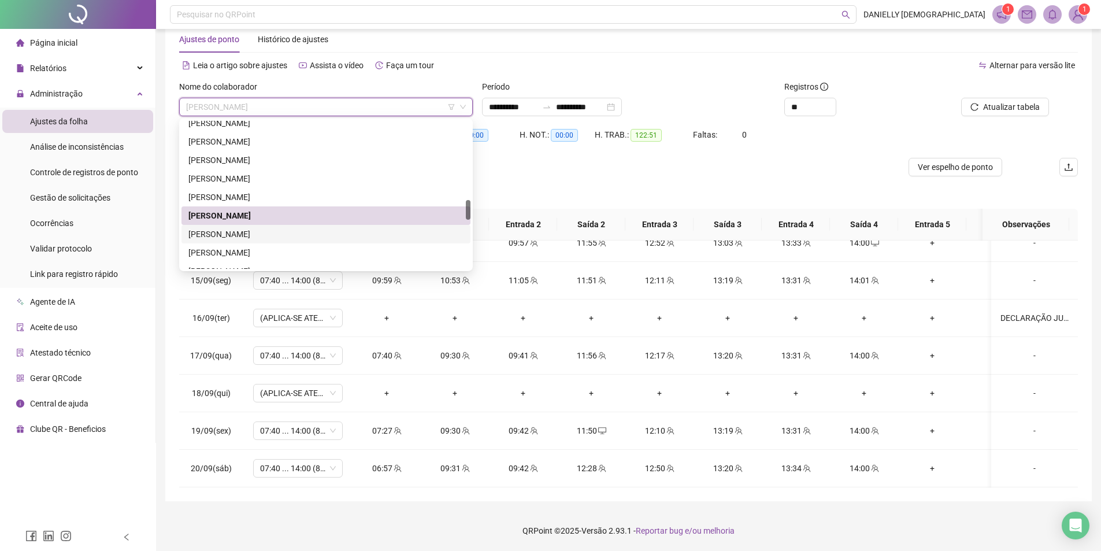
click at [276, 231] on div "[PERSON_NAME]" at bounding box center [325, 234] width 275 height 13
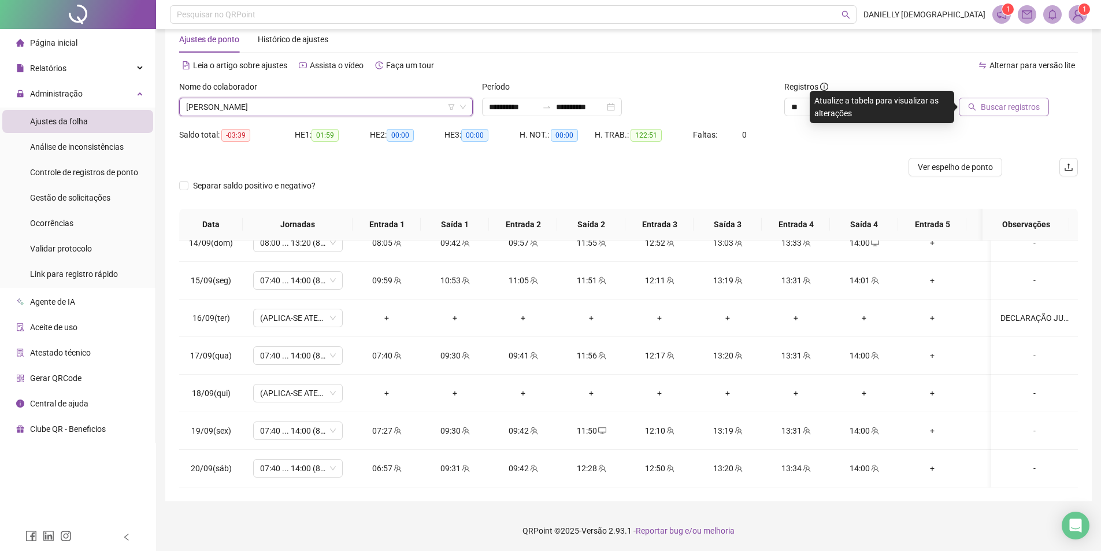
click at [982, 102] on button "Buscar registros" at bounding box center [1003, 107] width 90 height 18
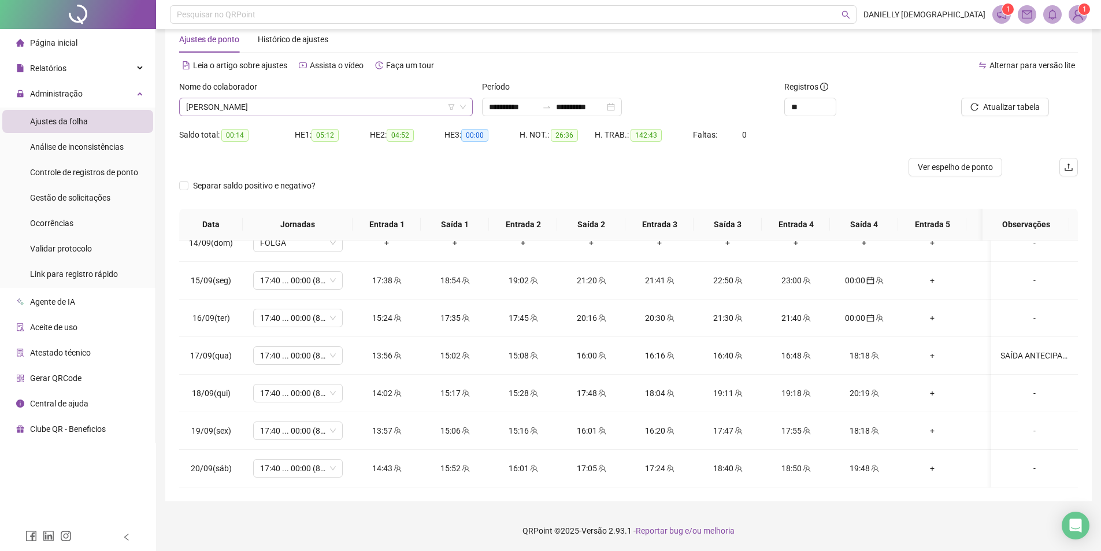
click at [347, 103] on span "[PERSON_NAME]" at bounding box center [326, 106] width 280 height 17
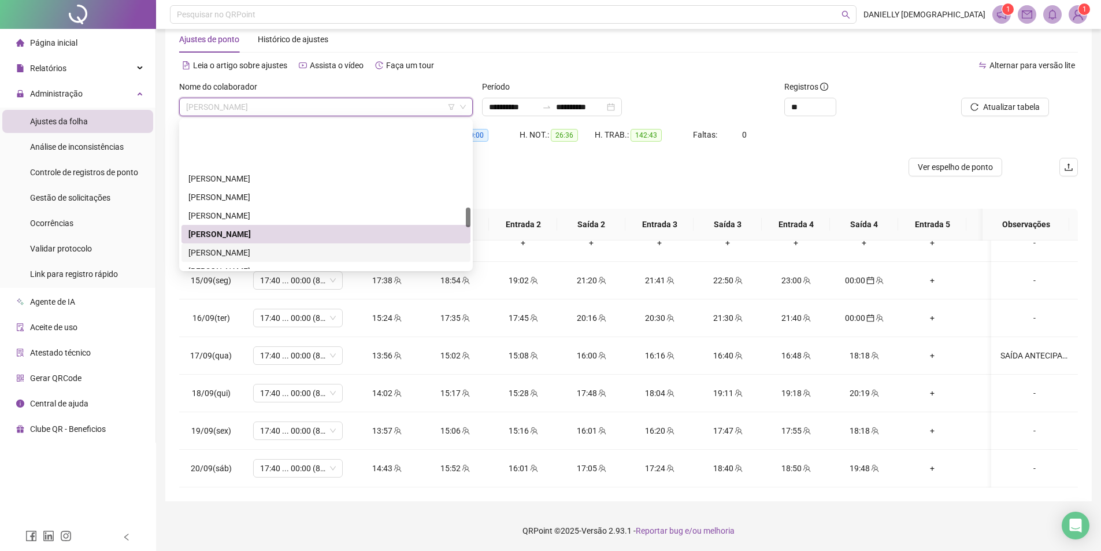
scroll to position [638, 0]
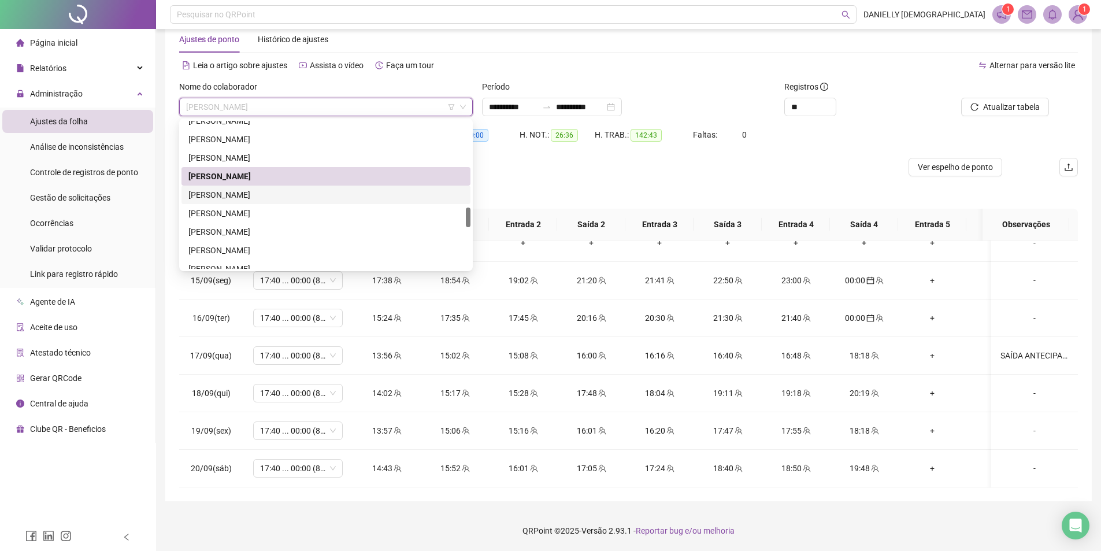
click at [299, 200] on div "[PERSON_NAME]" at bounding box center [325, 194] width 275 height 13
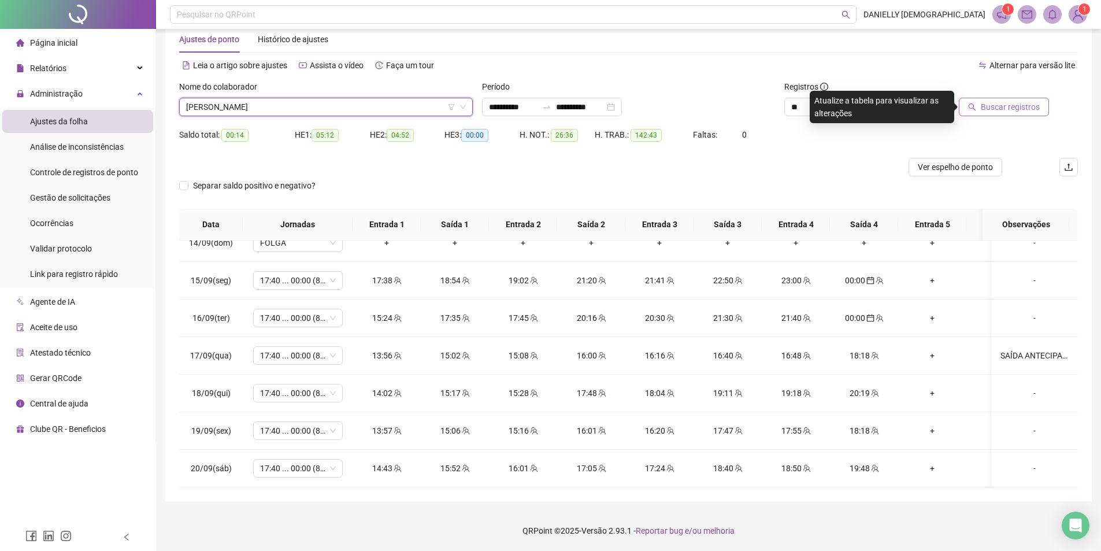
click at [980, 109] on button "Buscar registros" at bounding box center [1003, 107] width 90 height 18
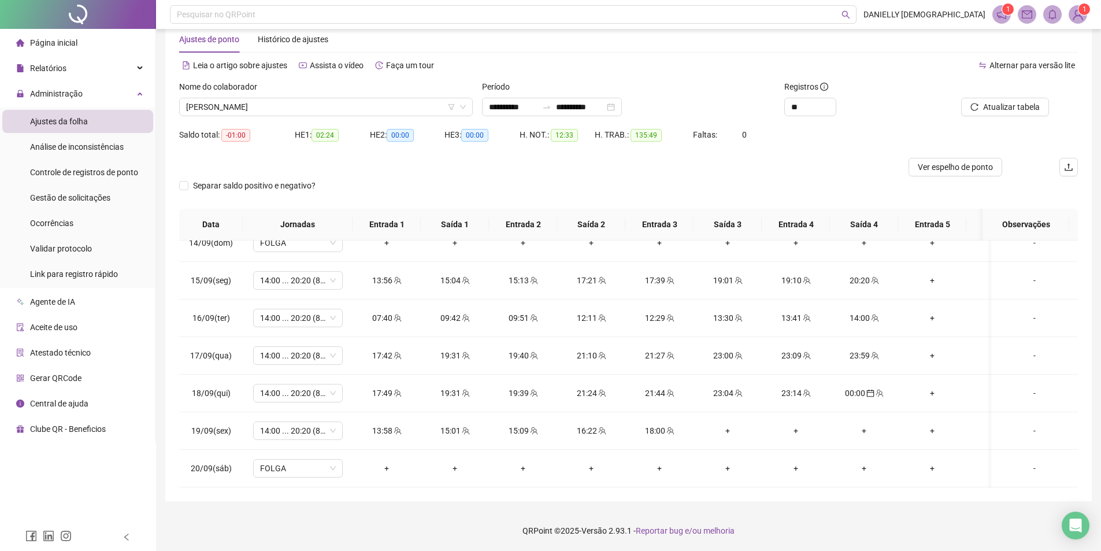
click at [272, 96] on div "Nome do colaborador" at bounding box center [325, 88] width 293 height 17
click at [283, 107] on span "[PERSON_NAME]" at bounding box center [326, 106] width 280 height 17
click at [264, 103] on span "[PERSON_NAME]" at bounding box center [326, 106] width 280 height 17
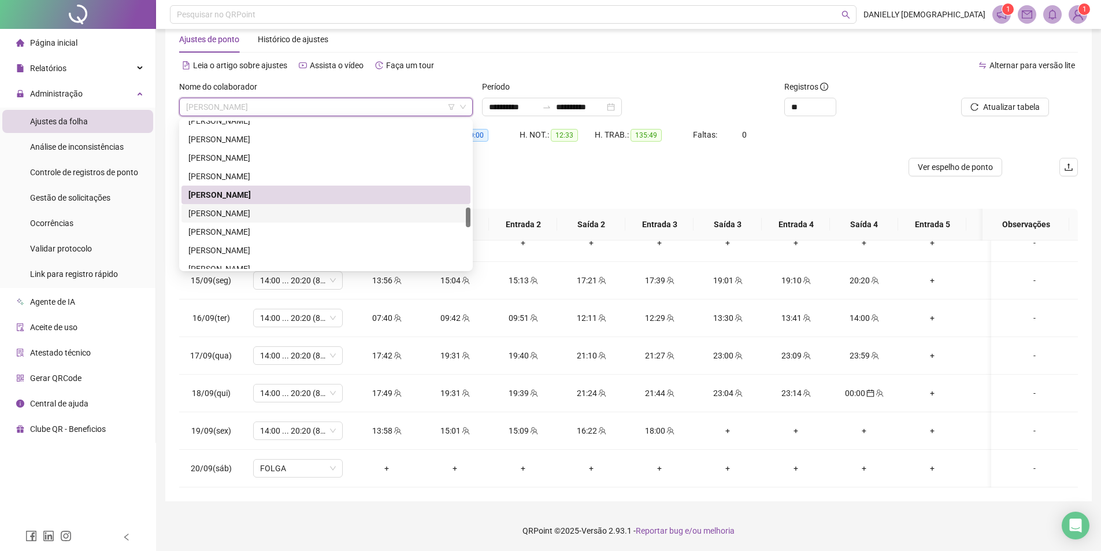
click at [256, 215] on div "[PERSON_NAME]" at bounding box center [325, 213] width 275 height 13
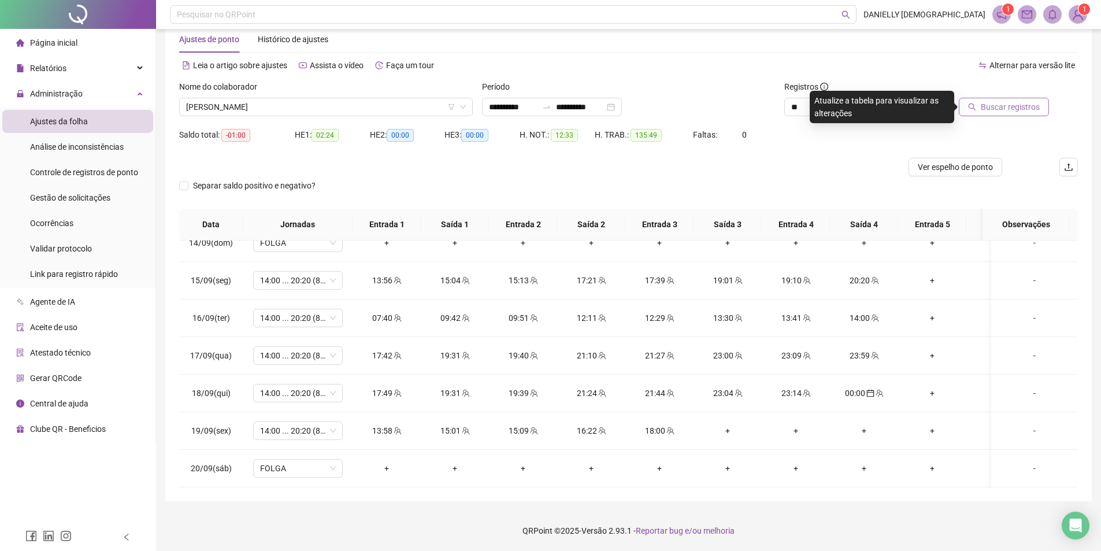
click at [973, 101] on button "Buscar registros" at bounding box center [1003, 107] width 90 height 18
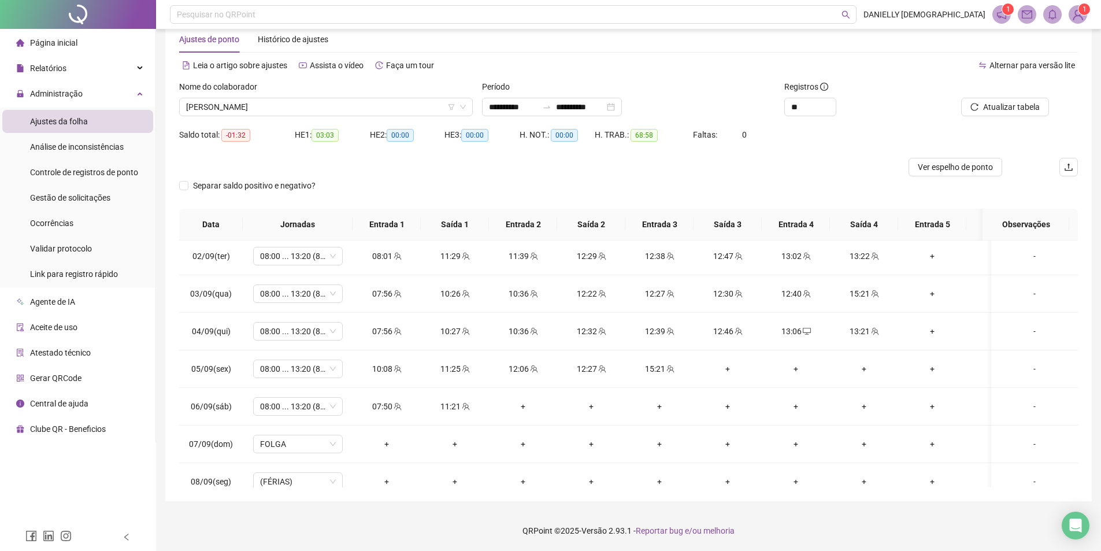
scroll to position [464, 0]
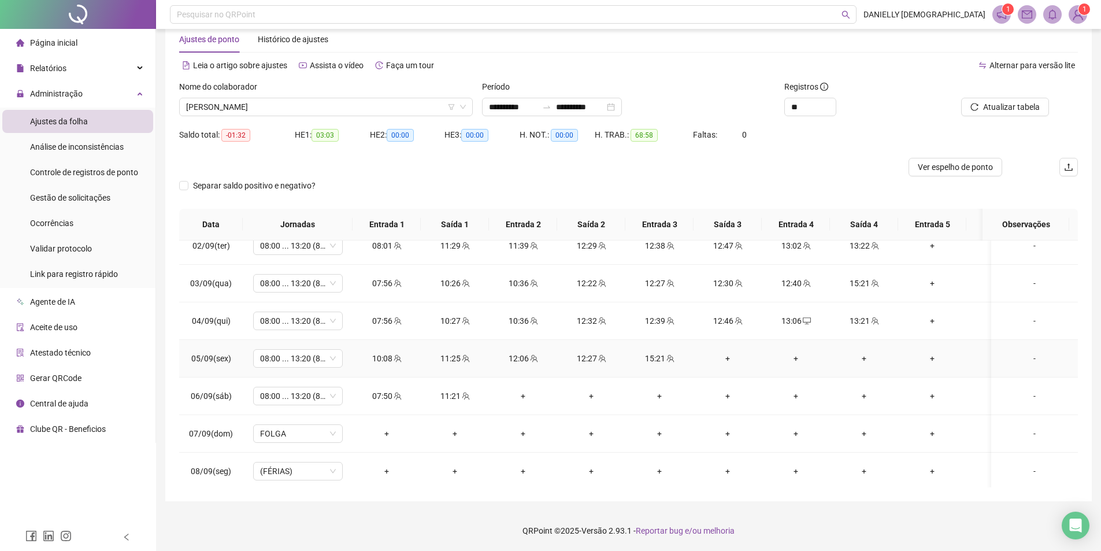
click at [729, 359] on div "+" at bounding box center [728, 358] width 50 height 13
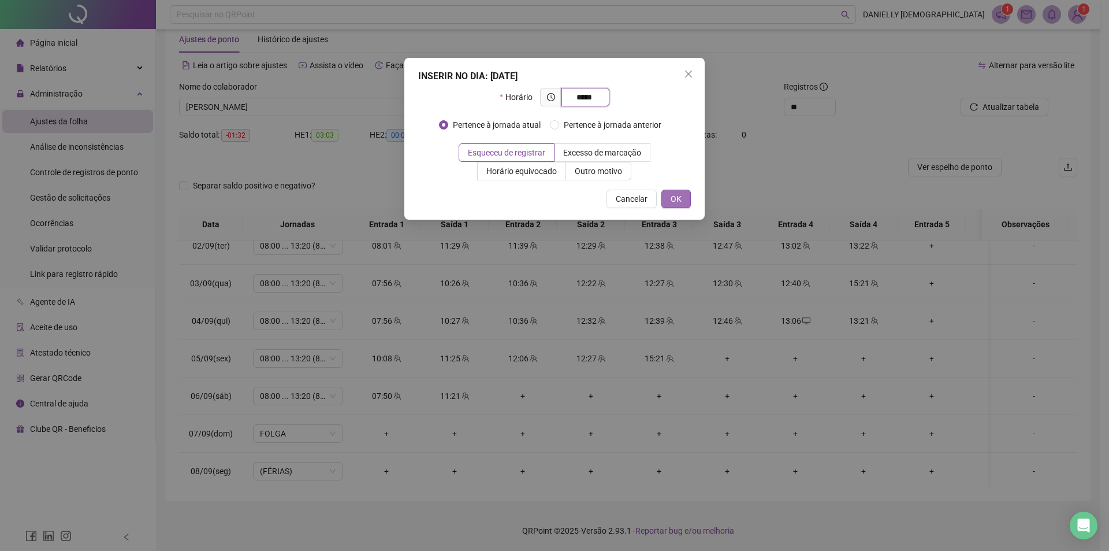
type input "*****"
click at [670, 199] on button "OK" at bounding box center [676, 199] width 29 height 18
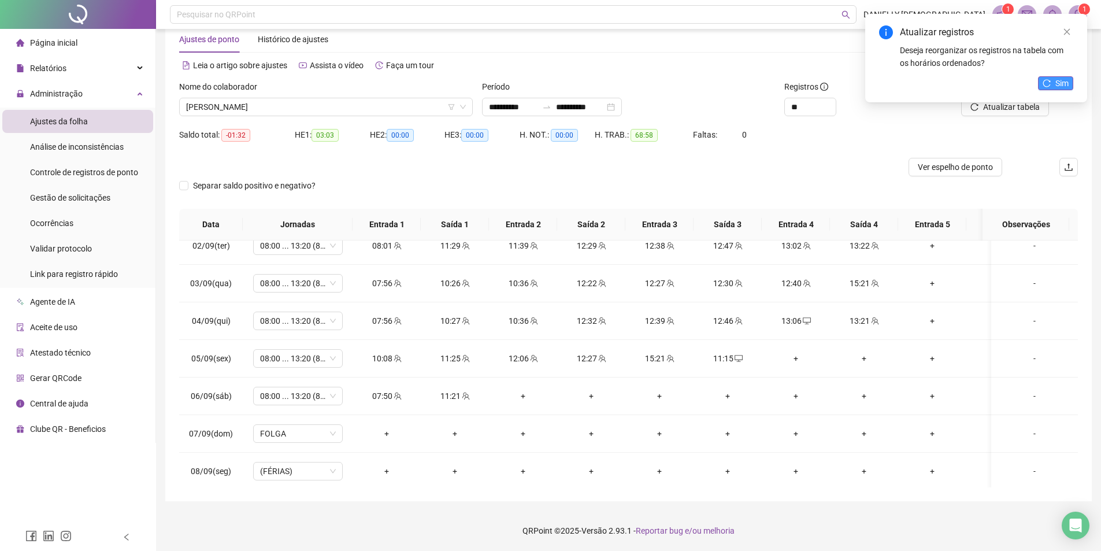
click at [1070, 84] on button "Sim" at bounding box center [1055, 83] width 35 height 14
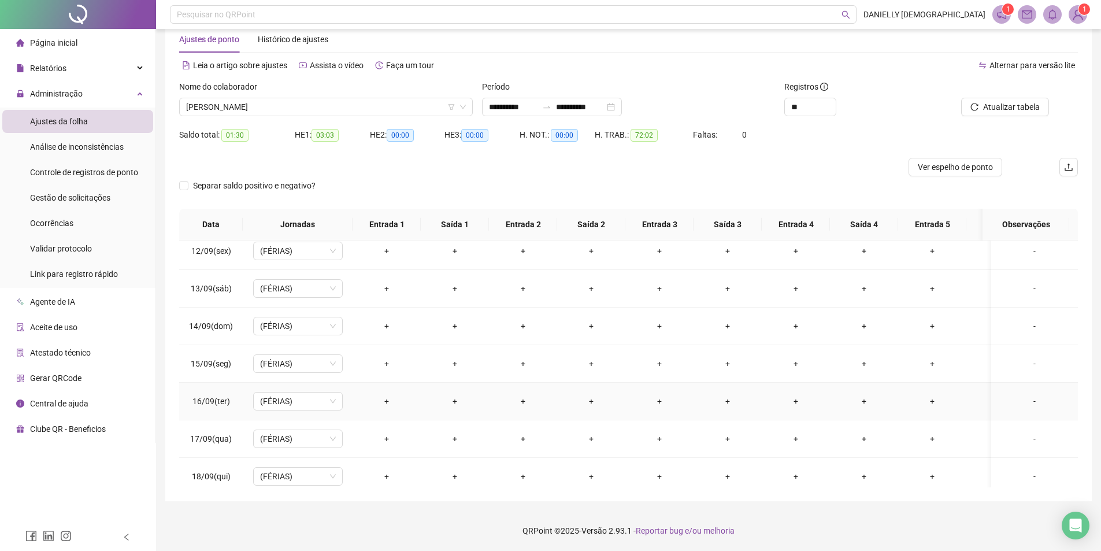
scroll to position [926, 0]
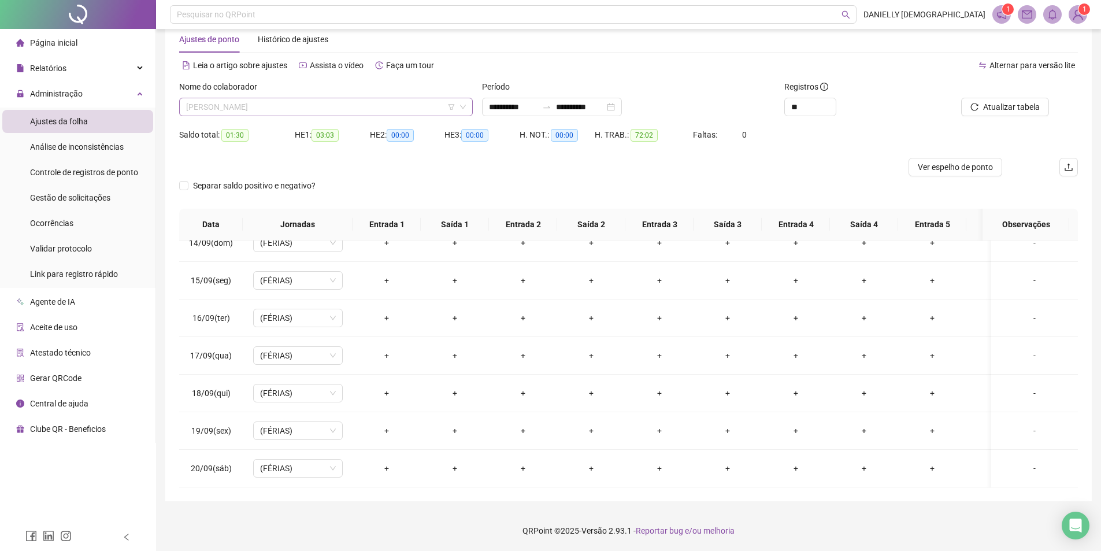
click at [294, 103] on span "[PERSON_NAME]" at bounding box center [326, 106] width 280 height 17
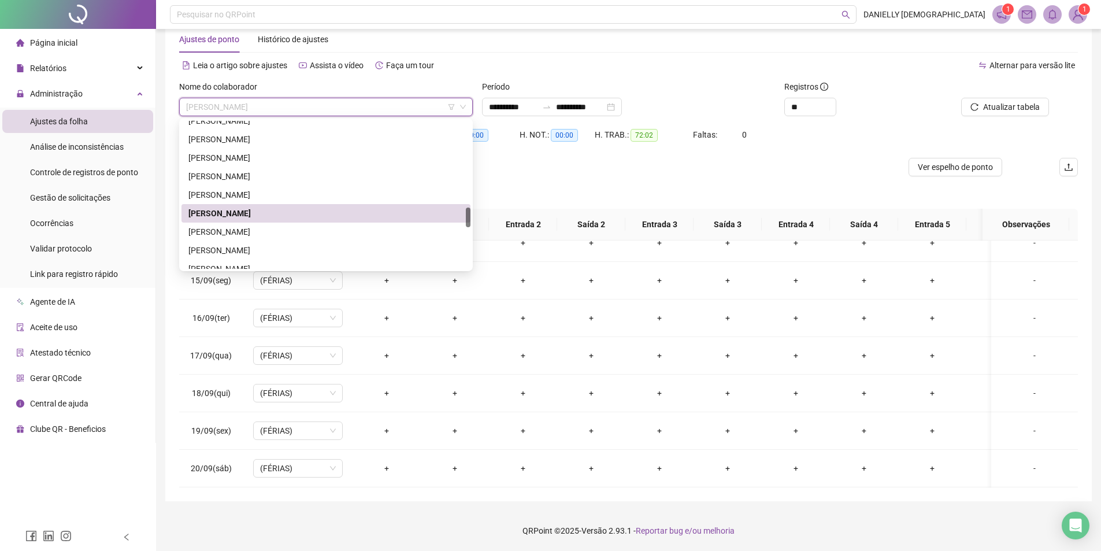
click at [255, 236] on div "[PERSON_NAME]" at bounding box center [325, 231] width 275 height 13
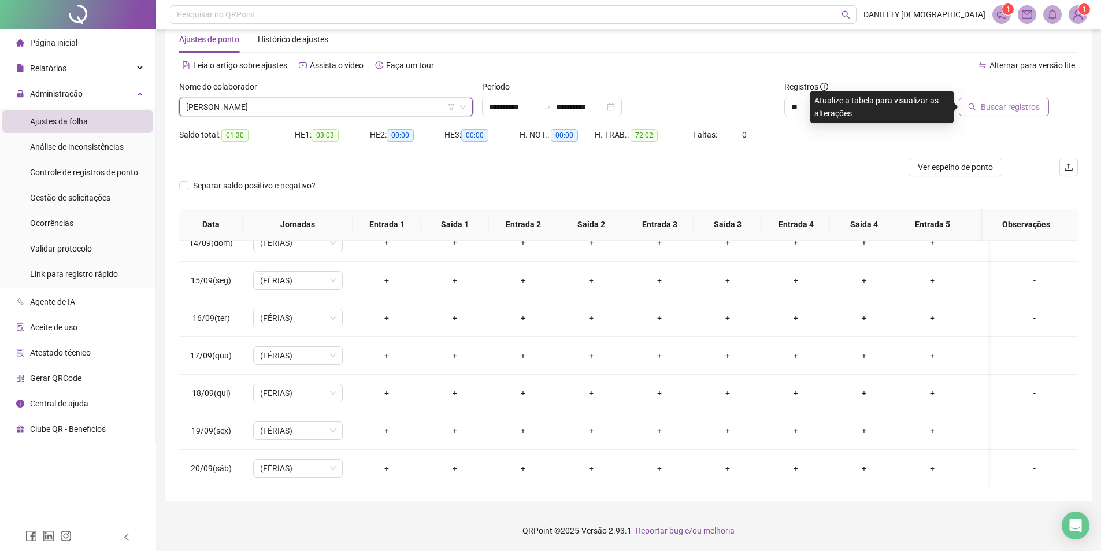
click at [980, 105] on button "Buscar registros" at bounding box center [1003, 107] width 90 height 18
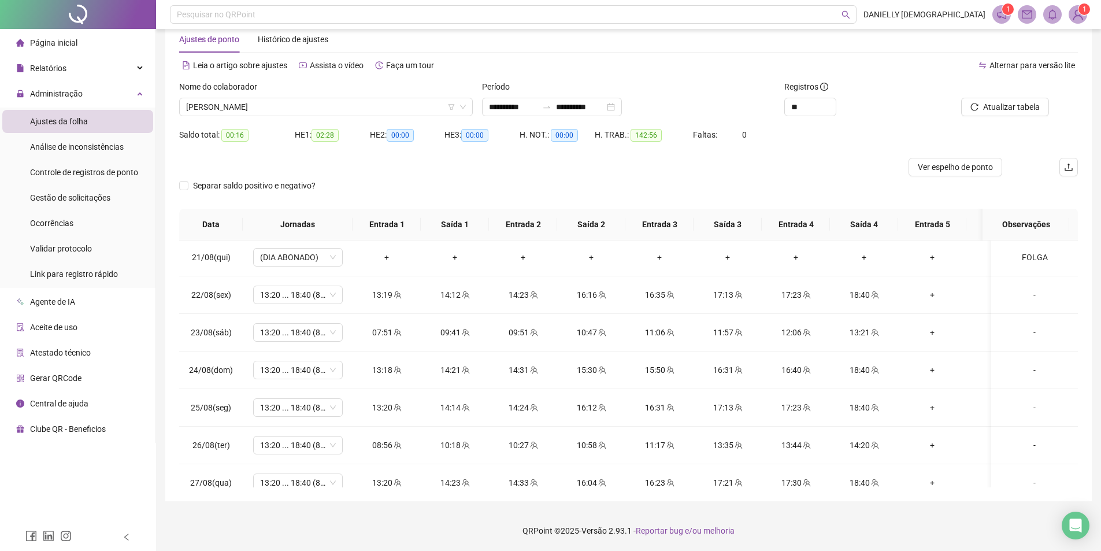
scroll to position [0, 0]
click at [355, 112] on span "[PERSON_NAME]" at bounding box center [326, 106] width 280 height 17
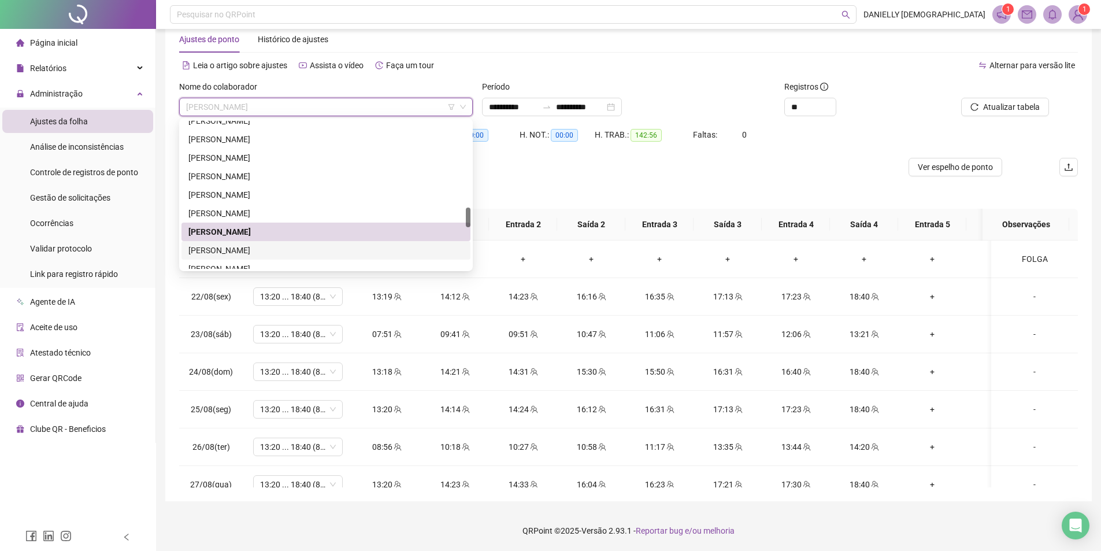
click at [280, 248] on div "[PERSON_NAME]" at bounding box center [325, 250] width 275 height 13
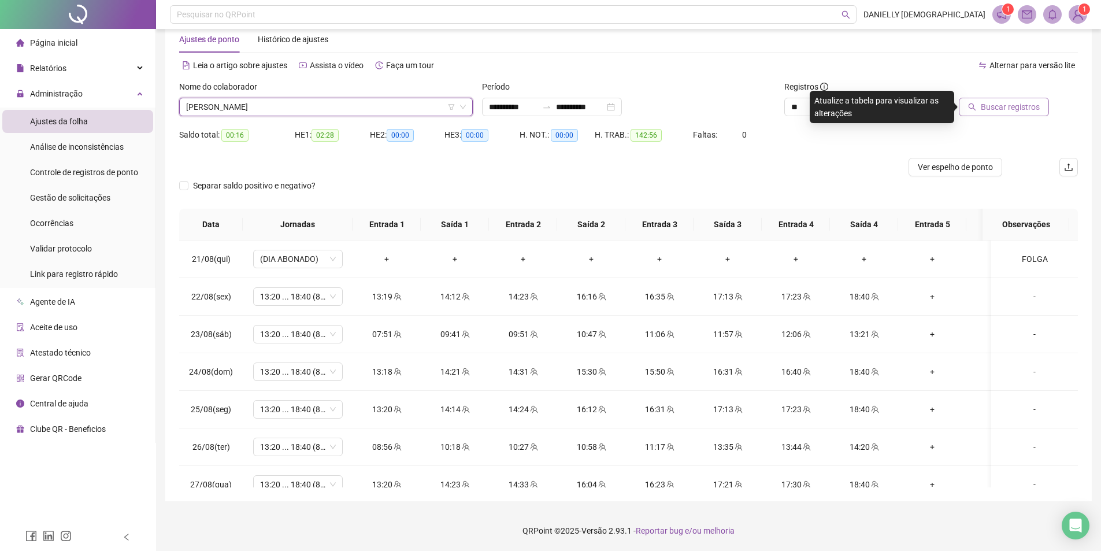
click at [983, 109] on span "Buscar registros" at bounding box center [1009, 107] width 59 height 13
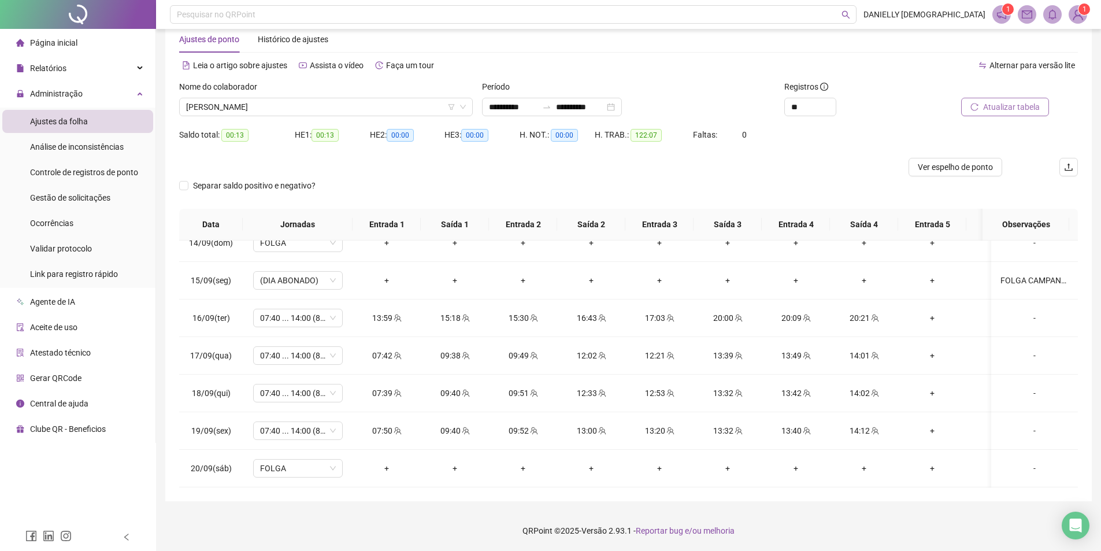
scroll to position [926, 0]
click at [378, 108] on span "[PERSON_NAME]" at bounding box center [326, 106] width 280 height 17
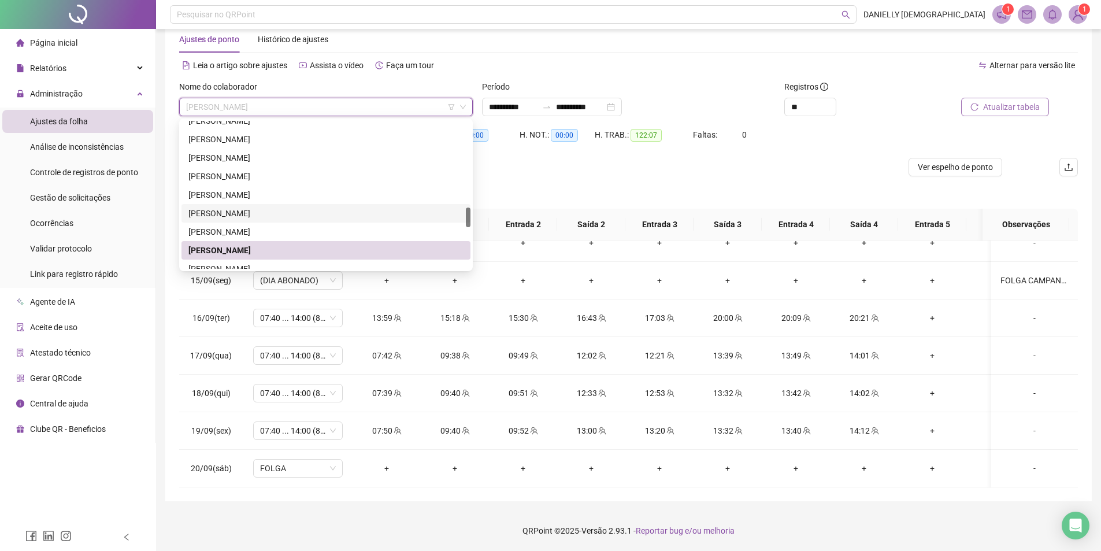
scroll to position [696, 0]
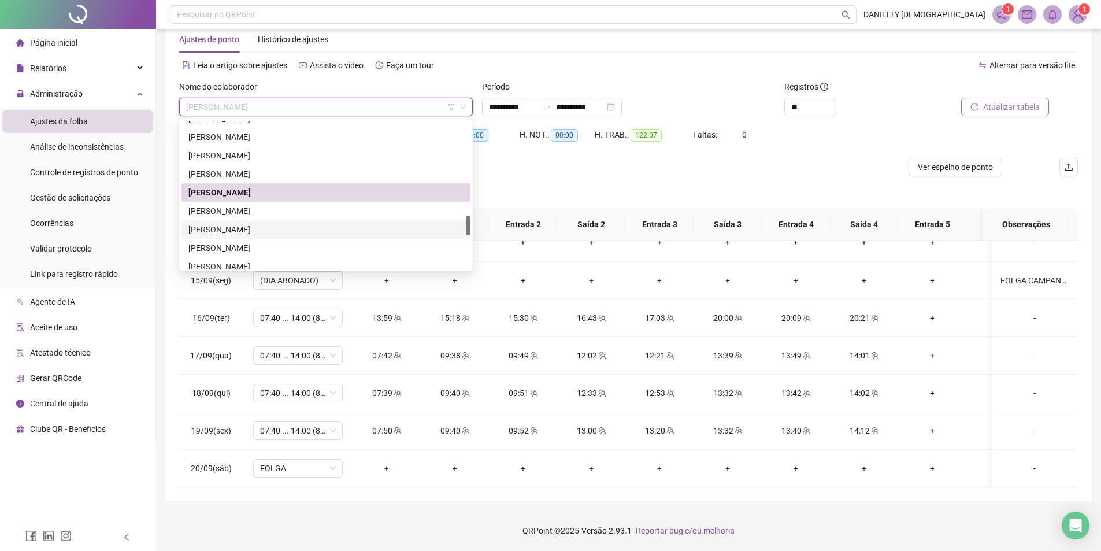
click at [329, 236] on div "[PERSON_NAME]" at bounding box center [325, 229] width 289 height 18
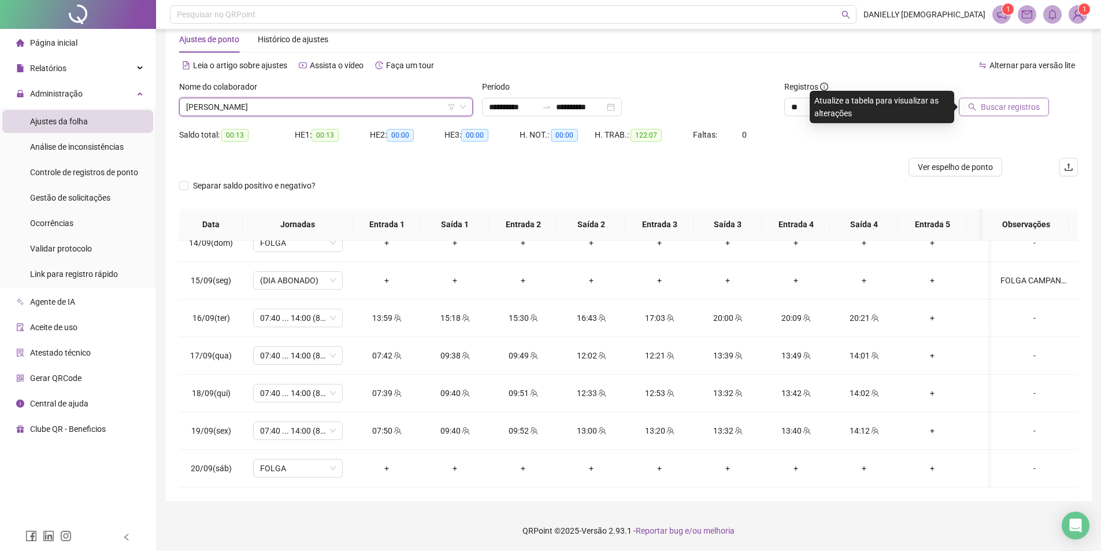
click at [993, 105] on span "Buscar registros" at bounding box center [1009, 107] width 59 height 13
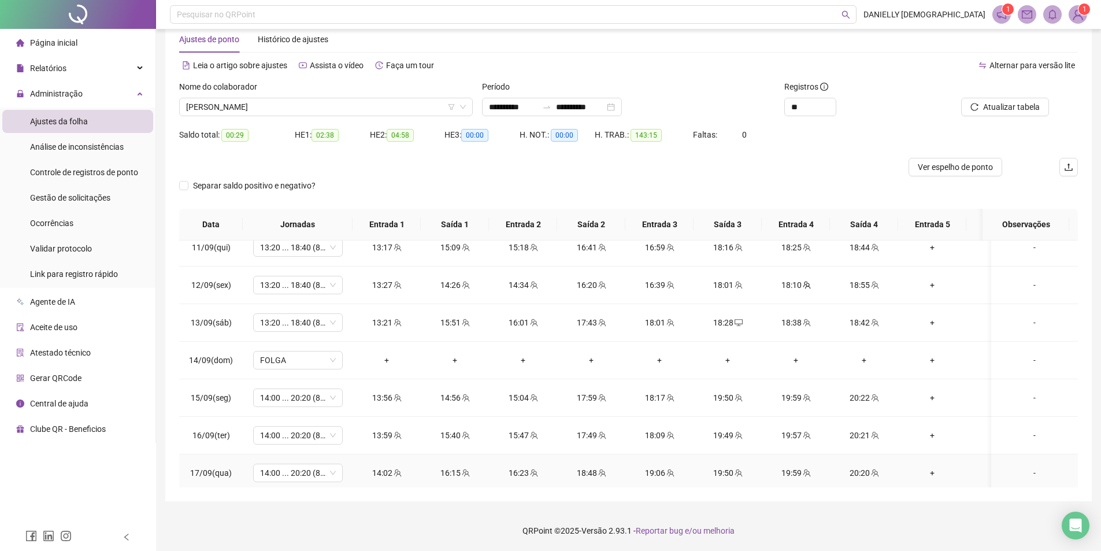
scroll to position [926, 0]
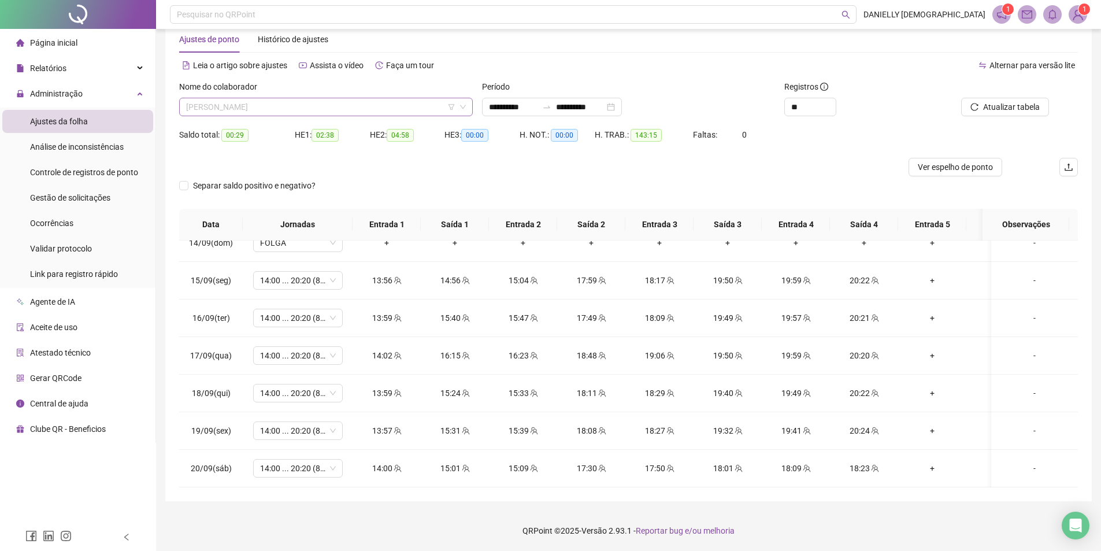
click at [335, 99] on span "[PERSON_NAME]" at bounding box center [326, 106] width 280 height 17
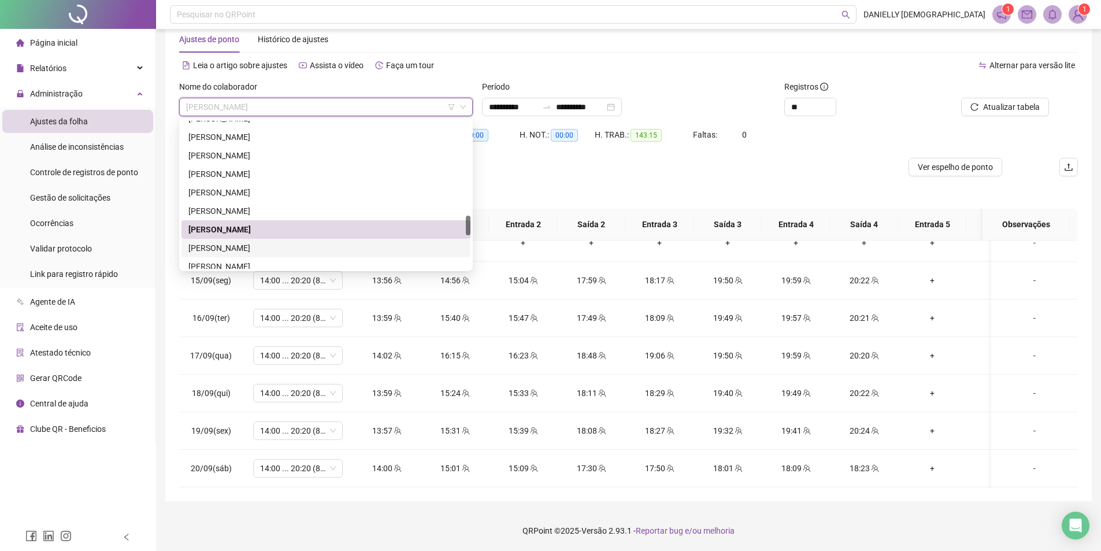
click at [265, 247] on div "[PERSON_NAME]" at bounding box center [325, 247] width 275 height 13
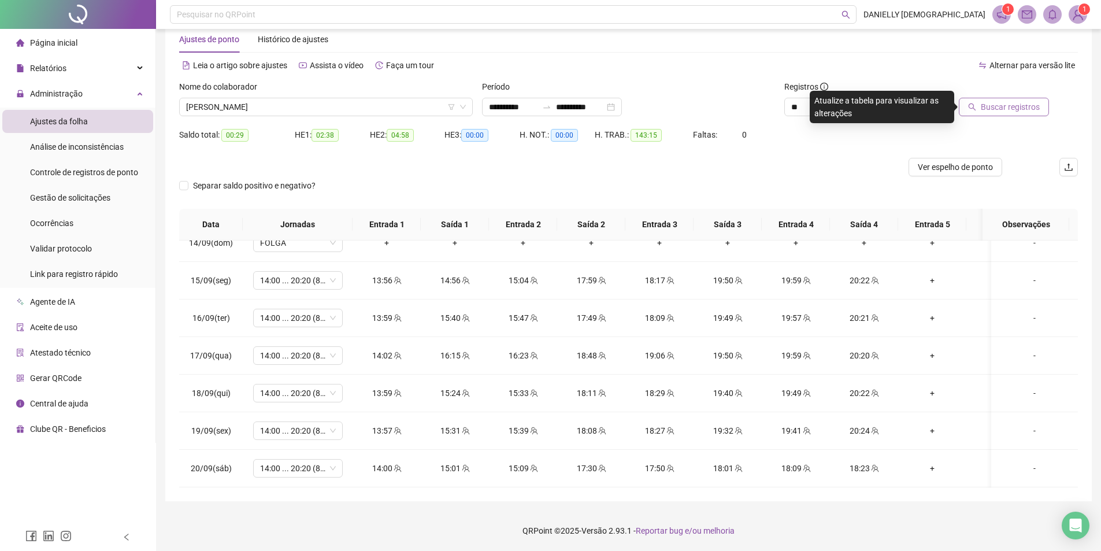
click at [986, 109] on span "Buscar registros" at bounding box center [1009, 107] width 59 height 13
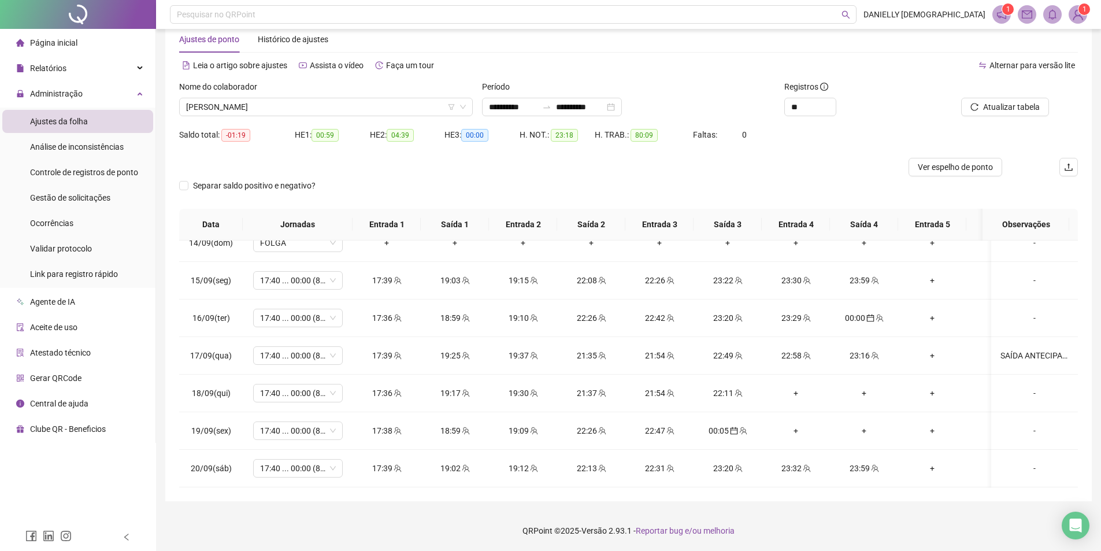
click at [997, 119] on div "Atualizar tabela" at bounding box center [1006, 102] width 151 height 45
click at [1007, 101] on span "Atualizar tabela" at bounding box center [1011, 107] width 57 height 13
click at [734, 427] on icon "calendar" at bounding box center [734, 431] width 8 height 8
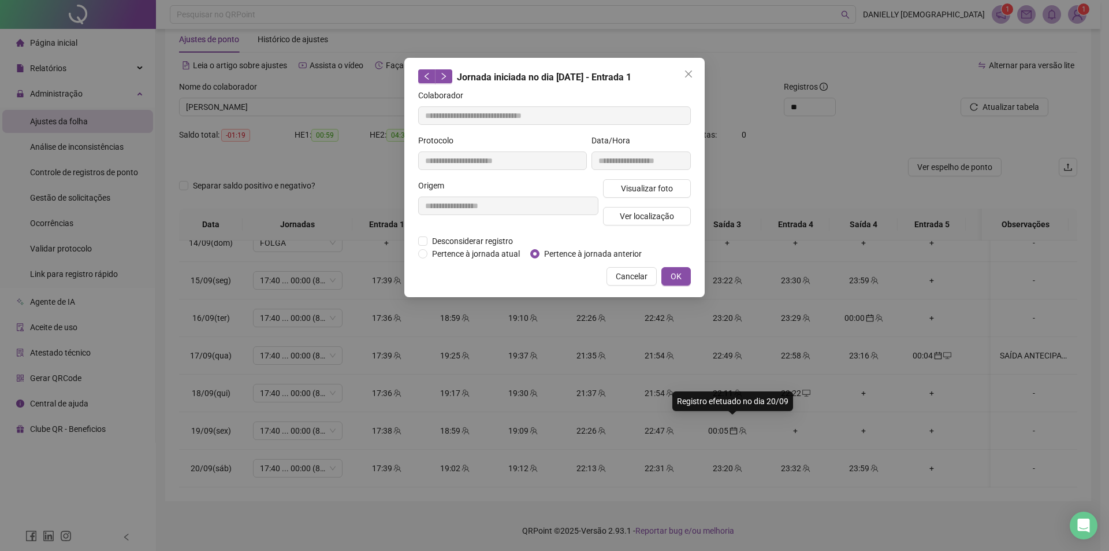
type input "**********"
click at [637, 183] on span "Visualizar foto" at bounding box center [647, 188] width 52 height 13
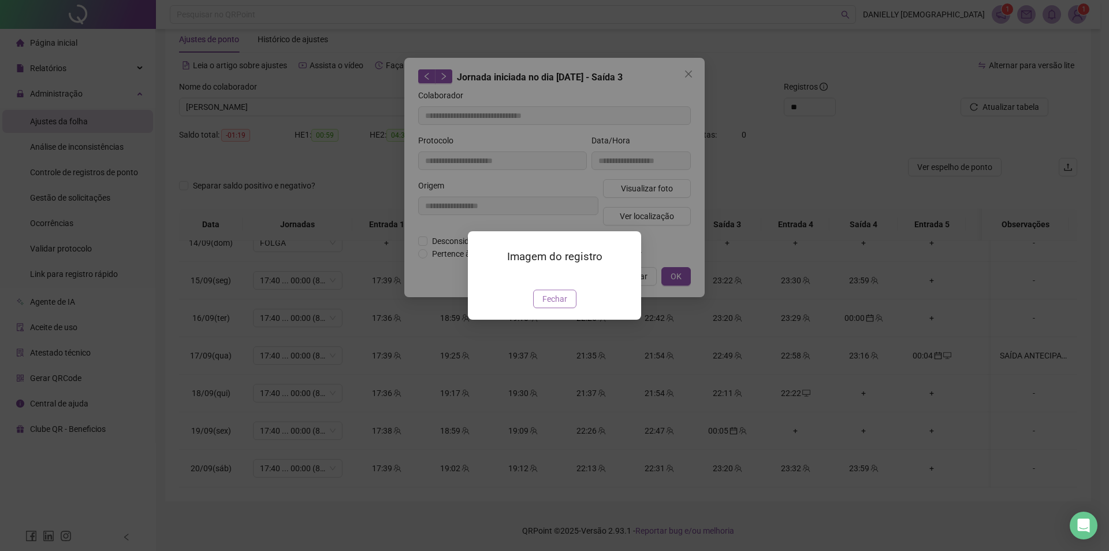
click at [552, 305] on span "Fechar" at bounding box center [555, 298] width 25 height 13
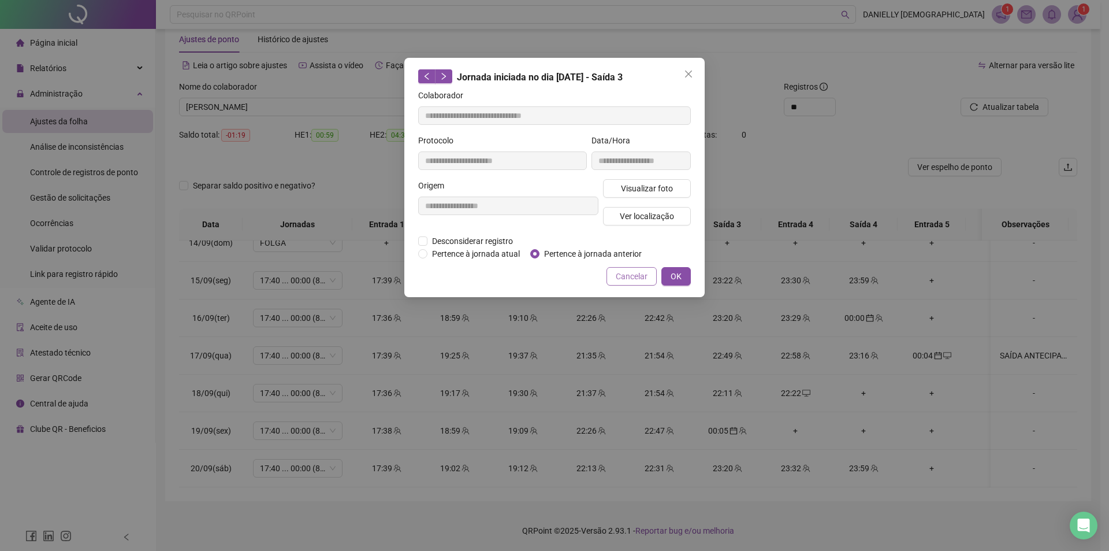
click at [641, 276] on span "Cancelar" at bounding box center [632, 276] width 32 height 13
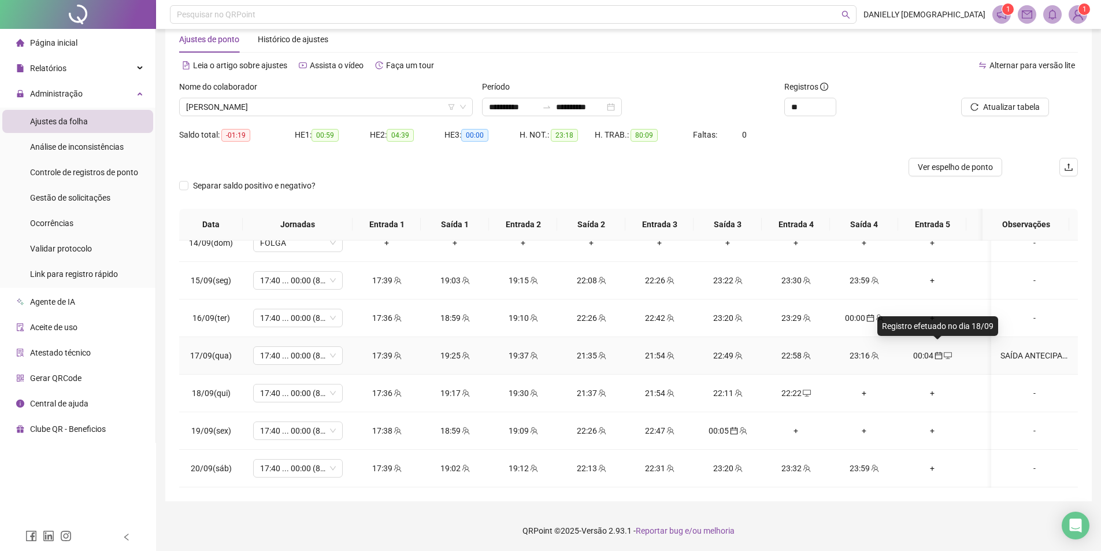
click at [938, 351] on icon "calendar" at bounding box center [938, 355] width 8 height 8
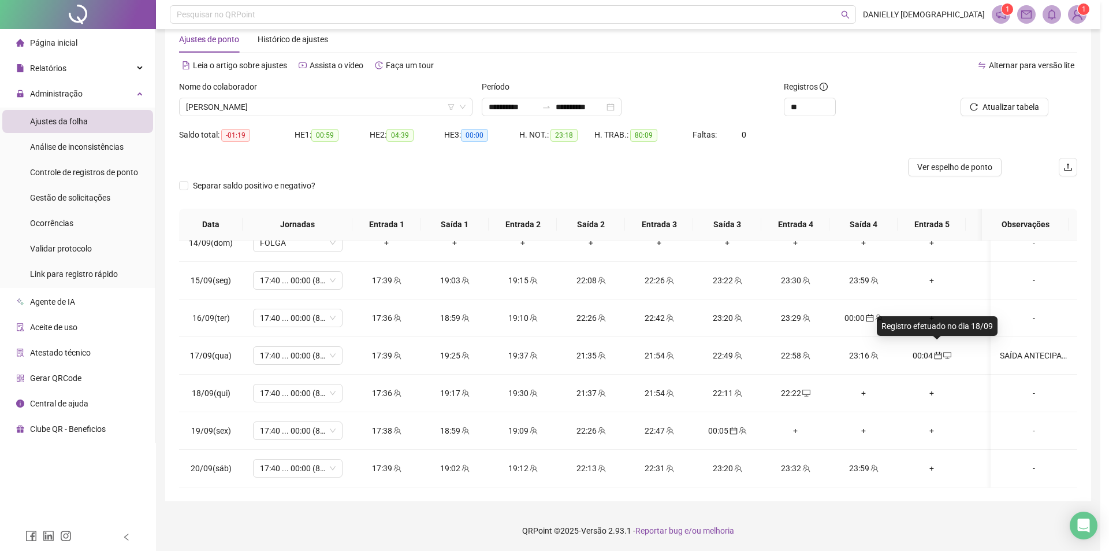
type input "**********"
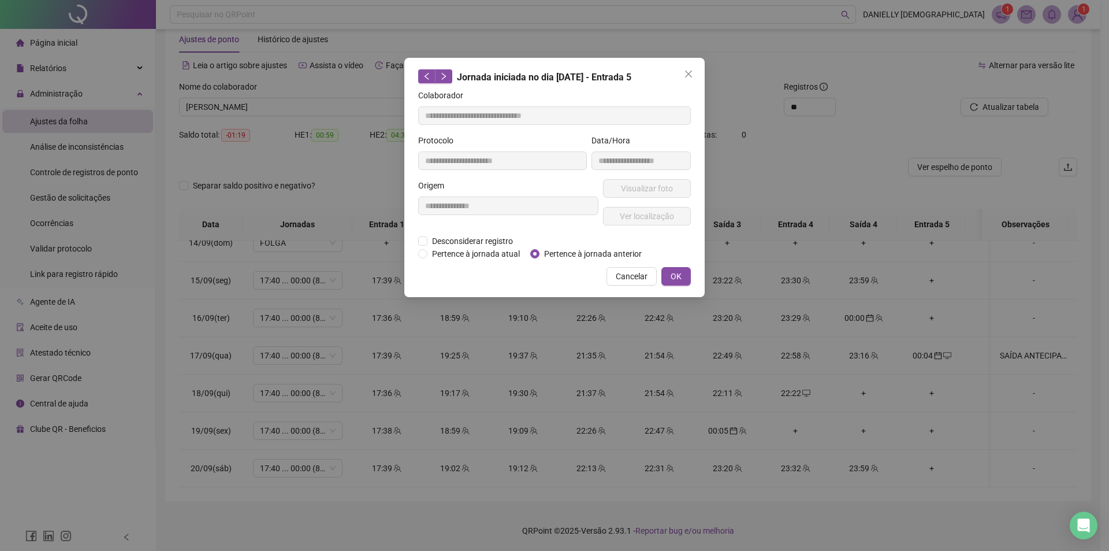
click at [472, 233] on div "**********" at bounding box center [508, 206] width 185 height 55
click at [467, 244] on span "Desconsiderar registro" at bounding box center [473, 241] width 90 height 13
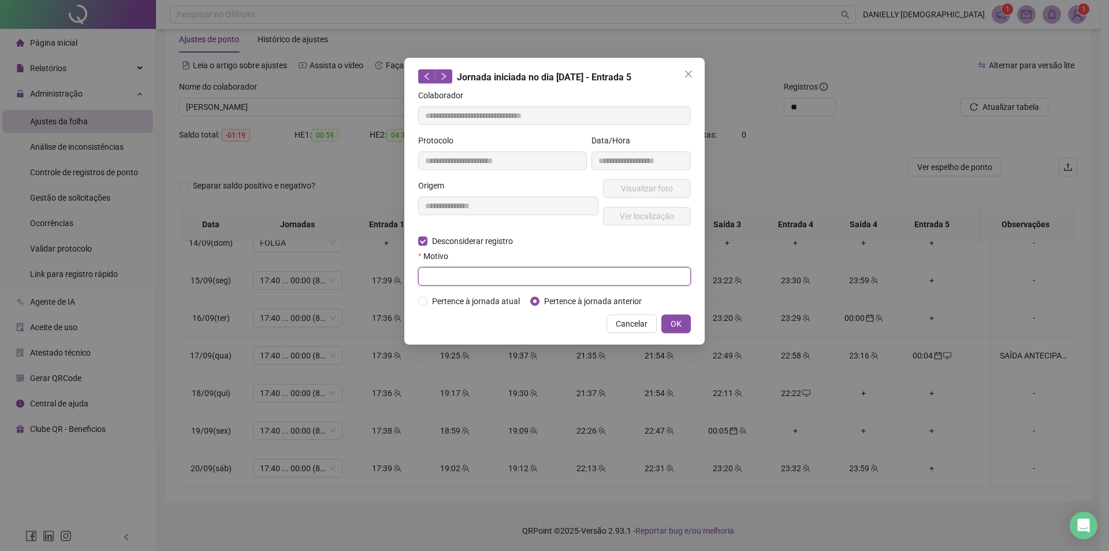
click at [466, 278] on input "text" at bounding box center [554, 276] width 273 height 18
type input "********"
click at [689, 320] on button "OK" at bounding box center [676, 323] width 29 height 18
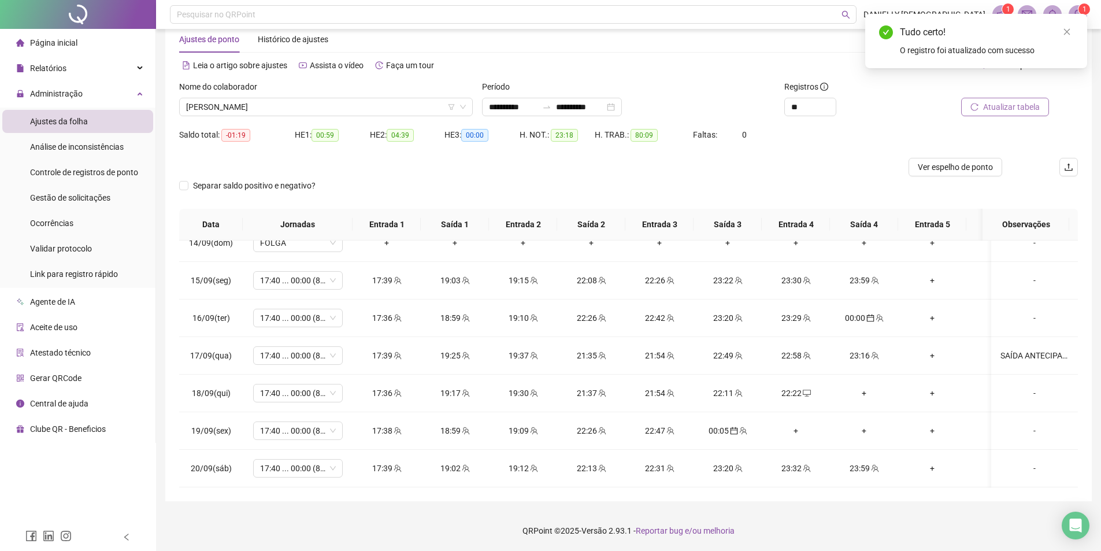
click at [983, 110] on button "Atualizar tabela" at bounding box center [1005, 107] width 88 height 18
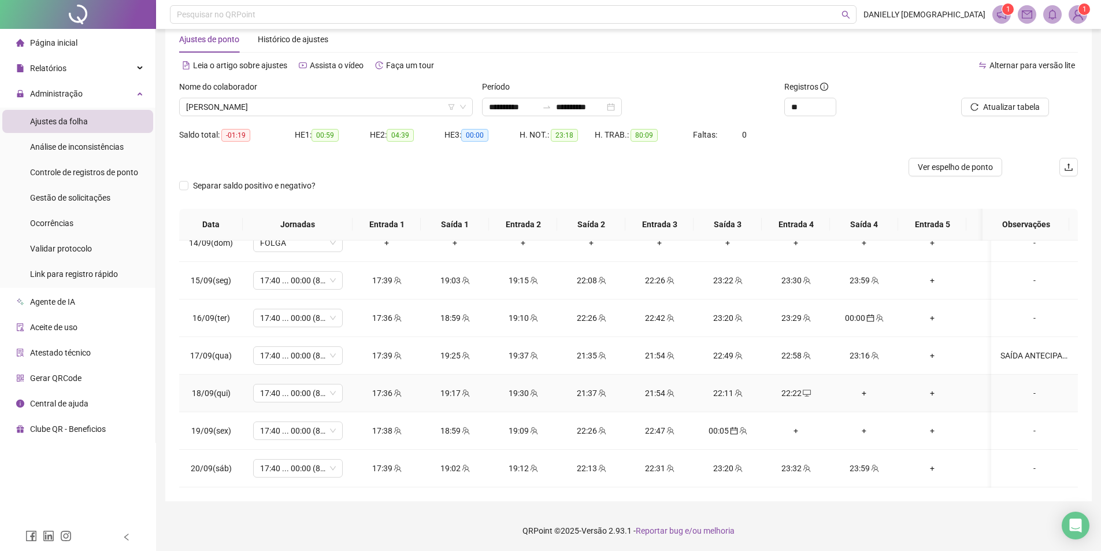
click at [798, 387] on div "22:22" at bounding box center [796, 393] width 50 height 13
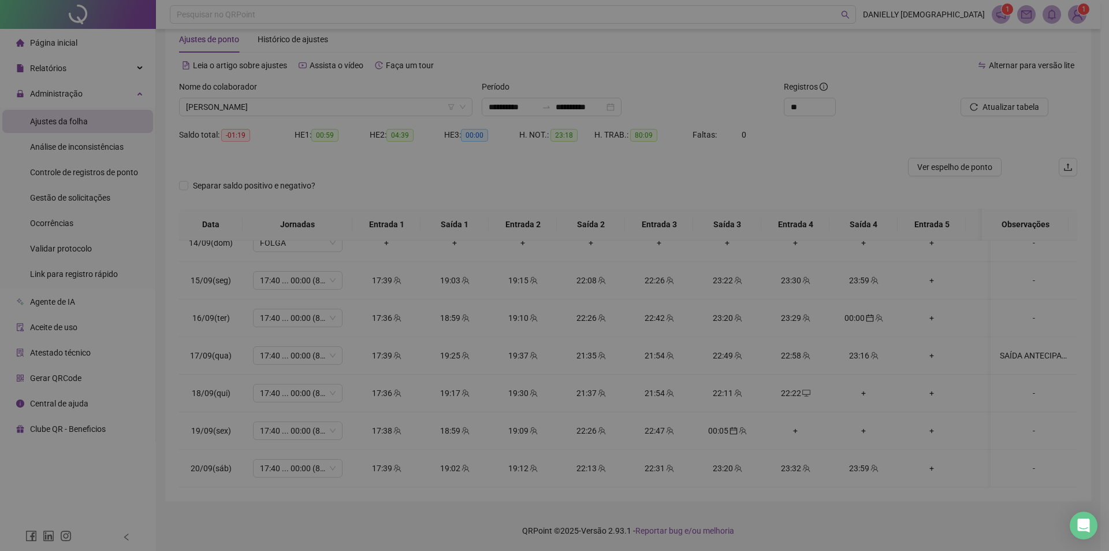
type input "**********"
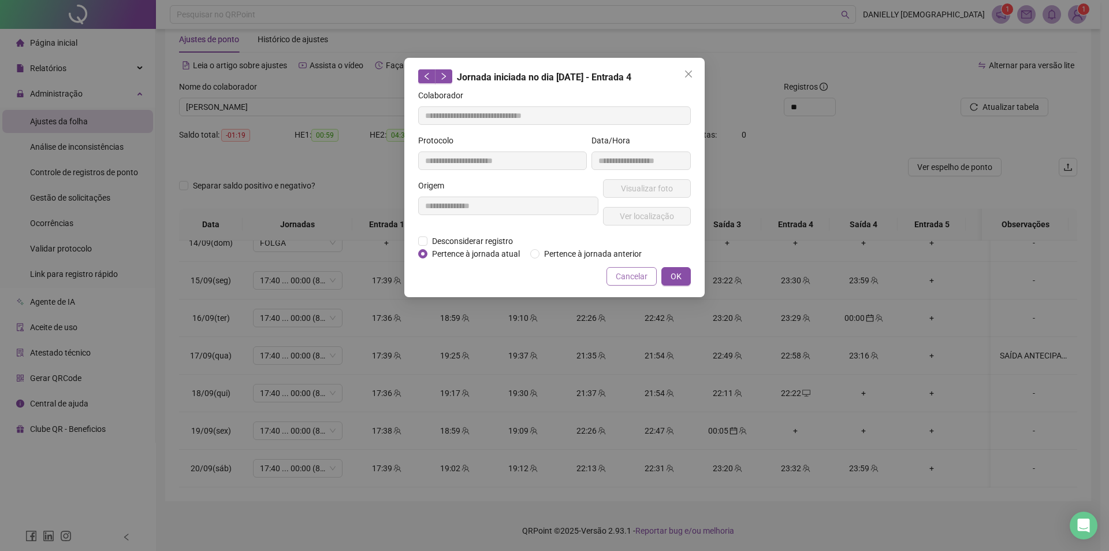
click at [638, 277] on span "Cancelar" at bounding box center [632, 276] width 32 height 13
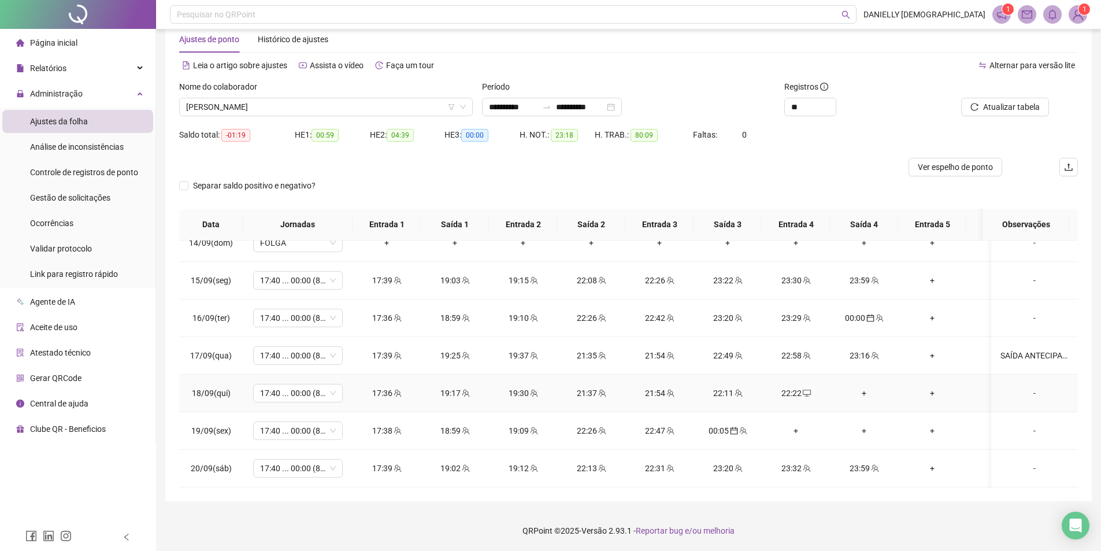
click at [863, 387] on div "+" at bounding box center [864, 393] width 50 height 13
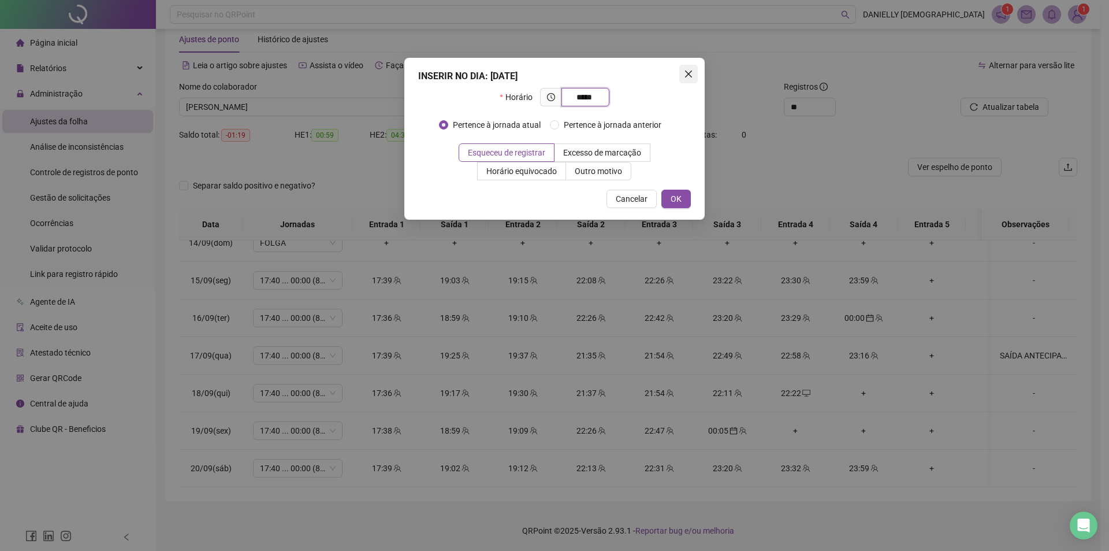
type input "*****"
click at [681, 77] on span "Close" at bounding box center [688, 73] width 18 height 9
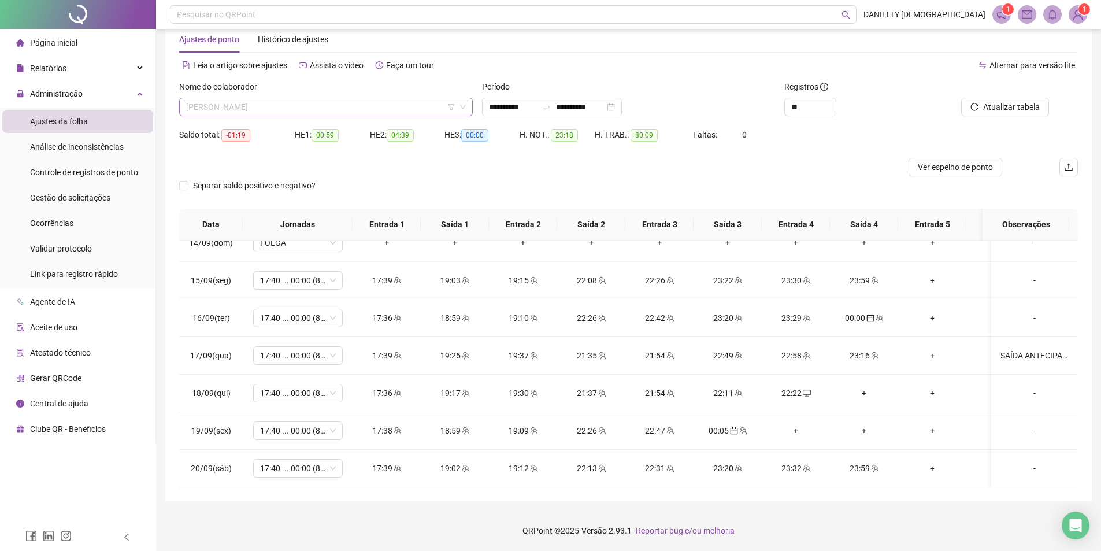
drag, startPoint x: 299, startPoint y: 107, endPoint x: 300, endPoint y: 114, distance: 7.7
click at [298, 106] on span "[PERSON_NAME]" at bounding box center [326, 106] width 280 height 17
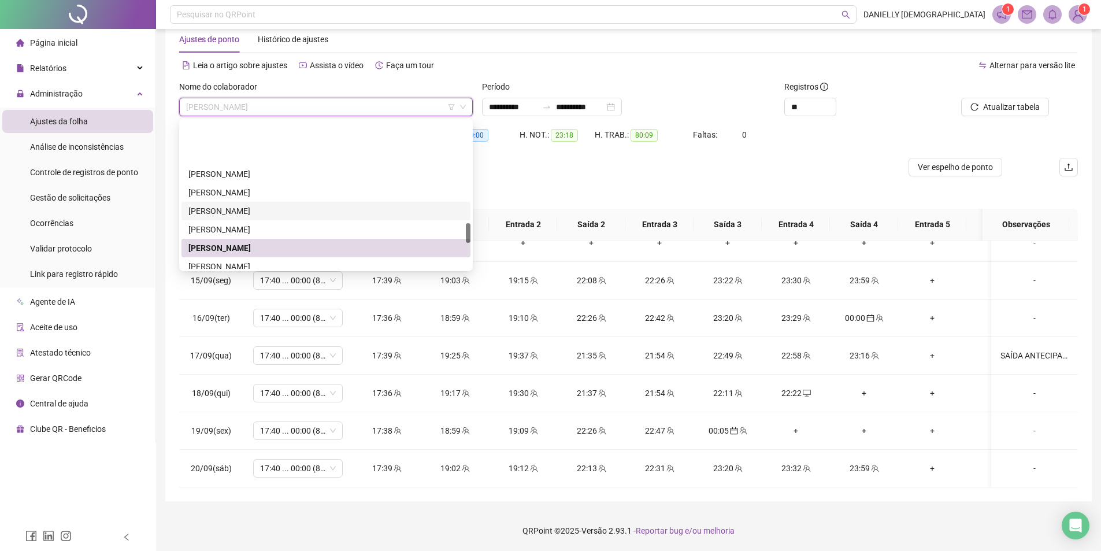
scroll to position [753, 0]
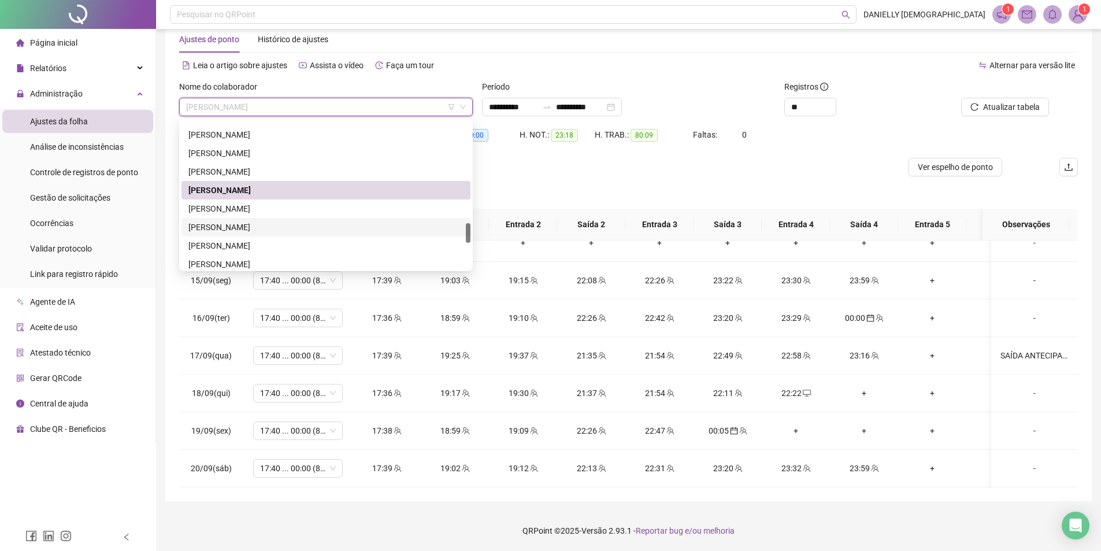
click at [290, 226] on div "[PERSON_NAME]" at bounding box center [325, 227] width 275 height 13
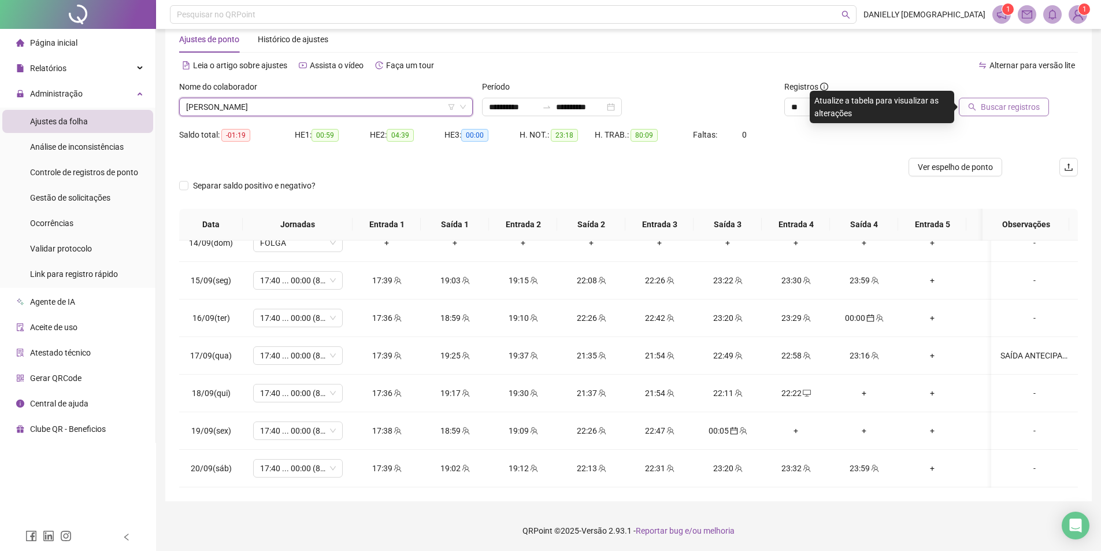
click at [976, 110] on icon "search" at bounding box center [972, 107] width 8 height 8
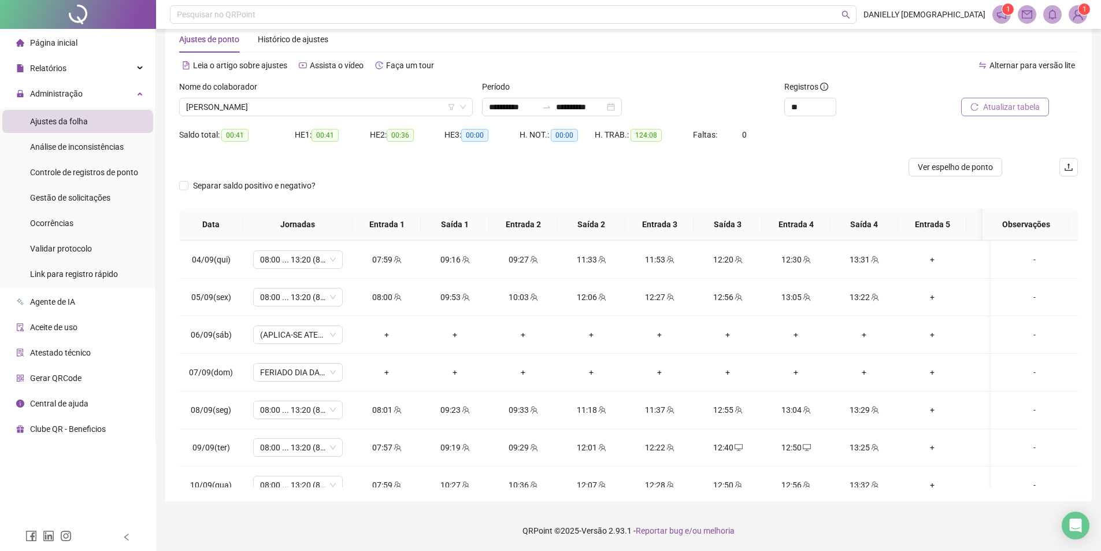
scroll to position [926, 0]
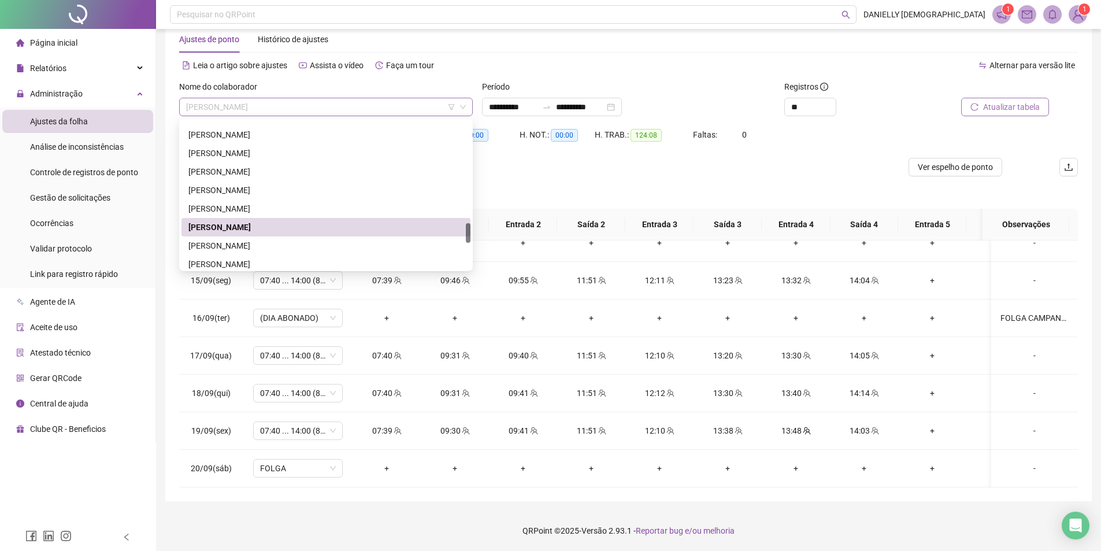
click at [325, 111] on span "[PERSON_NAME]" at bounding box center [326, 106] width 280 height 17
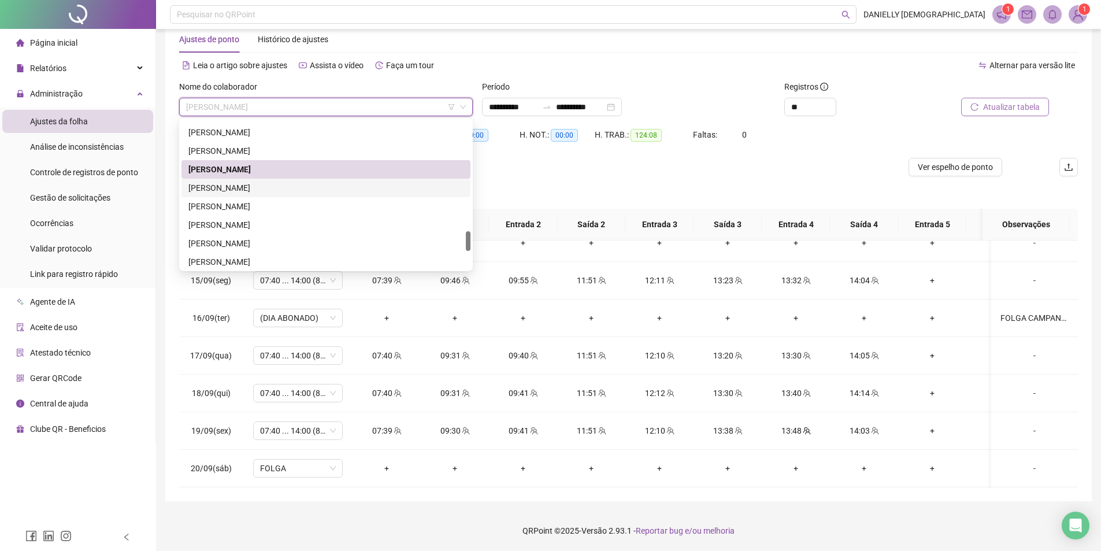
click at [284, 192] on div "[PERSON_NAME]" at bounding box center [325, 187] width 275 height 13
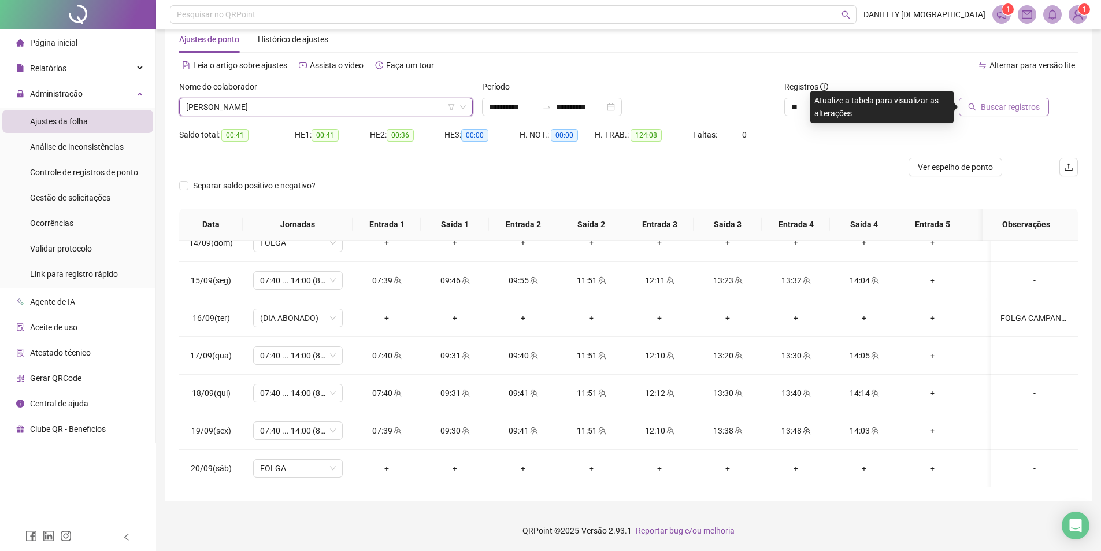
click at [994, 105] on span "Buscar registros" at bounding box center [1009, 107] width 59 height 13
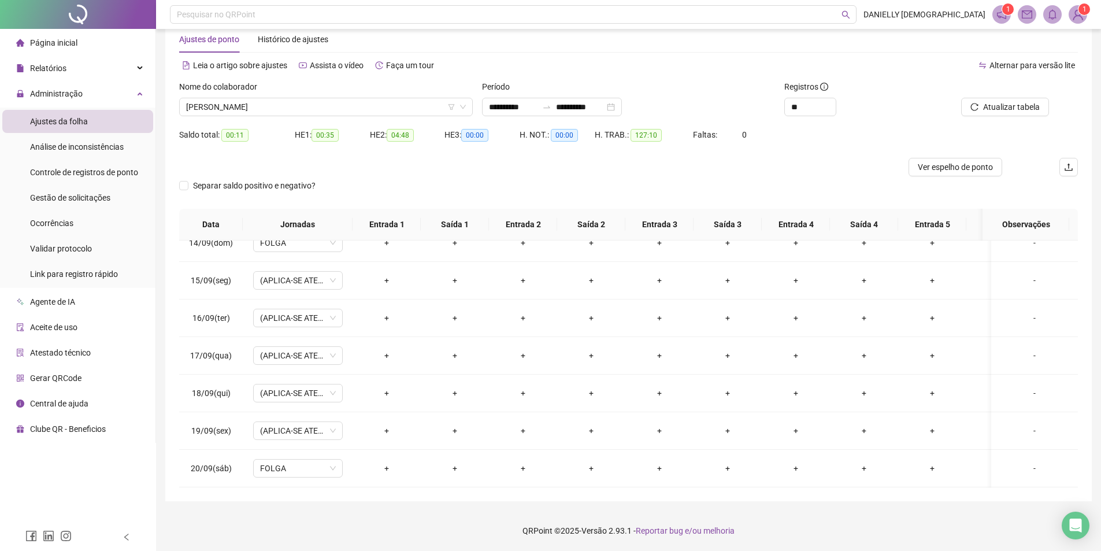
click at [319, 117] on div "Nome do colaborador [PERSON_NAME]" at bounding box center [325, 102] width 303 height 45
click at [317, 108] on span "[PERSON_NAME]" at bounding box center [326, 106] width 280 height 17
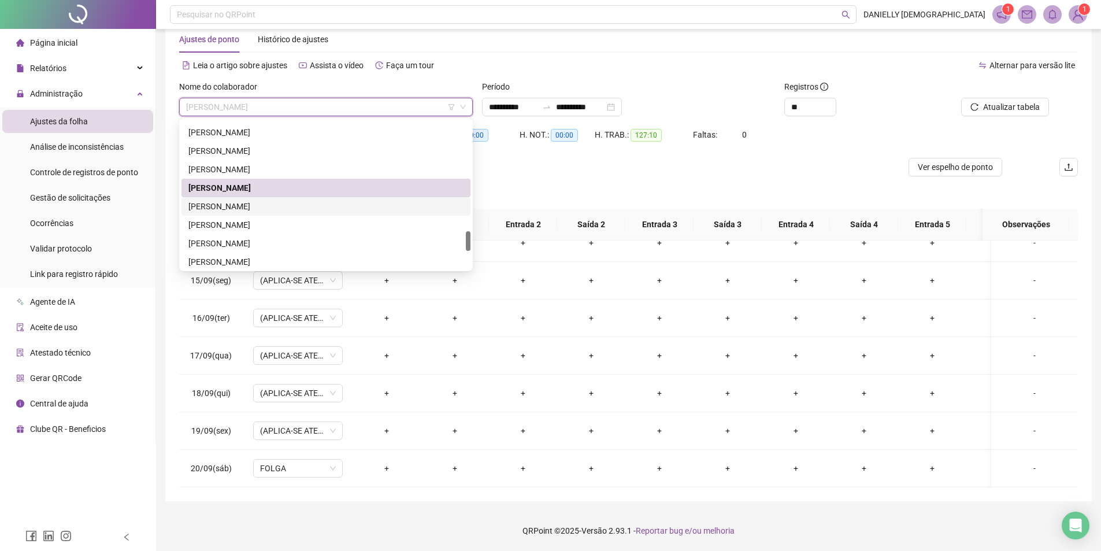
click at [270, 210] on div "[PERSON_NAME]" at bounding box center [325, 206] width 275 height 13
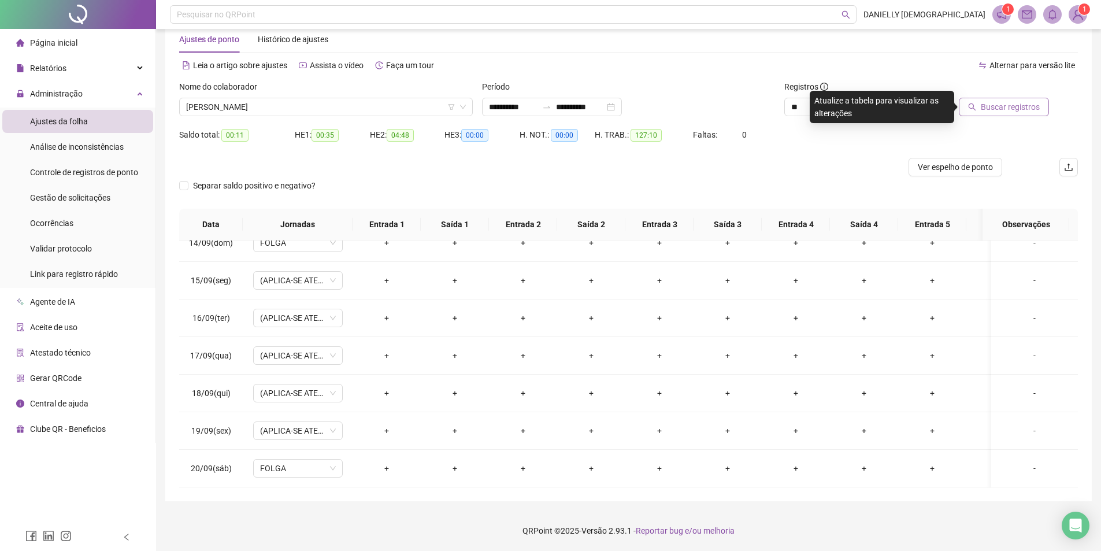
click at [989, 110] on span "Buscar registros" at bounding box center [1009, 107] width 59 height 13
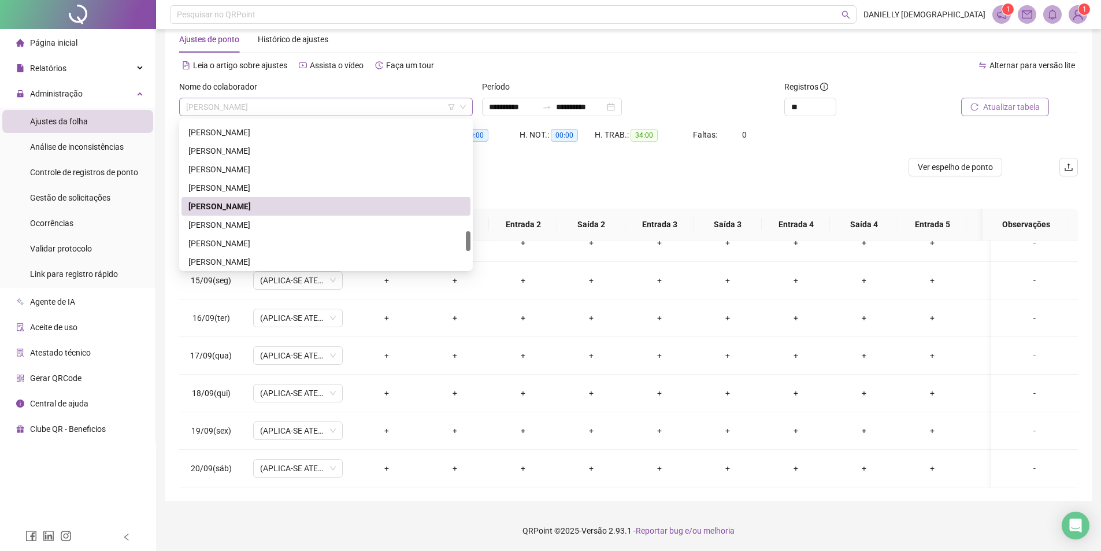
click at [335, 110] on span "[PERSON_NAME]" at bounding box center [326, 106] width 280 height 17
click at [269, 225] on div "[PERSON_NAME]" at bounding box center [325, 224] width 275 height 13
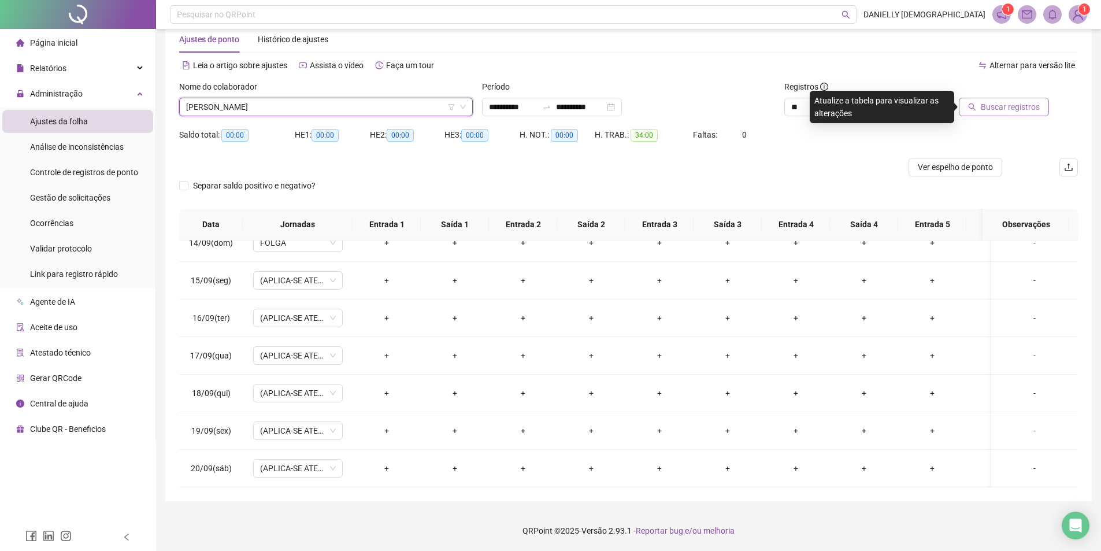
click at [975, 106] on icon "search" at bounding box center [972, 107] width 8 height 8
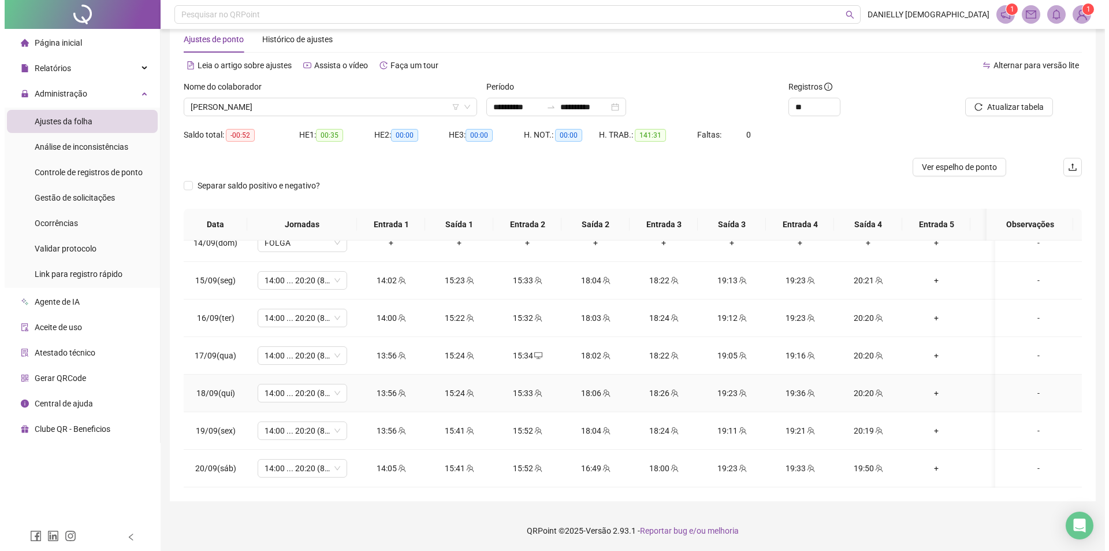
scroll to position [926, 0]
click at [1036, 462] on div "-" at bounding box center [1034, 468] width 68 height 13
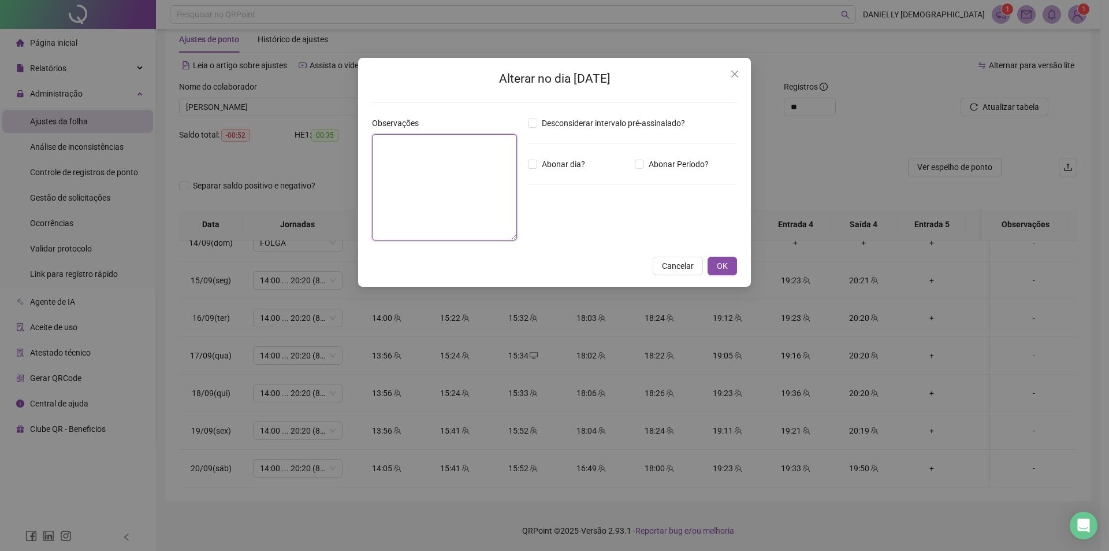
click at [389, 151] on textarea at bounding box center [444, 187] width 145 height 106
type textarea "**********"
click at [678, 155] on div "Desconsiderar intervalo pré-assinalado? Abonar dia? Abonar Período? Horas a abo…" at bounding box center [632, 184] width 218 height 134
click at [662, 164] on span "Abonar Período?" at bounding box center [678, 164] width 69 height 13
click at [569, 229] on input "*****" at bounding box center [558, 228] width 46 height 14
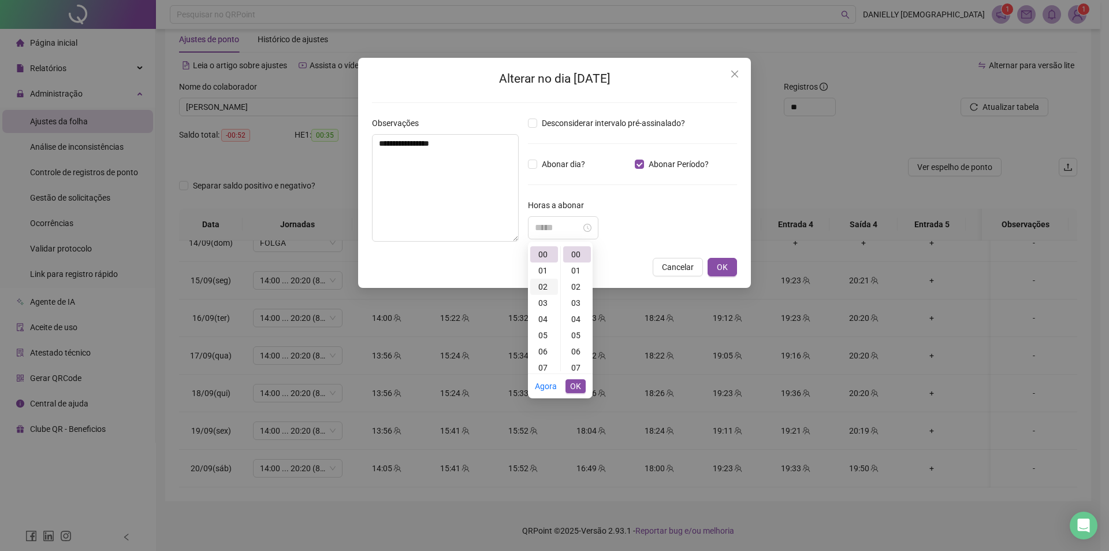
click at [543, 283] on div "02" at bounding box center [544, 286] width 28 height 16
click at [574, 284] on div "02" at bounding box center [577, 286] width 28 height 16
click at [577, 385] on span "OK" at bounding box center [575, 386] width 11 height 13
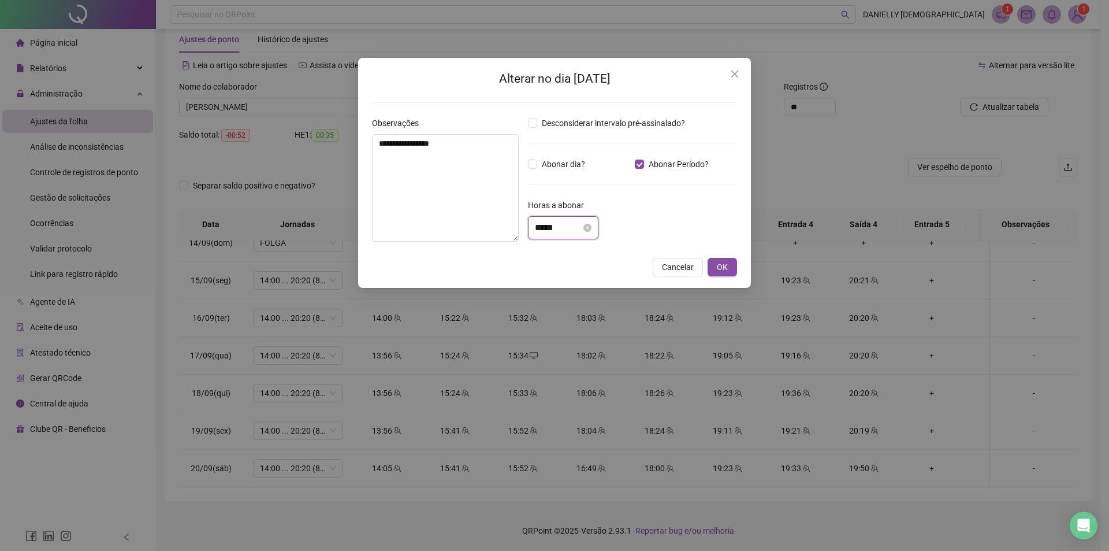
click at [577, 233] on input "*****" at bounding box center [558, 228] width 46 height 14
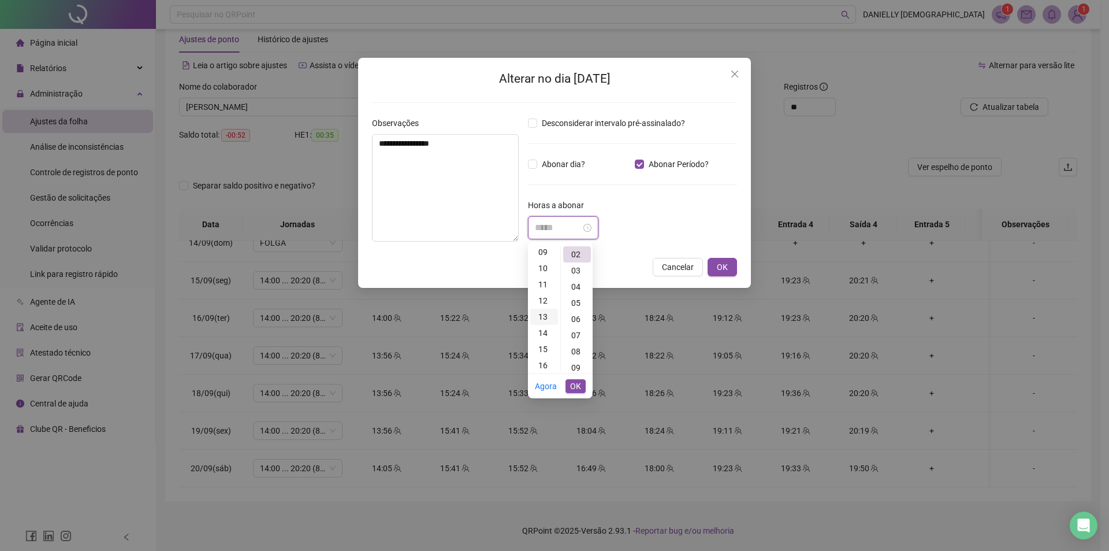
scroll to position [0, 0]
click at [546, 251] on div "00" at bounding box center [544, 254] width 28 height 16
click at [578, 369] on div "52" at bounding box center [577, 370] width 28 height 16
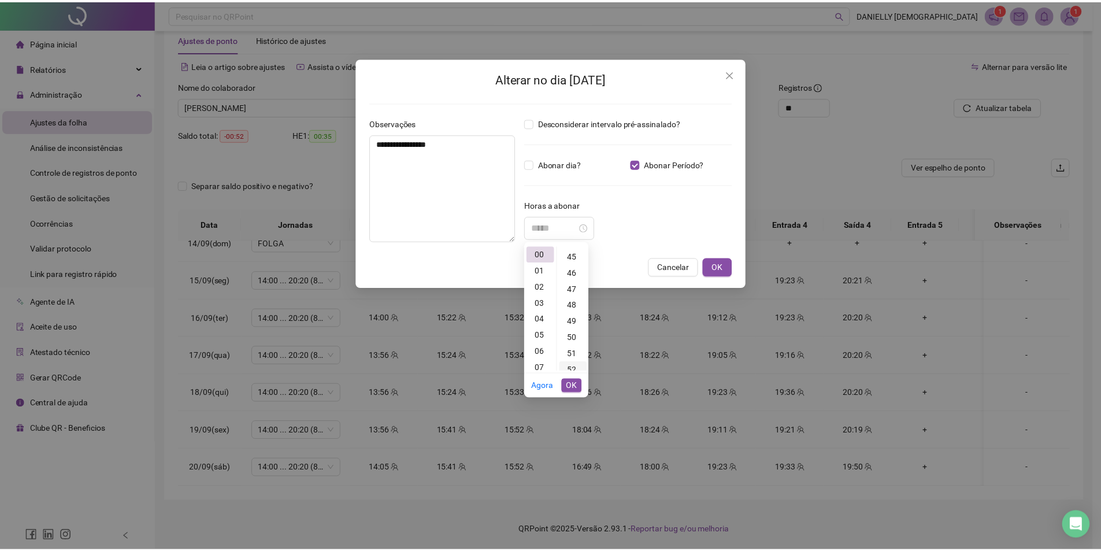
scroll to position [841, 0]
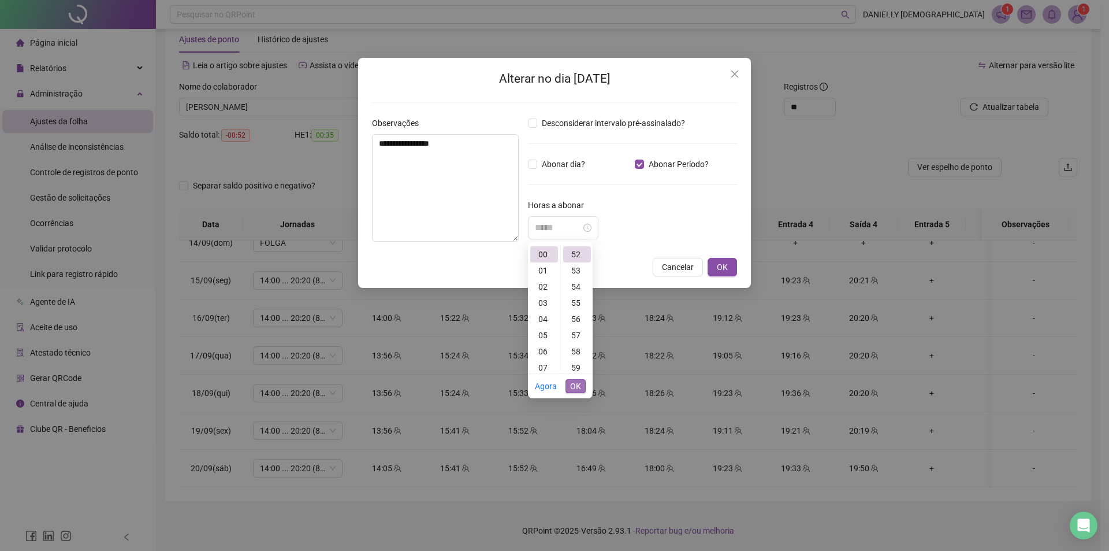
type input "*****"
click at [578, 388] on span "OK" at bounding box center [575, 386] width 11 height 13
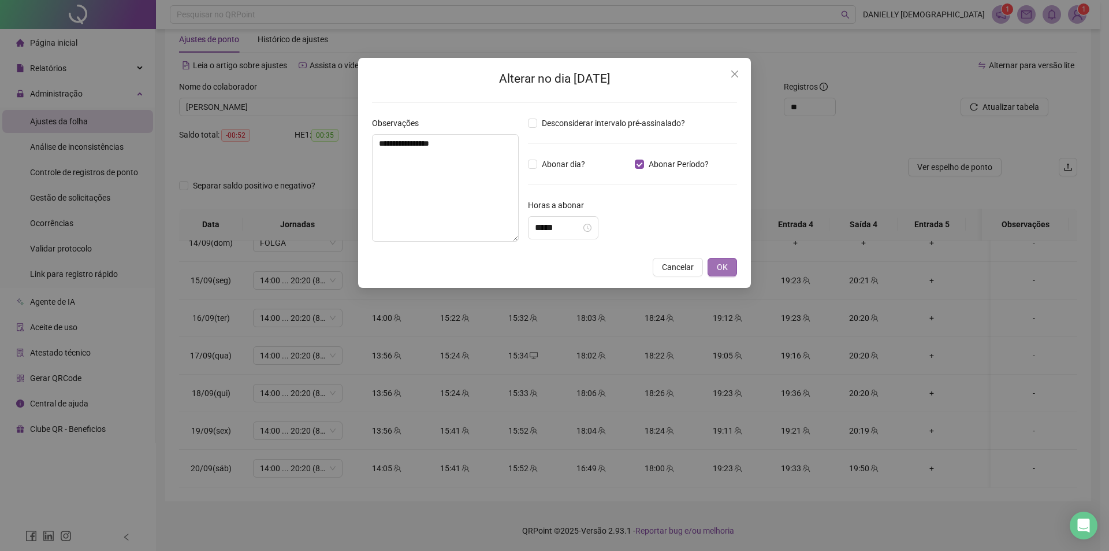
click at [713, 267] on button "OK" at bounding box center [722, 267] width 29 height 18
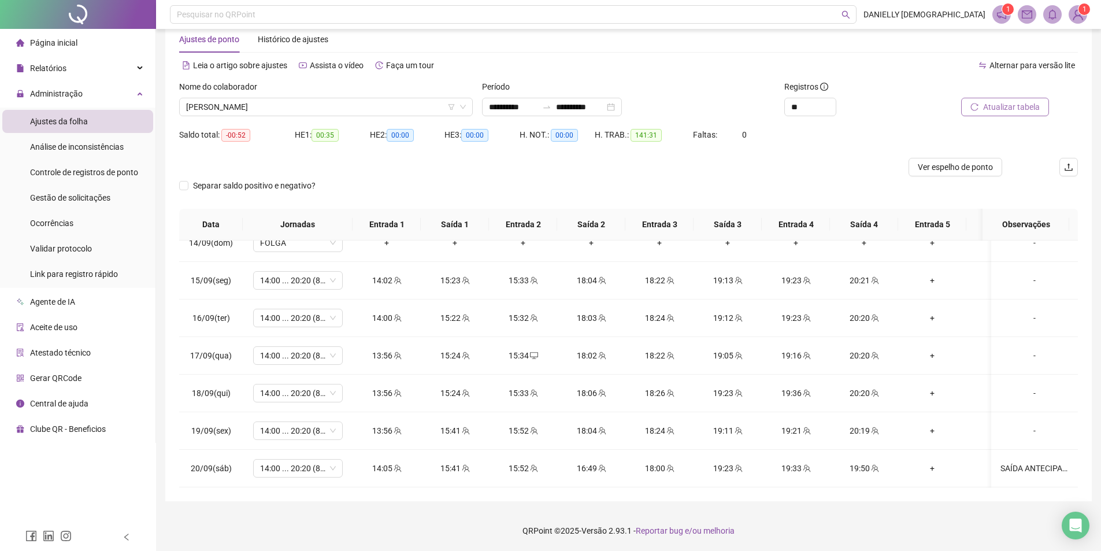
click at [1010, 110] on span "Atualizar tabela" at bounding box center [1011, 107] width 57 height 13
click at [274, 99] on span "[PERSON_NAME]" at bounding box center [326, 106] width 280 height 17
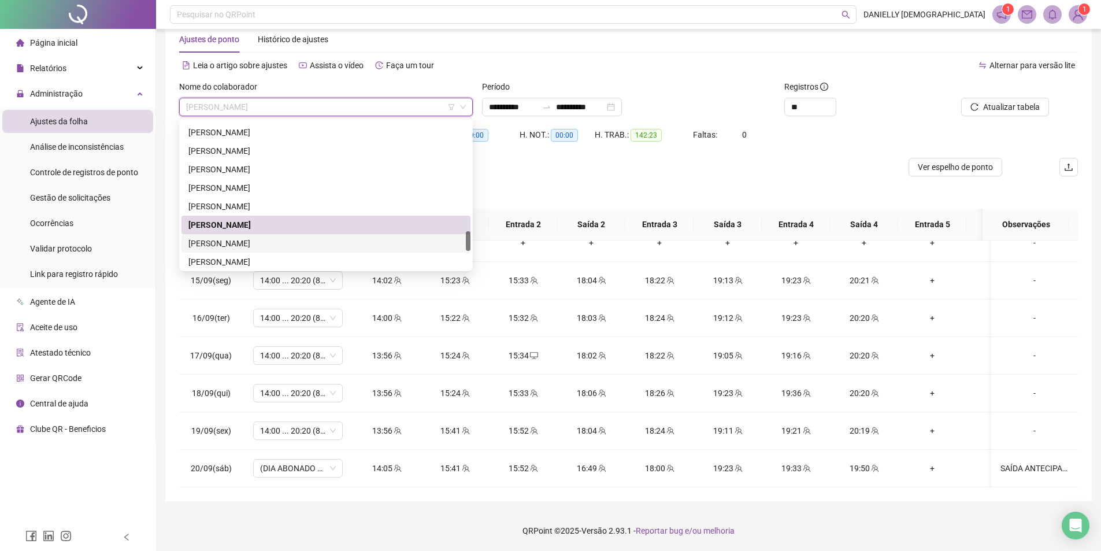
click at [267, 248] on div "[PERSON_NAME]" at bounding box center [325, 243] width 275 height 13
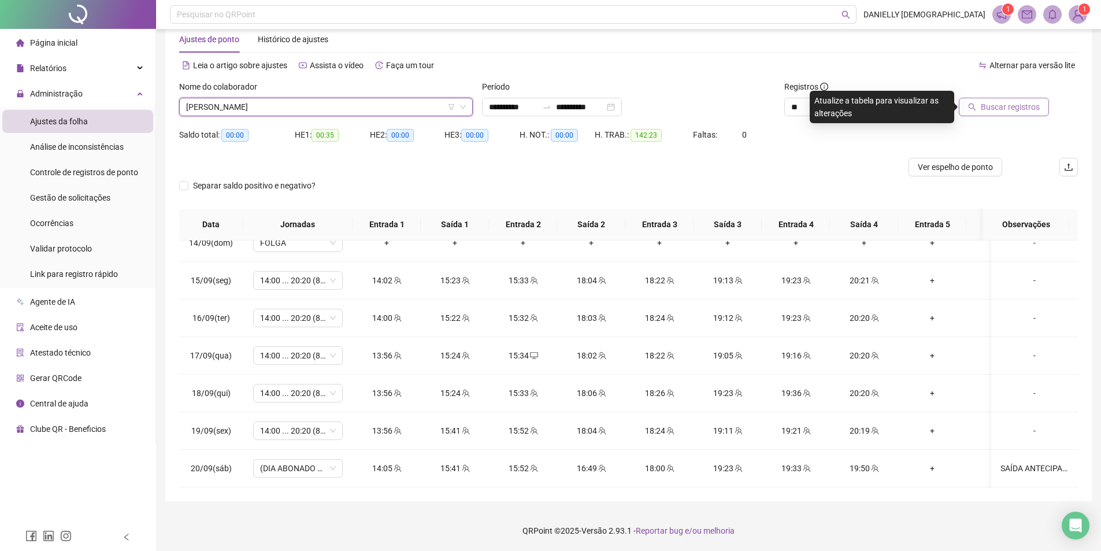
click at [998, 106] on span "Buscar registros" at bounding box center [1009, 107] width 59 height 13
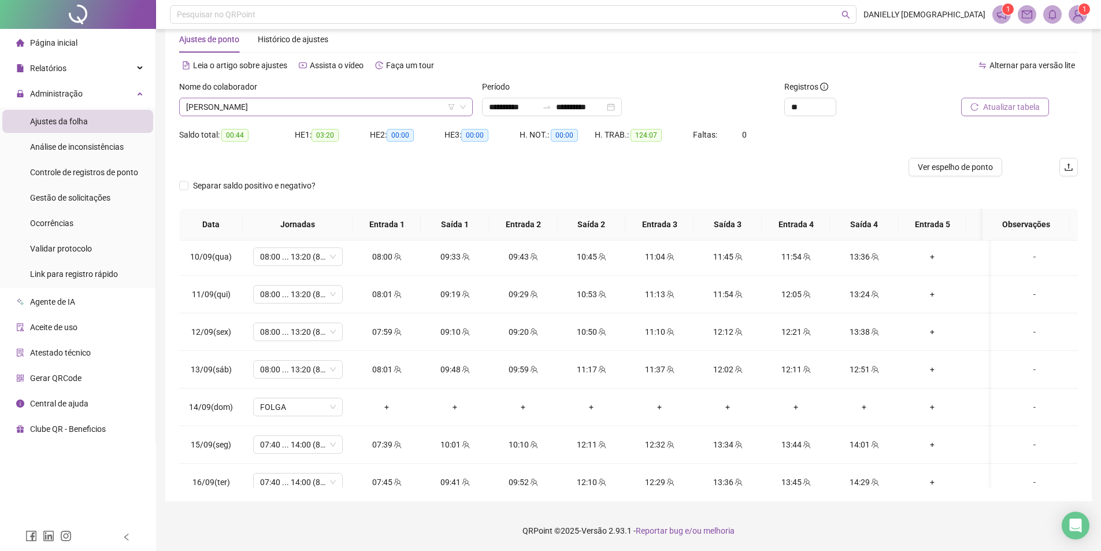
scroll to position [753, 0]
click at [277, 98] on span "[PERSON_NAME]" at bounding box center [326, 106] width 280 height 17
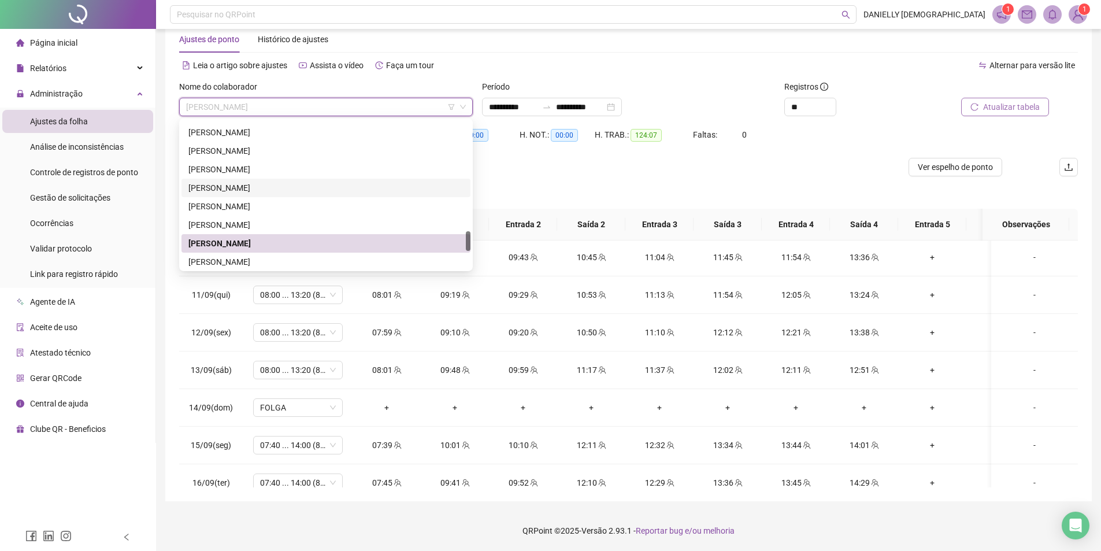
scroll to position [869, 0]
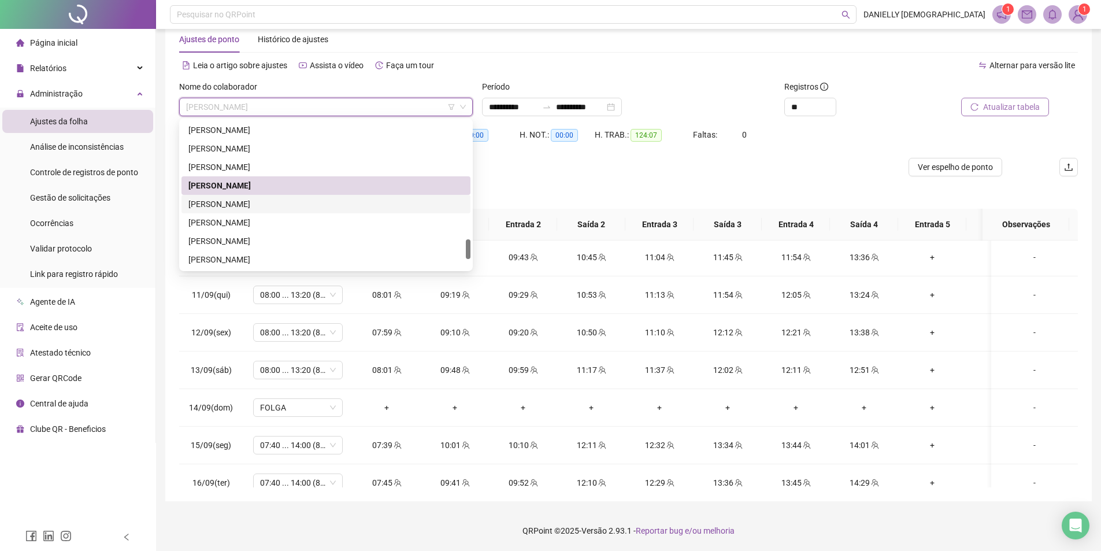
click at [232, 204] on div "[PERSON_NAME]" at bounding box center [325, 204] width 275 height 13
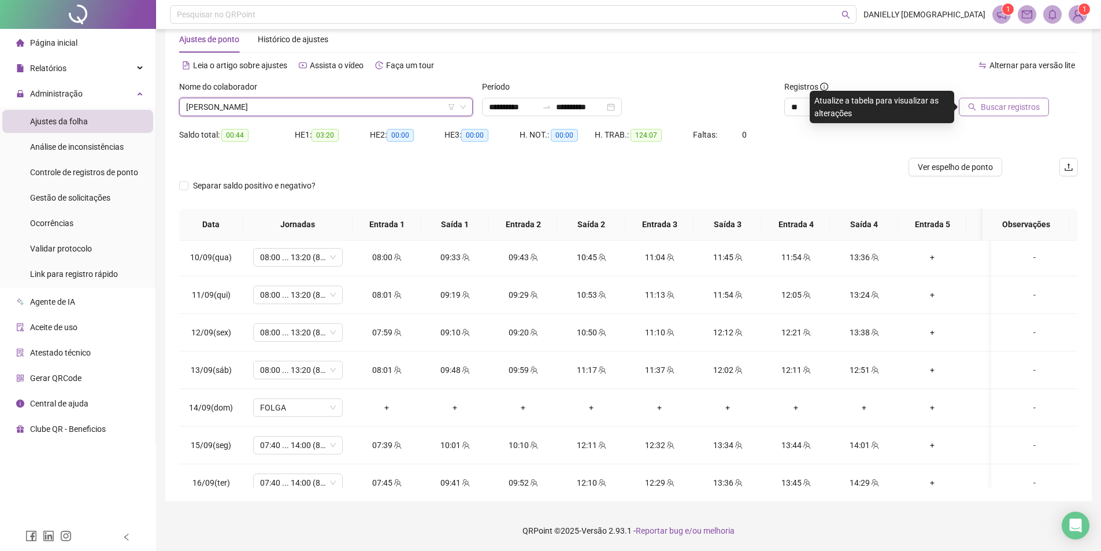
click at [1009, 107] on span "Buscar registros" at bounding box center [1009, 107] width 59 height 13
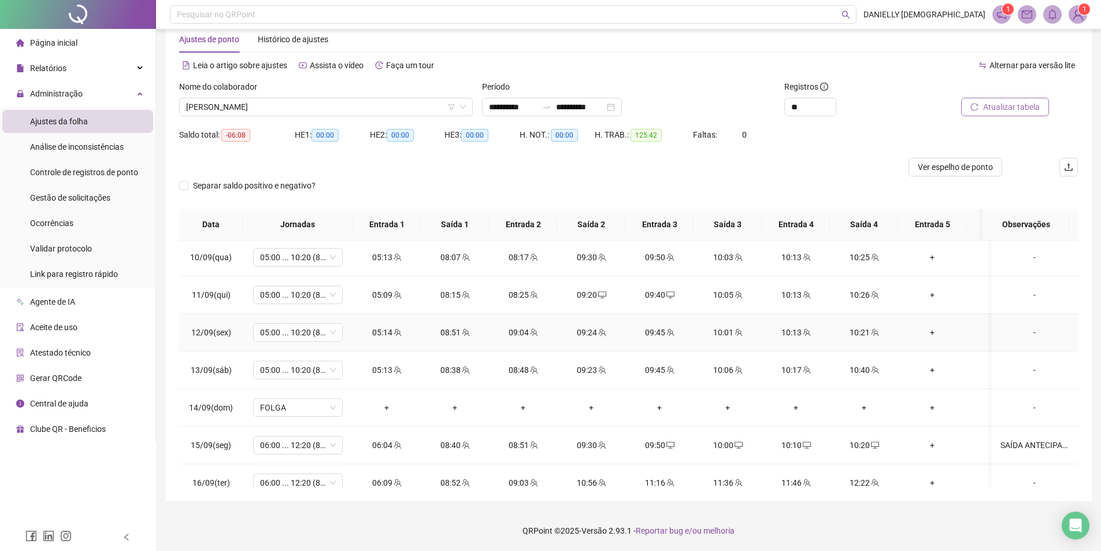
scroll to position [926, 0]
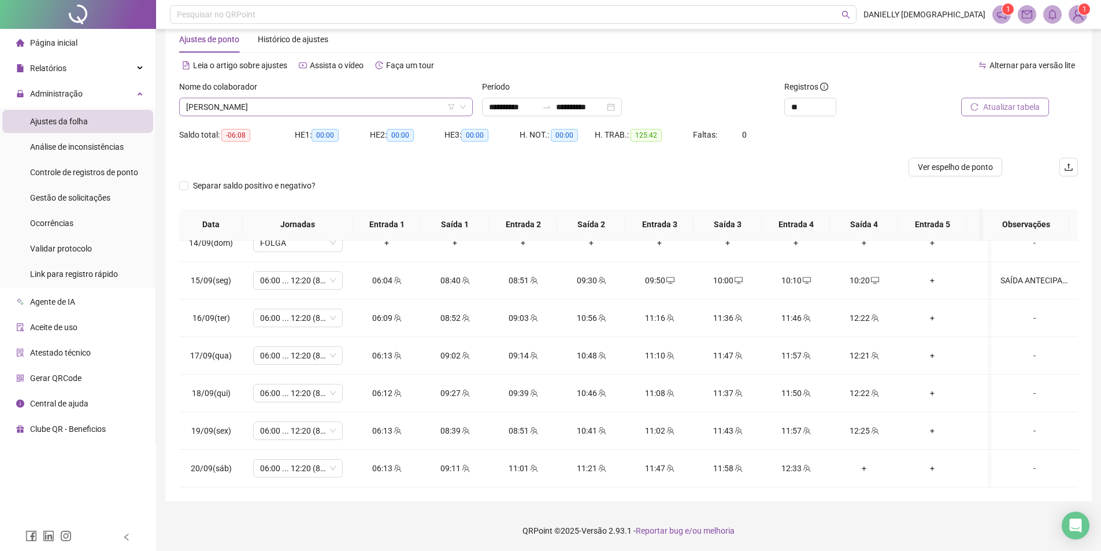
click at [301, 107] on span "[PERSON_NAME]" at bounding box center [326, 106] width 280 height 17
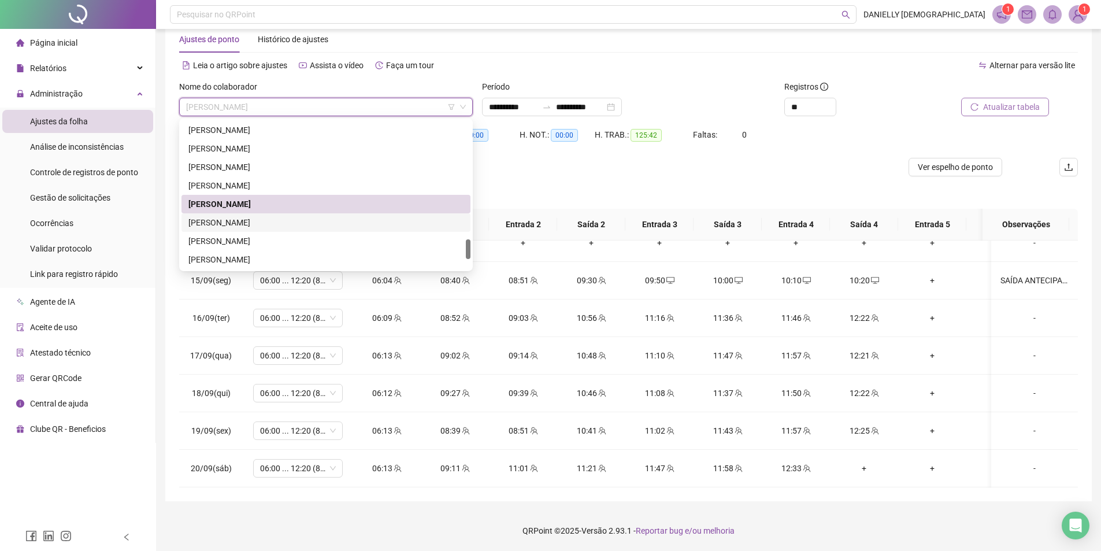
click at [279, 221] on div "[PERSON_NAME]" at bounding box center [325, 222] width 275 height 13
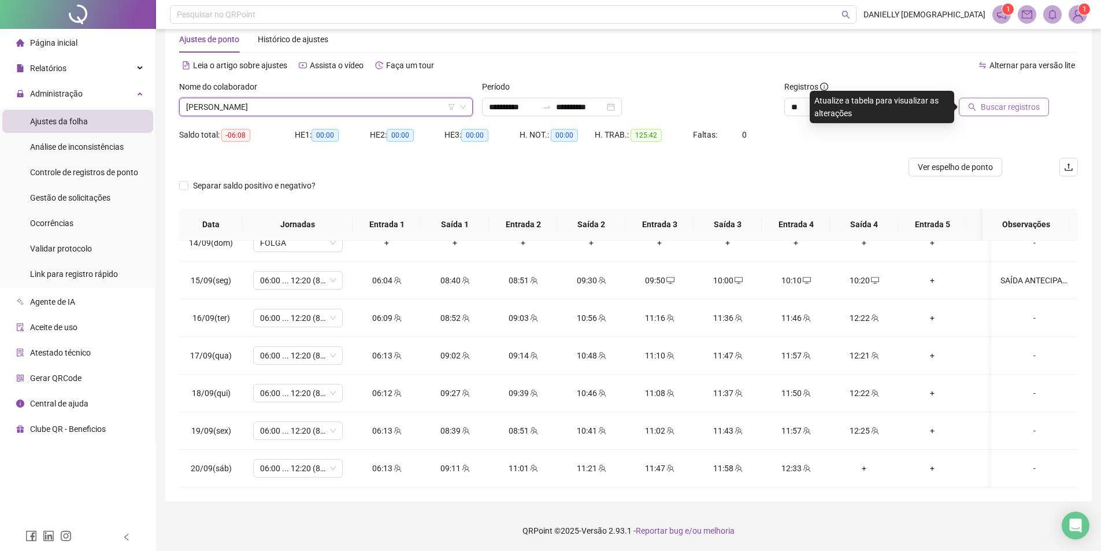
click at [243, 107] on span "[PERSON_NAME]" at bounding box center [326, 106] width 280 height 17
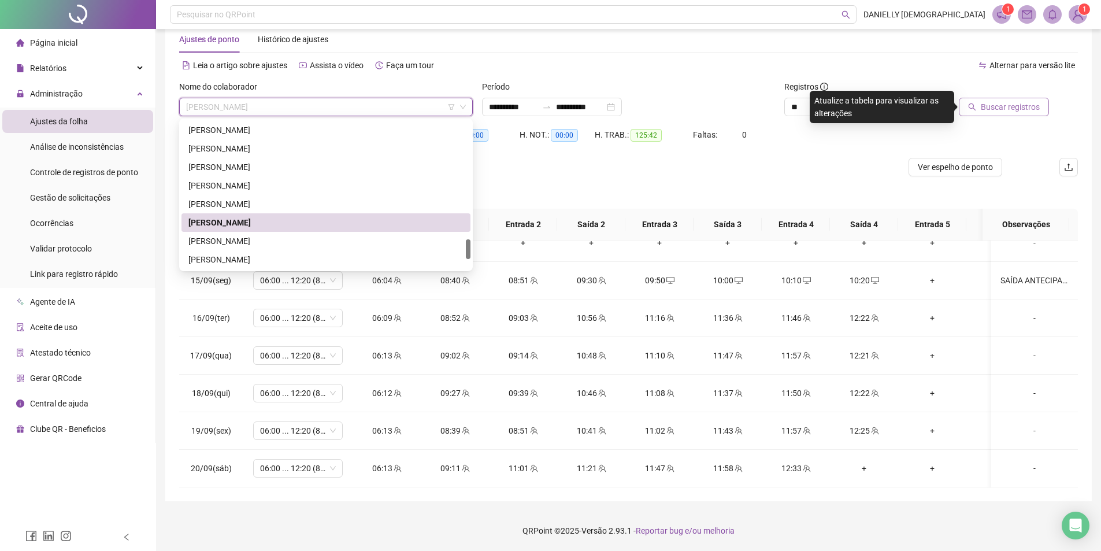
click at [1001, 107] on span "Buscar registros" at bounding box center [1009, 107] width 59 height 13
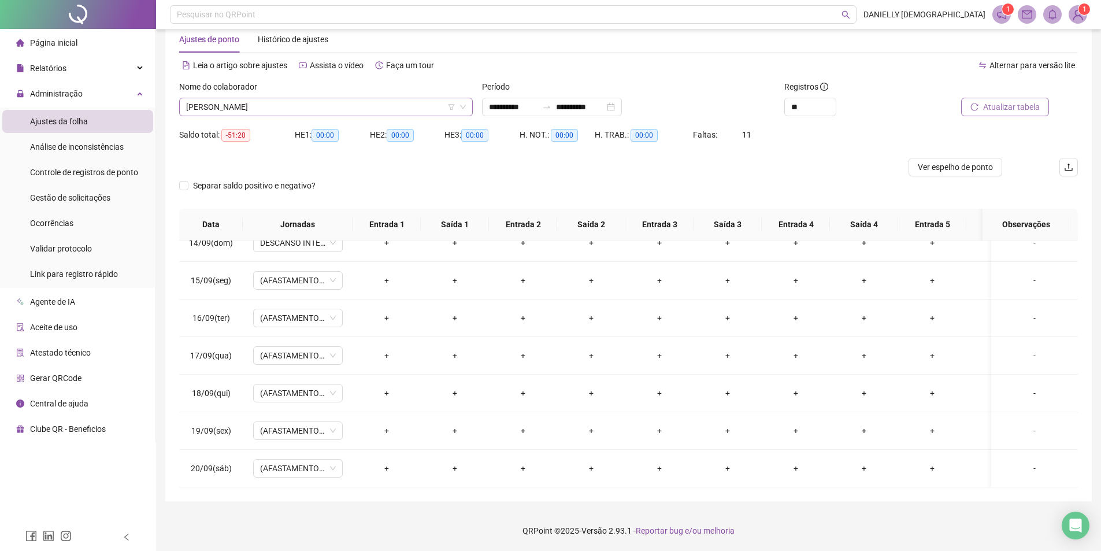
click at [347, 108] on span "[PERSON_NAME]" at bounding box center [326, 106] width 280 height 17
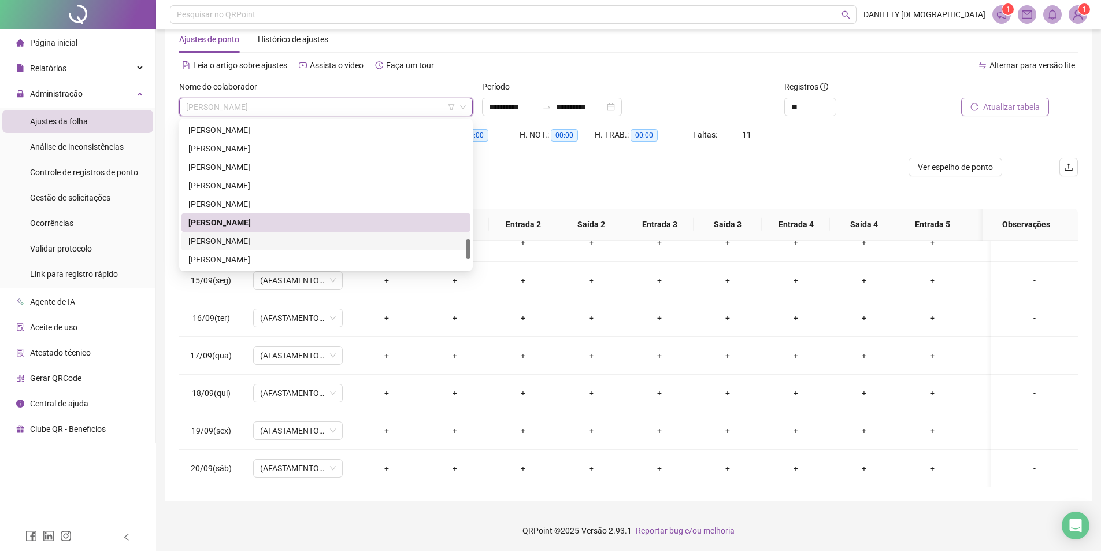
click at [281, 248] on div "[PERSON_NAME]" at bounding box center [325, 241] width 289 height 18
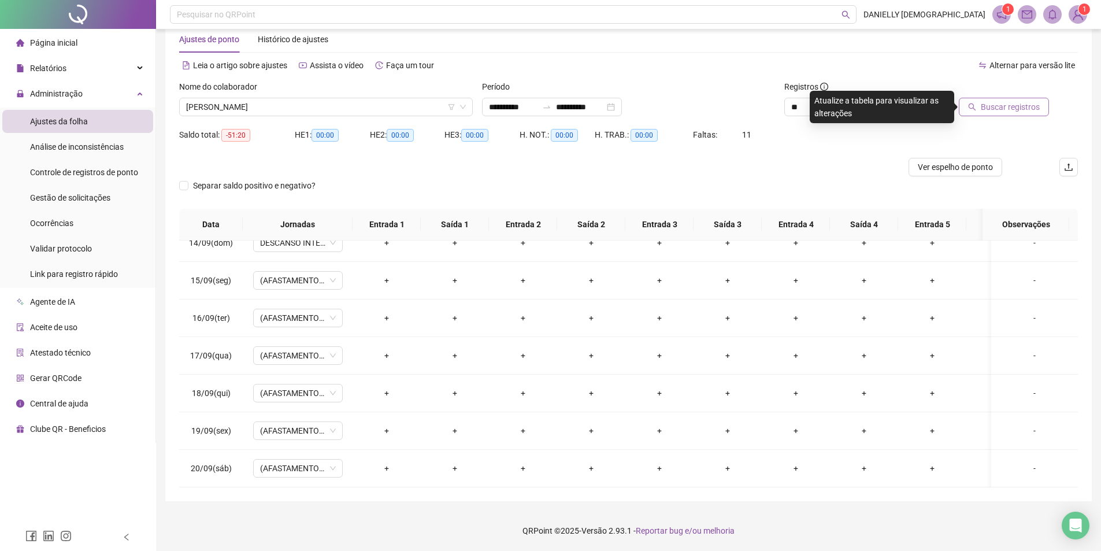
click at [993, 112] on span "Buscar registros" at bounding box center [1009, 107] width 59 height 13
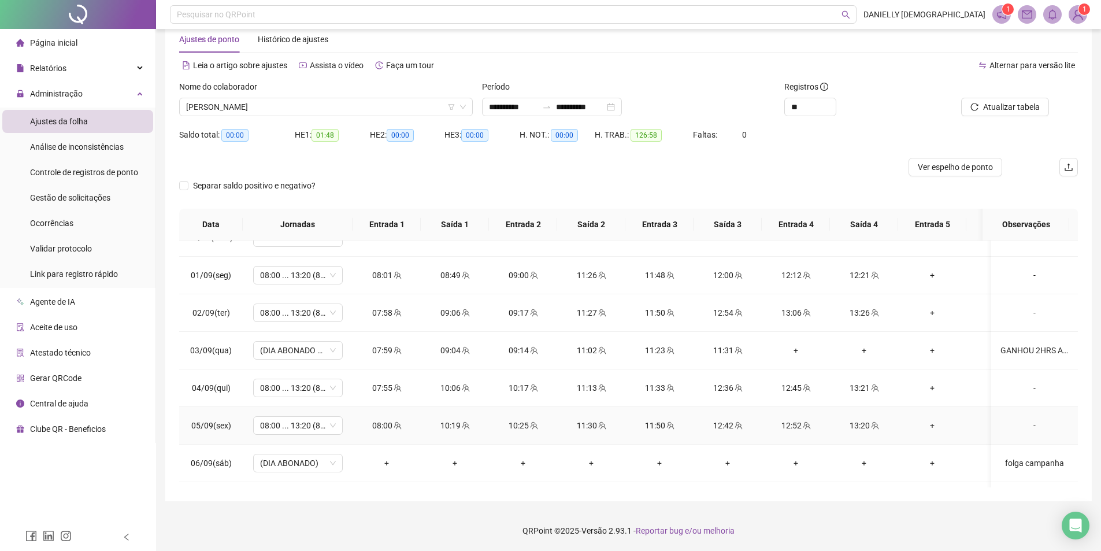
scroll to position [406, 0]
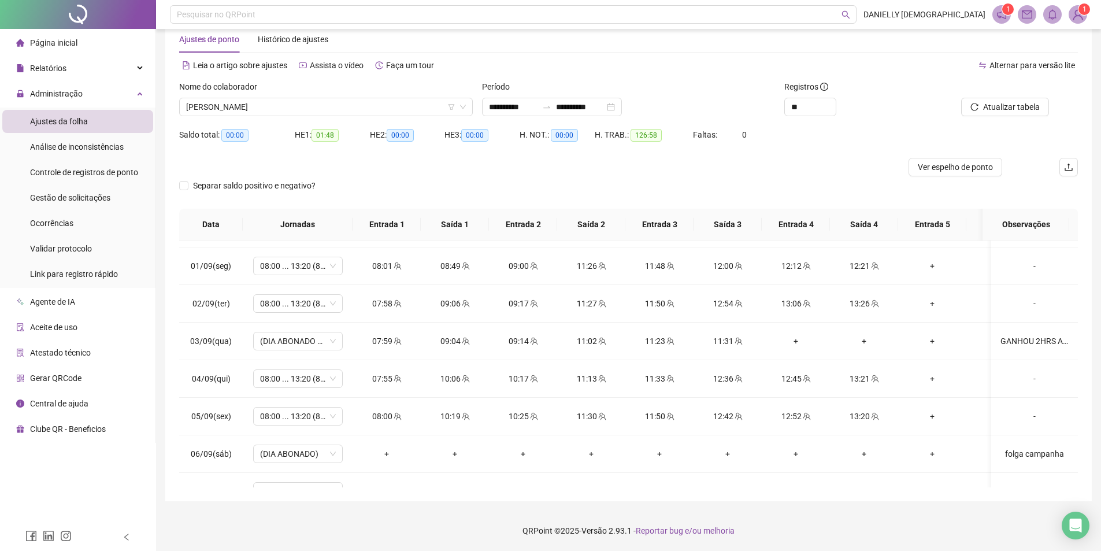
click at [349, 93] on div "Nome do colaborador" at bounding box center [325, 88] width 293 height 17
click at [343, 109] on span "[PERSON_NAME]" at bounding box center [326, 106] width 280 height 17
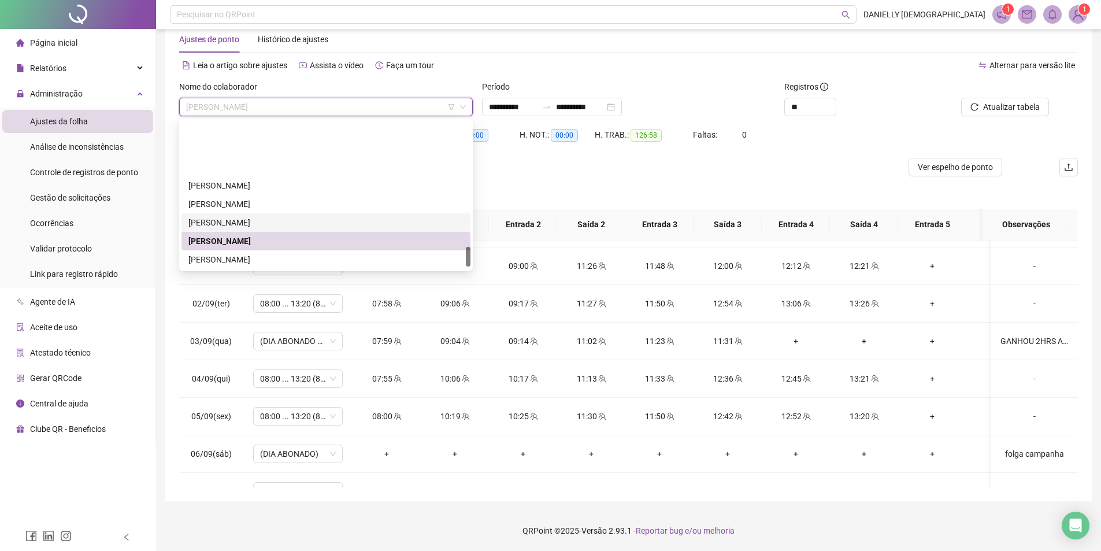
scroll to position [927, 0]
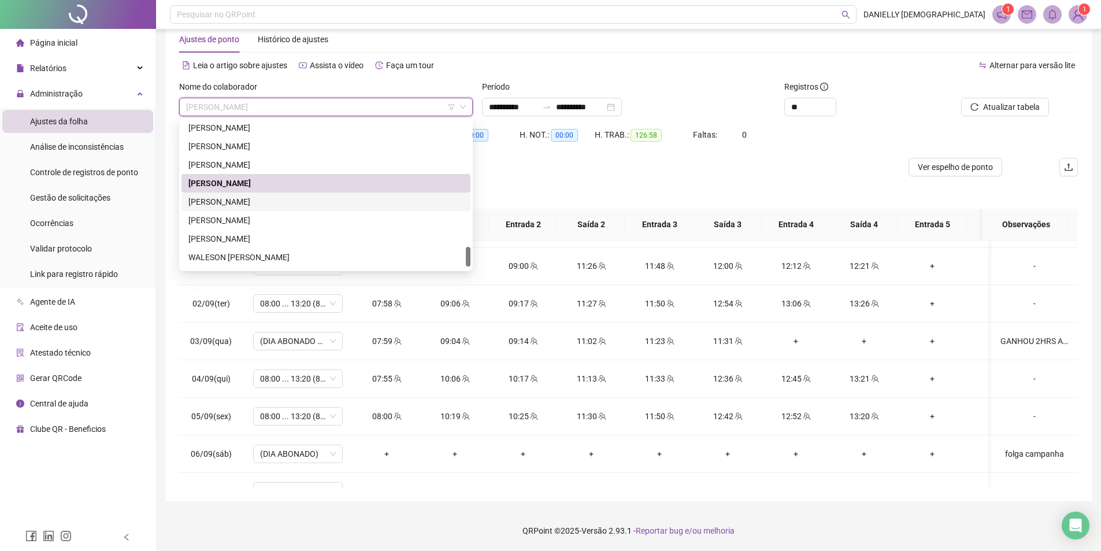
click at [299, 201] on div "[PERSON_NAME]" at bounding box center [325, 201] width 275 height 13
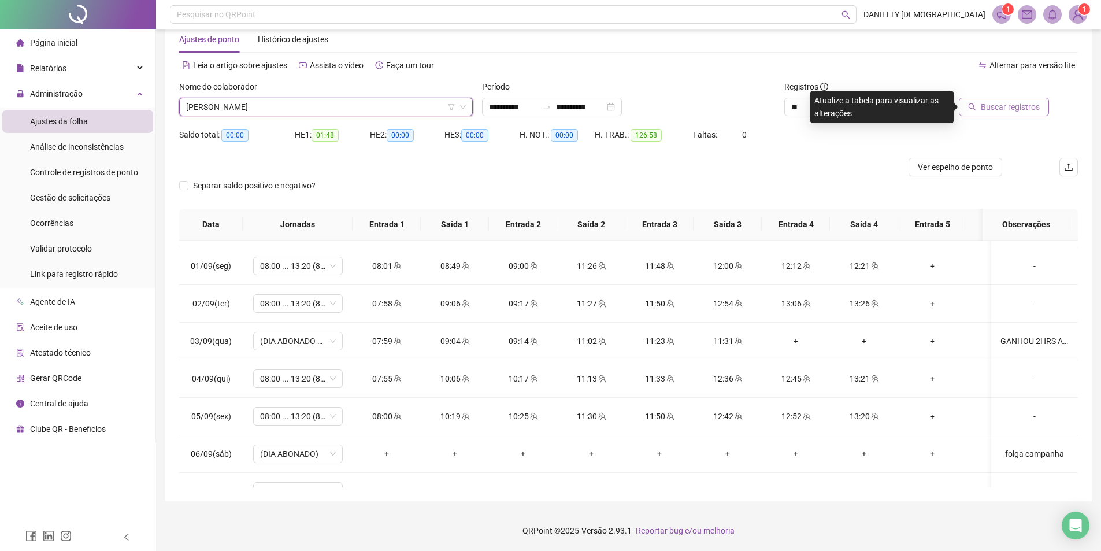
click at [1016, 102] on span "Buscar registros" at bounding box center [1009, 107] width 59 height 13
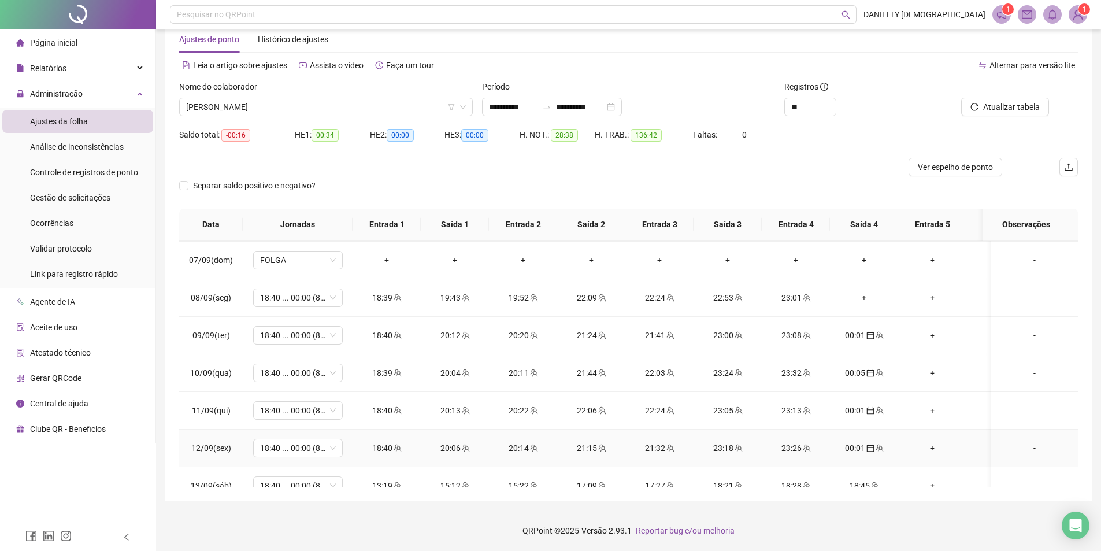
scroll to position [579, 0]
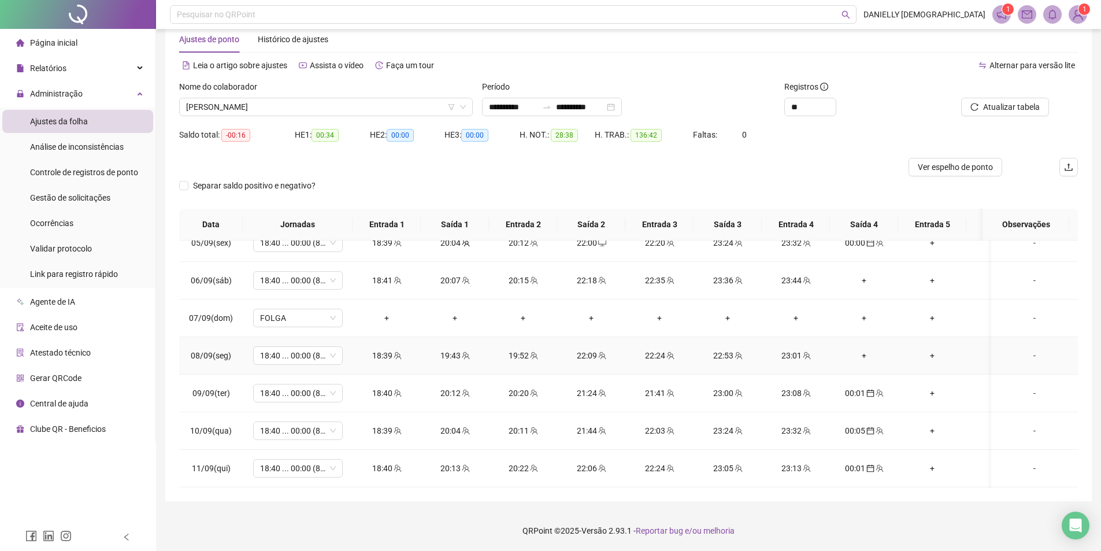
click at [807, 353] on icon "team" at bounding box center [806, 355] width 8 height 8
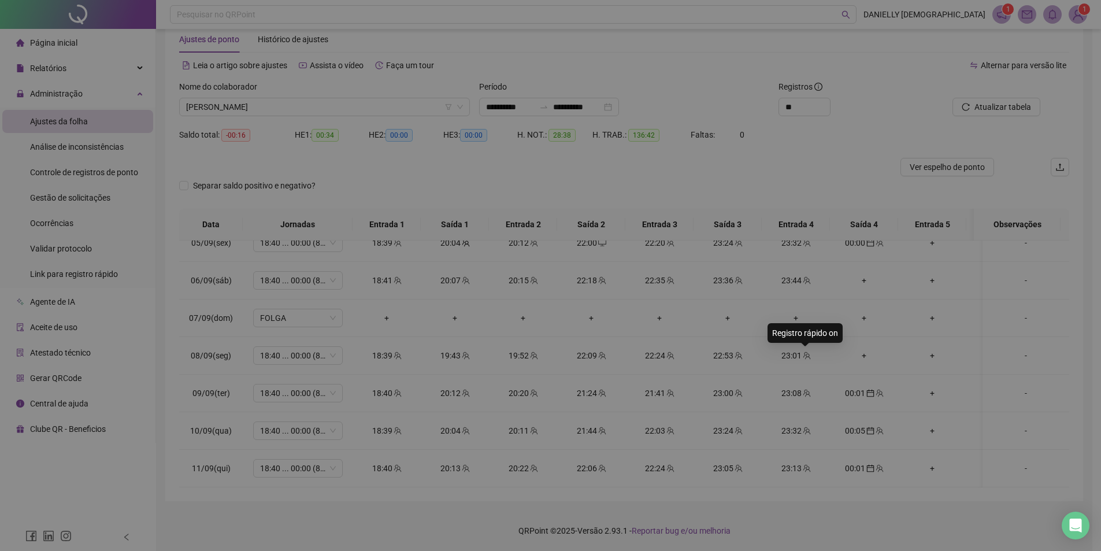
type input "**********"
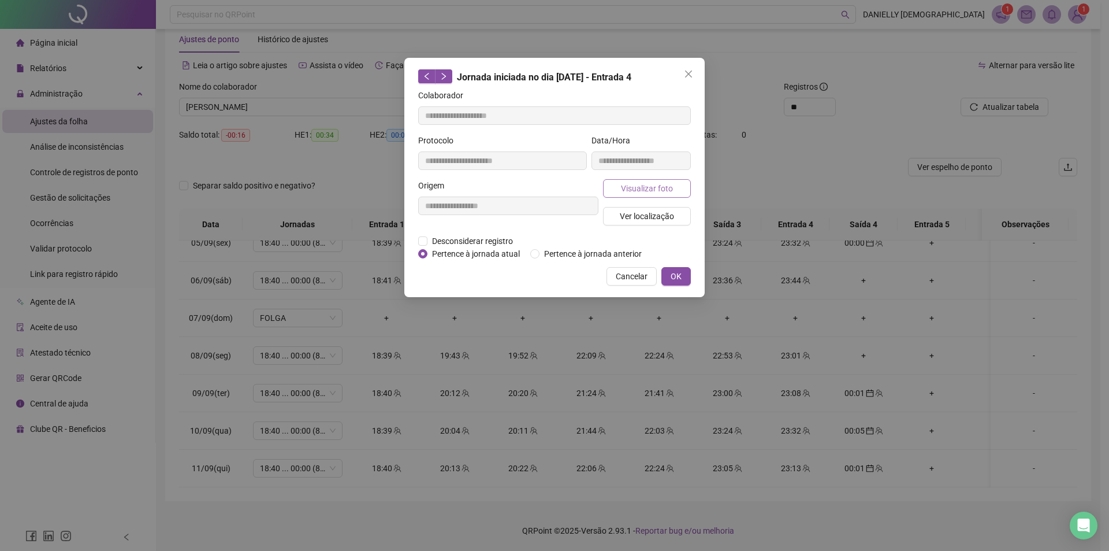
click at [621, 191] on button "Visualizar foto" at bounding box center [647, 188] width 88 height 18
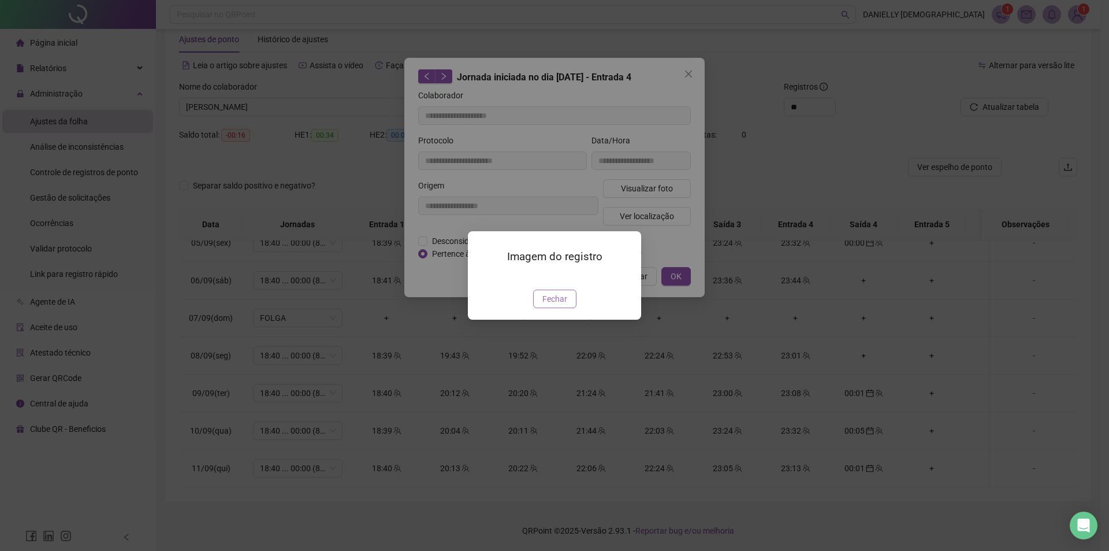
click at [550, 305] on span "Fechar" at bounding box center [555, 298] width 25 height 13
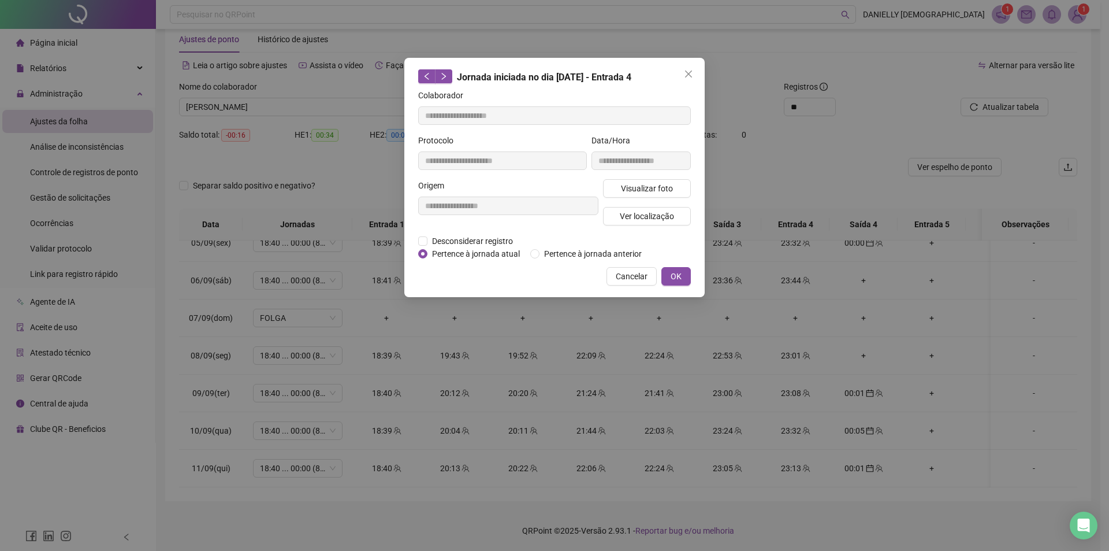
click at [631, 276] on span "Cancelar" at bounding box center [632, 276] width 32 height 13
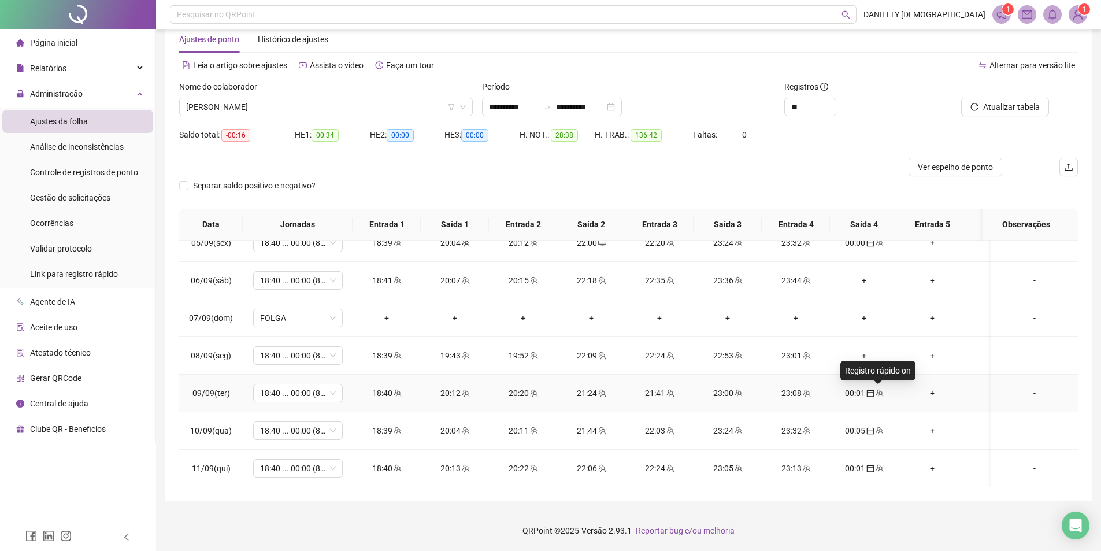
click at [876, 393] on icon "team" at bounding box center [879, 393] width 8 height 8
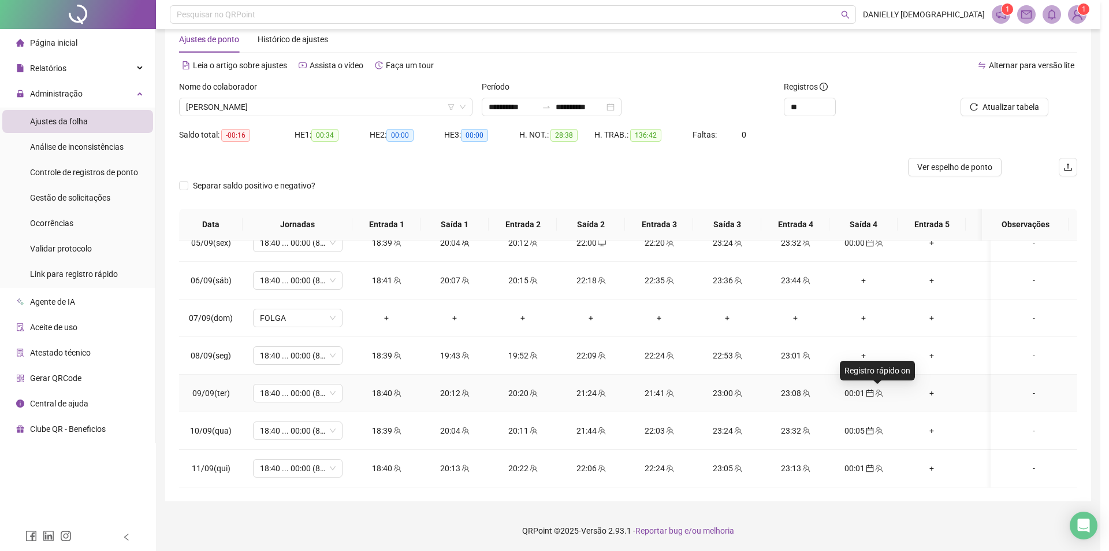
type input "**********"
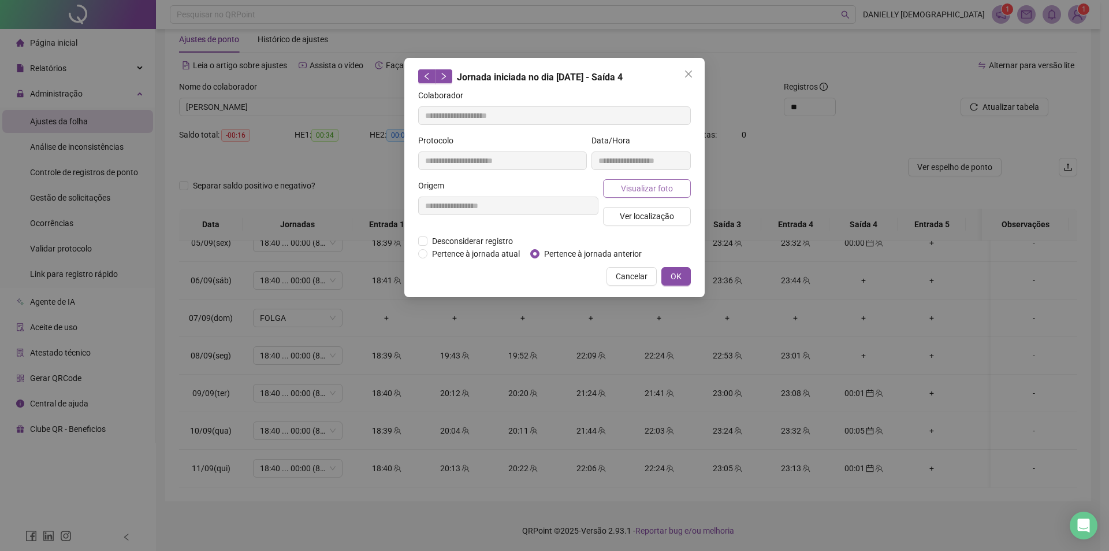
click at [634, 191] on span "Visualizar foto" at bounding box center [647, 188] width 52 height 13
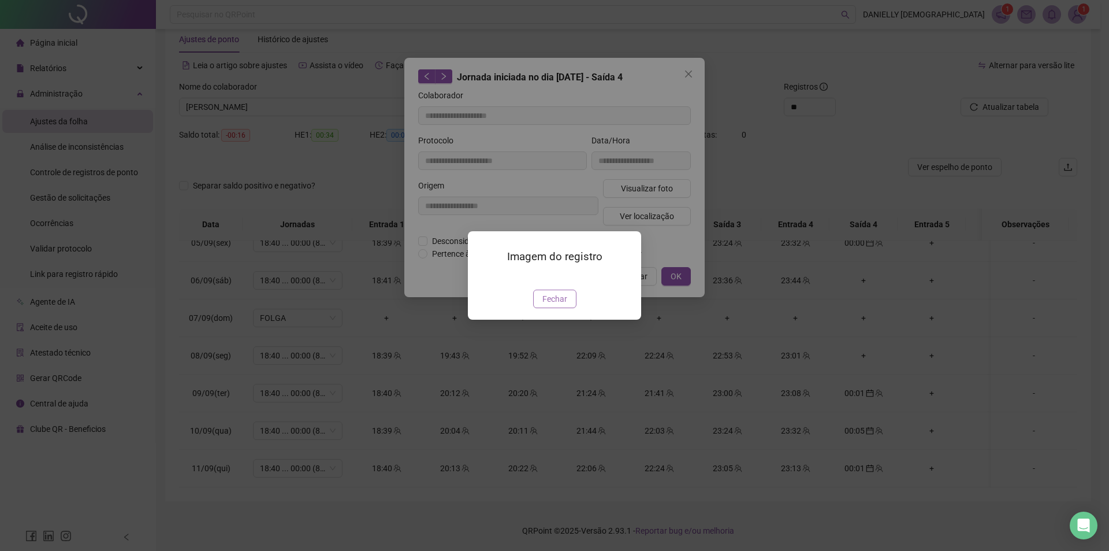
click at [555, 308] on button "Fechar" at bounding box center [554, 298] width 43 height 18
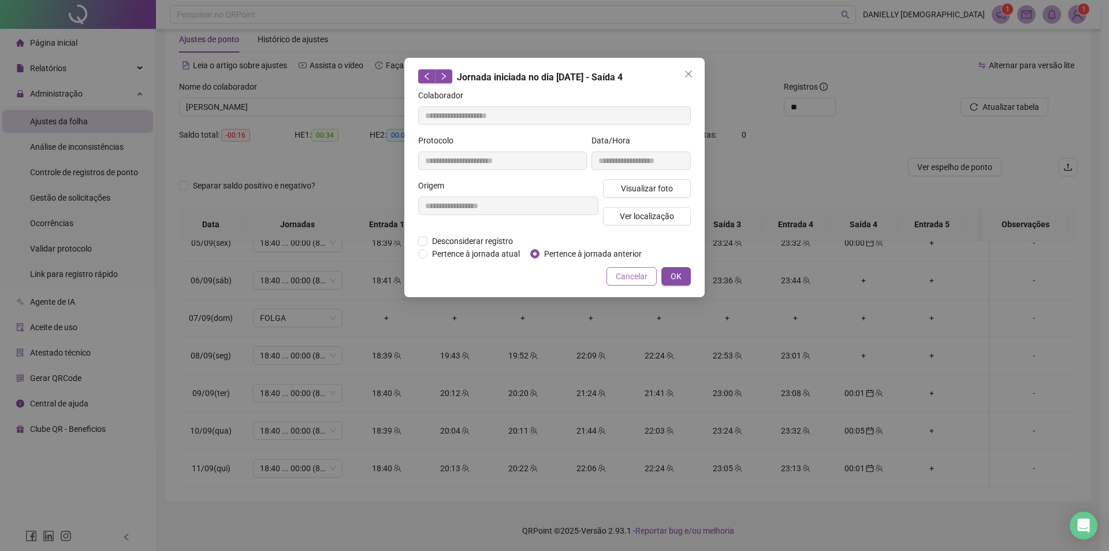
click at [638, 277] on span "Cancelar" at bounding box center [632, 276] width 32 height 13
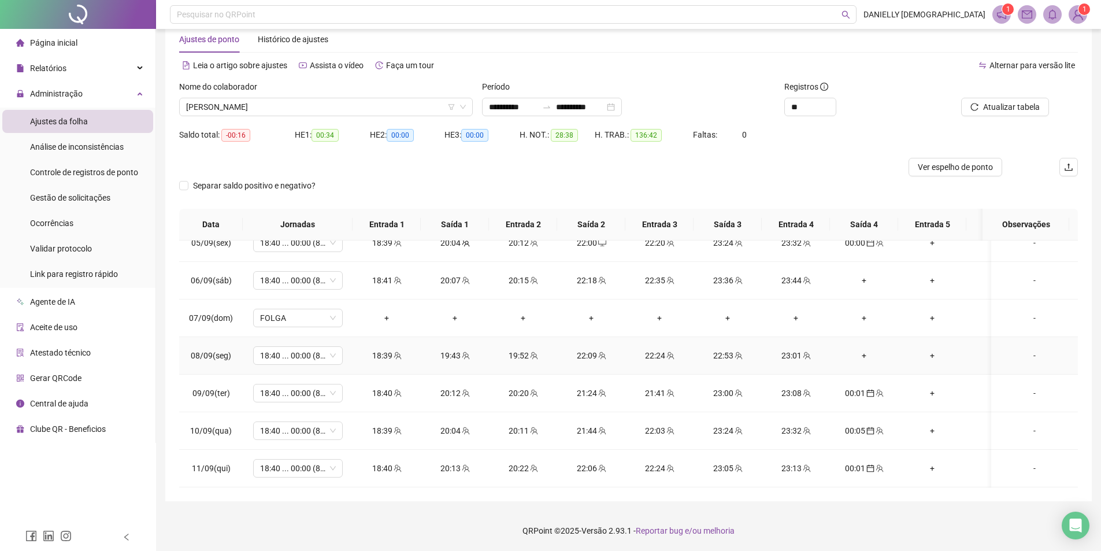
click at [863, 355] on div "+" at bounding box center [864, 355] width 50 height 13
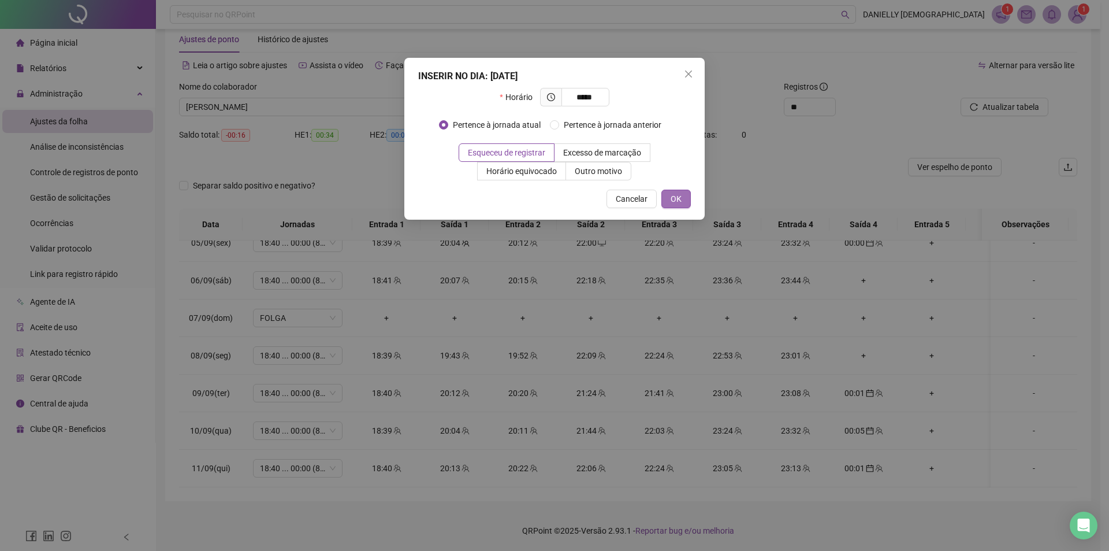
type input "*****"
click at [685, 199] on button "OK" at bounding box center [676, 199] width 29 height 18
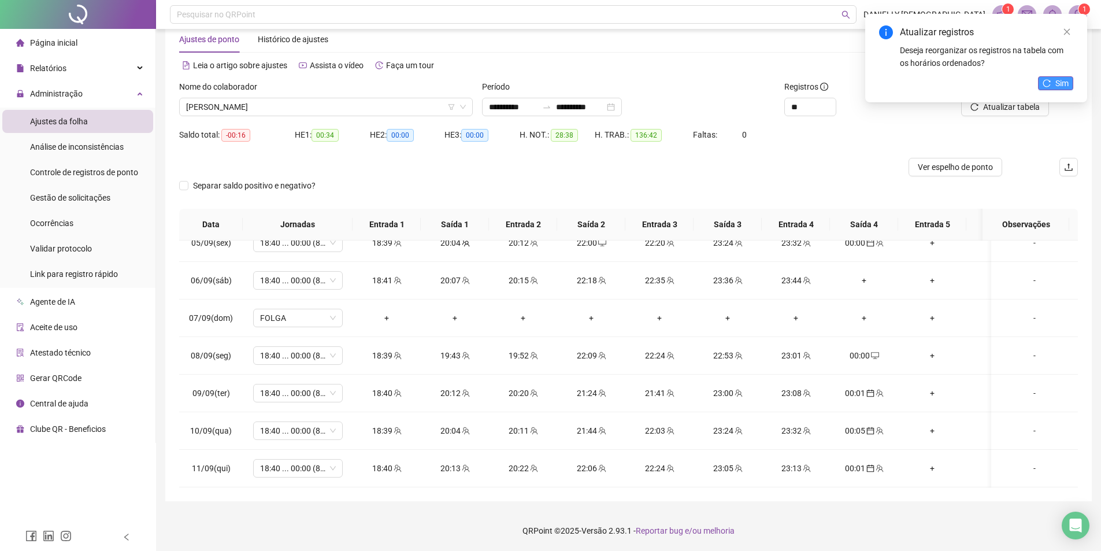
click at [1057, 83] on span "Sim" at bounding box center [1061, 83] width 13 height 13
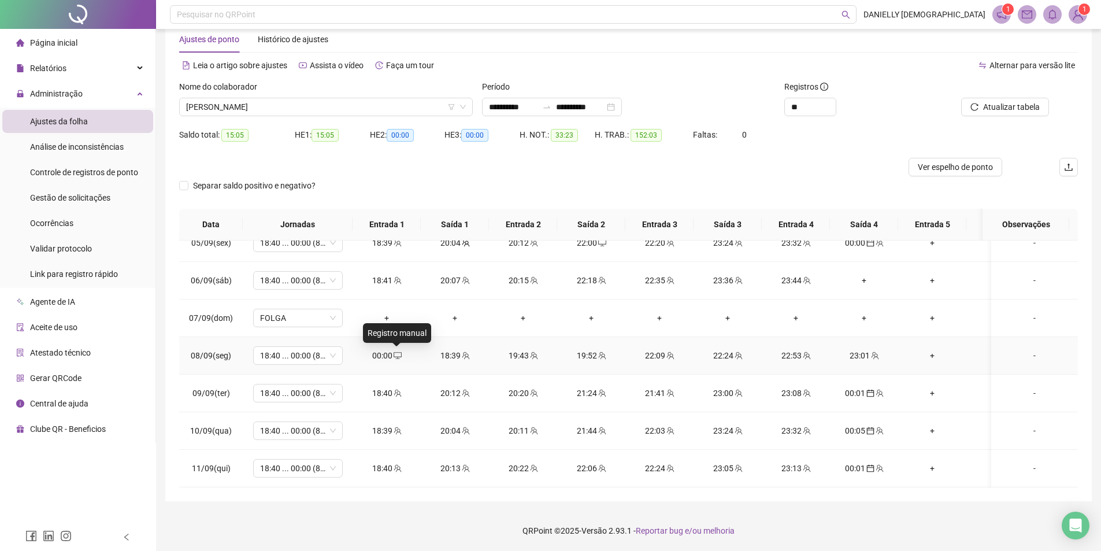
click at [397, 352] on icon "desktop" at bounding box center [397, 355] width 8 height 7
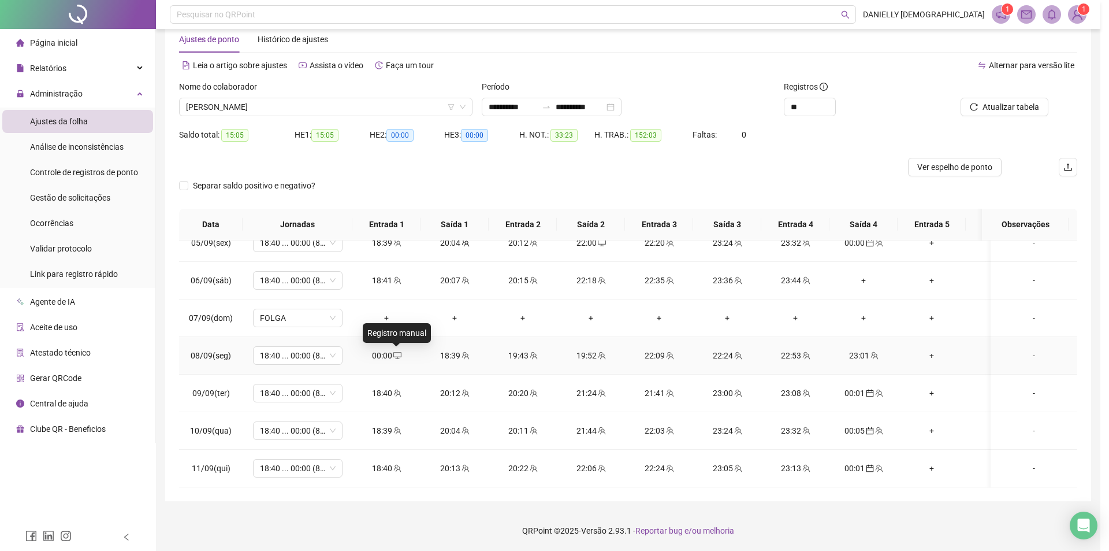
type input "**********"
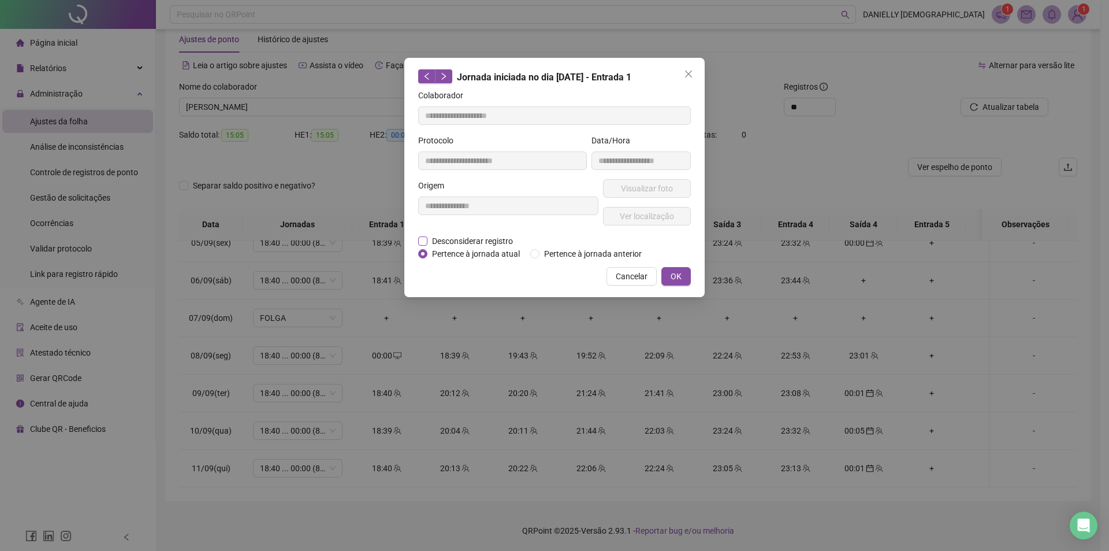
click at [474, 239] on span "Desconsiderar registro" at bounding box center [473, 241] width 90 height 13
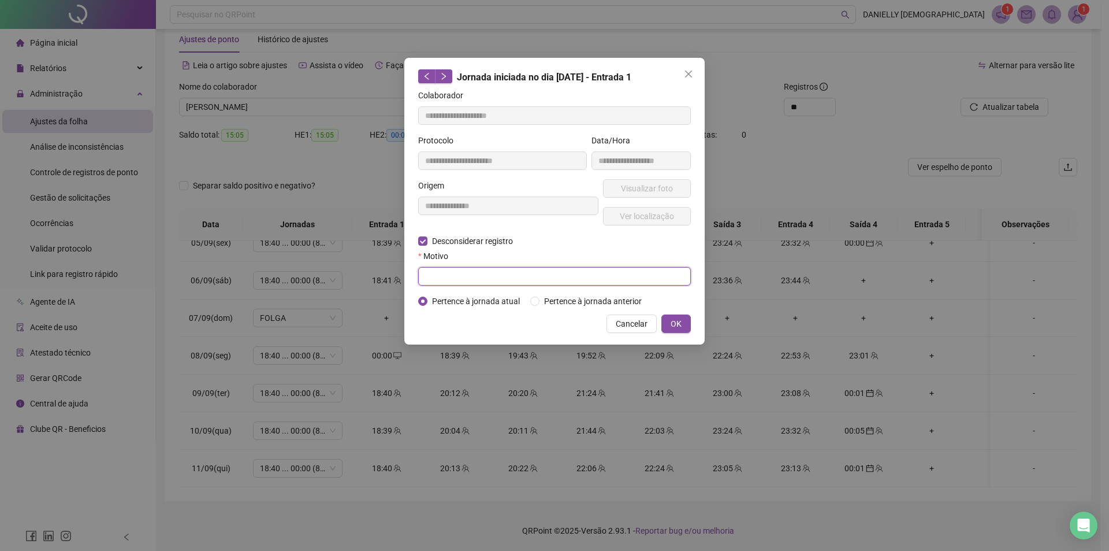
click at [460, 278] on input "text" at bounding box center [554, 276] width 273 height 18
type input "********"
click at [680, 322] on span "OK" at bounding box center [676, 323] width 11 height 13
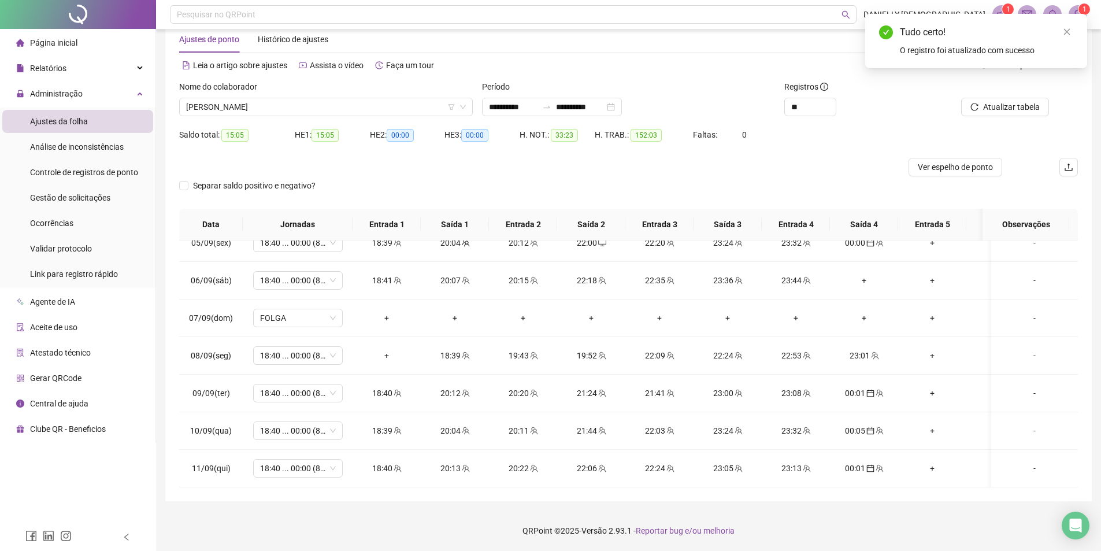
click at [996, 95] on div at bounding box center [991, 88] width 113 height 17
click at [993, 103] on span "Atualizar tabela" at bounding box center [1011, 107] width 57 height 13
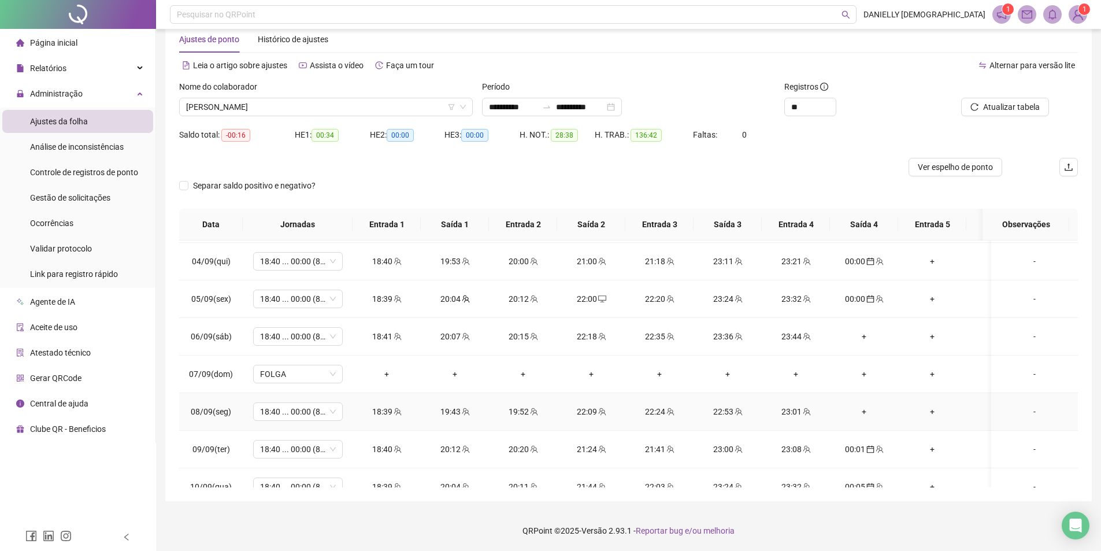
scroll to position [522, 0]
click at [859, 412] on div "+" at bounding box center [864, 413] width 50 height 13
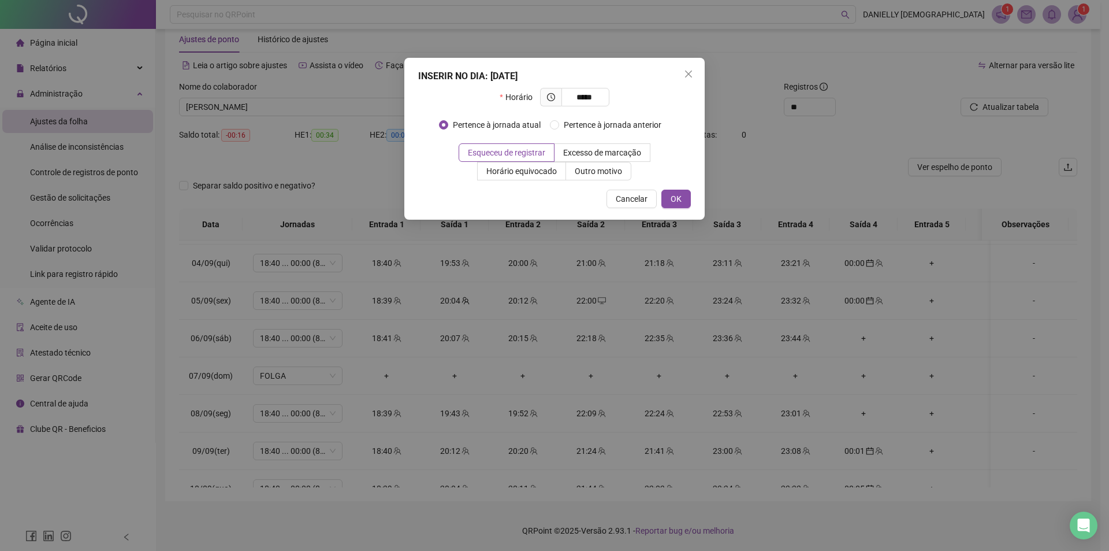
type input "*****"
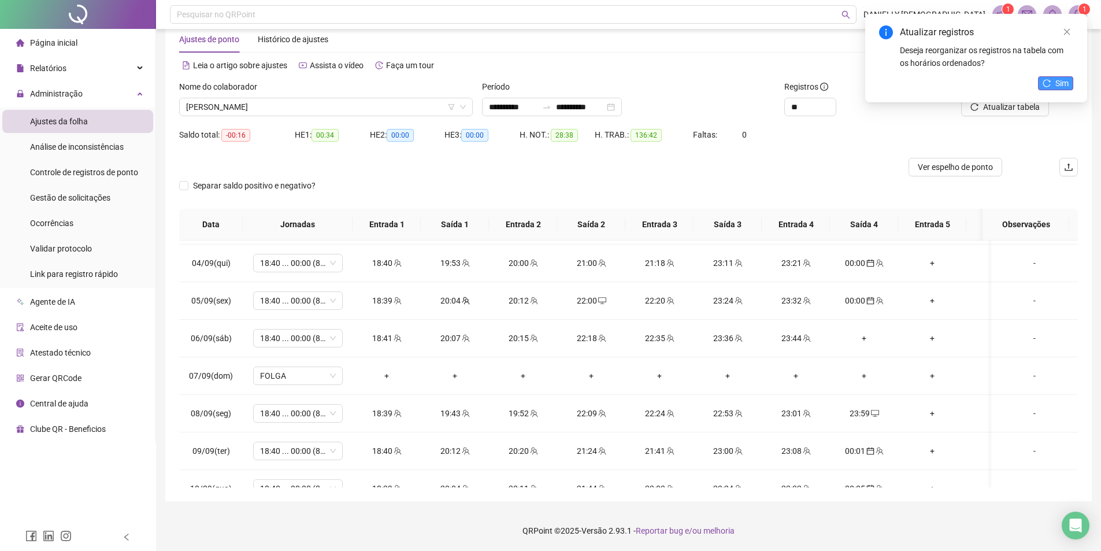
click at [1069, 79] on button "Sim" at bounding box center [1055, 83] width 35 height 14
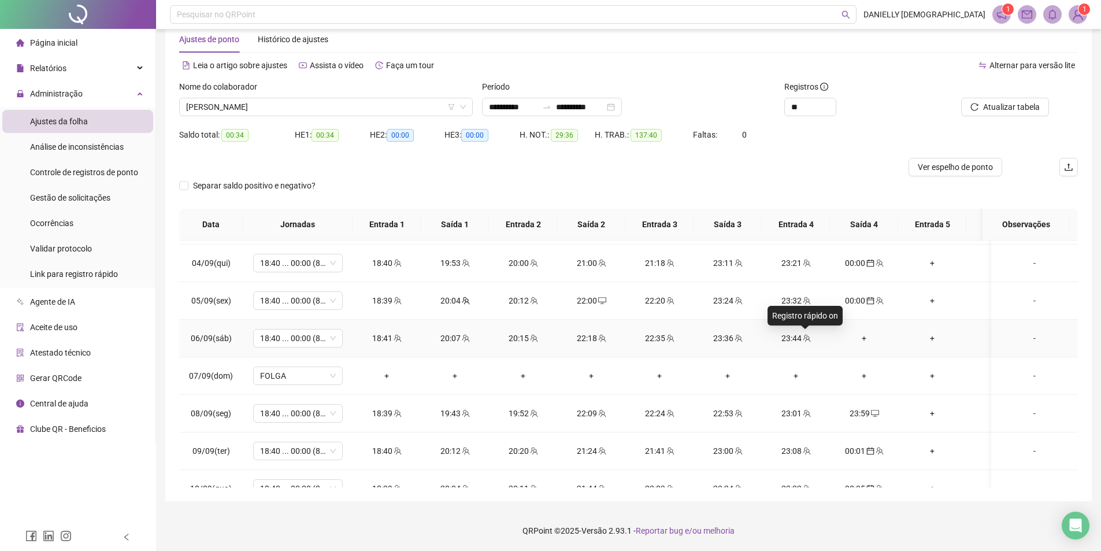
click at [805, 336] on icon "team" at bounding box center [806, 338] width 8 height 8
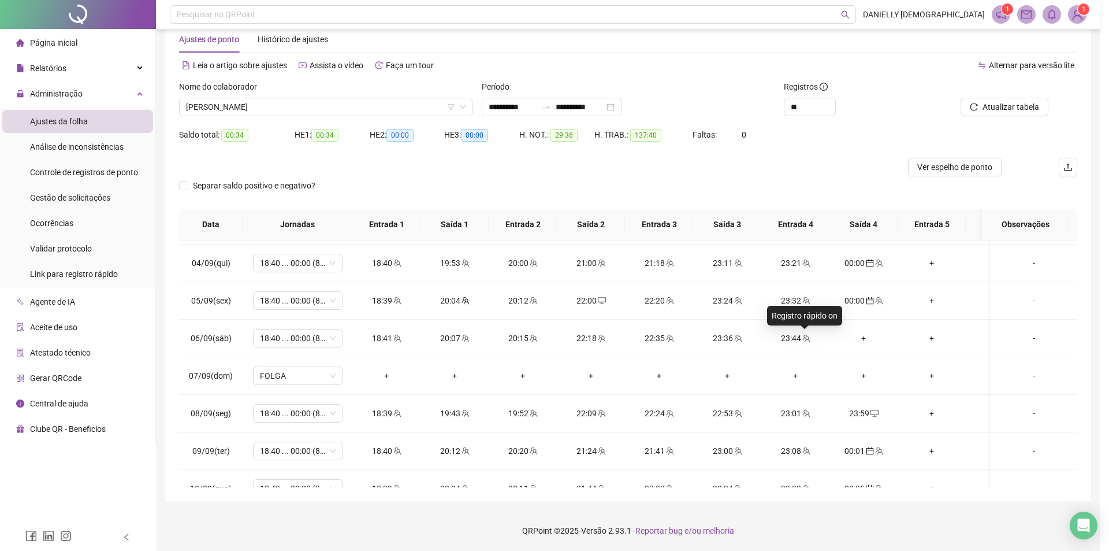
type input "**********"
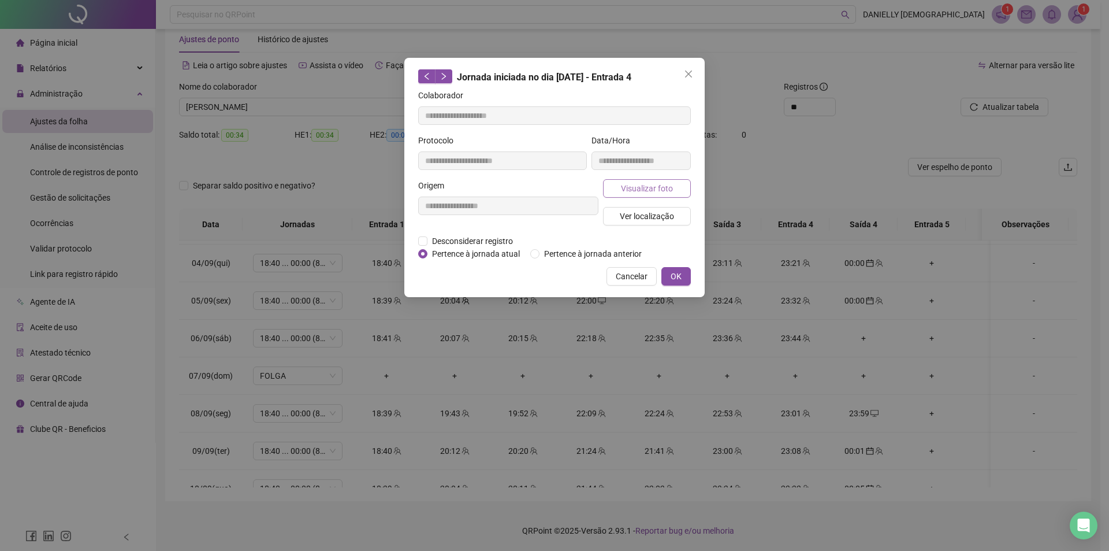
click at [630, 188] on span "Visualizar foto" at bounding box center [647, 188] width 52 height 13
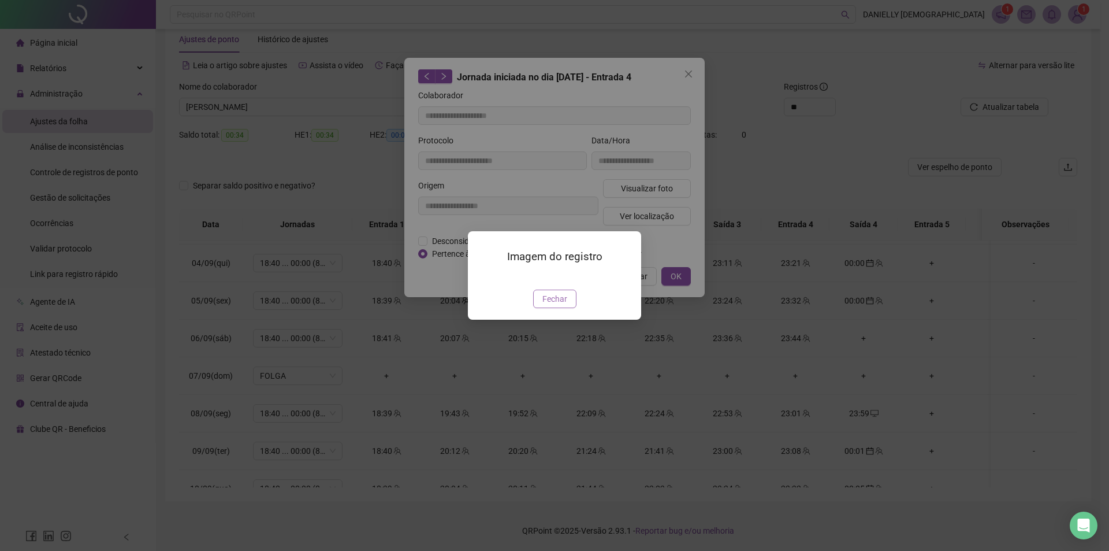
click at [556, 305] on span "Fechar" at bounding box center [555, 298] width 25 height 13
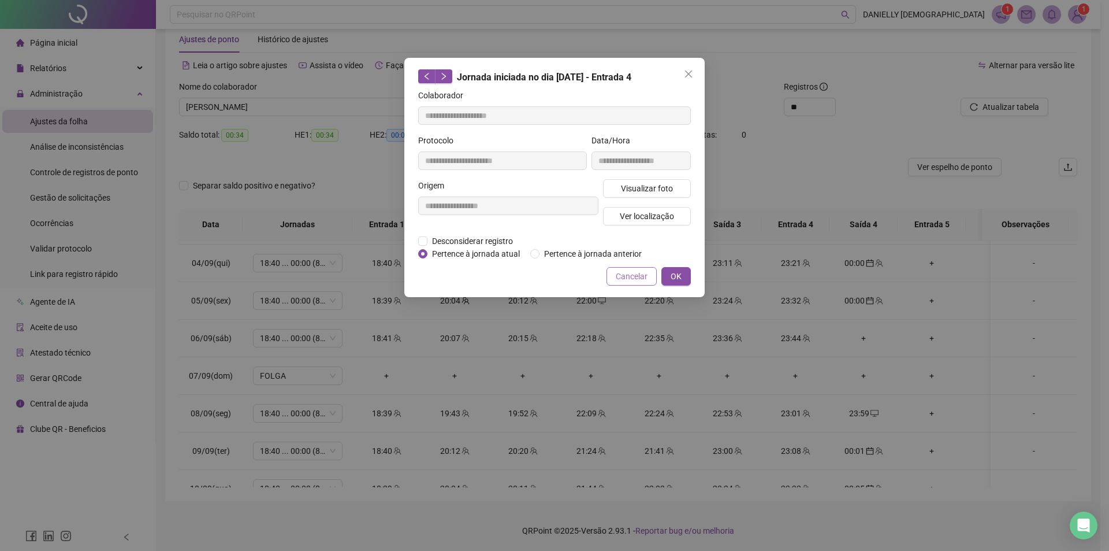
click at [634, 278] on span "Cancelar" at bounding box center [632, 276] width 32 height 13
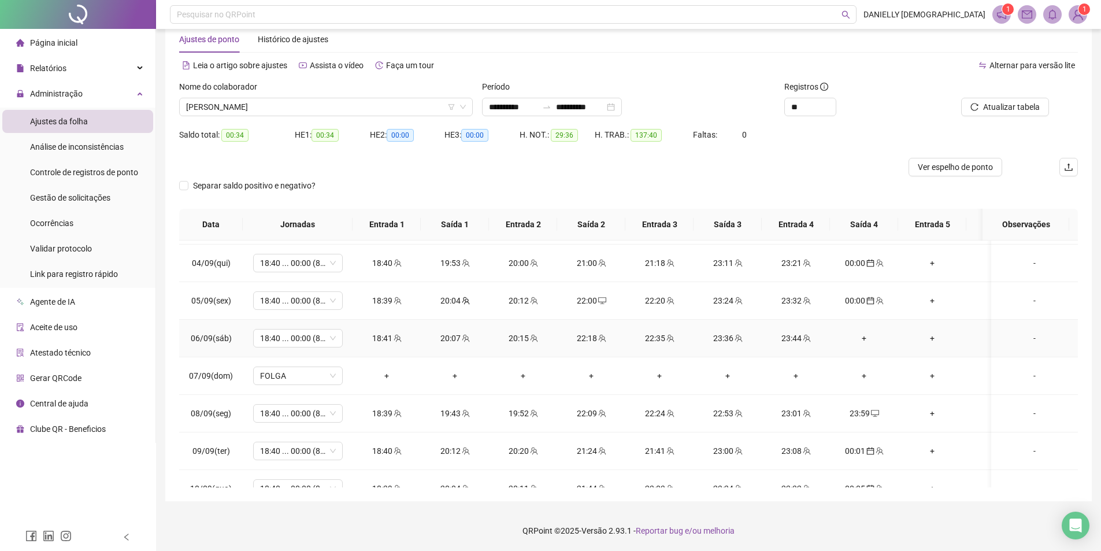
click at [852, 337] on div "+" at bounding box center [864, 338] width 50 height 13
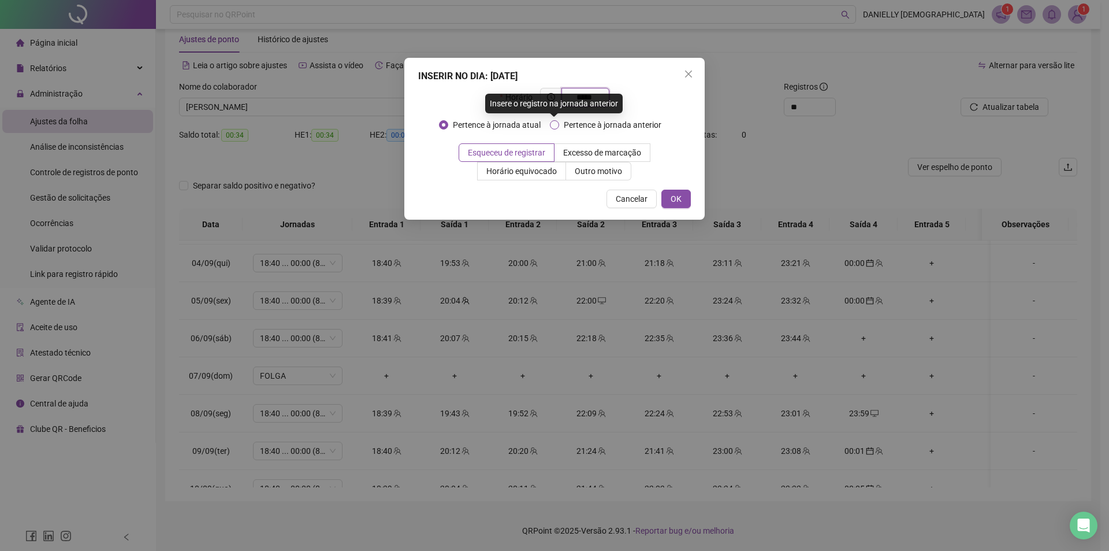
type input "*****"
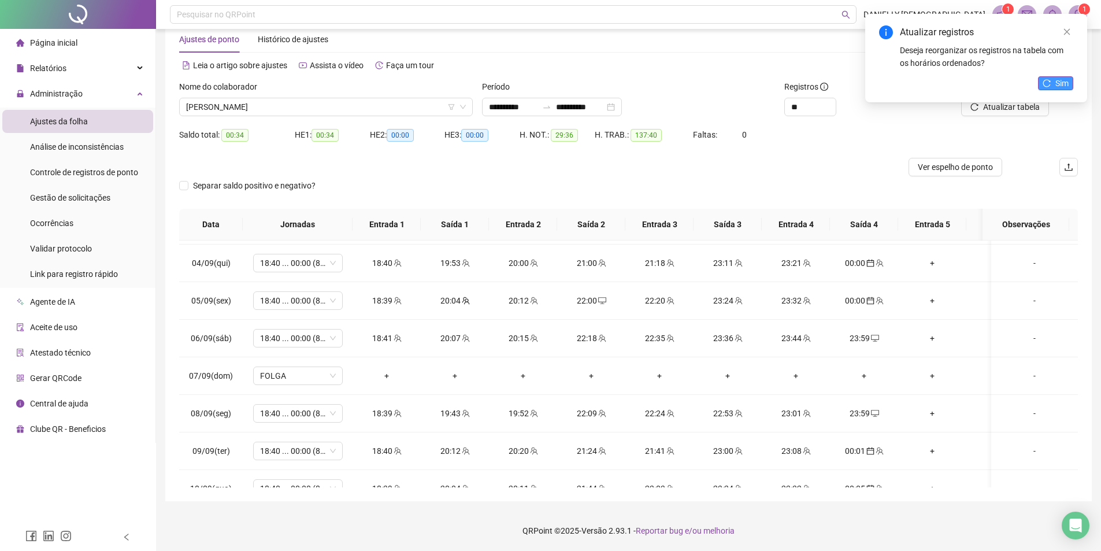
click at [1043, 80] on icon "reload" at bounding box center [1046, 83] width 8 height 8
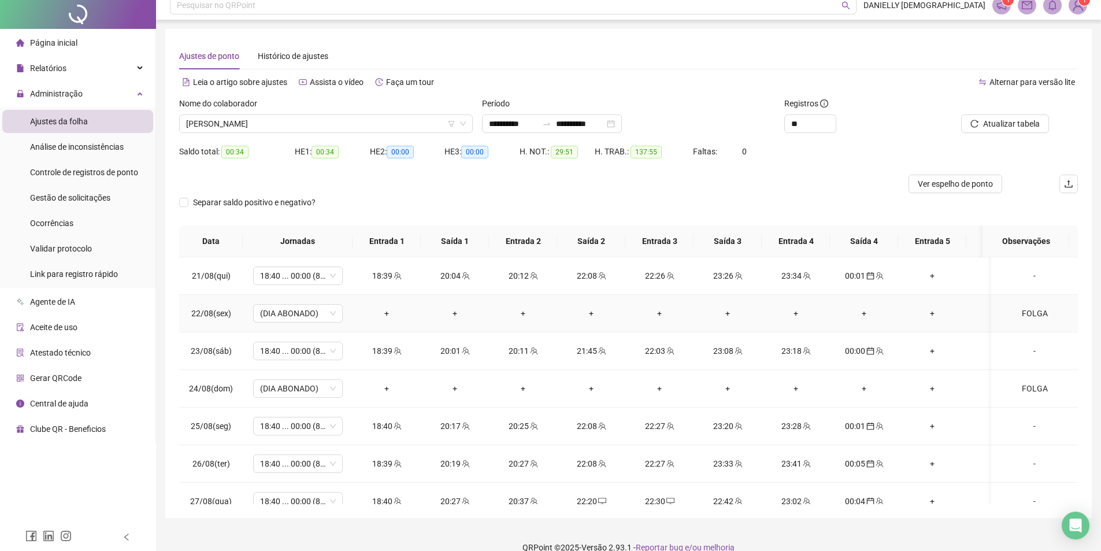
scroll to position [0, 0]
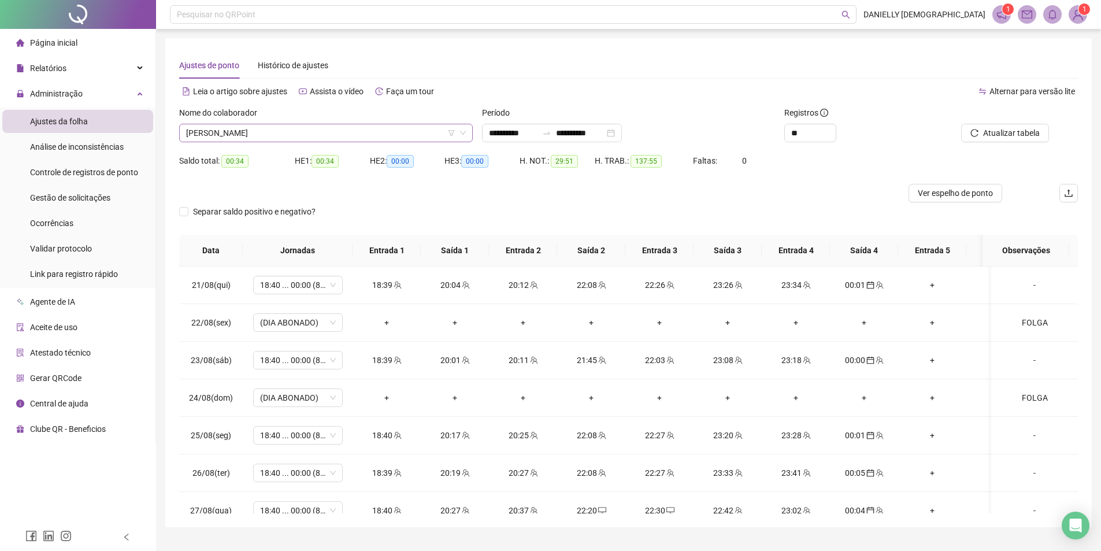
click at [325, 132] on span "[PERSON_NAME]" at bounding box center [326, 132] width 280 height 17
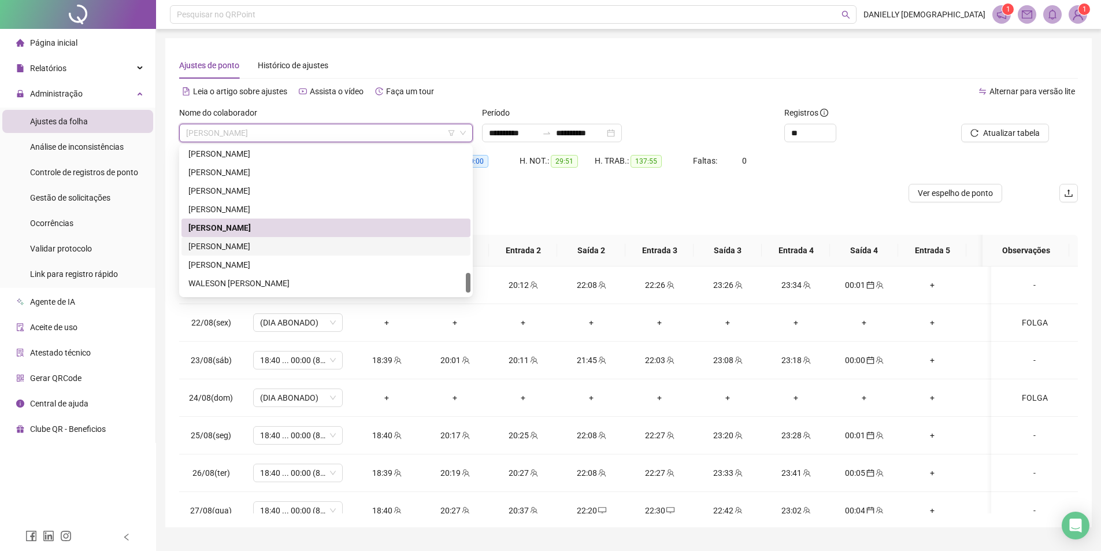
click at [278, 250] on div "[PERSON_NAME]" at bounding box center [325, 246] width 275 height 13
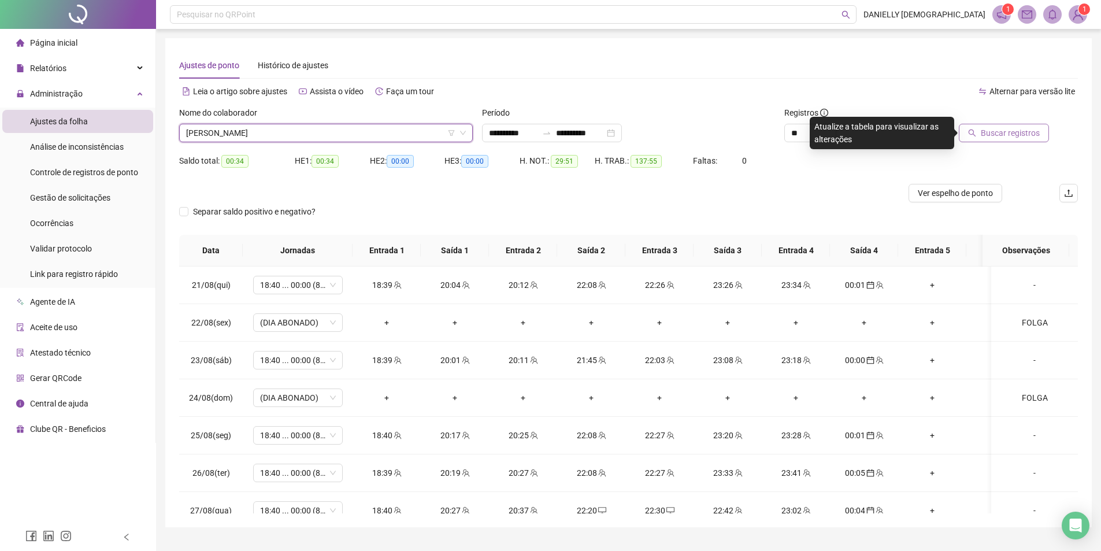
click at [998, 124] on button "Buscar registros" at bounding box center [1003, 133] width 90 height 18
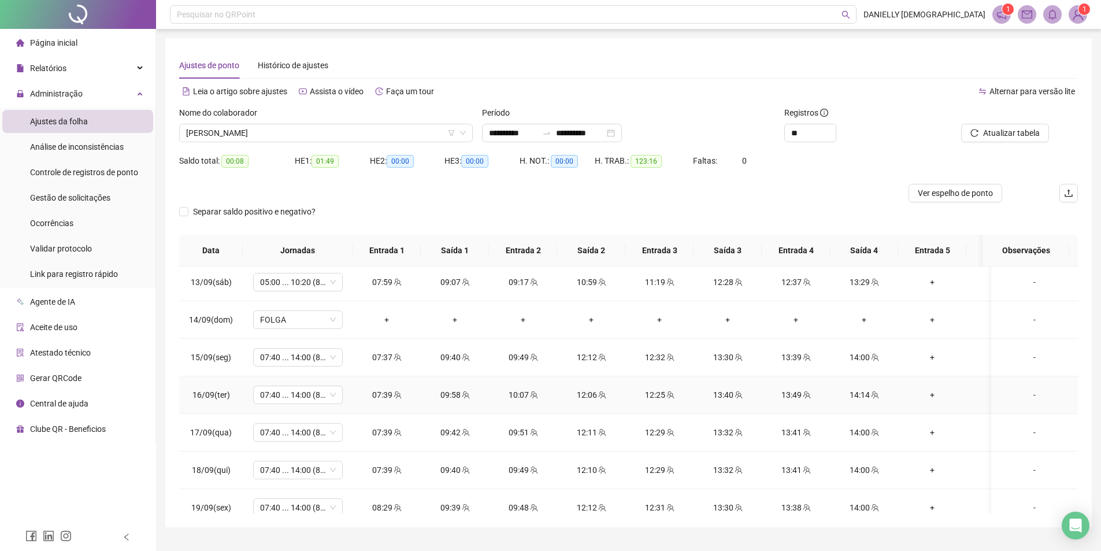
scroll to position [926, 0]
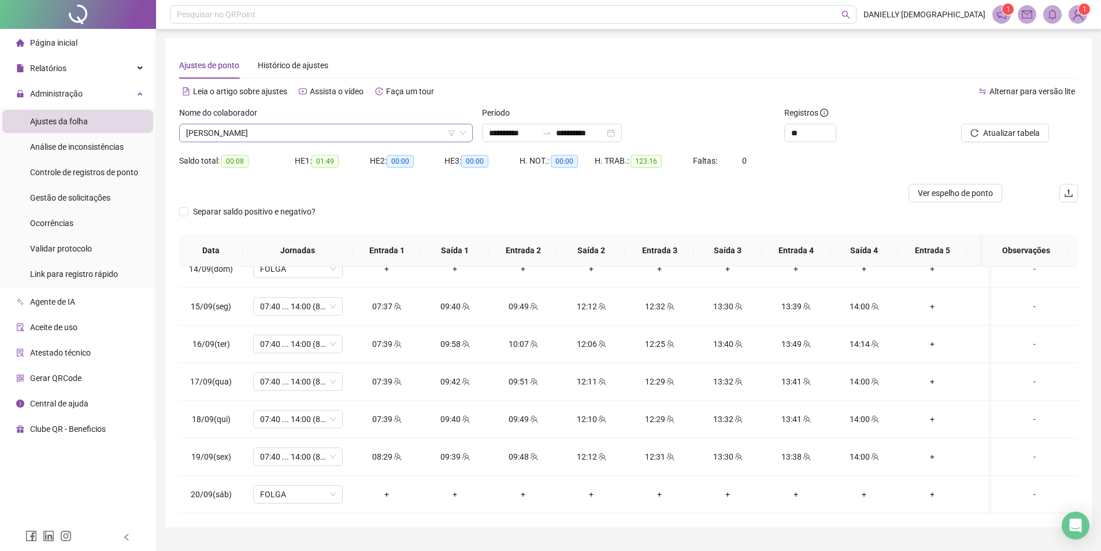
click at [292, 136] on span "[PERSON_NAME]" at bounding box center [326, 132] width 280 height 17
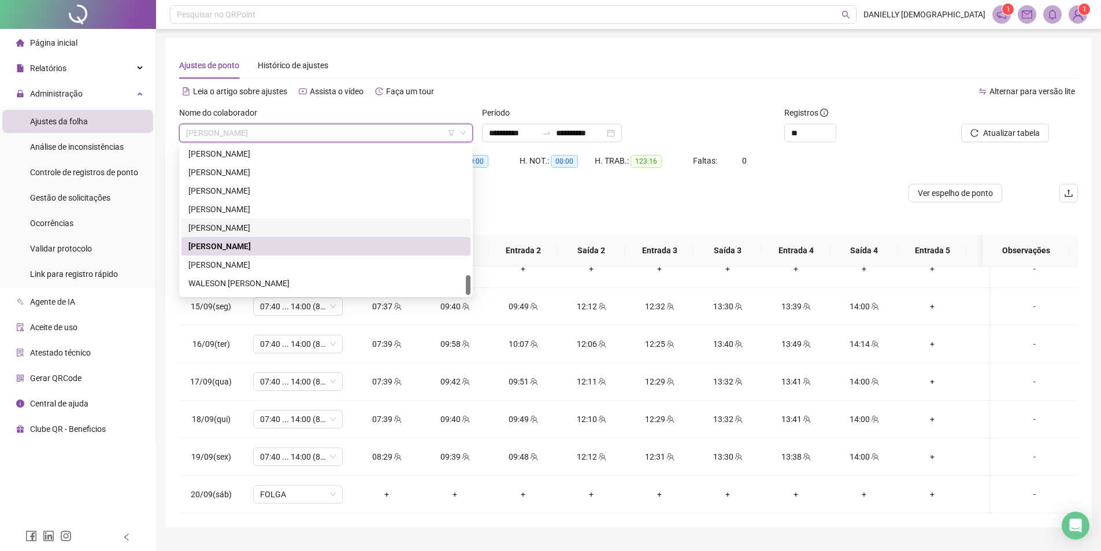
scroll to position [943, 0]
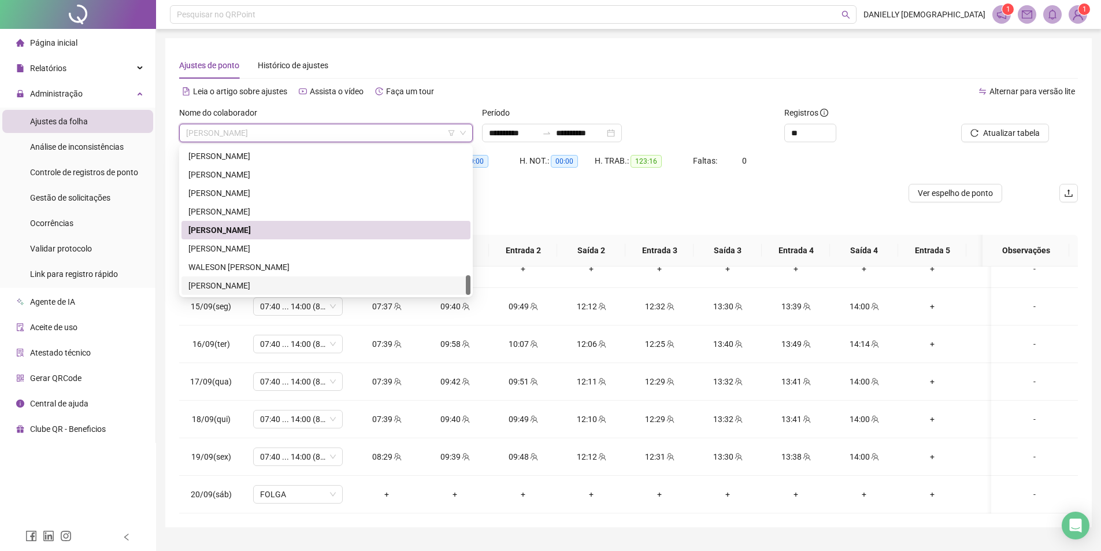
click at [226, 283] on div "[PERSON_NAME]" at bounding box center [325, 285] width 275 height 13
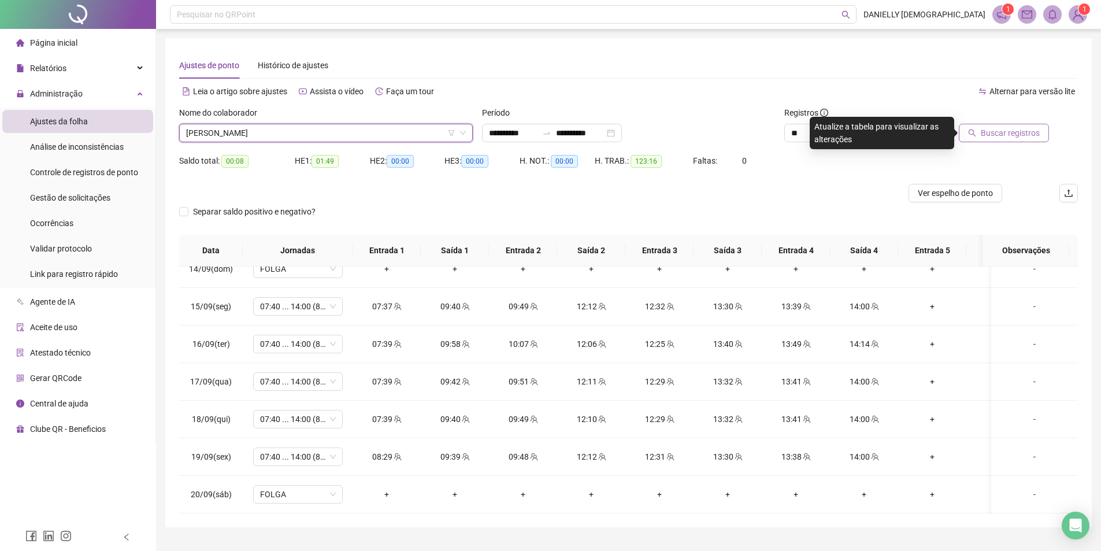
click at [984, 135] on span "Buscar registros" at bounding box center [1009, 133] width 59 height 13
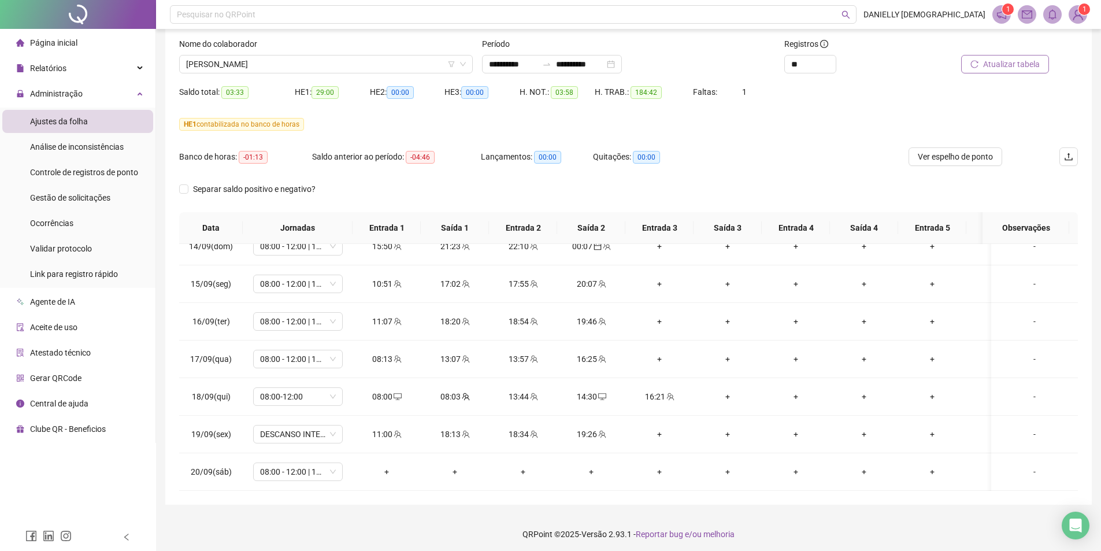
scroll to position [72, 0]
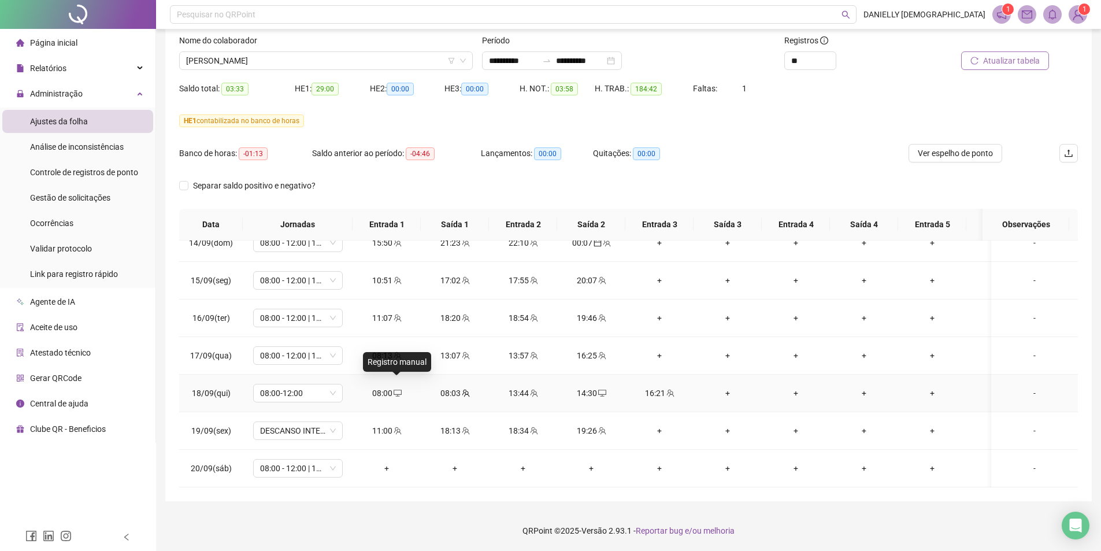
click at [400, 389] on icon "desktop" at bounding box center [397, 393] width 8 height 8
type input "**********"
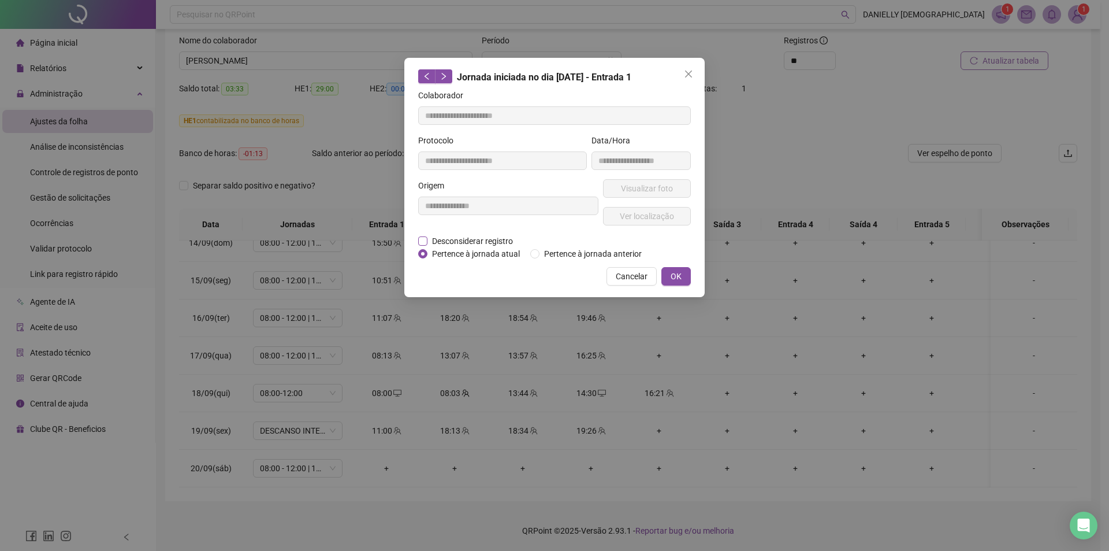
click at [459, 237] on span "Desconsiderar registro" at bounding box center [473, 241] width 90 height 13
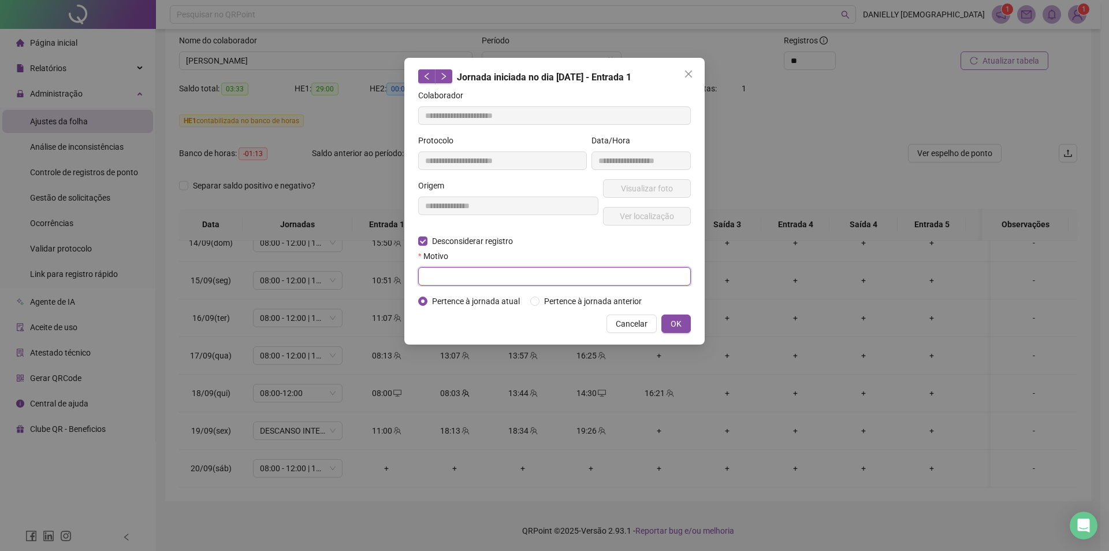
click at [444, 272] on input "text" at bounding box center [554, 276] width 273 height 18
type input "*********"
click at [685, 328] on button "OK" at bounding box center [676, 323] width 29 height 18
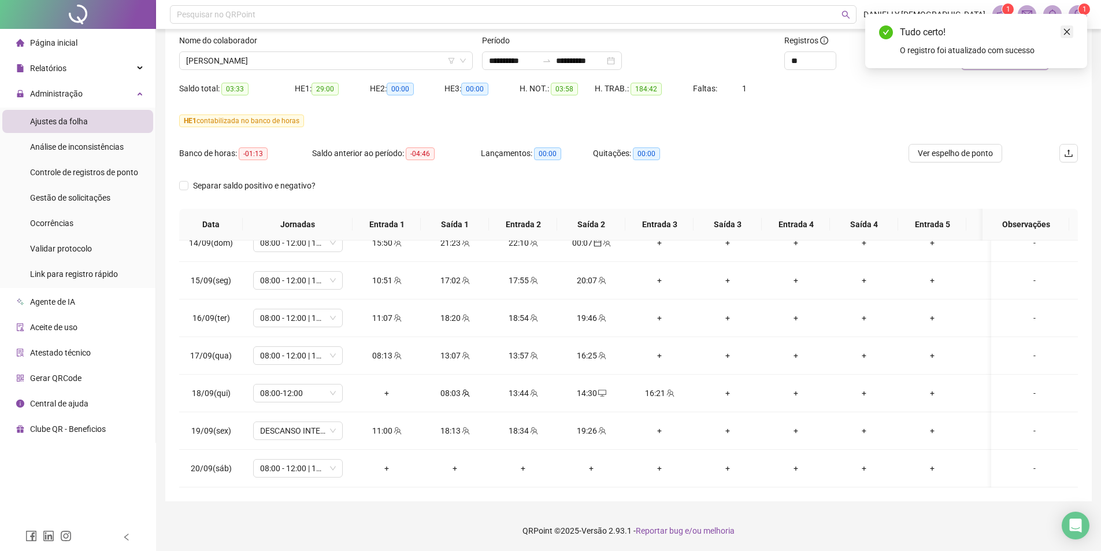
click at [1065, 36] on link "Close" at bounding box center [1066, 31] width 13 height 13
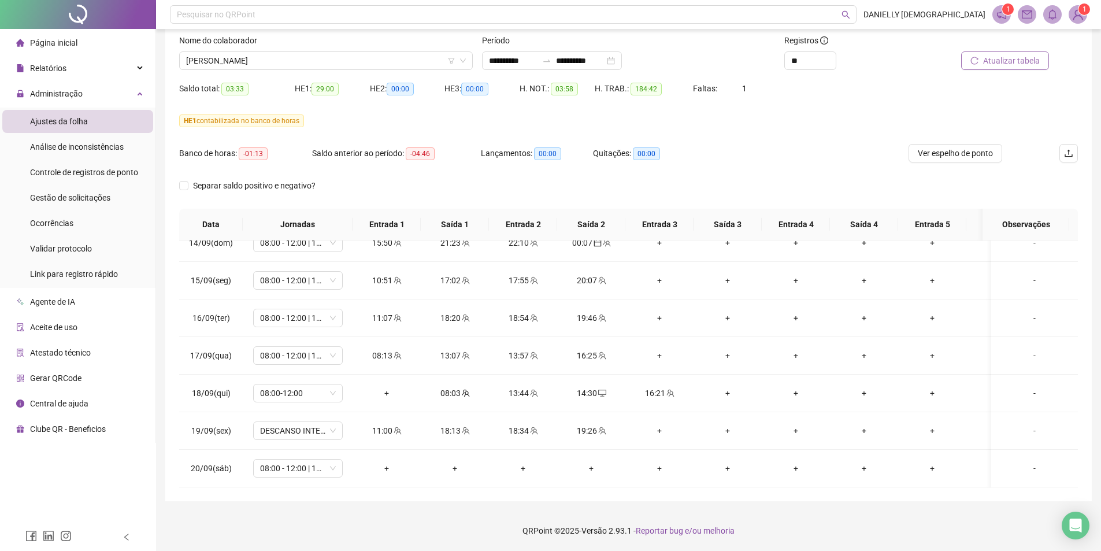
click at [987, 73] on div "Atualizar tabela" at bounding box center [1006, 56] width 151 height 45
click at [991, 67] on button "Atualizar tabela" at bounding box center [1005, 60] width 88 height 18
click at [305, 425] on span "DESCANSO INTER-JORNADA" at bounding box center [298, 430] width 76 height 17
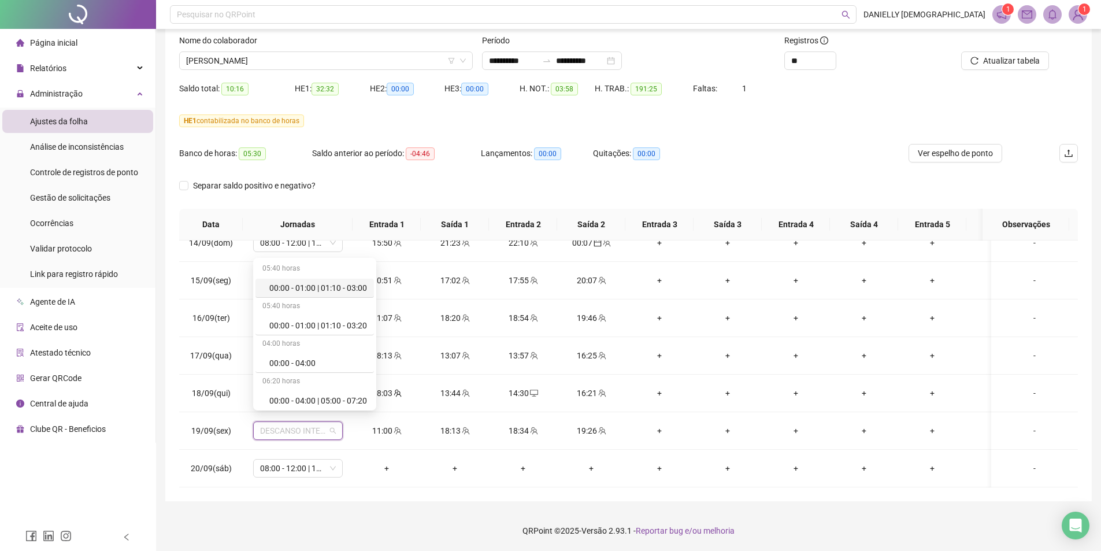
click at [300, 516] on footer "QRPoint © 2025 - Versão 2.93.1 - Reportar bug e/ou melhoria" at bounding box center [628, 530] width 945 height 40
click at [297, 422] on span "DESCANSO INTER-JORNADA" at bounding box center [298, 430] width 76 height 17
type input "*****"
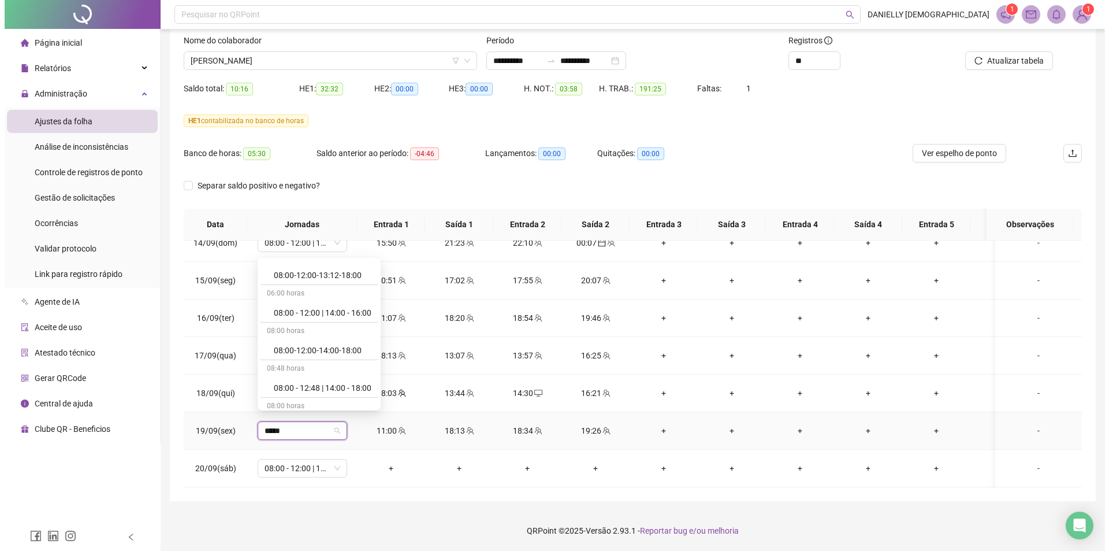
scroll to position [924, 0]
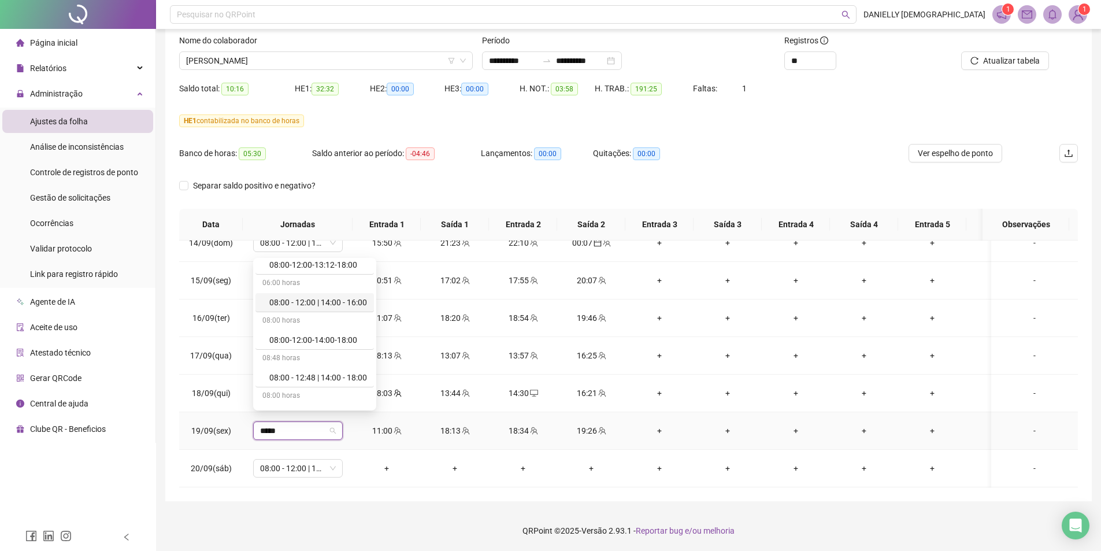
click at [345, 302] on div "08:00 - 12:00 | 14:00 - 16:00" at bounding box center [318, 302] width 98 height 13
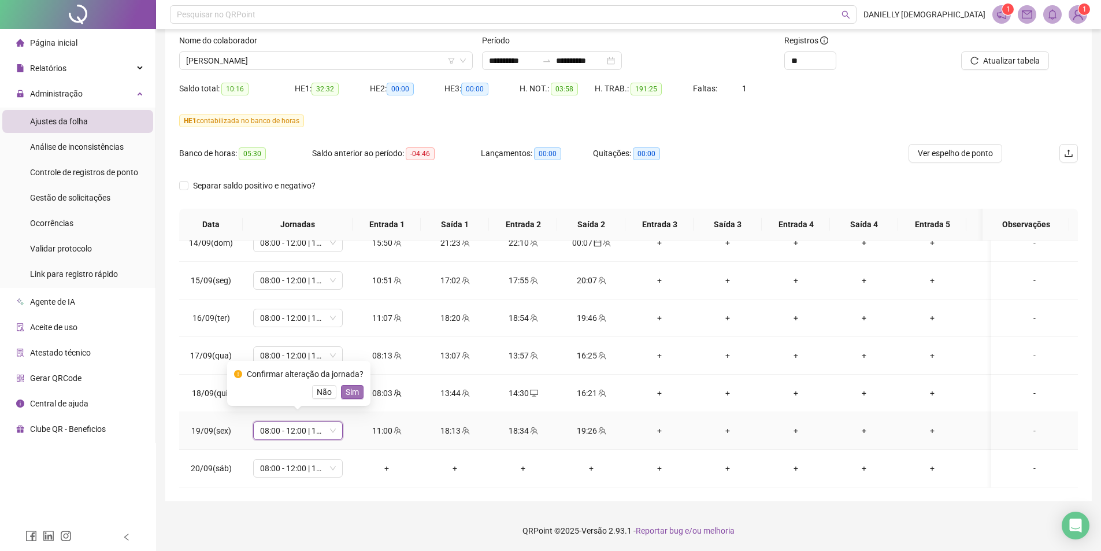
click at [345, 396] on span "Sim" at bounding box center [351, 391] width 13 height 13
click at [1025, 65] on span "Atualizar tabela" at bounding box center [1011, 60] width 57 height 13
click at [311, 460] on span "08:00 - 12:00 | 13:00 - 16:20" at bounding box center [298, 467] width 76 height 17
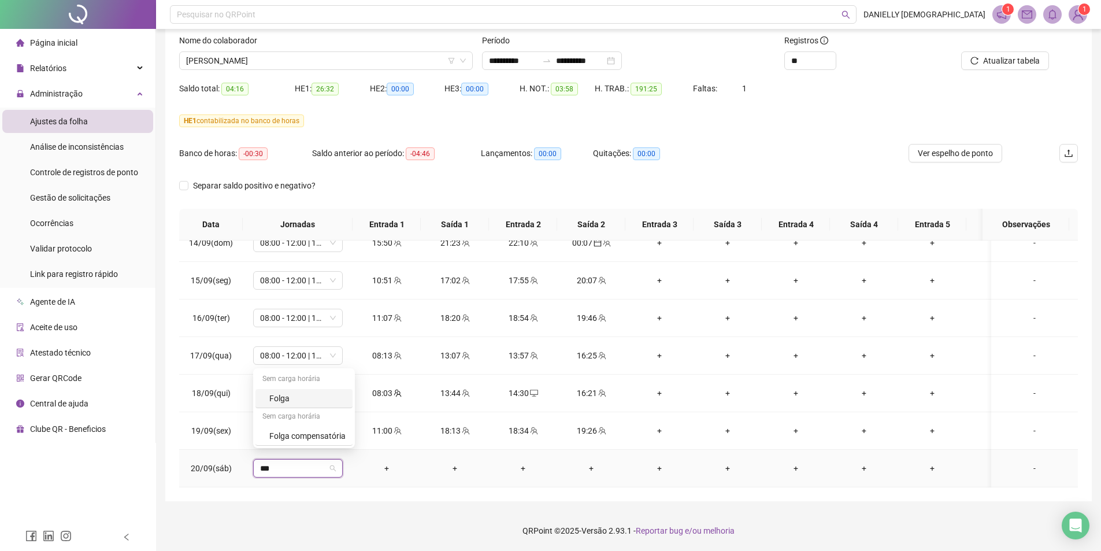
type input "****"
click at [311, 396] on div "Folga" at bounding box center [307, 398] width 76 height 13
click at [353, 432] on span "Sim" at bounding box center [351, 429] width 13 height 13
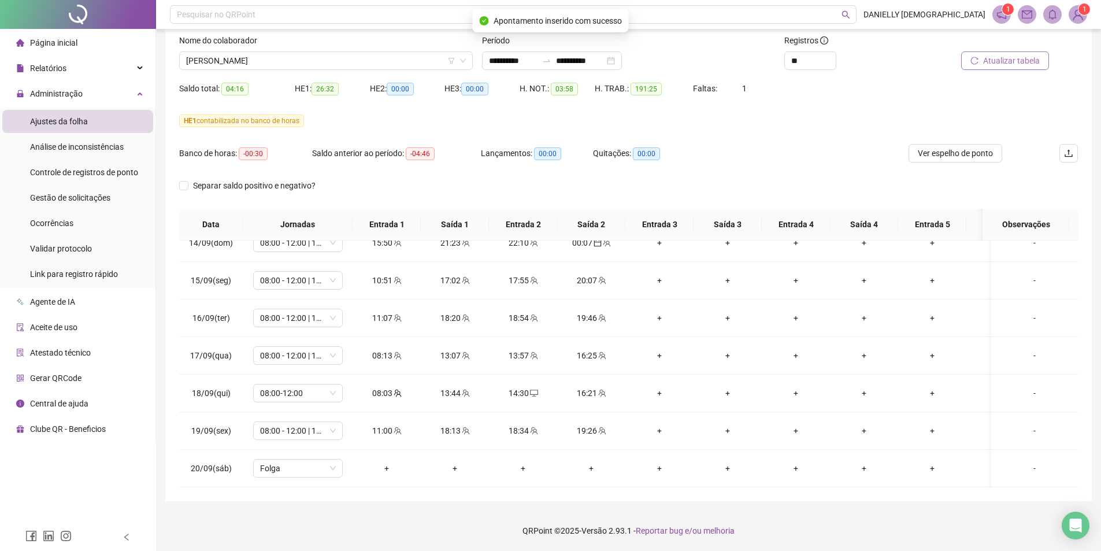
click at [1004, 63] on span "Atualizar tabela" at bounding box center [1011, 60] width 57 height 13
drag, startPoint x: 1075, startPoint y: 25, endPoint x: 1075, endPoint y: 19, distance: 6.4
click at [1075, 25] on header "Pesquisar no QRPoint DANIELLY [DEMOGRAPHIC_DATA] 1 1" at bounding box center [628, 14] width 945 height 29
click at [1075, 19] on img at bounding box center [1077, 14] width 17 height 17
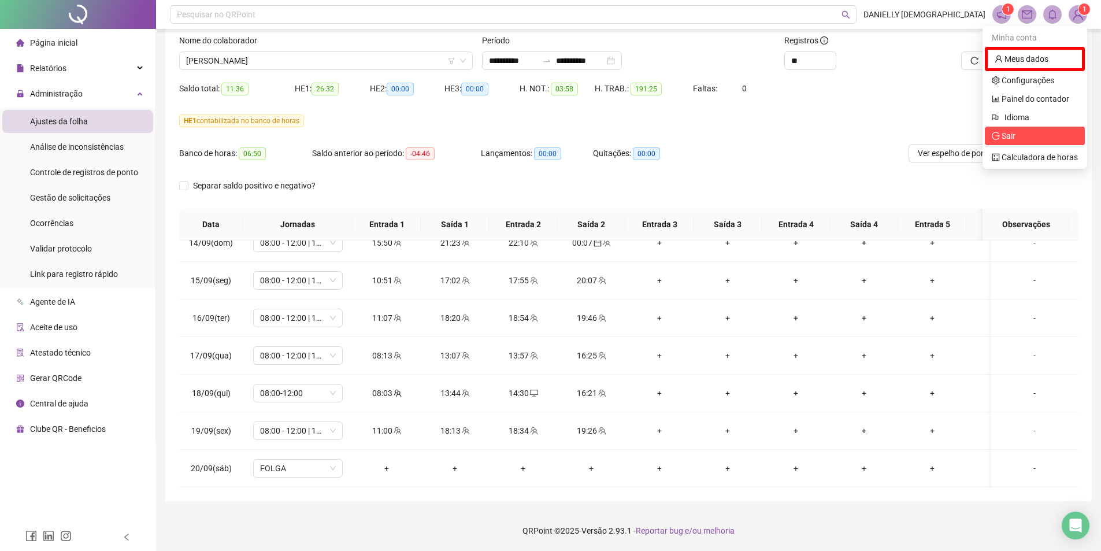
click at [1002, 140] on span "Sair" at bounding box center [1003, 135] width 24 height 9
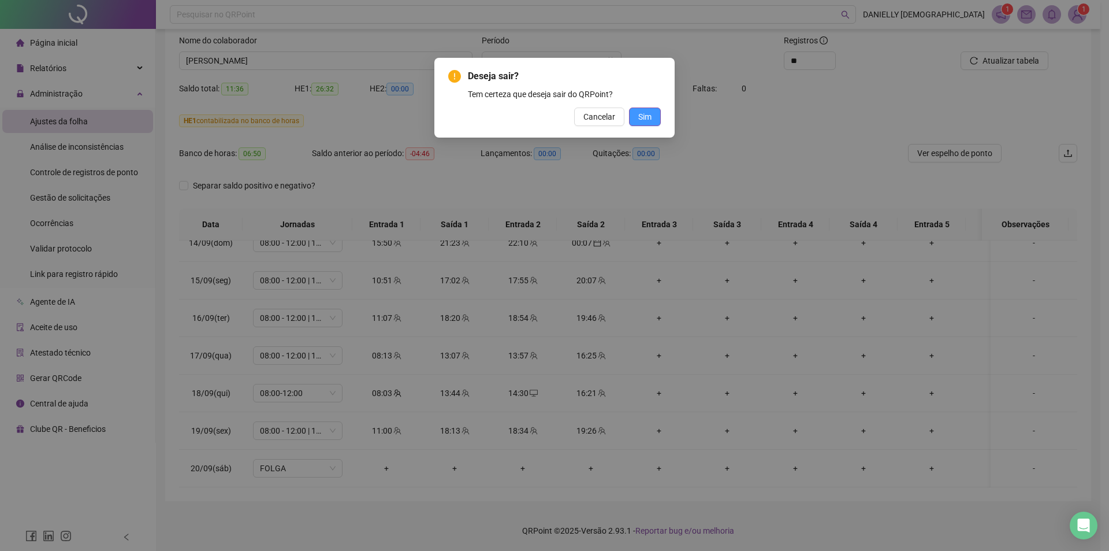
click at [651, 118] on span "Sim" at bounding box center [644, 116] width 13 height 13
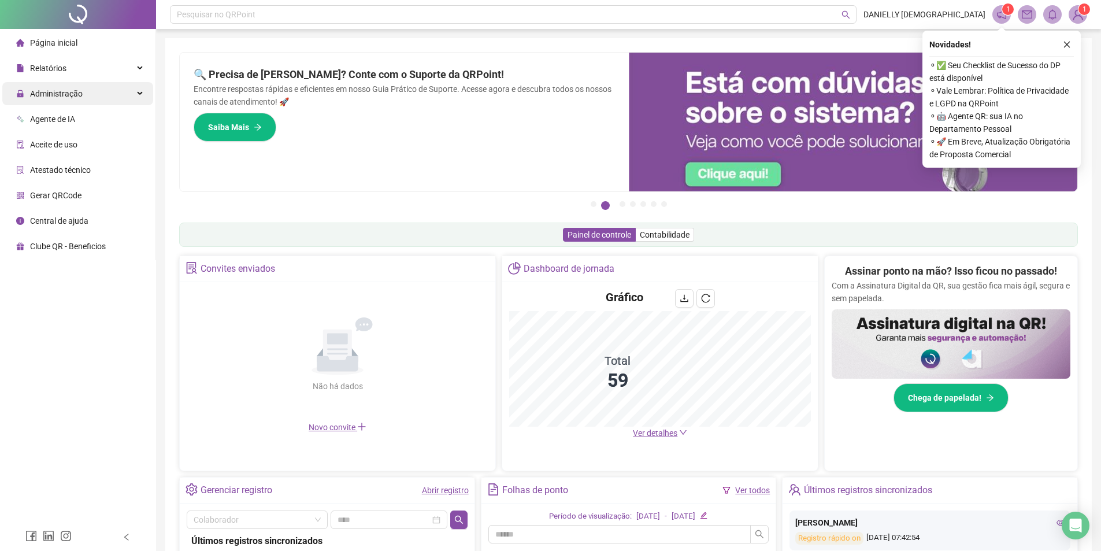
click at [55, 100] on span "Administração" at bounding box center [49, 93] width 66 height 23
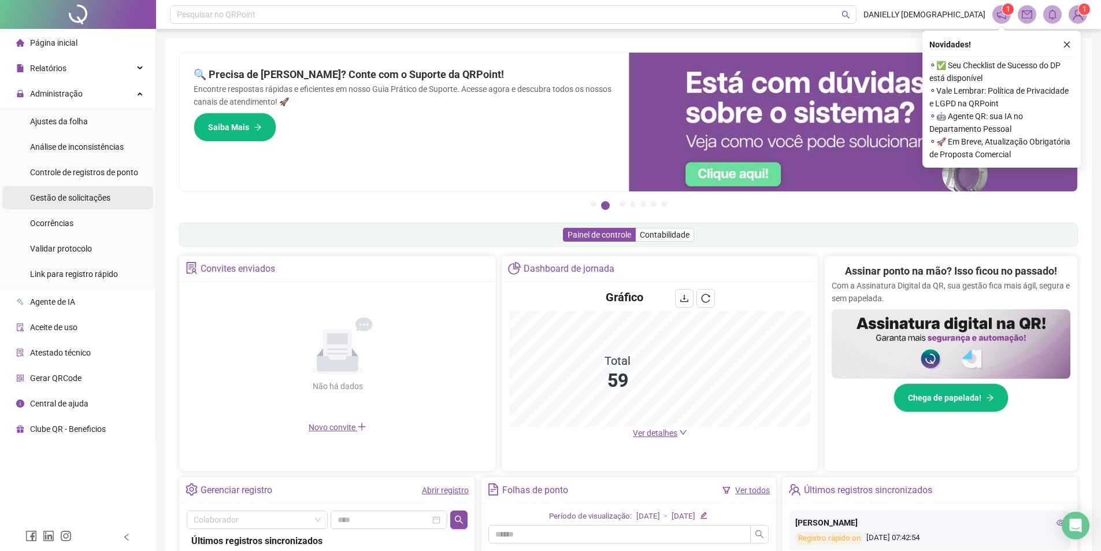
click at [70, 193] on span "Gestão de solicitações" at bounding box center [70, 197] width 80 height 9
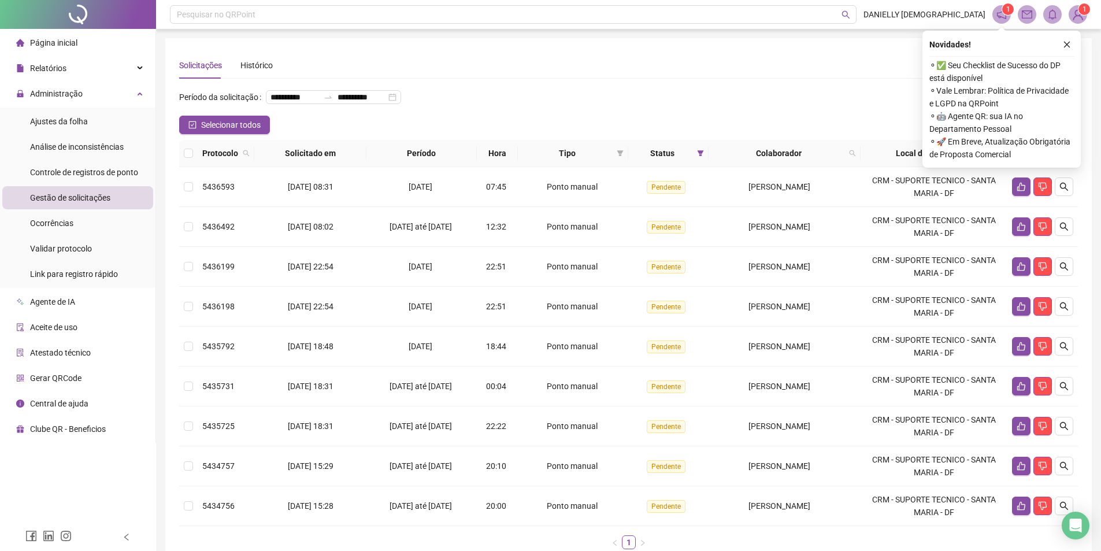
click at [1065, 45] on icon "close" at bounding box center [1066, 44] width 8 height 8
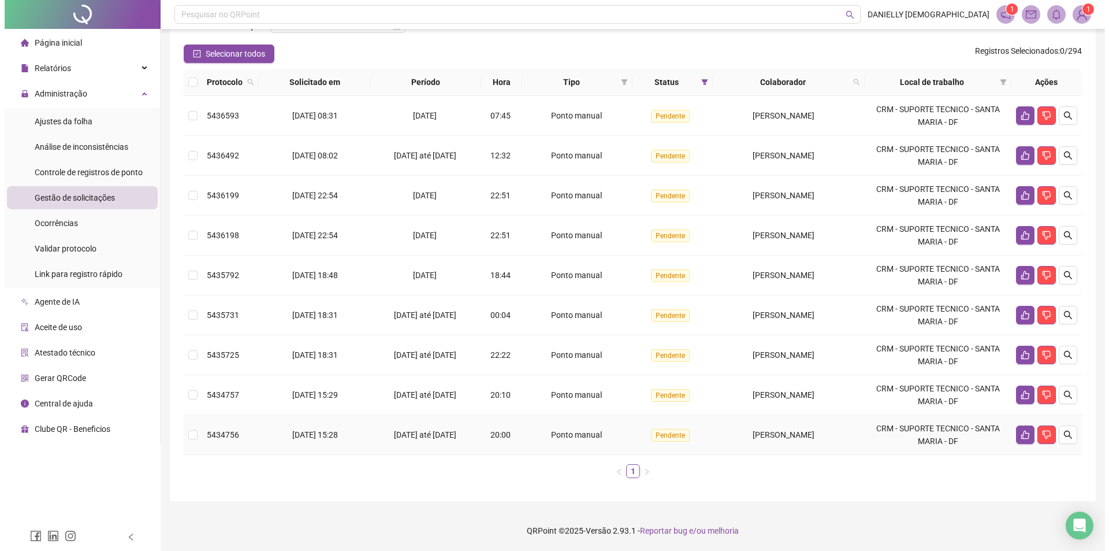
scroll to position [90, 0]
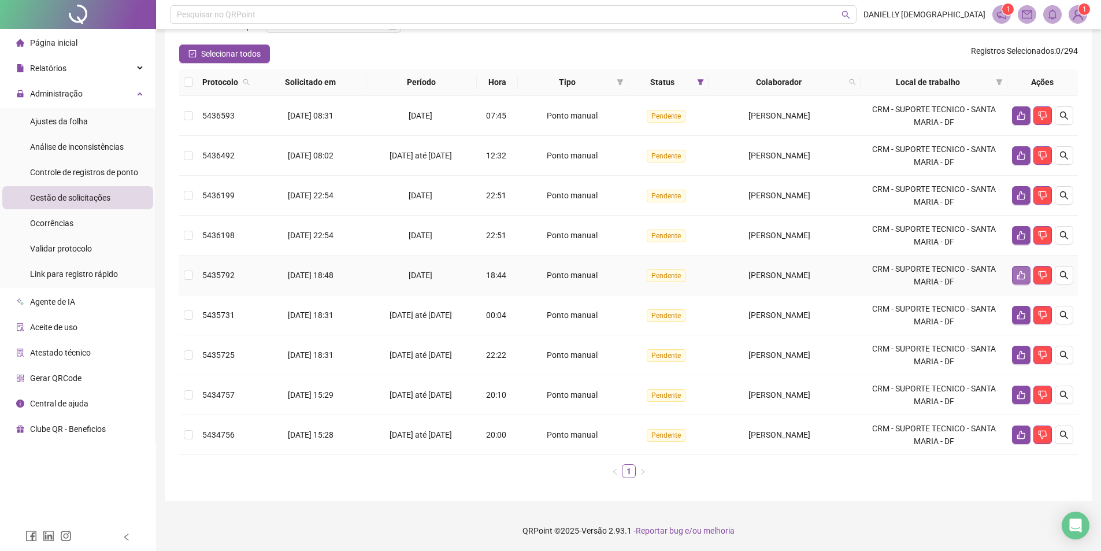
click at [1020, 270] on button "button" at bounding box center [1021, 275] width 18 height 18
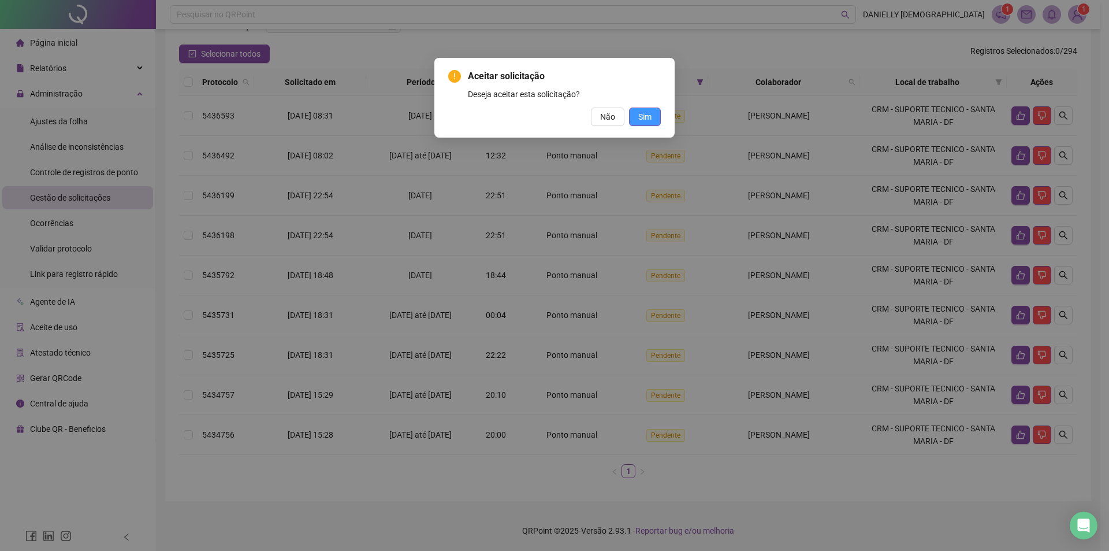
click at [660, 120] on button "Sim" at bounding box center [645, 116] width 32 height 18
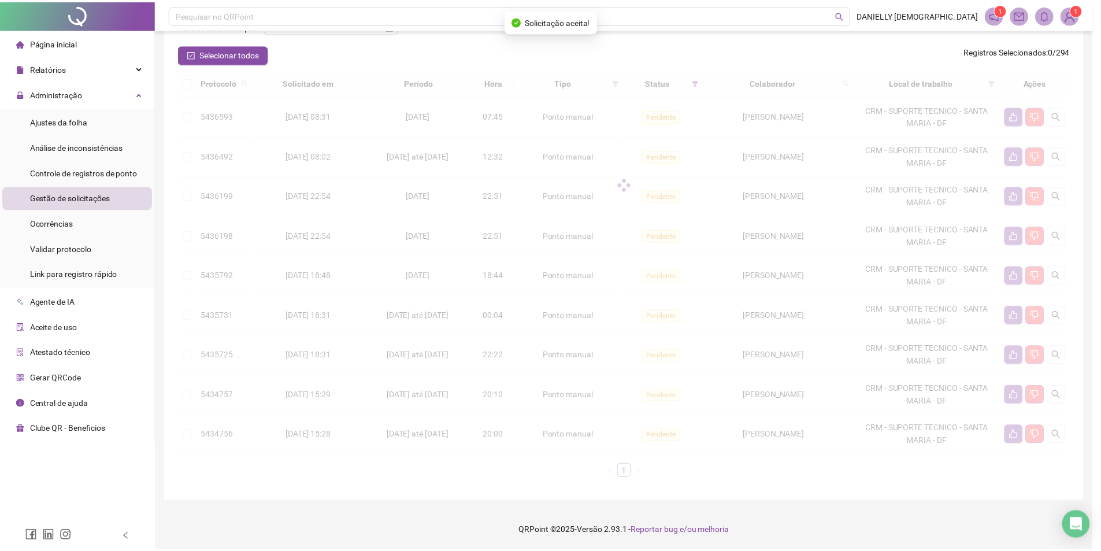
scroll to position [50, 0]
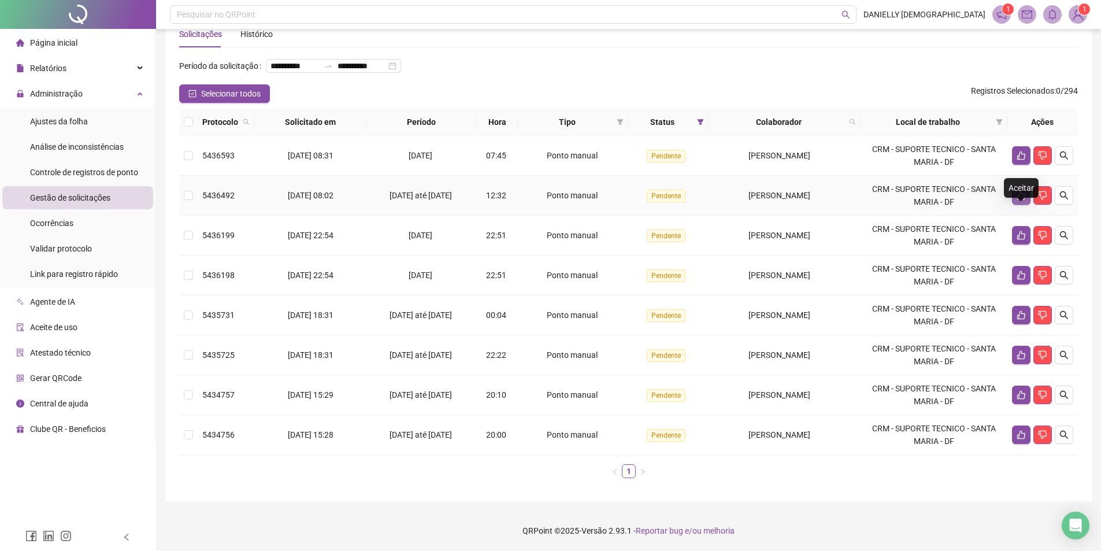
click at [1016, 198] on icon "like" at bounding box center [1020, 195] width 9 height 9
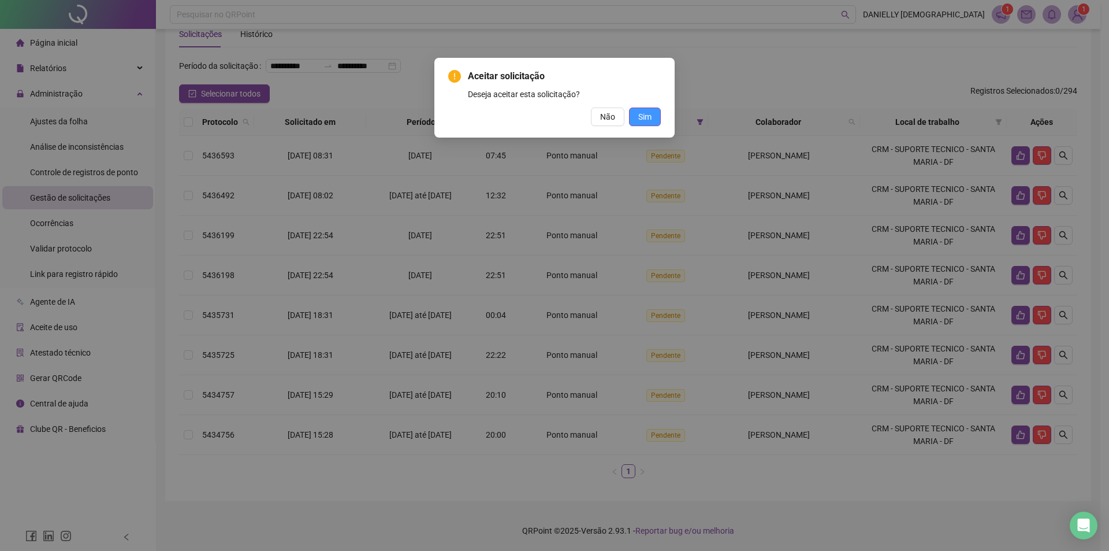
click at [649, 118] on span "Sim" at bounding box center [644, 116] width 13 height 13
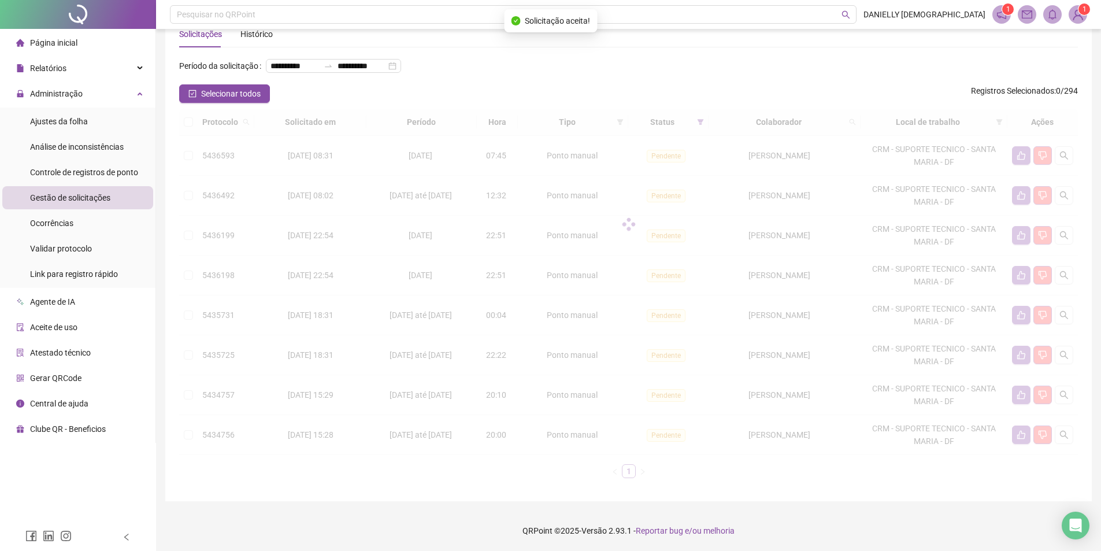
scroll to position [10, 0]
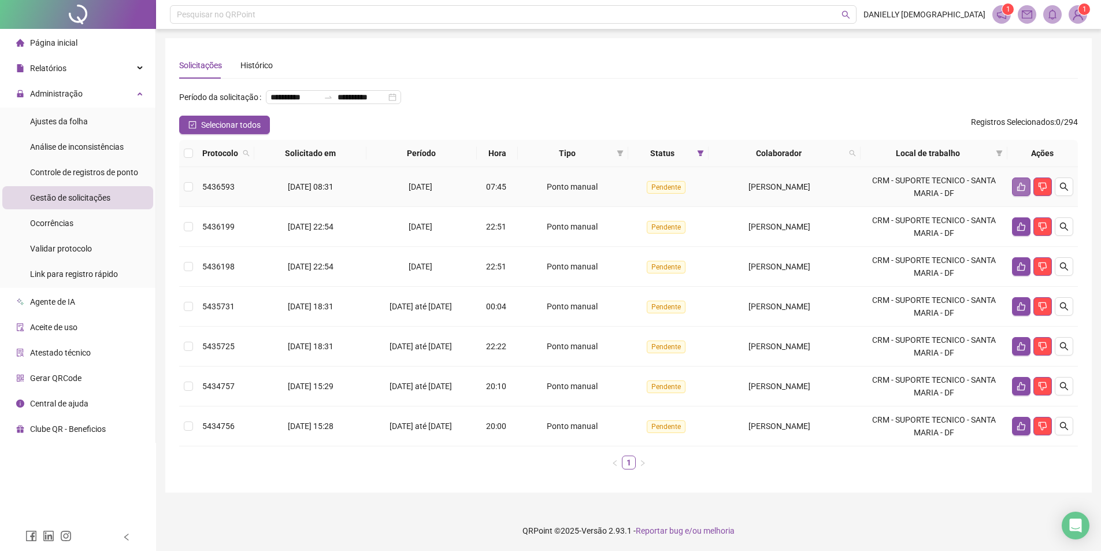
click at [1015, 195] on button "button" at bounding box center [1021, 186] width 18 height 18
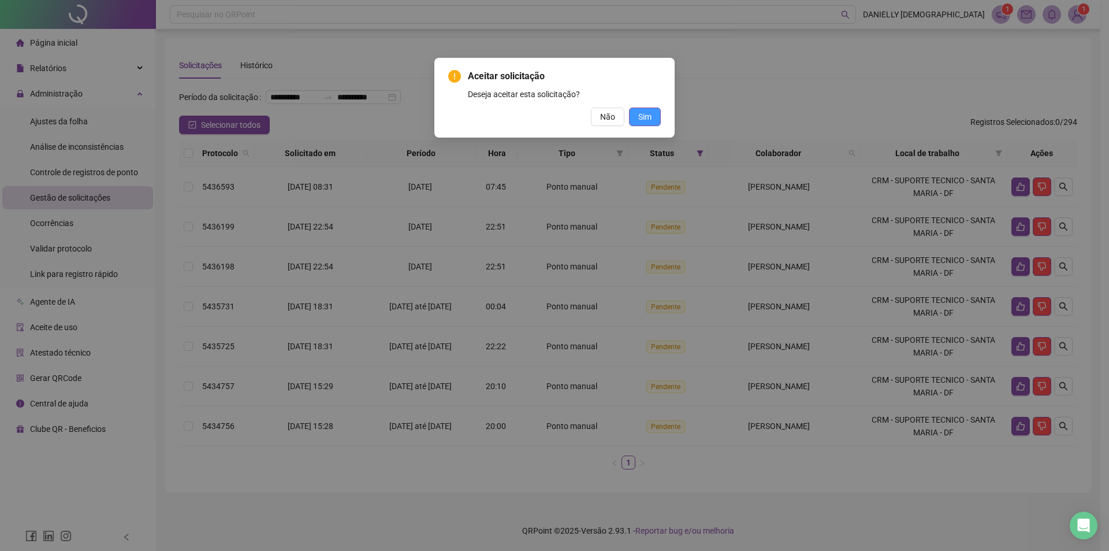
click at [638, 117] on span "Sim" at bounding box center [644, 116] width 13 height 13
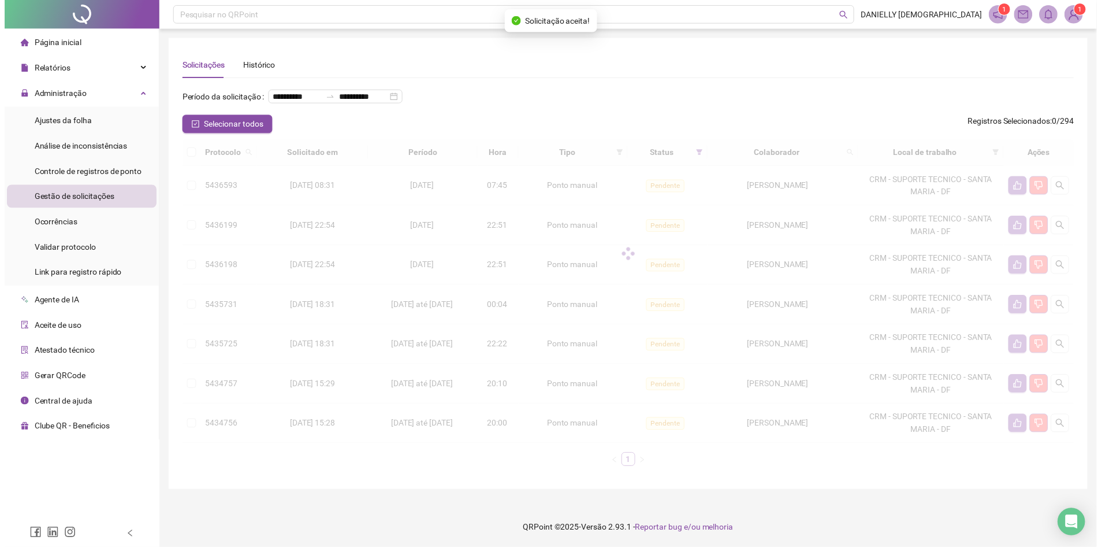
scroll to position [0, 0]
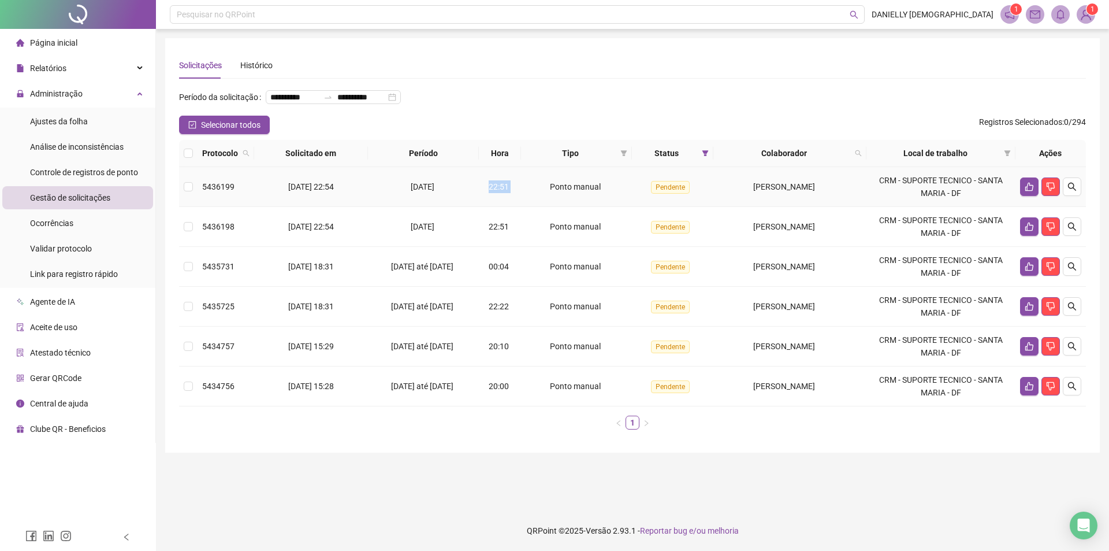
drag, startPoint x: 483, startPoint y: 204, endPoint x: 519, endPoint y: 205, distance: 36.4
click at [519, 205] on tr "5436199 19/09/2025 22:54 19/09/2025 22:51 Ponto manual Pendente DEBORA BANDEIRA…" at bounding box center [632, 187] width 907 height 40
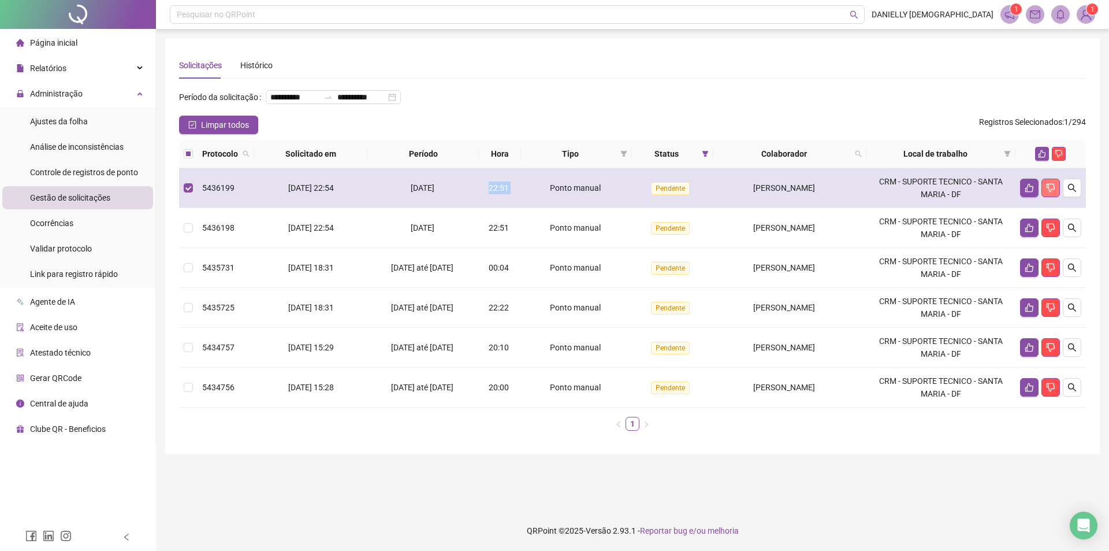
click at [1053, 192] on icon "dislike" at bounding box center [1050, 187] width 9 height 9
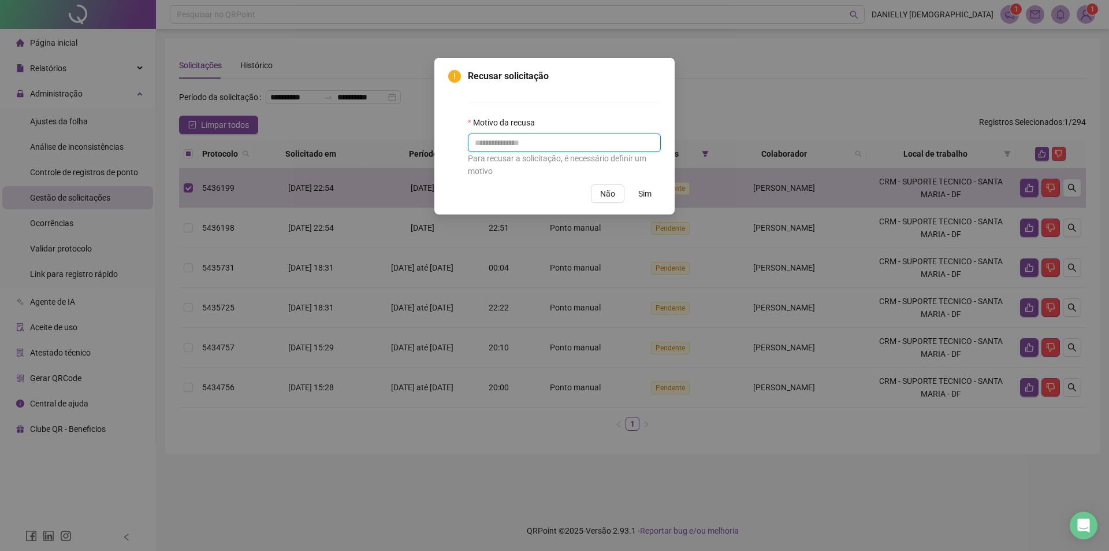
click at [510, 140] on input "text" at bounding box center [564, 142] width 193 height 18
type input "**********"
click at [645, 193] on span "Sim" at bounding box center [644, 193] width 13 height 13
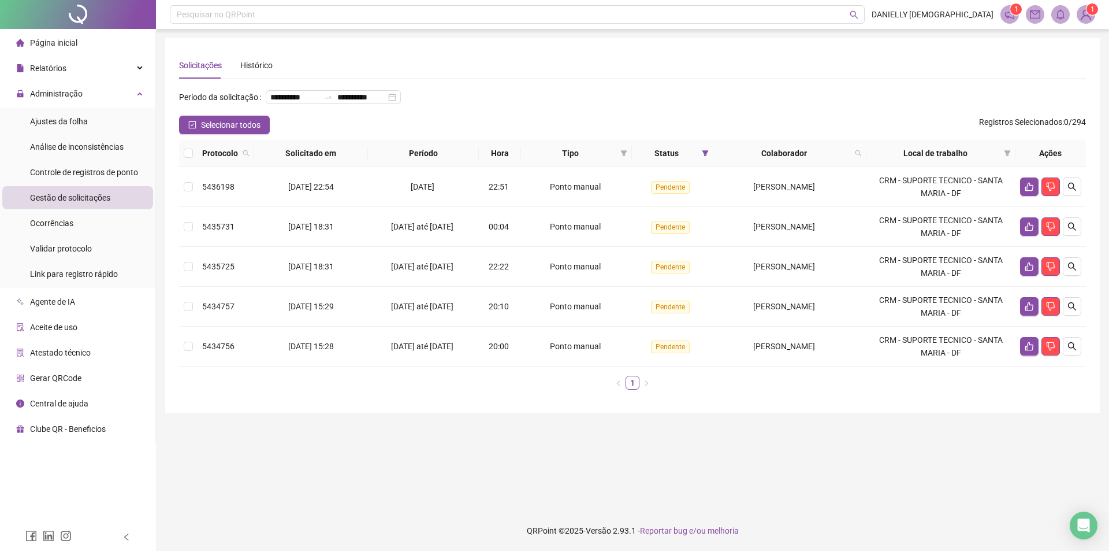
click at [392, 116] on div "**********" at bounding box center [292, 102] width 227 height 28
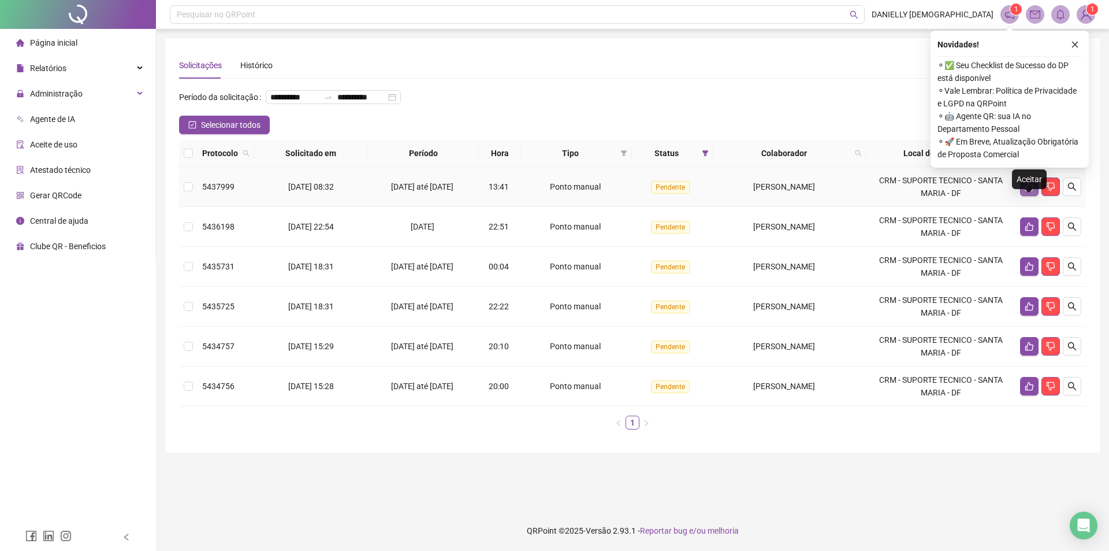
click at [1028, 196] on button "button" at bounding box center [1029, 186] width 18 height 18
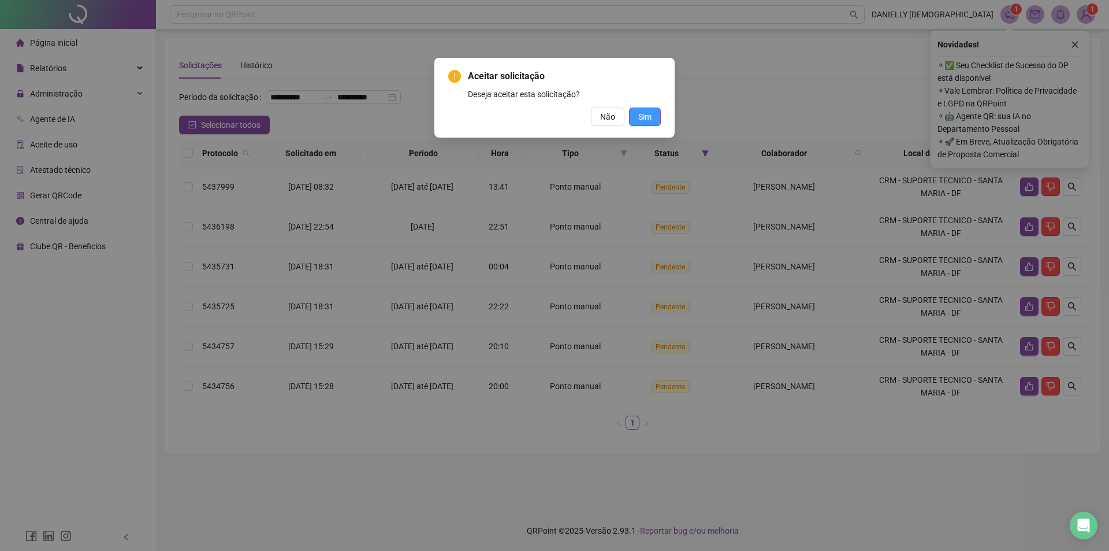
click at [641, 116] on span "Sim" at bounding box center [644, 116] width 13 height 13
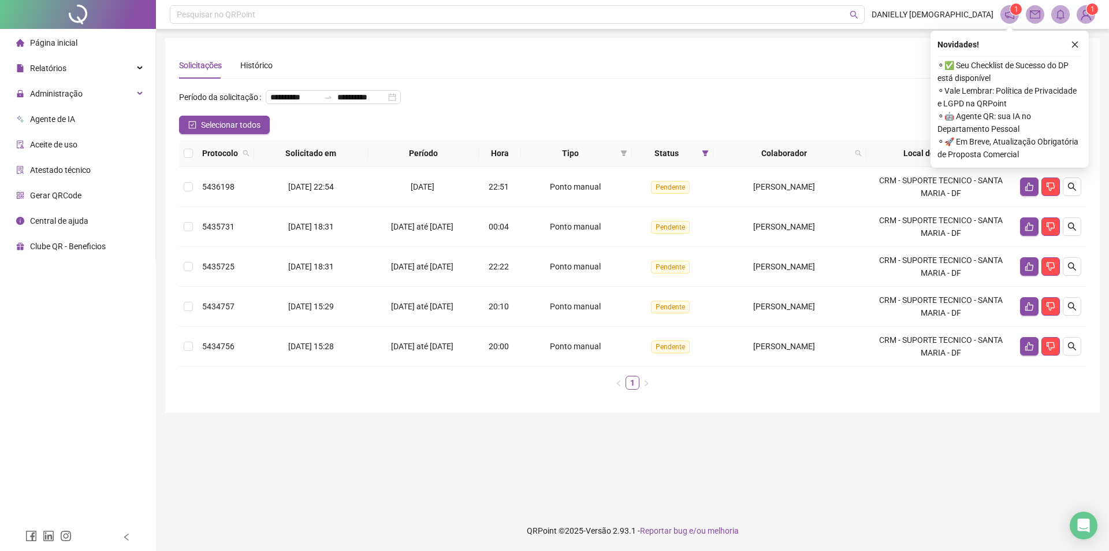
click at [779, 474] on main "**********" at bounding box center [632, 269] width 935 height 463
click at [1053, 191] on icon "dislike" at bounding box center [1050, 186] width 9 height 9
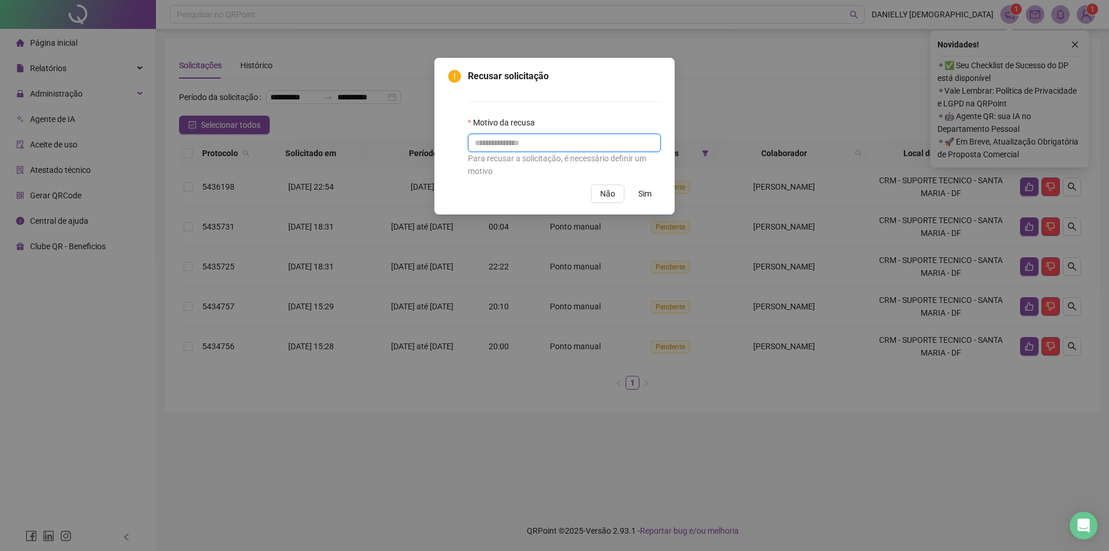
click at [526, 138] on input "text" at bounding box center [564, 142] width 193 height 18
type input "*"
type input "**********"
click at [648, 194] on span "Sim" at bounding box center [644, 193] width 13 height 13
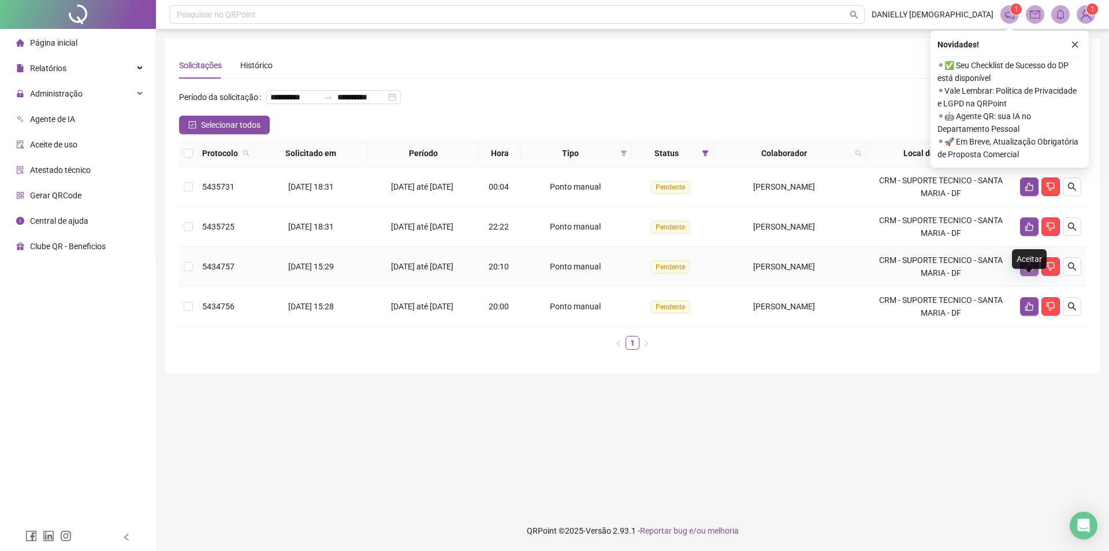
click at [1025, 271] on icon "like" at bounding box center [1029, 266] width 9 height 9
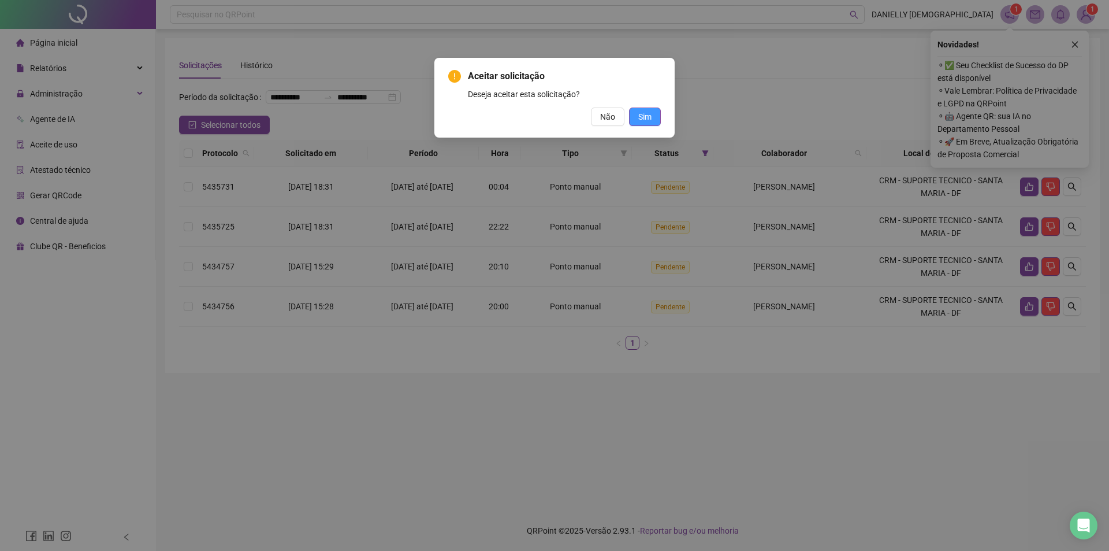
click at [639, 118] on span "Sim" at bounding box center [644, 116] width 13 height 13
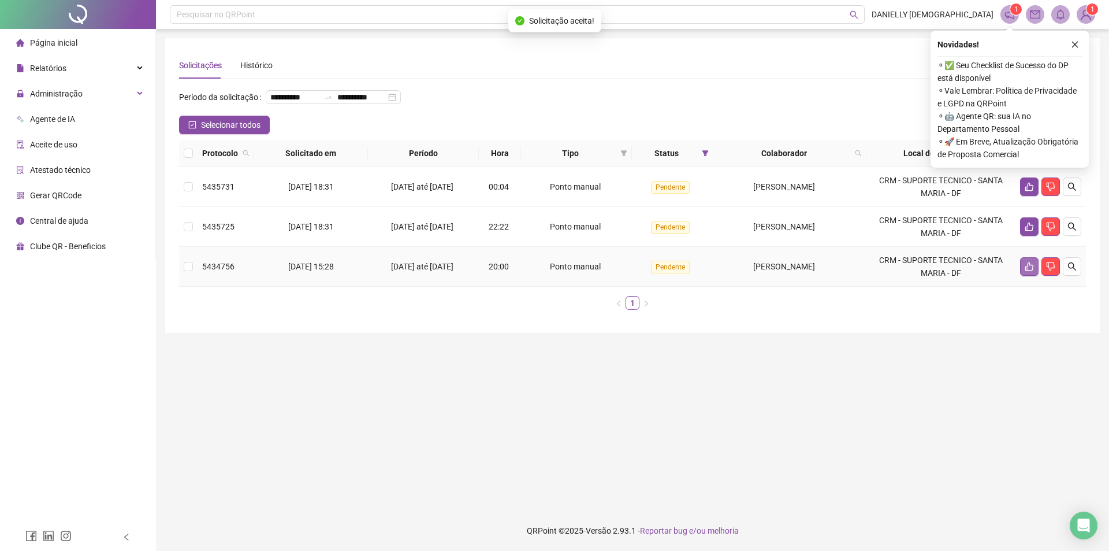
click at [1027, 271] on icon "like" at bounding box center [1030, 266] width 8 height 9
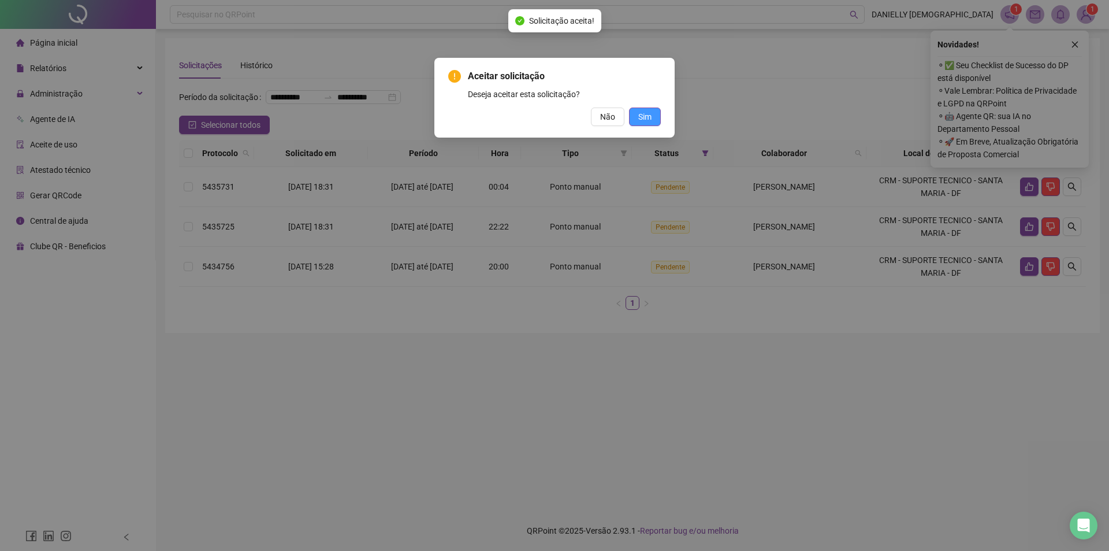
click at [634, 119] on button "Sim" at bounding box center [645, 116] width 32 height 18
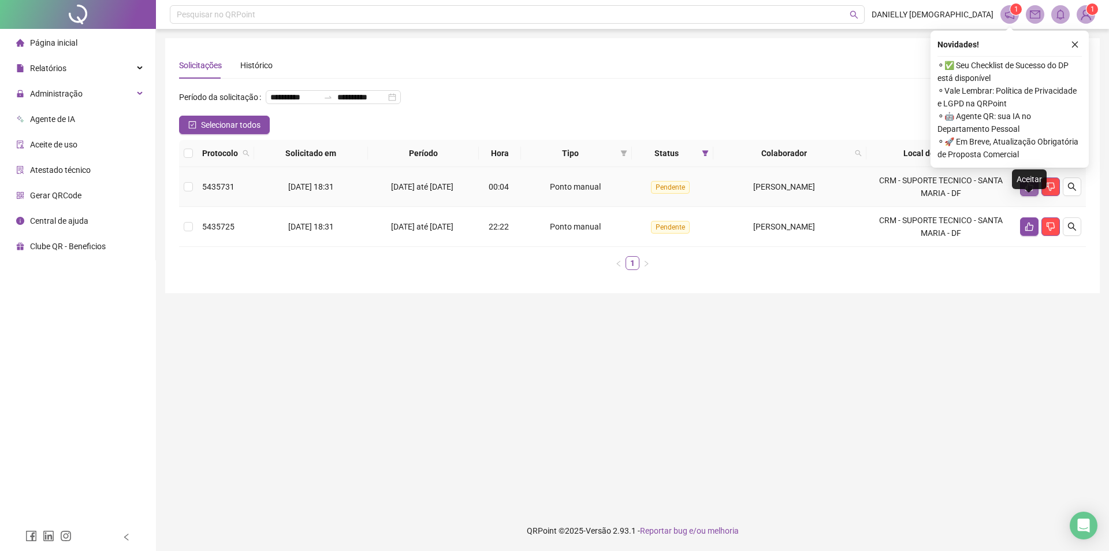
click at [1031, 196] on button "button" at bounding box center [1029, 186] width 18 height 18
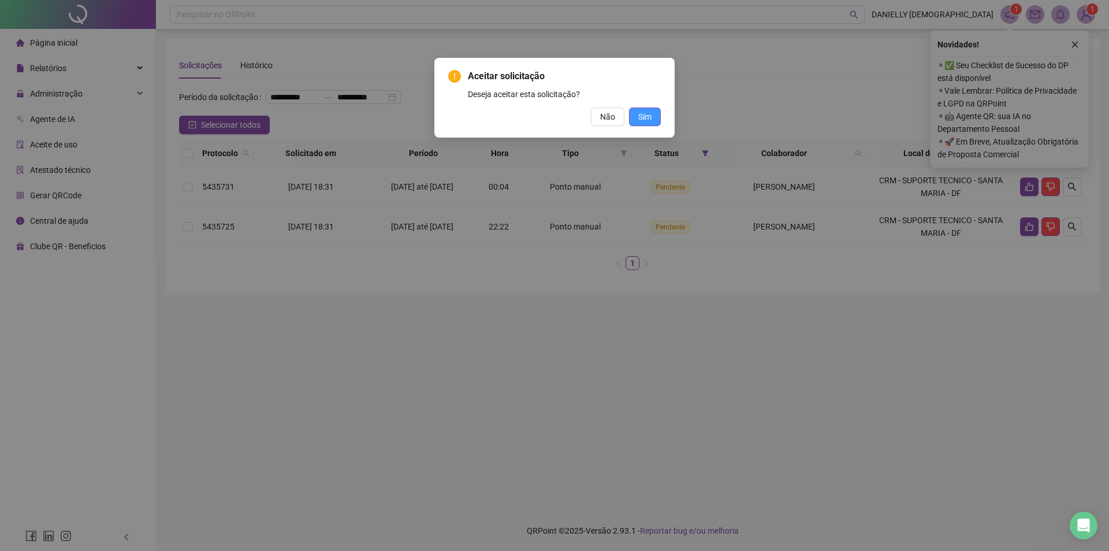
click at [652, 120] on button "Sim" at bounding box center [645, 116] width 32 height 18
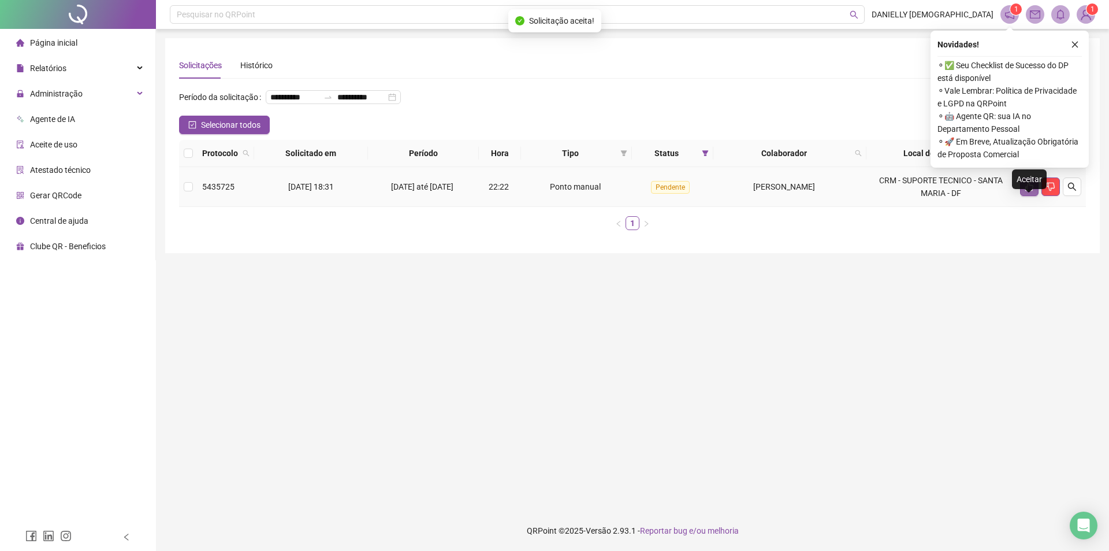
click at [1029, 191] on icon "like" at bounding box center [1029, 186] width 9 height 9
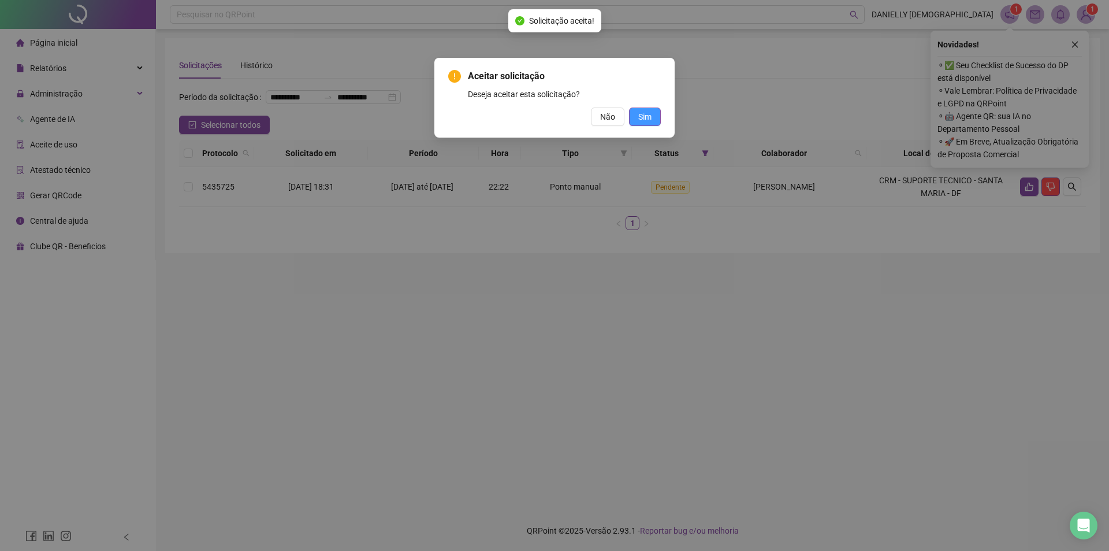
click at [650, 113] on span "Sim" at bounding box center [644, 116] width 13 height 13
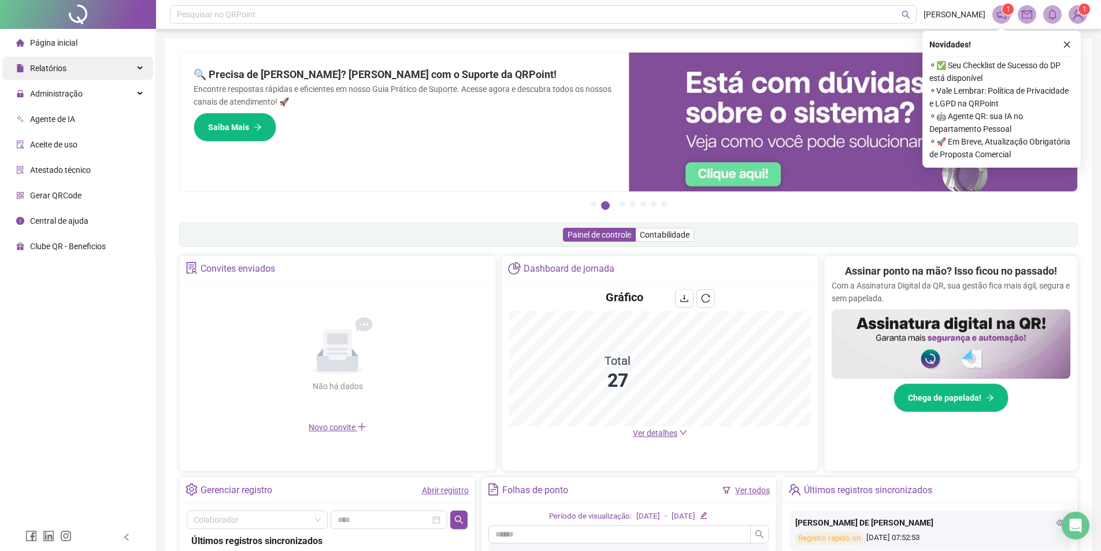
click at [49, 75] on span "Relatórios" at bounding box center [41, 68] width 50 height 23
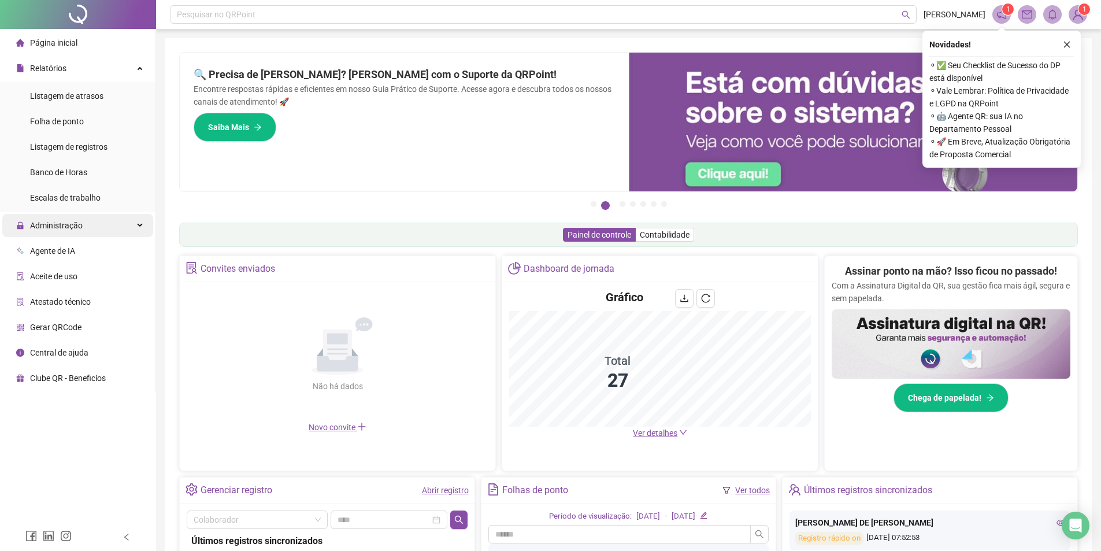
click at [55, 222] on span "Administração" at bounding box center [56, 225] width 53 height 9
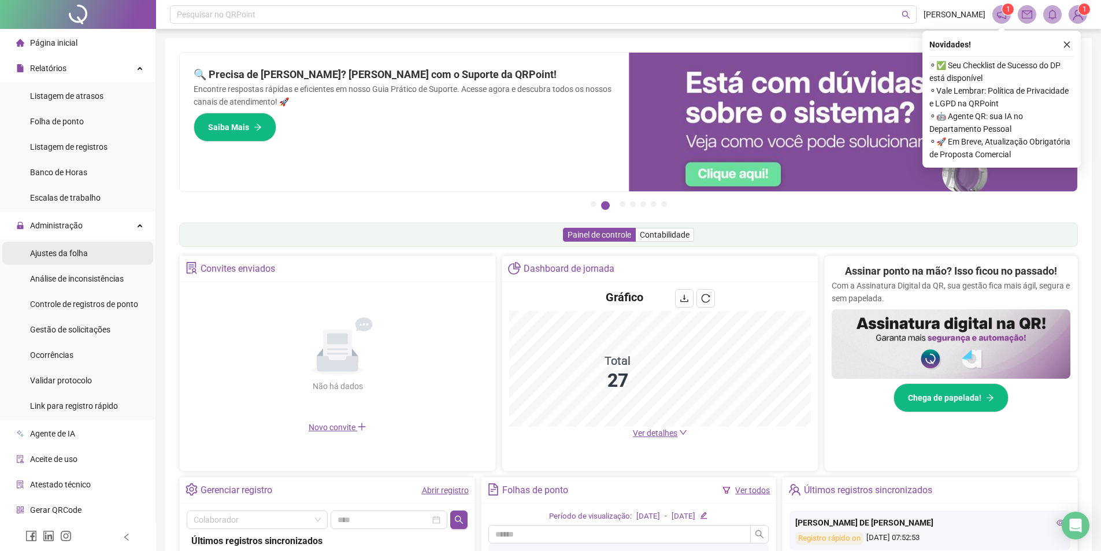
click at [68, 263] on div "Ajustes da folha" at bounding box center [59, 252] width 58 height 23
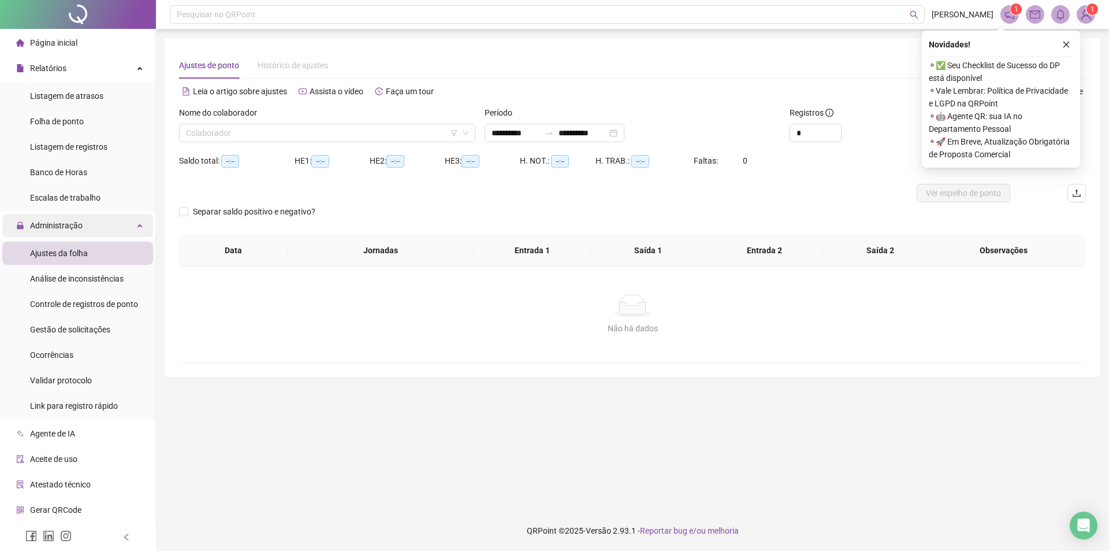
type input "**********"
click at [290, 124] on input "search" at bounding box center [322, 132] width 272 height 17
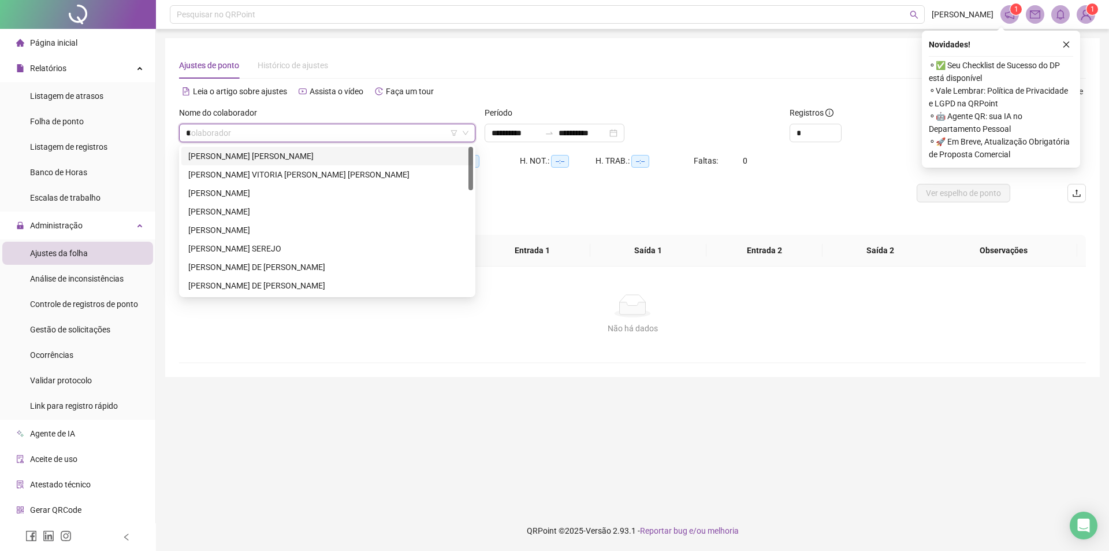
type input "**"
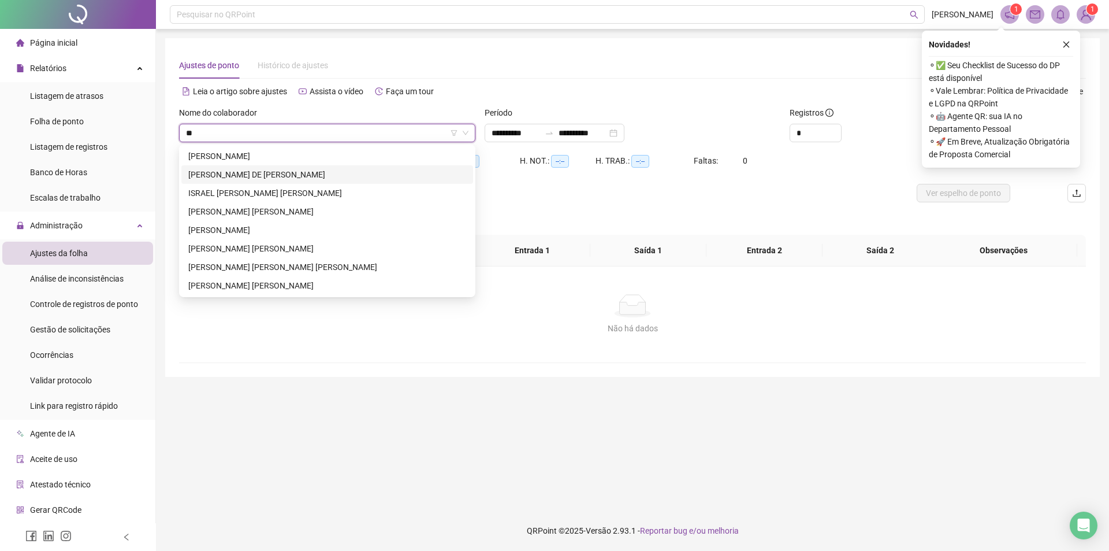
click at [267, 179] on div "DANIELLY SOUZA DE JESUS" at bounding box center [327, 174] width 278 height 13
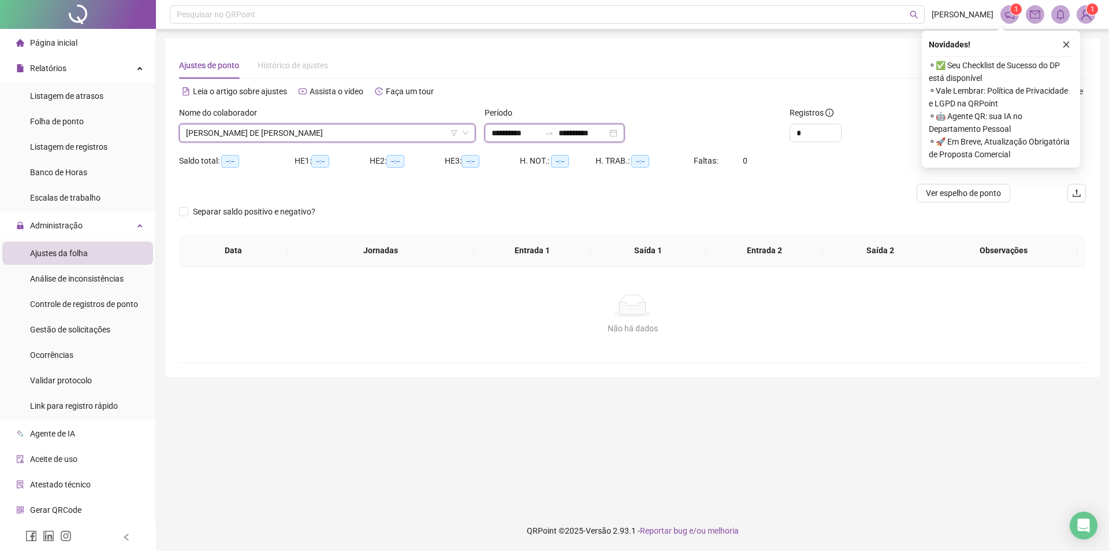
click at [495, 136] on input "**********" at bounding box center [516, 133] width 49 height 13
type input "**********"
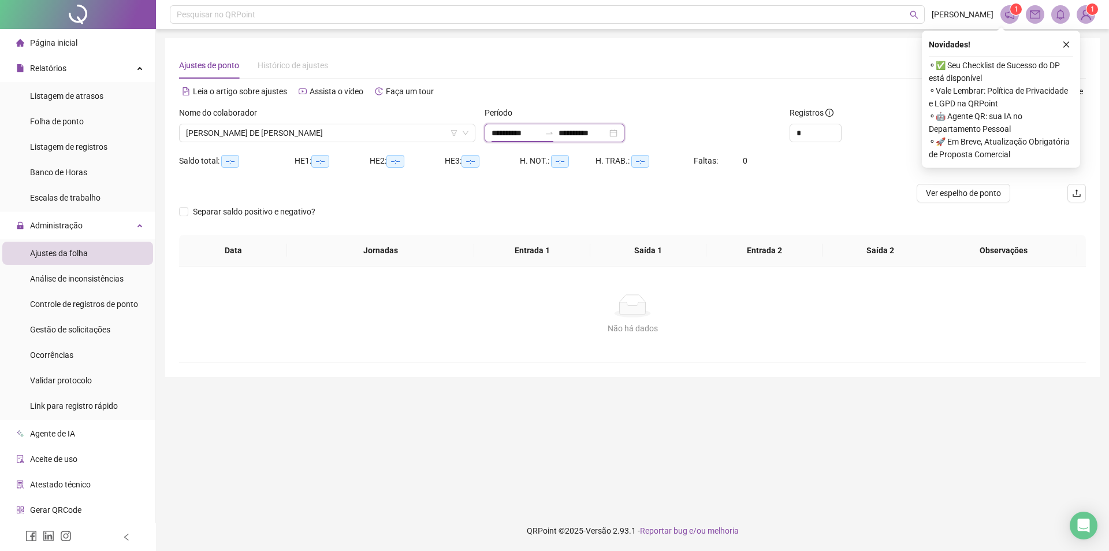
type input "**********"
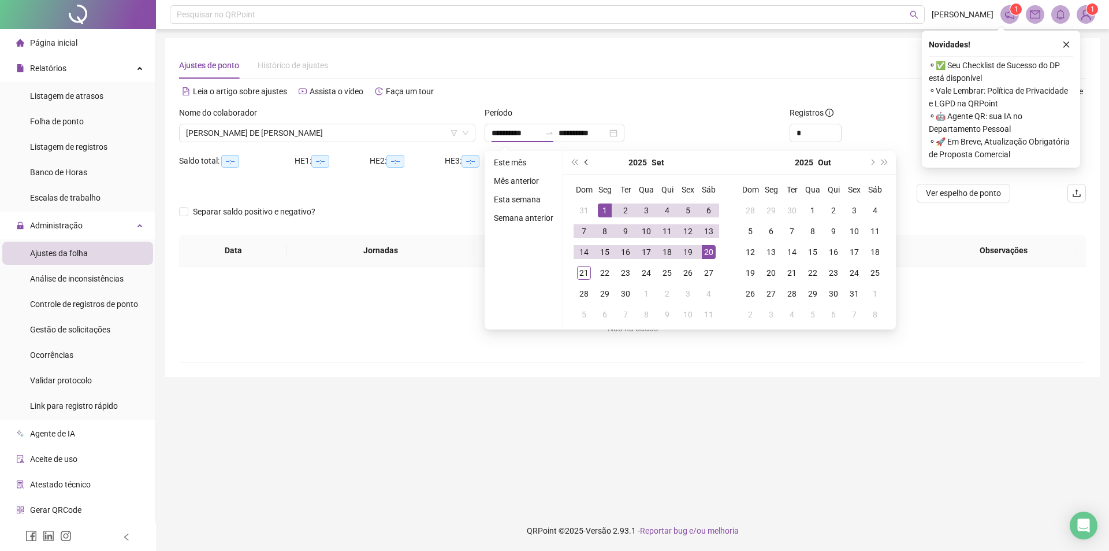
click at [581, 159] on button "prev-year" at bounding box center [587, 162] width 13 height 23
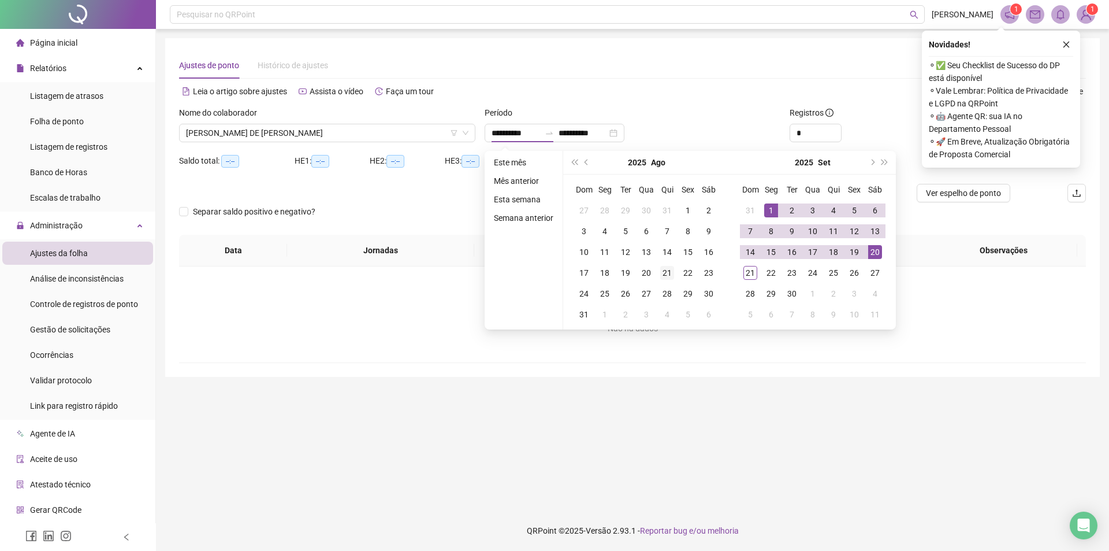
type input "**********"
click at [662, 272] on div "21" at bounding box center [667, 273] width 14 height 14
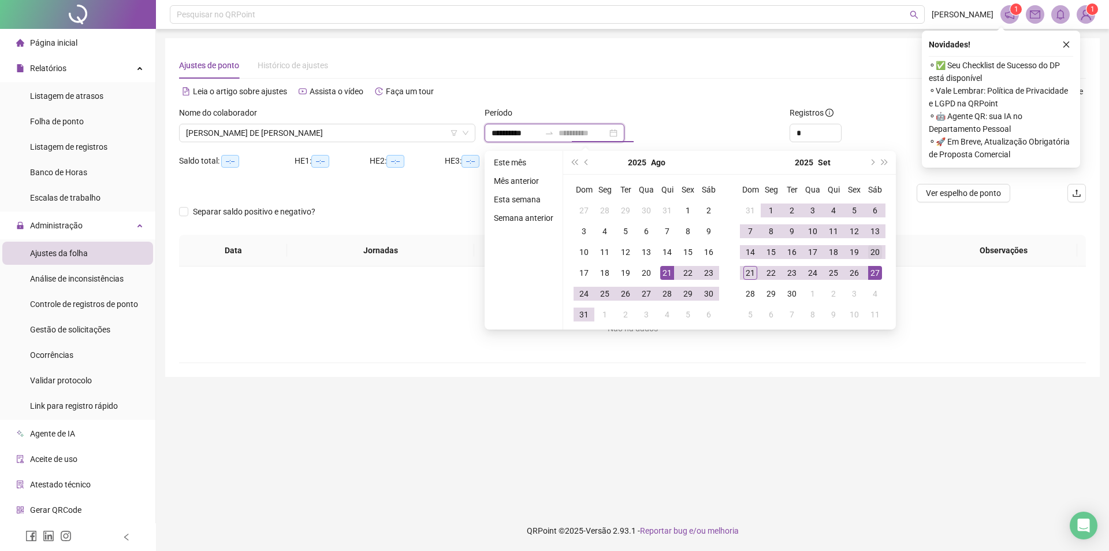
type input "**********"
click at [878, 251] on div "20" at bounding box center [875, 252] width 14 height 14
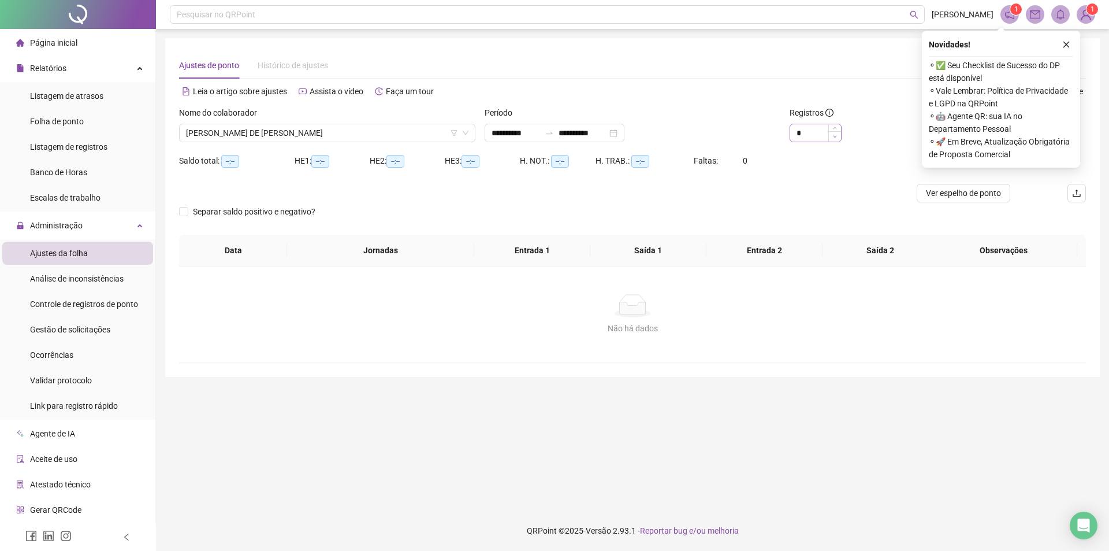
click at [841, 133] on span "Decrease Value" at bounding box center [834, 136] width 13 height 10
click at [835, 128] on icon "up" at bounding box center [835, 130] width 4 height 4
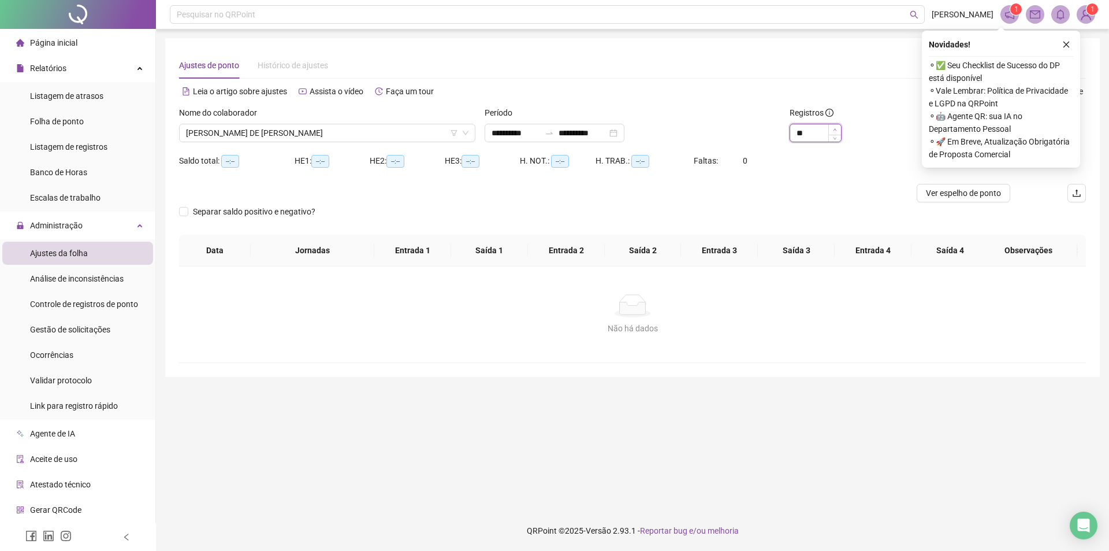
click at [835, 128] on icon "up" at bounding box center [835, 130] width 4 height 4
type input "**"
click at [835, 128] on icon "up" at bounding box center [835, 130] width 4 height 4
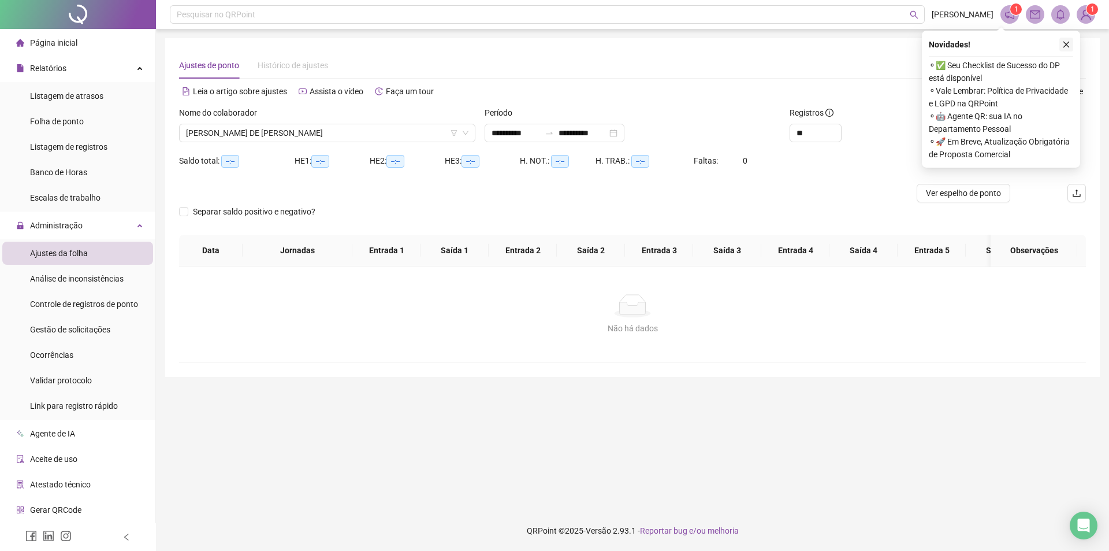
click at [1068, 40] on icon "close" at bounding box center [1066, 44] width 8 height 8
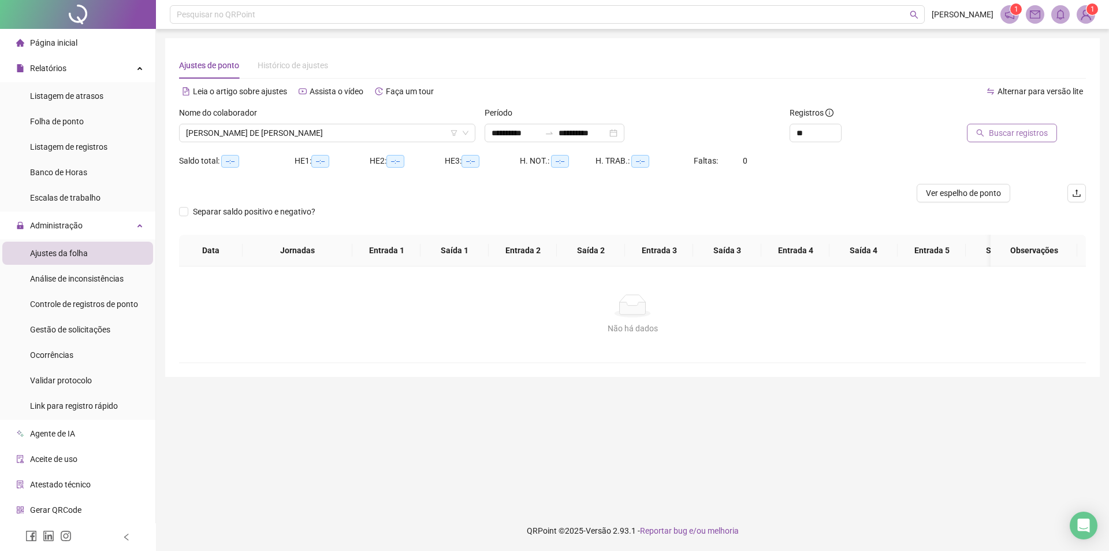
click at [1002, 129] on span "Buscar registros" at bounding box center [1018, 133] width 59 height 13
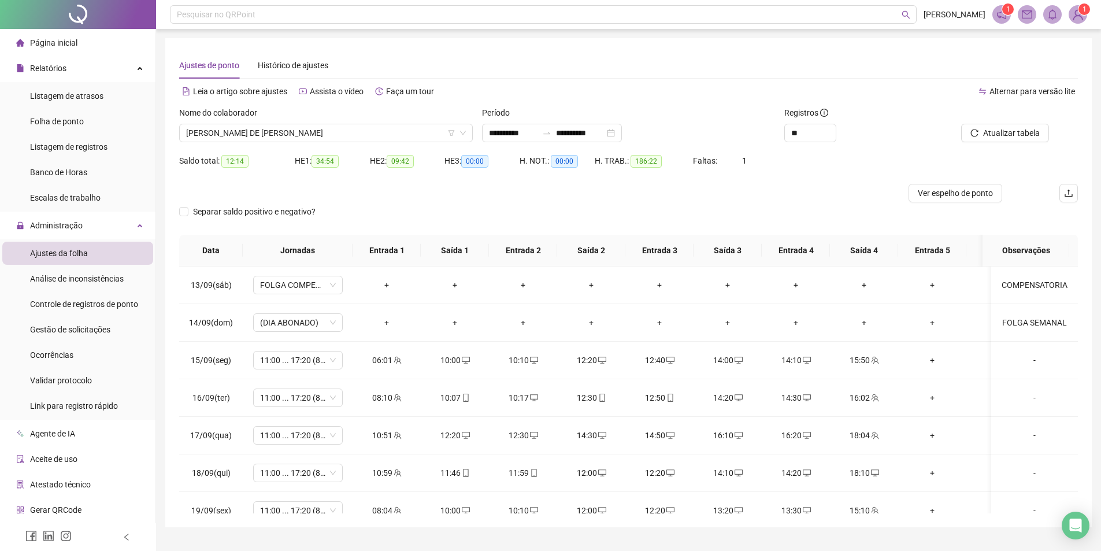
scroll to position [926, 0]
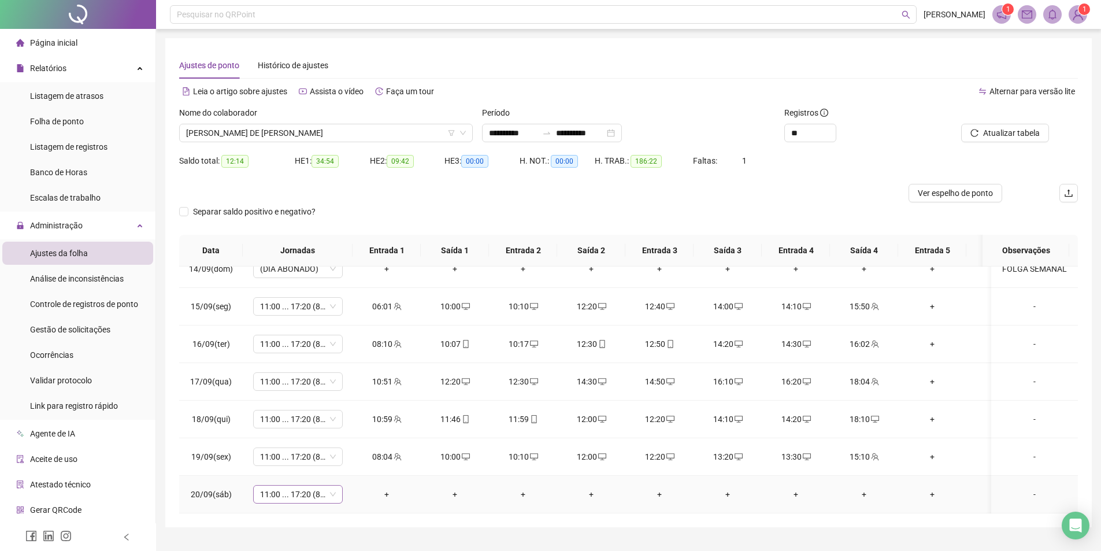
click at [299, 488] on span "11:00 ... 17:20 (8 HORAS)" at bounding box center [298, 493] width 76 height 17
type input "***"
click at [285, 417] on div "Folga" at bounding box center [303, 424] width 97 height 19
click at [348, 455] on span "Sim" at bounding box center [351, 455] width 13 height 13
click at [971, 131] on button "Atualizar tabela" at bounding box center [1005, 133] width 88 height 18
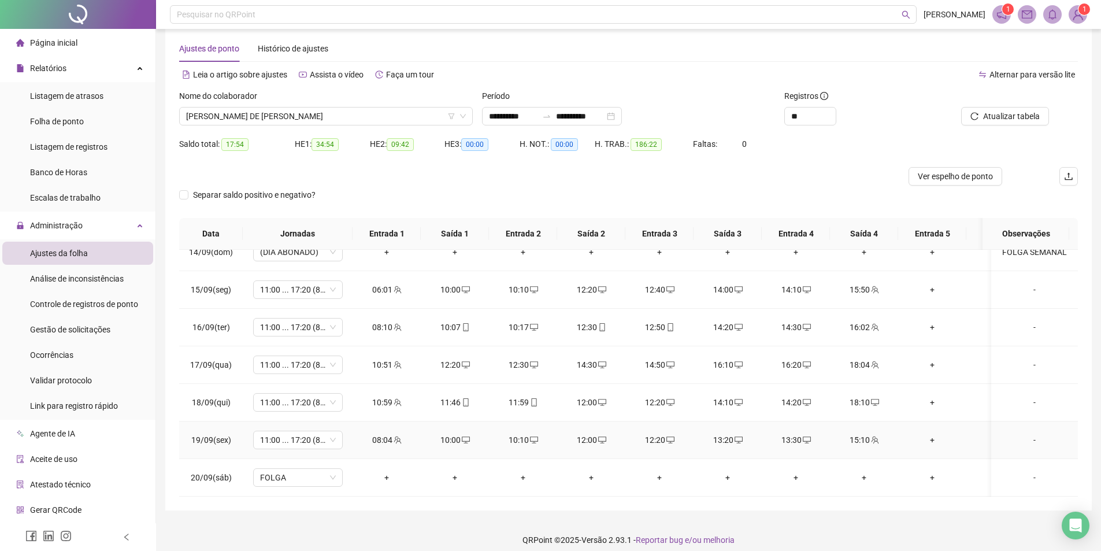
scroll to position [26, 0]
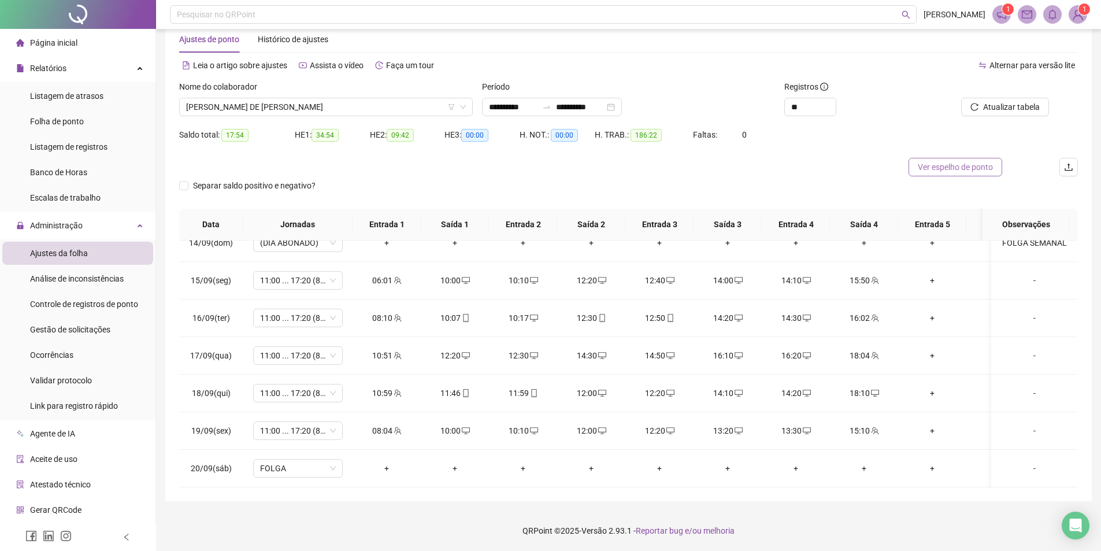
click at [975, 161] on span "Ver espelho de ponto" at bounding box center [954, 167] width 75 height 13
click at [200, 185] on span "Separar saldo positivo e negativo?" at bounding box center [254, 185] width 132 height 13
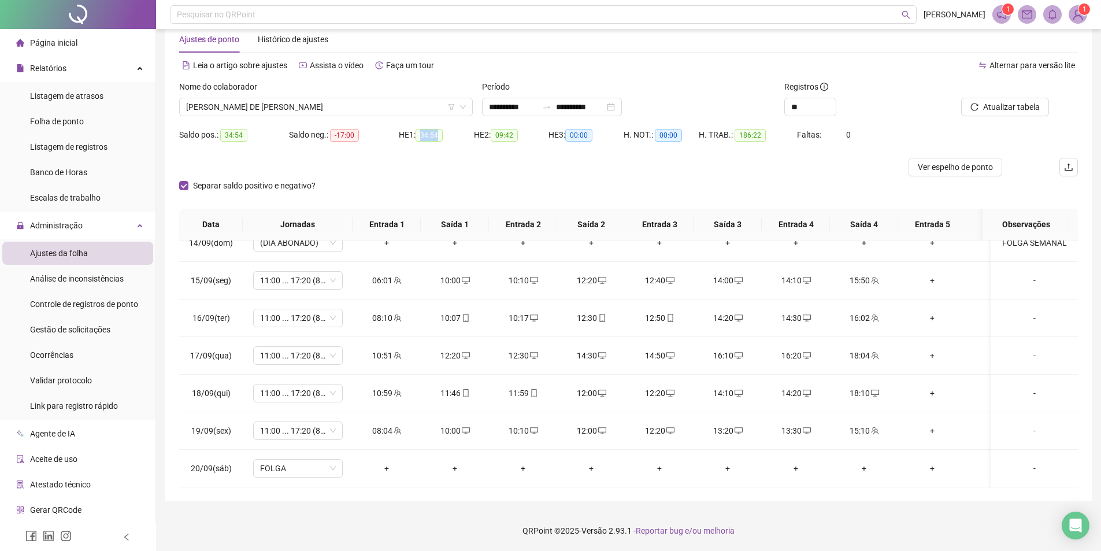
drag, startPoint x: 420, startPoint y: 132, endPoint x: 445, endPoint y: 134, distance: 25.5
click at [445, 134] on div "HE 1: 34:54" at bounding box center [436, 134] width 75 height 13
click at [437, 134] on span "34:54" at bounding box center [428, 135] width 27 height 13
click at [435, 134] on span "34:54" at bounding box center [428, 135] width 27 height 13
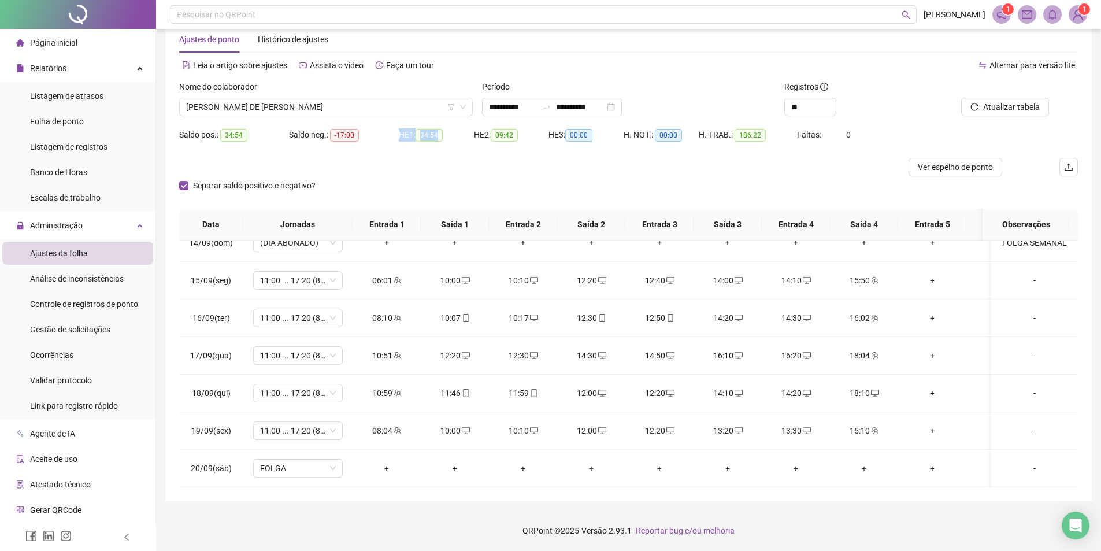
click at [435, 134] on span "34:54" at bounding box center [428, 135] width 27 height 13
click at [408, 162] on div at bounding box center [516, 167] width 674 height 18
